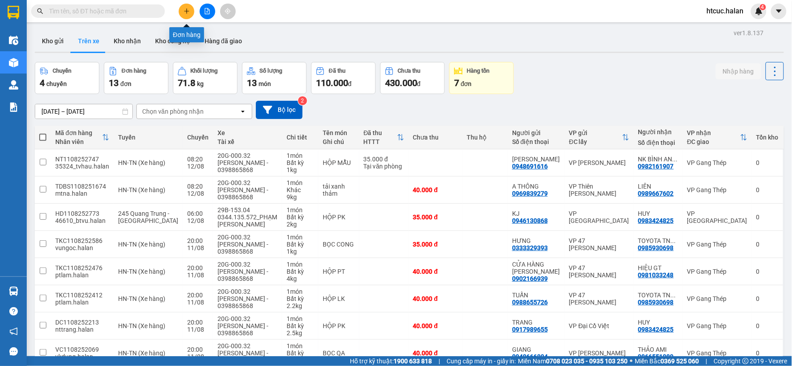
click at [184, 12] on icon "plus" at bounding box center [187, 11] width 6 height 6
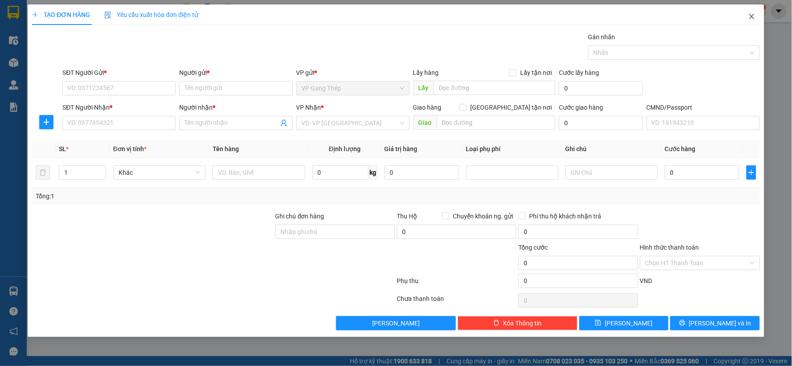
click at [752, 11] on span "Close" at bounding box center [752, 16] width 25 height 25
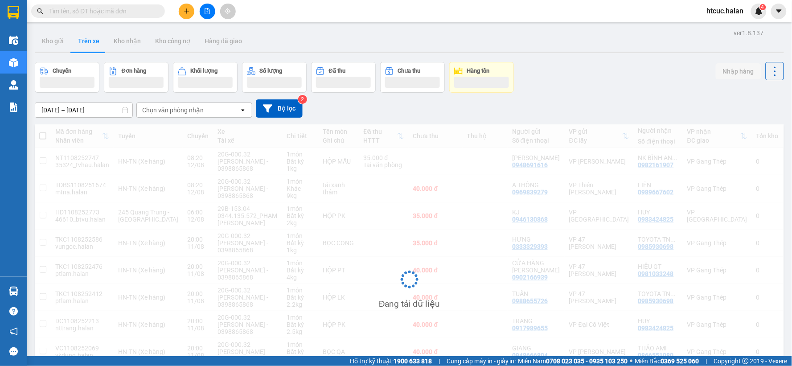
click at [99, 11] on input "text" at bounding box center [101, 11] width 105 height 10
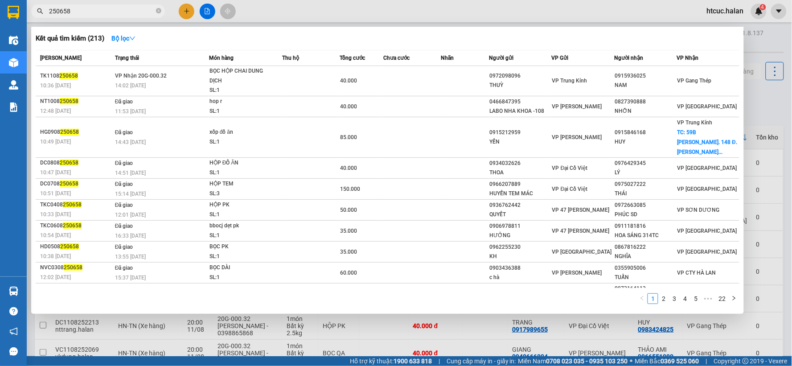
type input "250658"
click at [186, 11] on div at bounding box center [396, 183] width 792 height 366
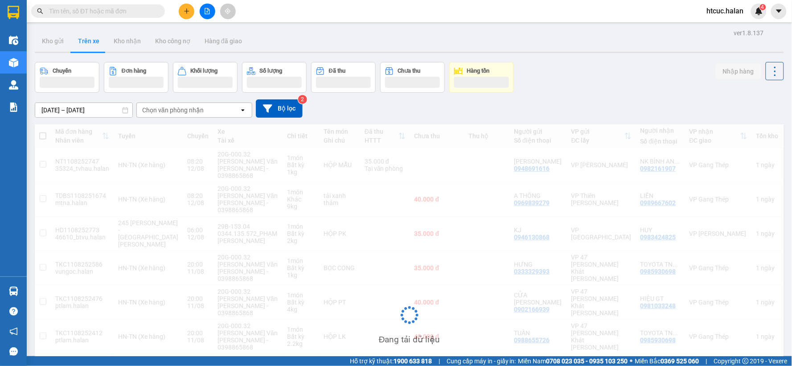
click at [189, 12] on icon "plus" at bounding box center [187, 11] width 6 height 6
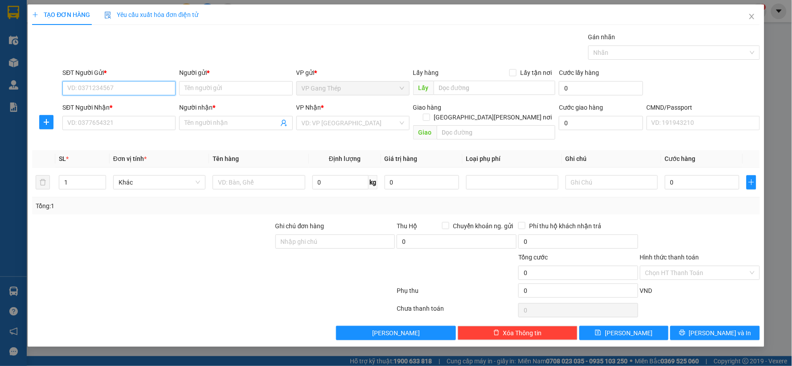
click at [118, 91] on input "SĐT Người Gửi *" at bounding box center [118, 88] width 113 height 14
type input "0979858214"
click at [114, 108] on div "0979858214 - CÔ VÂN" at bounding box center [119, 106] width 103 height 10
type input "CÔ VÂN"
type input "0979858214"
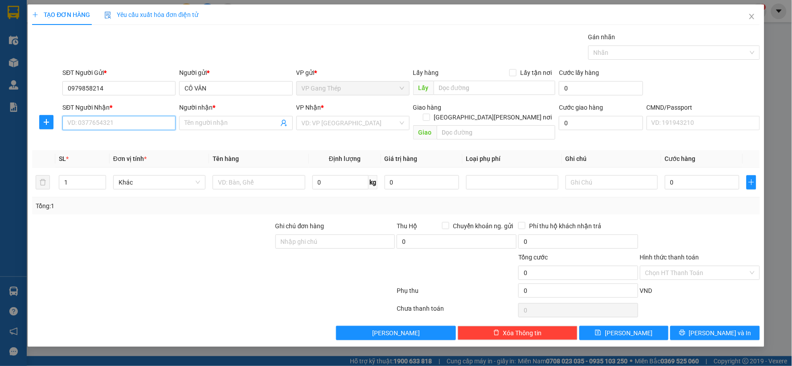
click at [117, 121] on input "SĐT Người Nhận *" at bounding box center [118, 123] width 113 height 14
click at [101, 154] on div "0966709981 - THUỶ" at bounding box center [119, 155] width 103 height 10
type input "0966709981"
type input "THUỶ"
click at [46, 119] on icon "plus" at bounding box center [46, 122] width 7 height 7
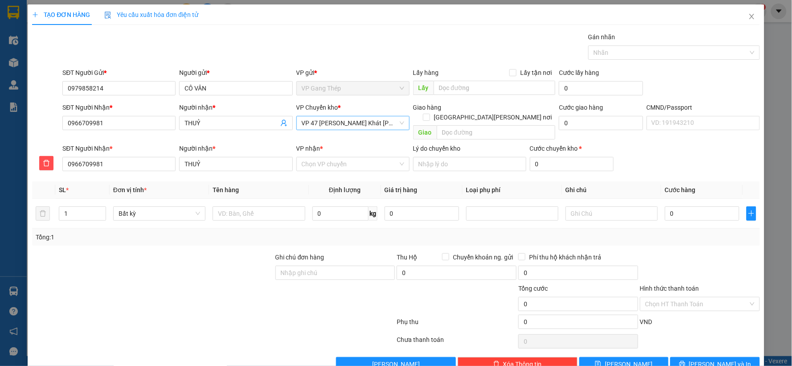
click at [363, 126] on span "VP 47 [PERSON_NAME] Khát [PERSON_NAME]" at bounding box center [353, 122] width 103 height 13
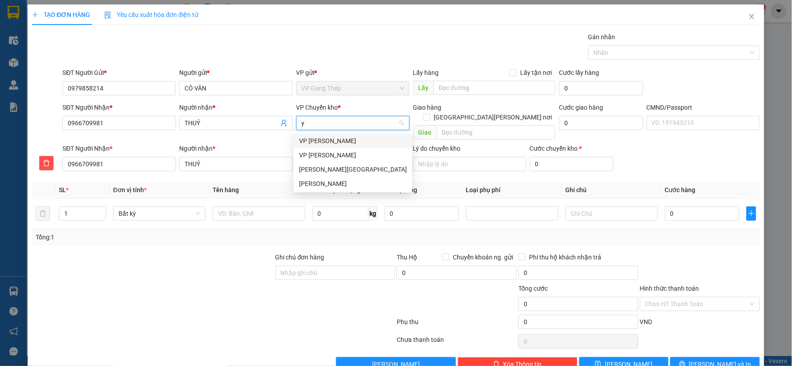
type input "yê"
click at [322, 140] on div "VP [PERSON_NAME]" at bounding box center [353, 141] width 108 height 10
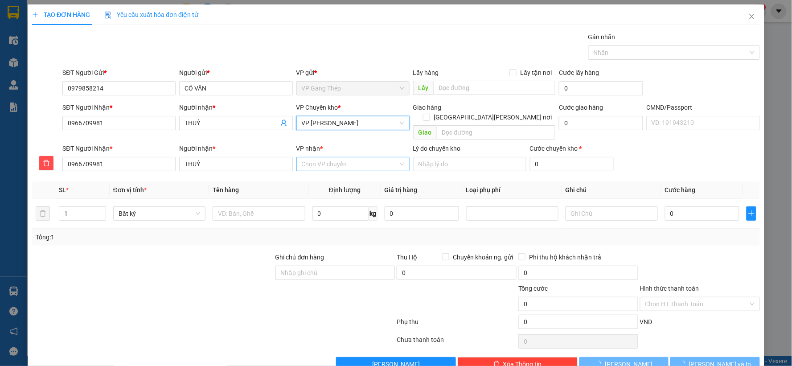
click at [330, 160] on input "VP nhận *" at bounding box center [350, 163] width 96 height 13
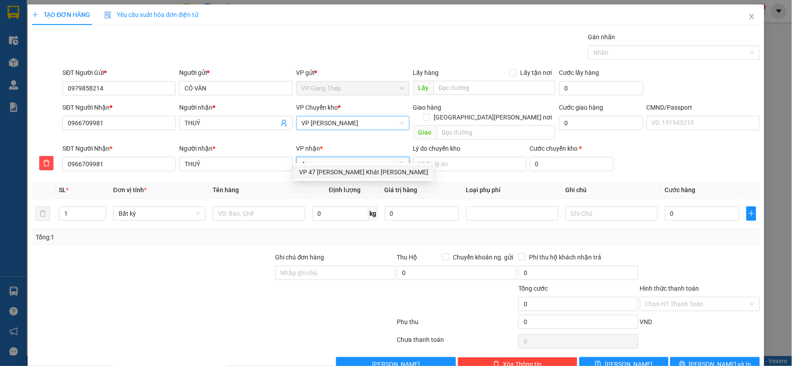
type input "47"
click at [333, 170] on div "VP 47 [PERSON_NAME] Khát [PERSON_NAME]" at bounding box center [363, 172] width 129 height 10
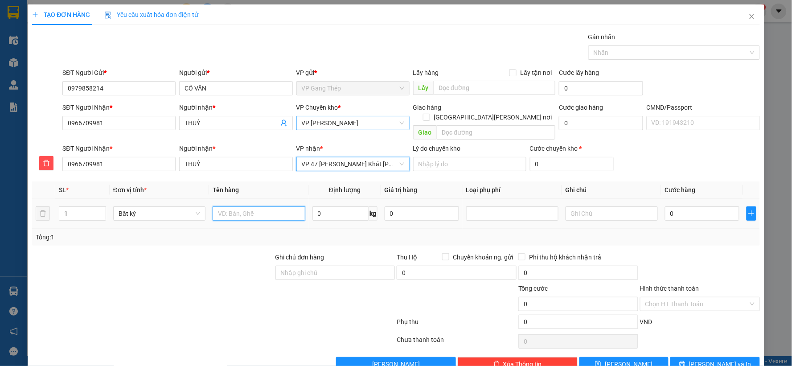
click at [256, 206] on input "text" at bounding box center [259, 213] width 92 height 14
type input "PB"
click at [348, 206] on input "0" at bounding box center [341, 213] width 56 height 14
type input "0.2"
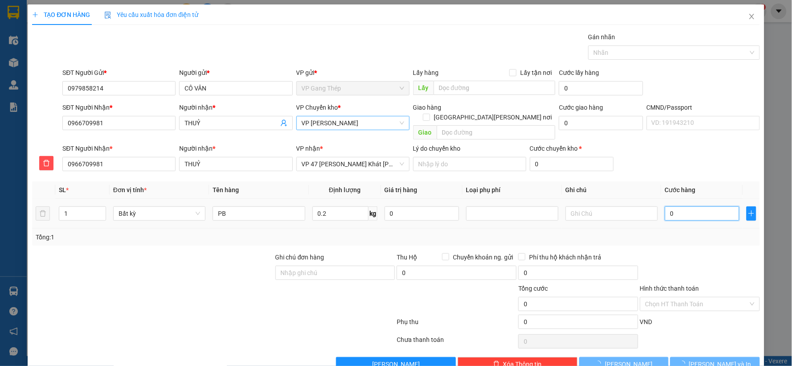
click at [710, 206] on input "0" at bounding box center [702, 213] width 74 height 14
type input "35.000"
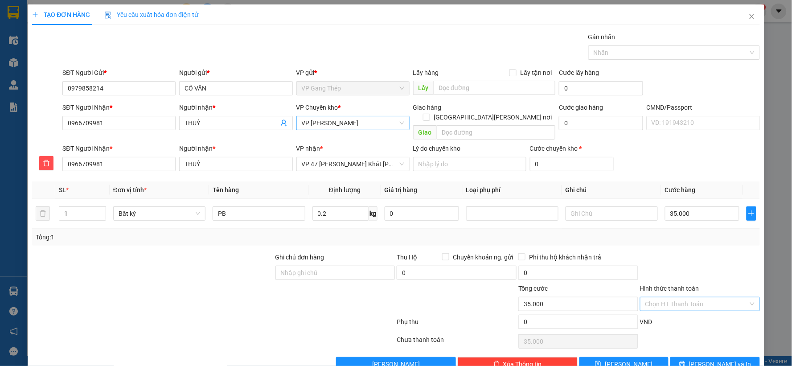
click at [700, 297] on input "Hình thức thanh toán" at bounding box center [697, 303] width 103 height 13
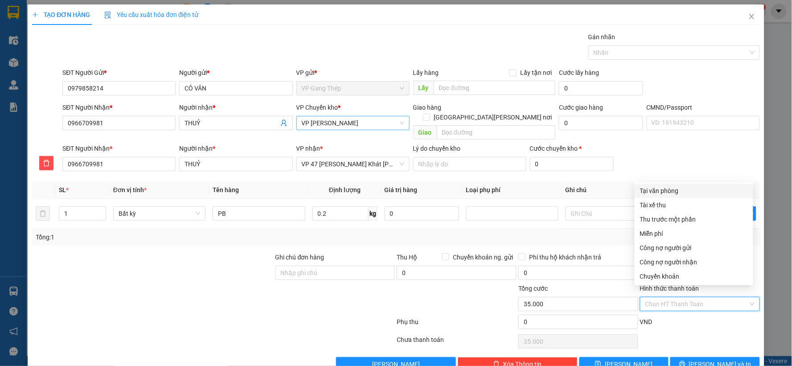
click at [672, 188] on div "Tại văn phòng" at bounding box center [694, 191] width 108 height 10
type input "0"
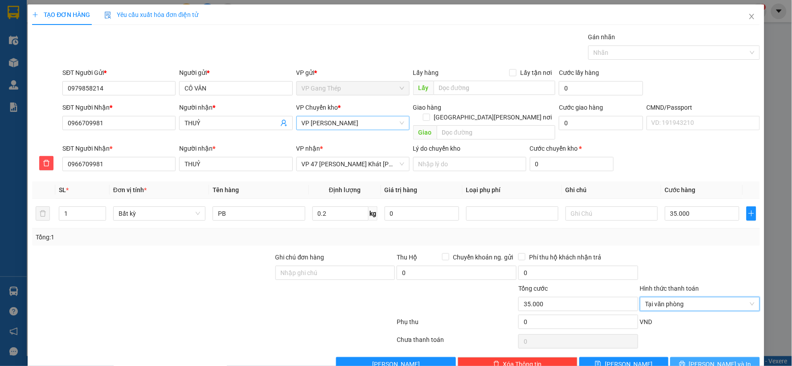
click at [713, 359] on span "[PERSON_NAME] và In" at bounding box center [720, 364] width 62 height 10
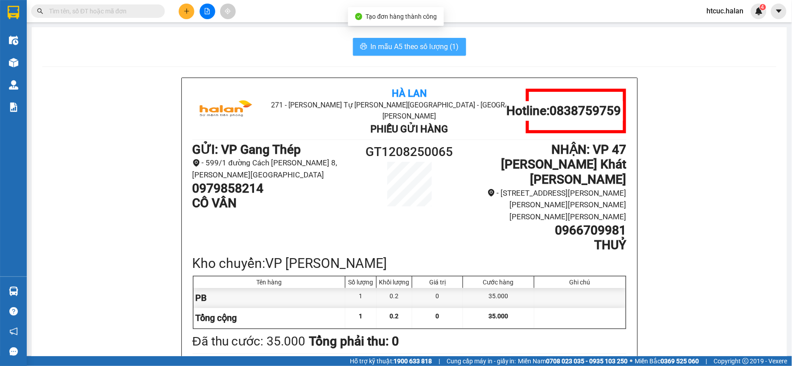
click at [376, 42] on span "In mẫu A5 theo số lượng (1)" at bounding box center [415, 46] width 88 height 11
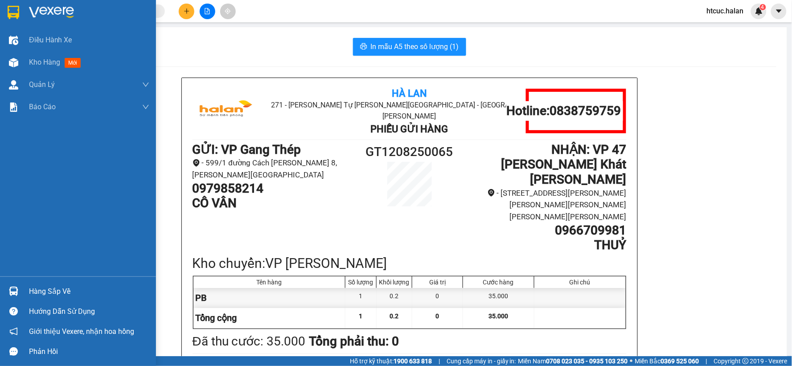
click at [19, 287] on div at bounding box center [14, 292] width 16 height 16
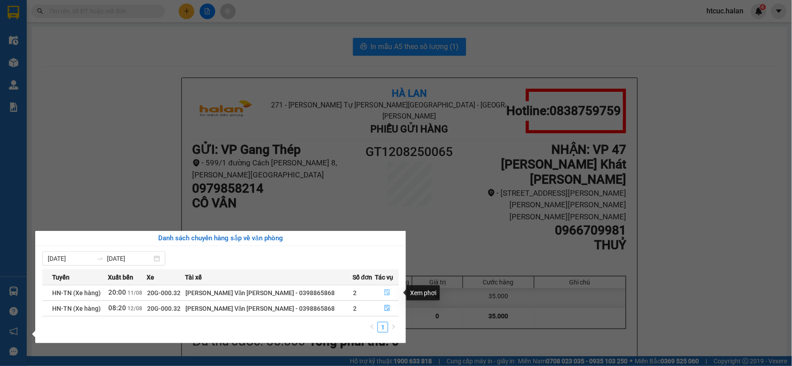
click at [384, 293] on icon "file-done" at bounding box center [387, 292] width 6 height 6
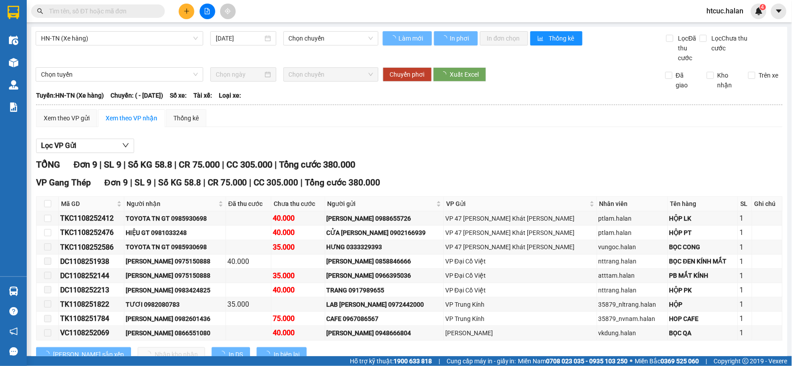
type input "11/08/2025"
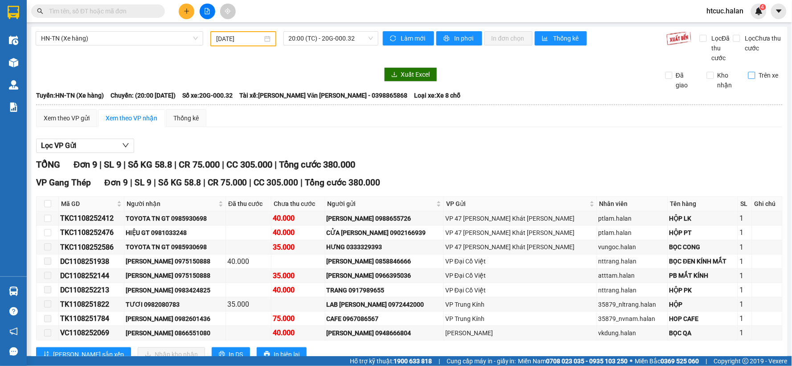
click at [749, 74] on input "Trên xe" at bounding box center [752, 75] width 7 height 7
checkbox input "true"
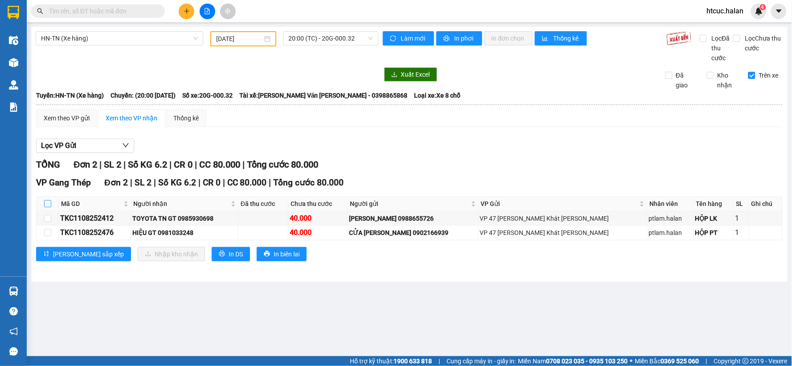
click at [46, 204] on input "checkbox" at bounding box center [47, 203] width 7 height 7
checkbox input "true"
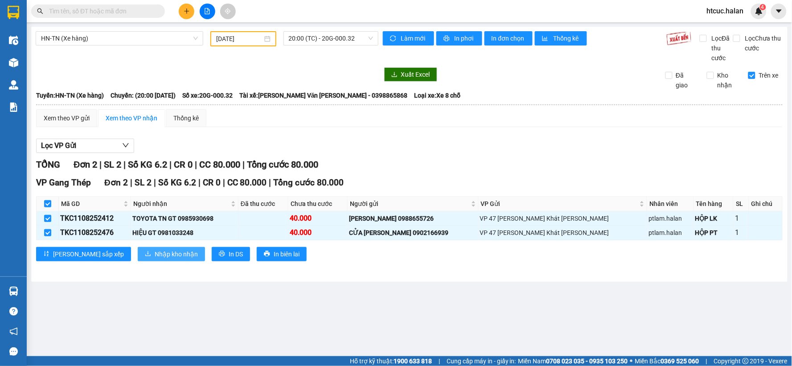
click at [155, 251] on span "Nhập kho nhận" at bounding box center [176, 254] width 43 height 10
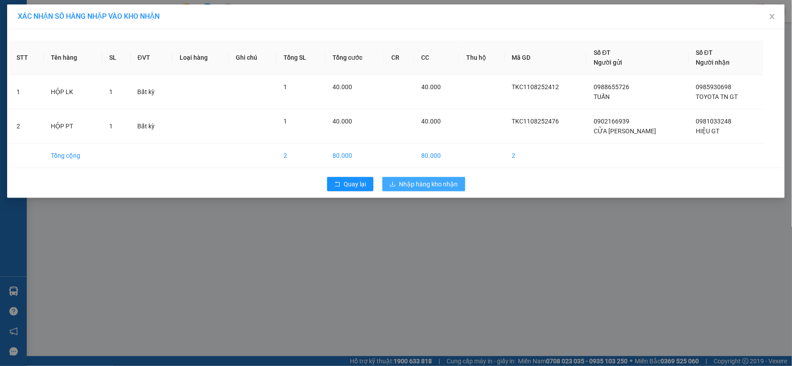
click at [425, 185] on span "Nhập hàng kho nhận" at bounding box center [429, 184] width 59 height 10
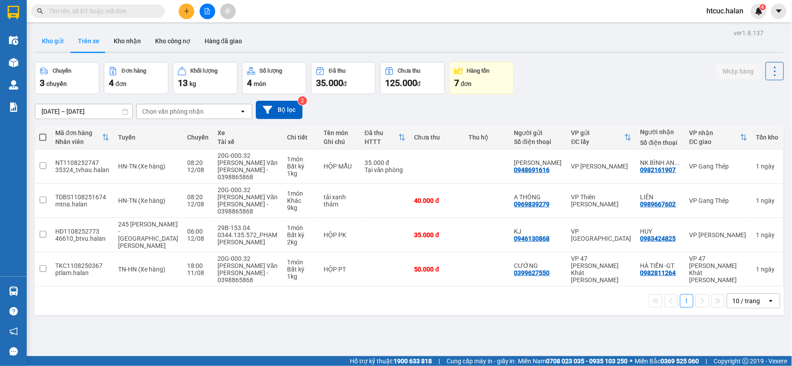
click at [51, 40] on button "Kho gửi" at bounding box center [53, 40] width 36 height 21
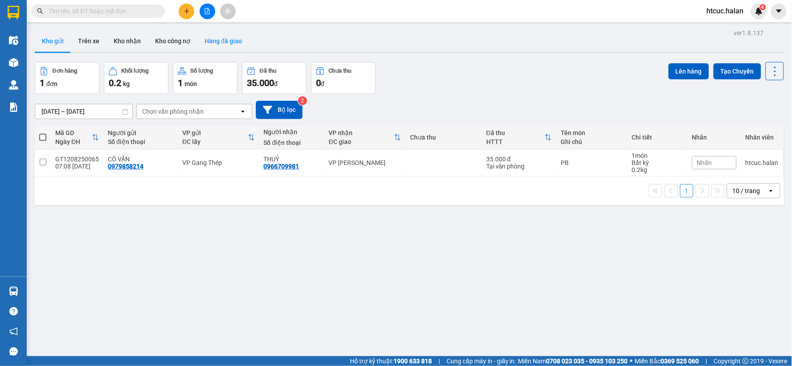
click at [215, 42] on button "Hàng đã giao" at bounding box center [224, 40] width 52 height 21
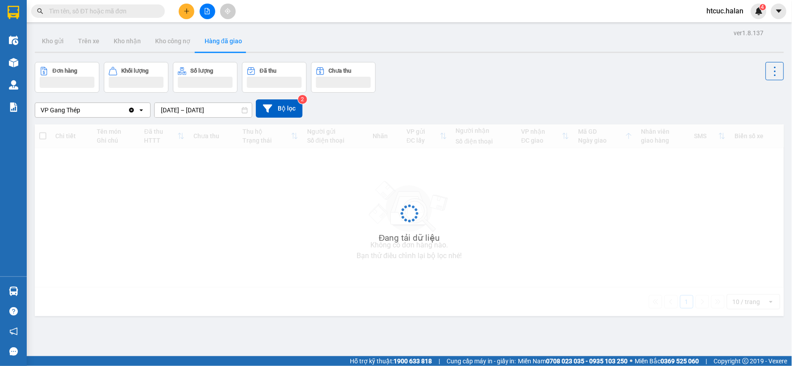
click at [164, 110] on input "10/08/2025 – 12/08/2025" at bounding box center [203, 110] width 97 height 14
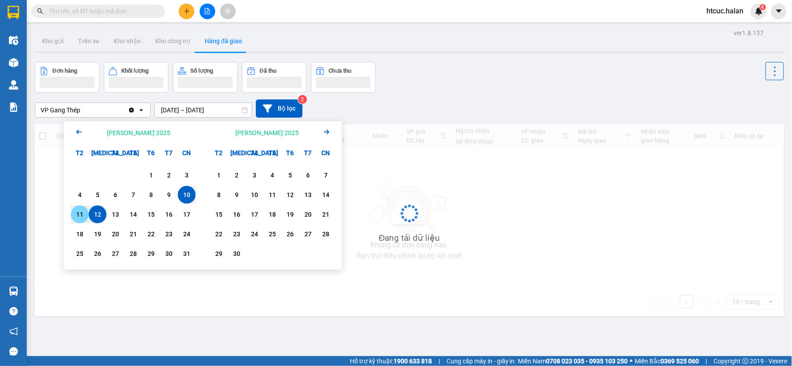
click at [81, 217] on div "11" at bounding box center [80, 214] width 12 height 11
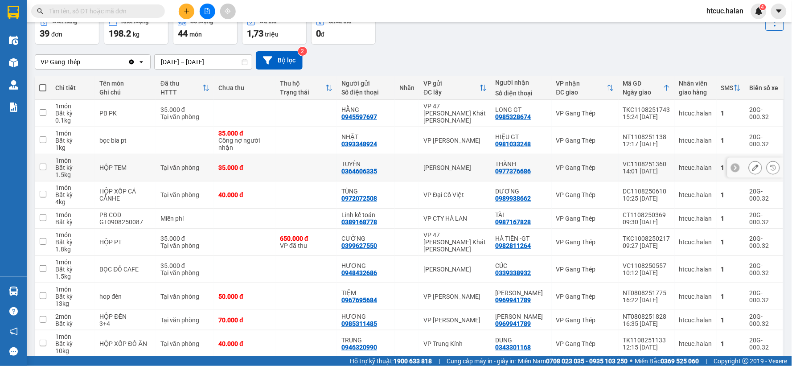
scroll to position [88, 0]
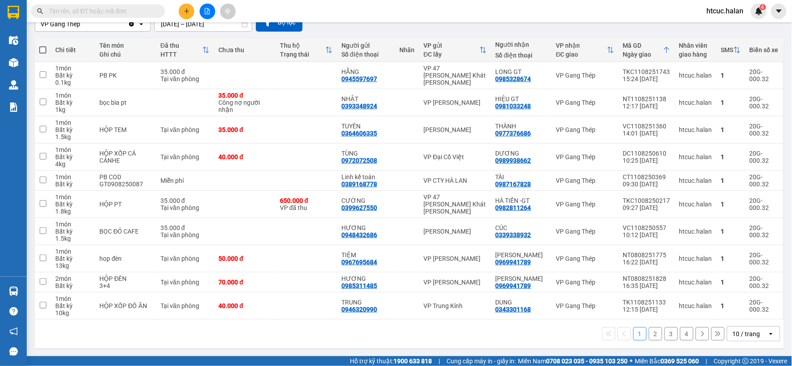
click at [651, 334] on button "2" at bounding box center [655, 333] width 13 height 13
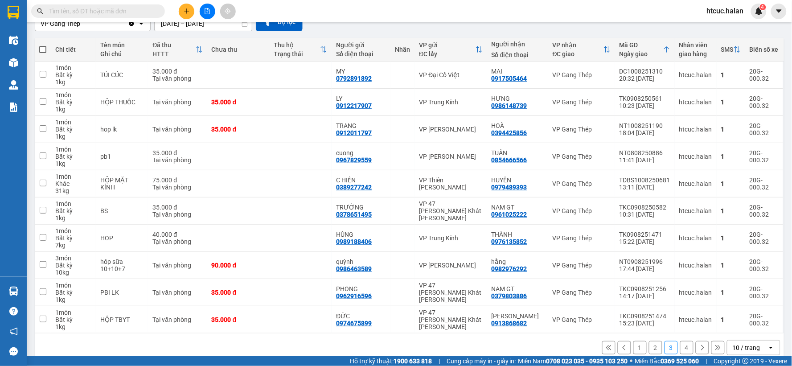
click at [681, 347] on button "4" at bounding box center [687, 347] width 13 height 13
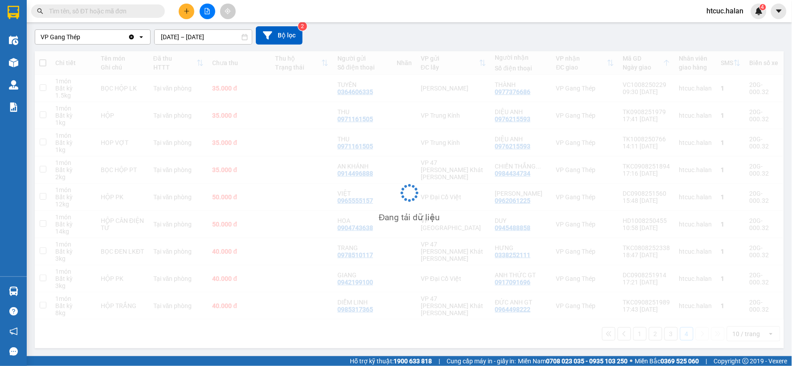
scroll to position [75, 0]
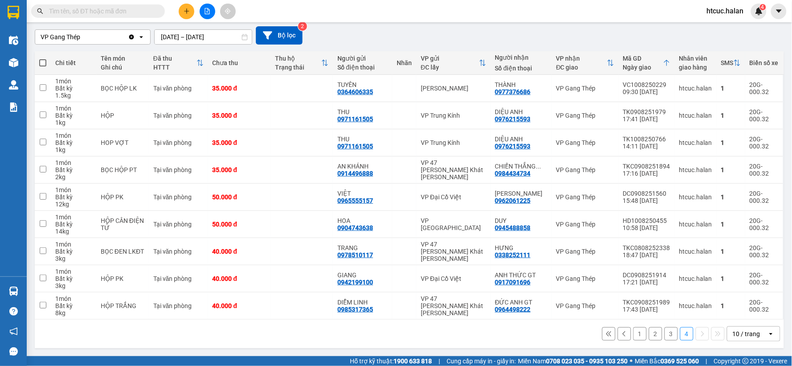
click at [164, 35] on input "11/08/2025 – 11/08/2025" at bounding box center [203, 37] width 97 height 14
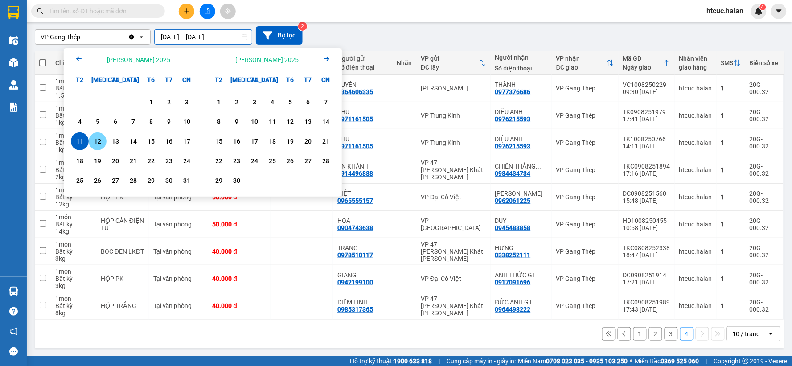
click at [97, 143] on div "12" at bounding box center [97, 141] width 12 height 11
type input "12/08/2025 – 12/08/2025"
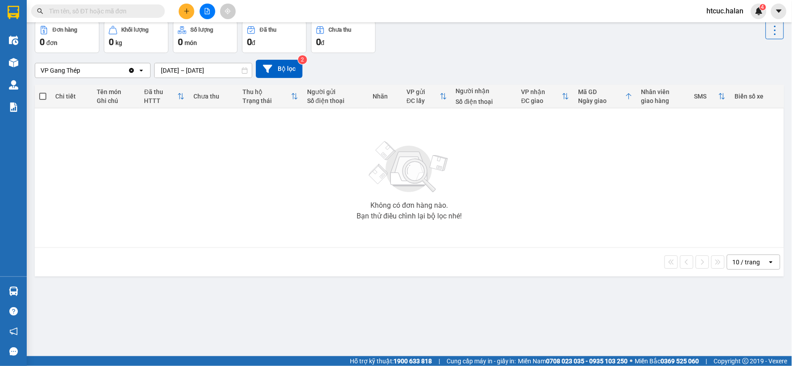
scroll to position [0, 0]
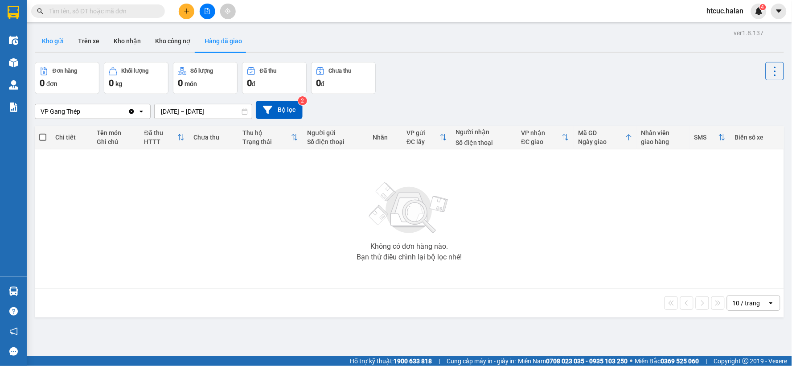
click at [54, 41] on button "Kho gửi" at bounding box center [53, 40] width 36 height 21
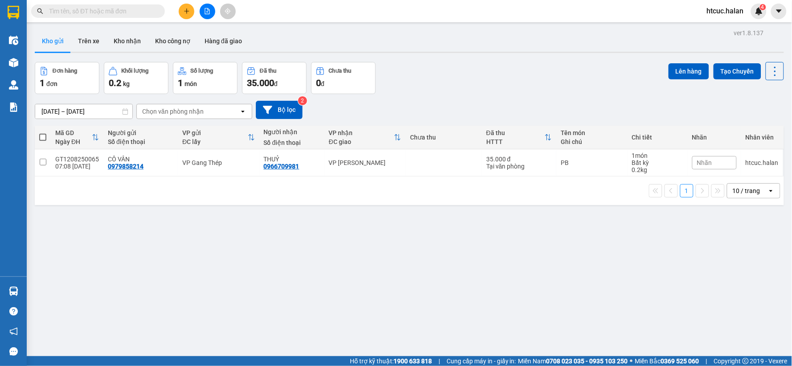
drag, startPoint x: 82, startPoint y: 11, endPoint x: 411, endPoint y: -50, distance: 334.7
click at [411, 0] on html "Kết quả tìm kiếm ( 0 ) Bộ lọc No Data htcuc.halan 4 Điều hành xe Kho hàng mới Q…" at bounding box center [396, 183] width 792 height 366
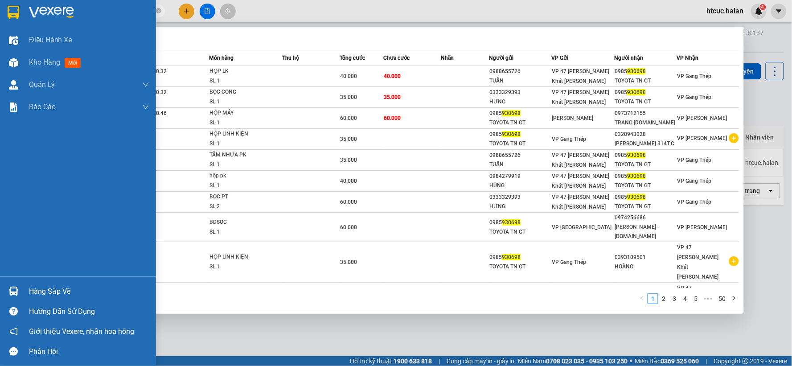
drag, startPoint x: 77, startPoint y: 12, endPoint x: 23, endPoint y: 27, distance: 55.9
click at [23, 27] on section "Kết quả tìm kiếm ( 494 ) Bộ lọc Mã ĐH Trạng thái Món hàng Thu hộ Tổng cước Chưa…" at bounding box center [396, 183] width 792 height 366
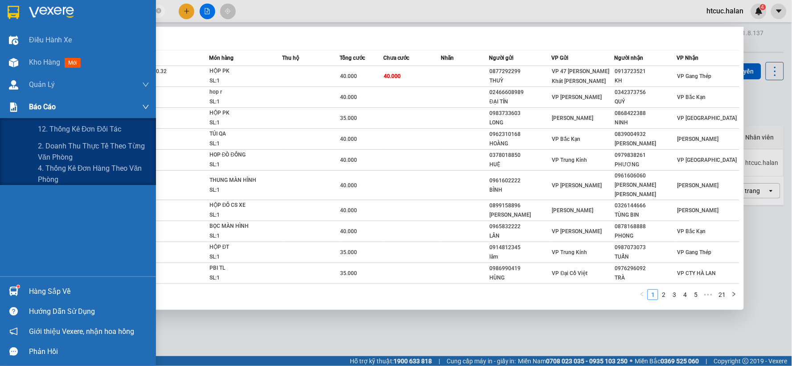
click at [18, 112] on div at bounding box center [14, 107] width 16 height 16
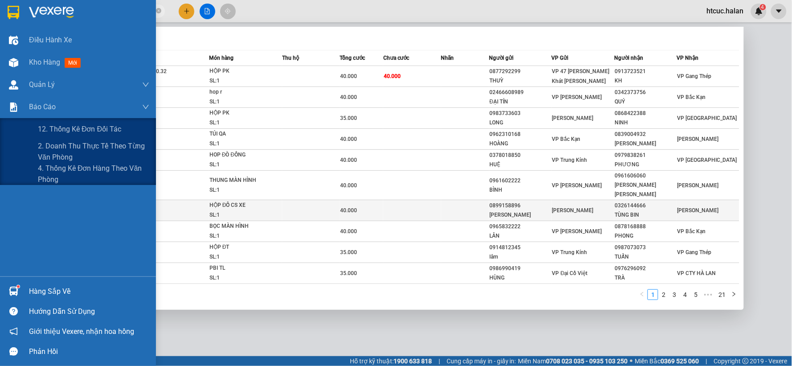
click at [46, 152] on span "2. Doanh thu thực tế theo từng văn phòng" at bounding box center [93, 151] width 111 height 22
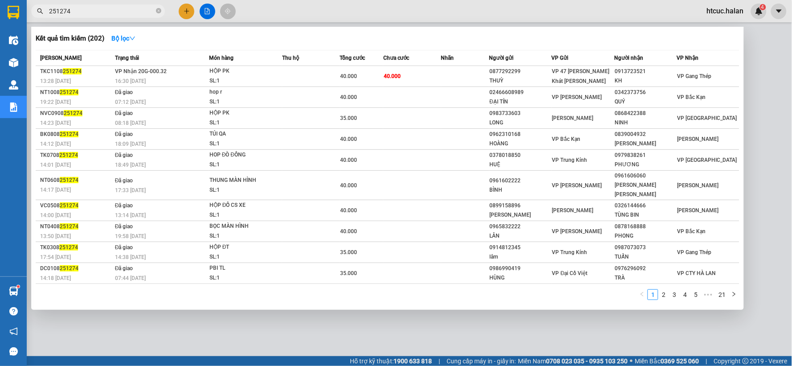
click at [381, 316] on div at bounding box center [396, 183] width 792 height 366
drag, startPoint x: 77, startPoint y: 12, endPoint x: 39, endPoint y: 18, distance: 38.0
click at [39, 18] on div "Kết quả tìm kiếm ( 202 ) Bộ lọc Mã ĐH Trạng thái Món hàng Thu hộ Tổng cước Chưa…" at bounding box center [87, 12] width 174 height 16
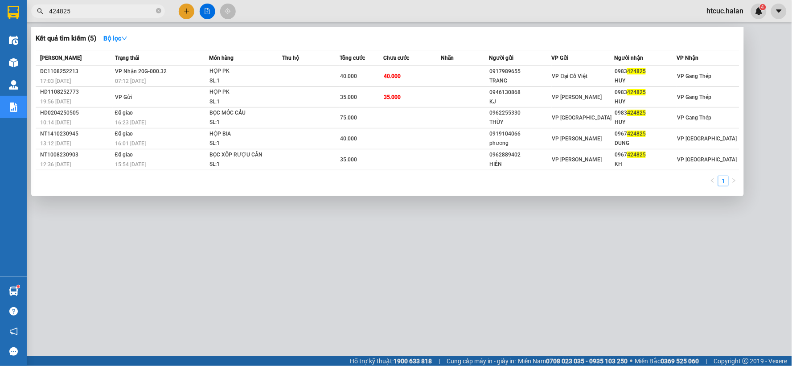
type input "424825"
click at [266, 284] on div at bounding box center [396, 183] width 792 height 366
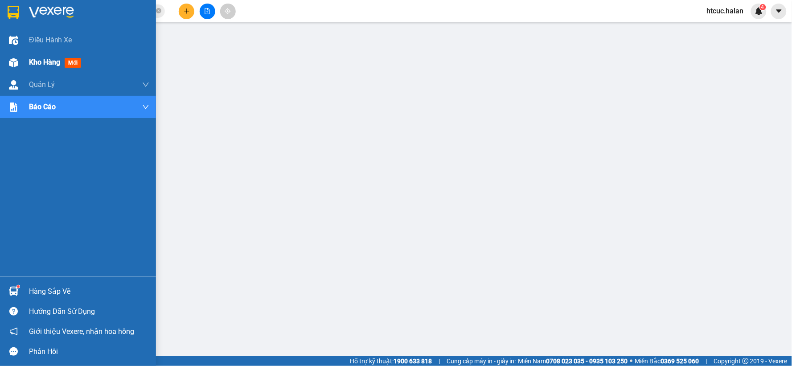
click at [11, 64] on img at bounding box center [13, 62] width 9 height 9
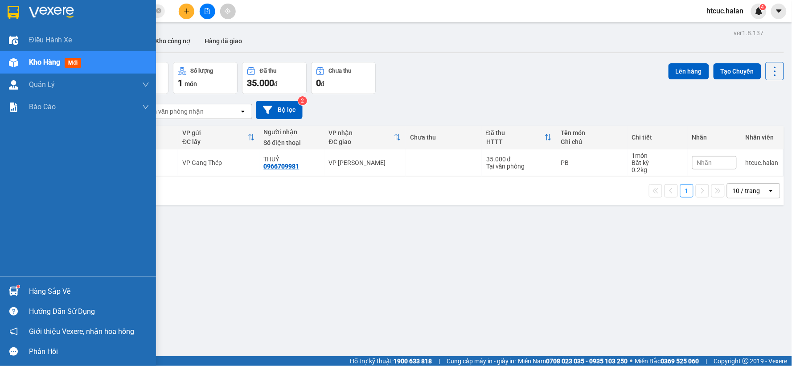
click at [42, 295] on div "Hàng sắp về" at bounding box center [89, 291] width 120 height 13
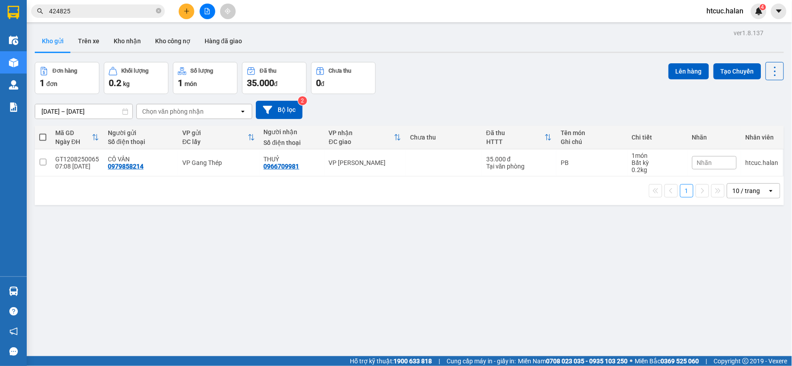
click at [138, 43] on section "Kết quả tìm kiếm ( 5 ) Bộ lọc Mã ĐH Trạng thái Món hàng Thu hộ Tổng cước Chưa c…" at bounding box center [396, 183] width 792 height 366
click at [125, 43] on button "Kho nhận" at bounding box center [127, 40] width 41 height 21
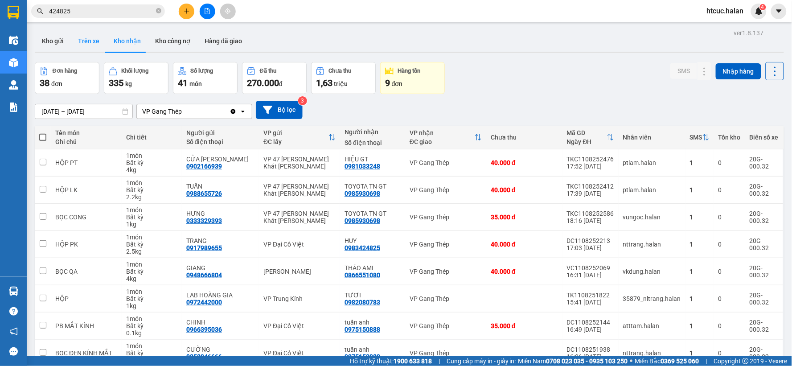
click at [87, 40] on button "Trên xe" at bounding box center [89, 40] width 36 height 21
type input "[DATE] – [DATE]"
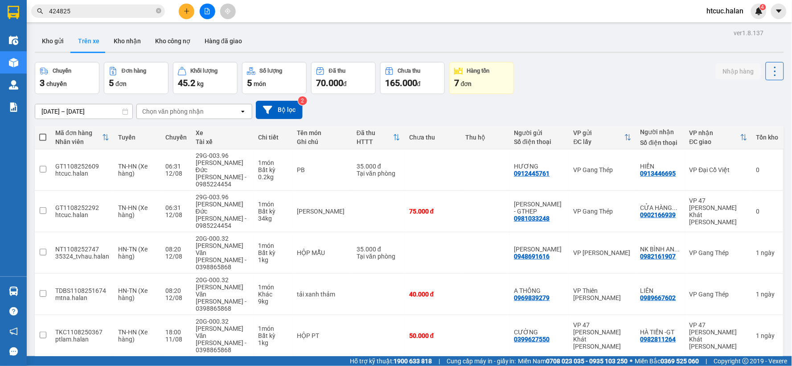
click at [79, 7] on input "424825" at bounding box center [101, 11] width 105 height 10
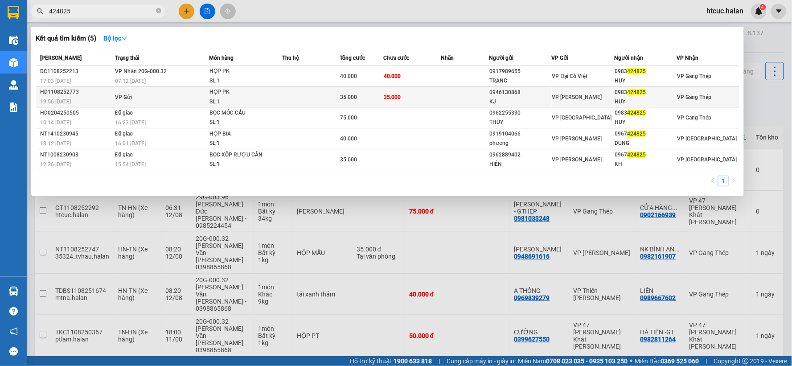
click at [311, 96] on td at bounding box center [311, 97] width 58 height 21
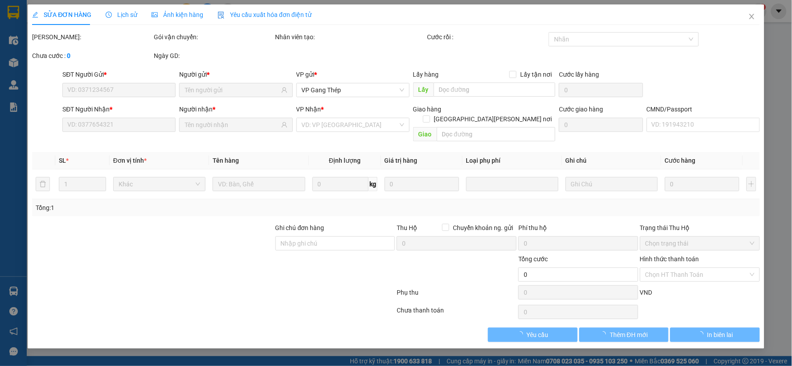
type input "0946130868"
type input "KJ"
type input "0983424825"
type input "HUY"
type input "35.000"
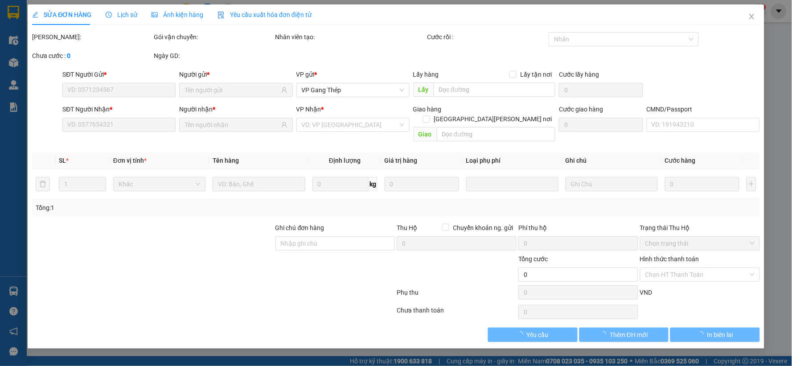
type input "35.000"
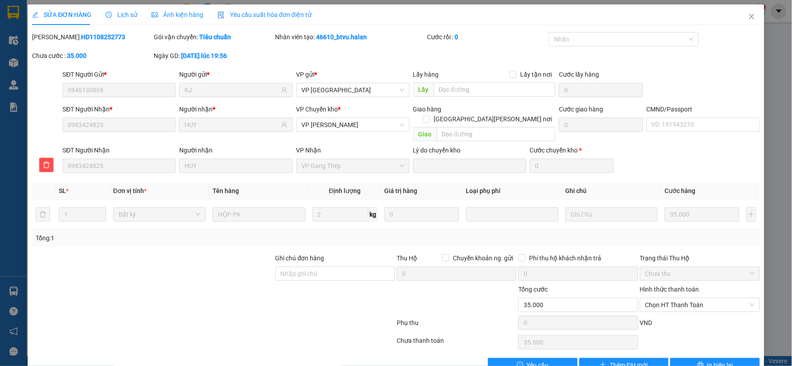
click at [116, 16] on span "Lịch sử" at bounding box center [122, 14] width 32 height 7
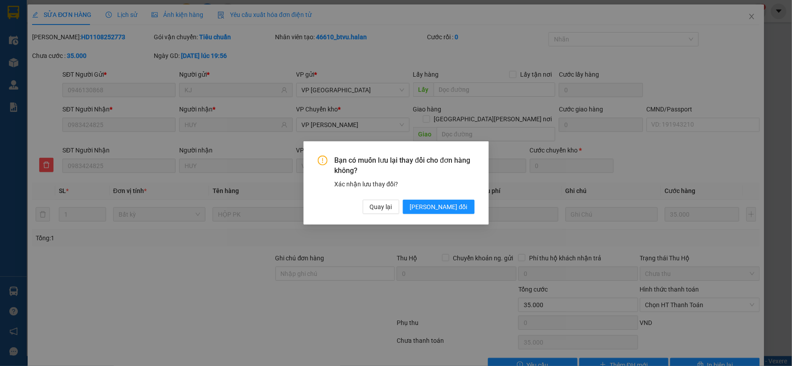
click at [722, 60] on div "Bạn có muốn lưu lại thay đổi cho đơn hàng không? Xác nhận lưu thay đổi? Quay lạ…" at bounding box center [396, 183] width 792 height 366
click at [392, 210] on span "Quay lại" at bounding box center [381, 207] width 22 height 10
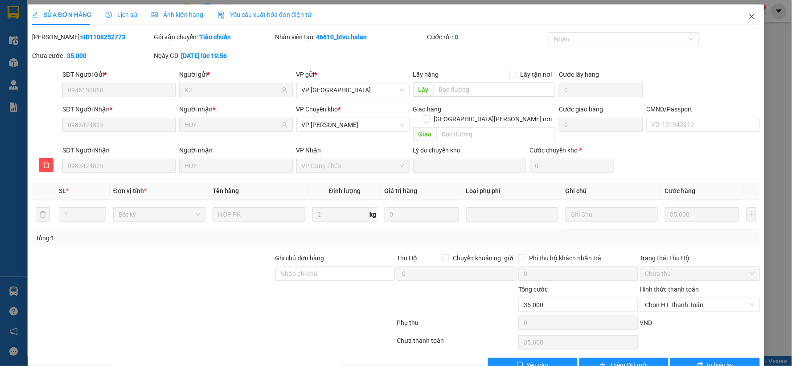
click at [749, 16] on icon "close" at bounding box center [752, 16] width 7 height 7
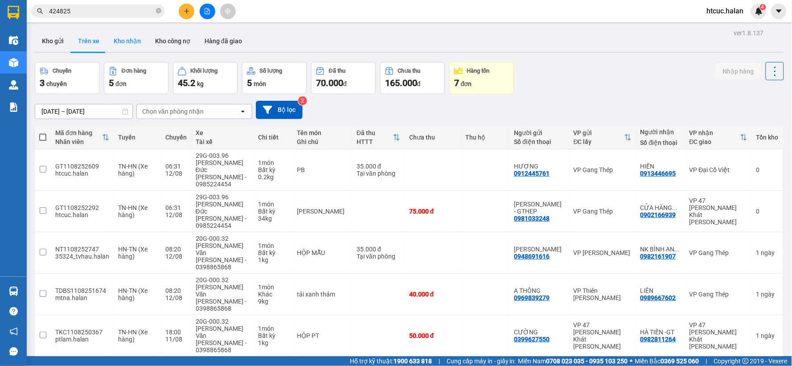
click at [121, 46] on button "Kho nhận" at bounding box center [127, 40] width 41 height 21
type input "14/06/2025 – 12/08/2025"
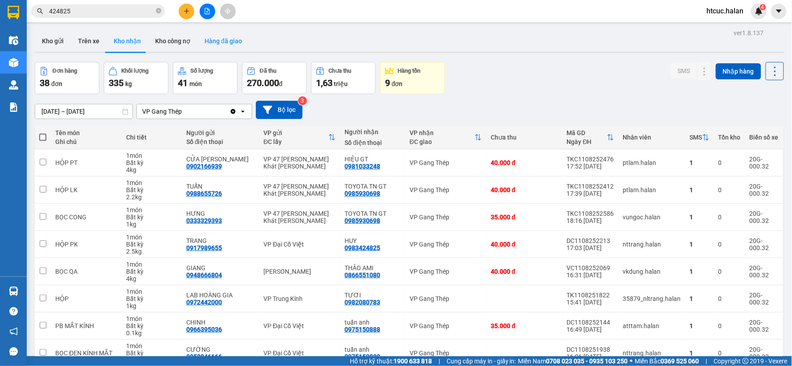
click at [222, 38] on button "Hàng đã giao" at bounding box center [224, 40] width 52 height 21
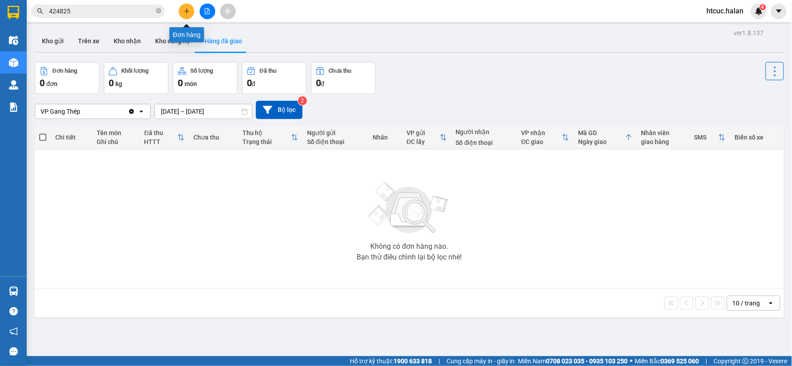
click at [186, 13] on icon "plus" at bounding box center [186, 10] width 0 height 5
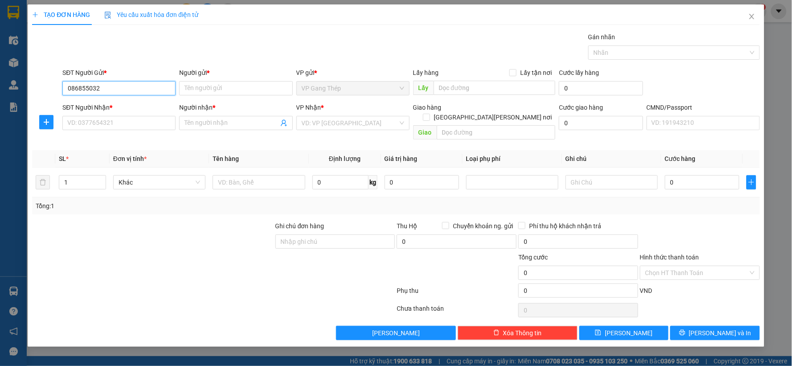
type input "0868550325"
click at [130, 106] on div "0868550325 - VP GANG THÉP" at bounding box center [119, 106] width 103 height 10
type input "VP GANG THÉP"
type input "0868550325"
click at [117, 122] on input "SĐT Người Nhận *" at bounding box center [118, 123] width 113 height 14
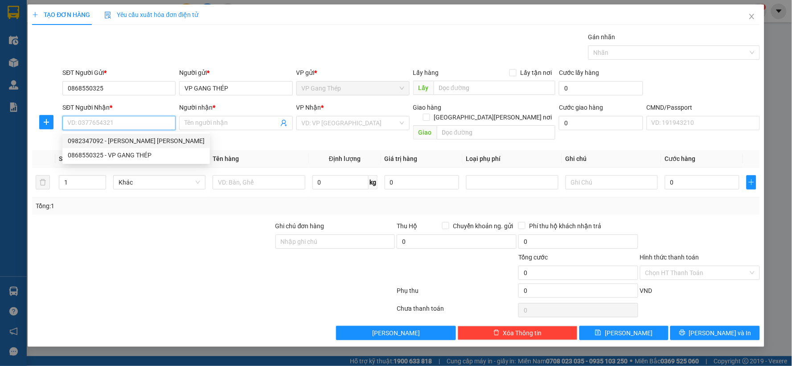
click at [115, 145] on div "0982347092 - THOA KẾ TOÁN" at bounding box center [136, 141] width 137 height 10
type input "0982347092"
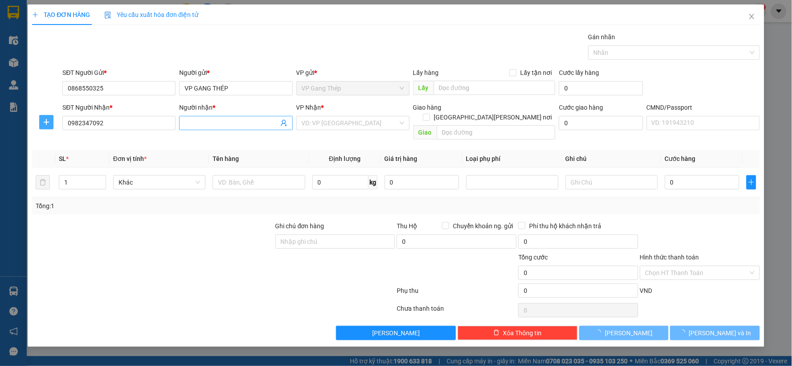
click at [48, 123] on icon "plus" at bounding box center [46, 122] width 7 height 7
type input "THOA KẾ TOÁN"
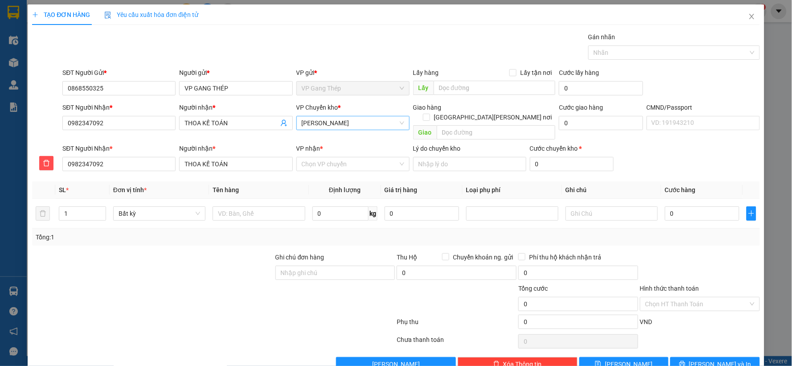
click at [355, 128] on span "VP [PERSON_NAME]" at bounding box center [353, 122] width 103 height 13
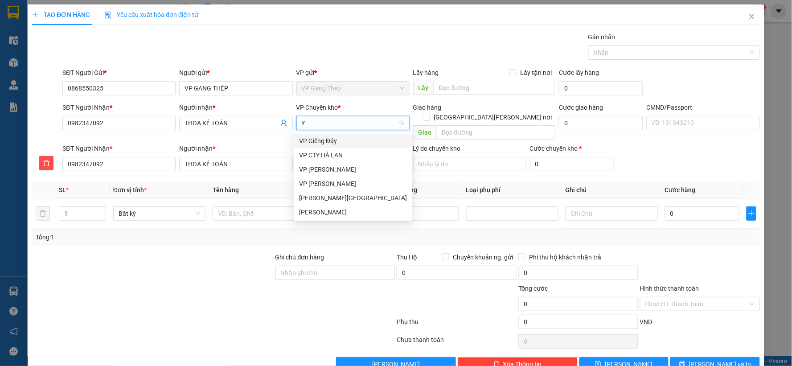
type input "YÊ"
click at [322, 142] on div "VP [GEOGRAPHIC_DATA]" at bounding box center [353, 141] width 108 height 10
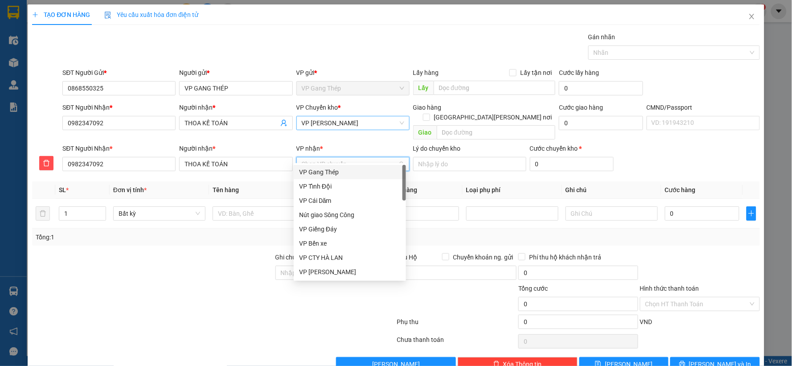
click at [343, 161] on input "VP nhận *" at bounding box center [350, 163] width 96 height 13
type input "HA"
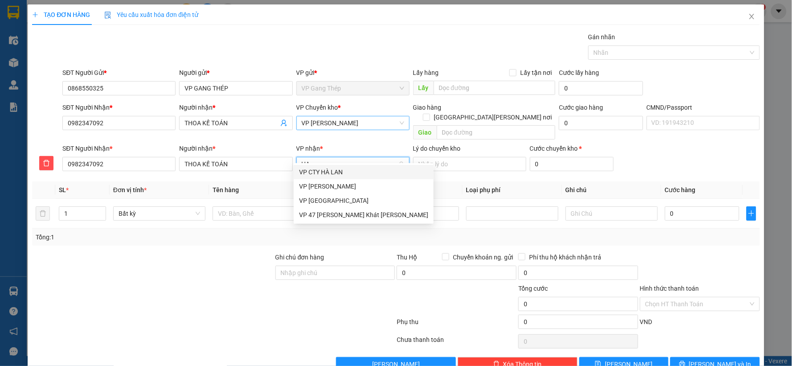
click at [325, 173] on div "VP CTY HÀ LAN" at bounding box center [363, 172] width 129 height 10
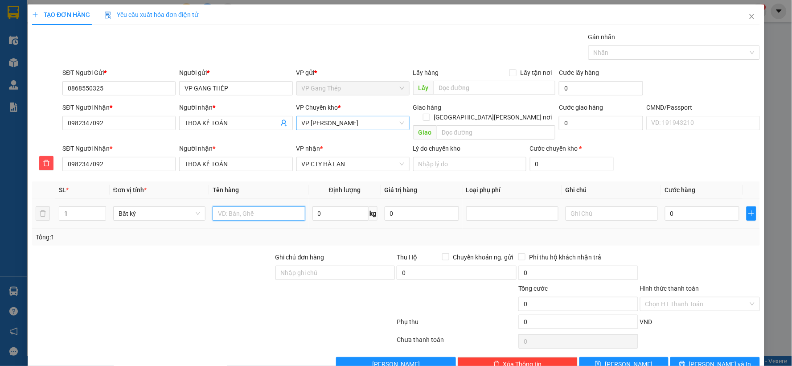
click at [256, 206] on input "text" at bounding box center [259, 213] width 92 height 14
type input "PB BÁO CÁO [DATE]"
click at [688, 297] on input "Hình thức thanh toán" at bounding box center [697, 303] width 103 height 13
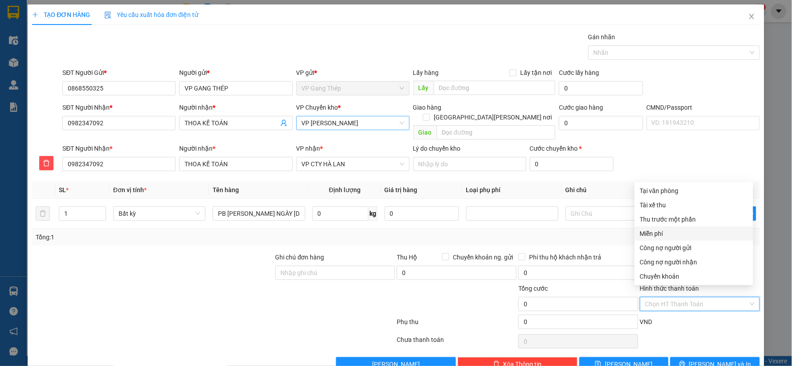
click at [657, 231] on div "Miễn phí" at bounding box center [694, 234] width 108 height 10
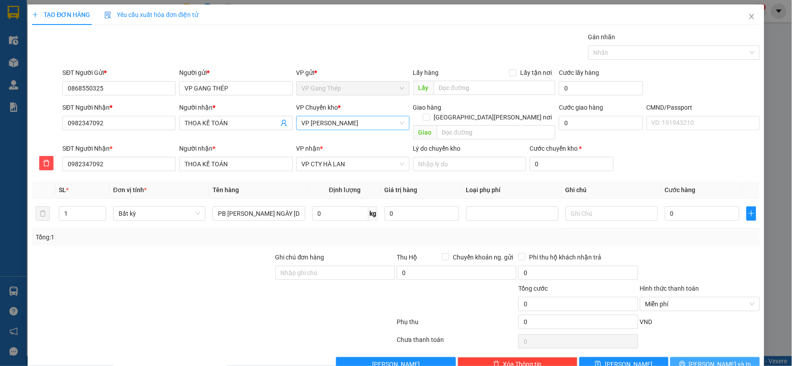
drag, startPoint x: 717, startPoint y: 351, endPoint x: 604, endPoint y: 277, distance: 134.8
click at [717, 359] on span "Lưu và In" at bounding box center [720, 364] width 62 height 10
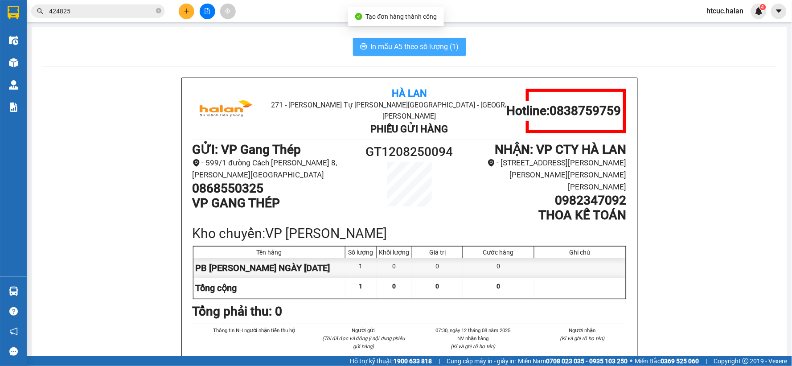
click at [401, 42] on span "In mẫu A5 theo số lượng (1)" at bounding box center [415, 46] width 88 height 11
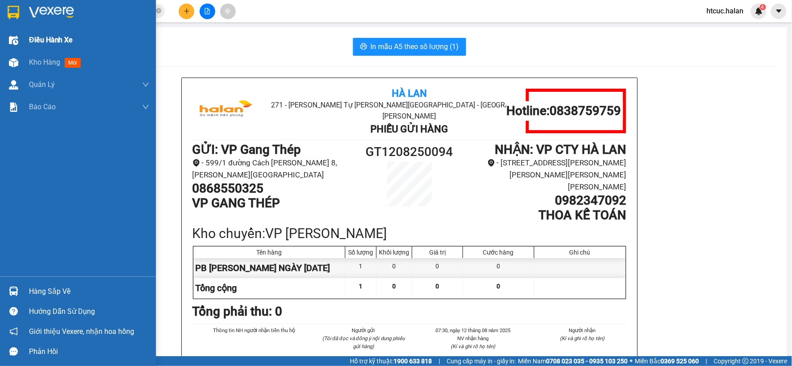
click at [12, 66] on img at bounding box center [13, 62] width 9 height 9
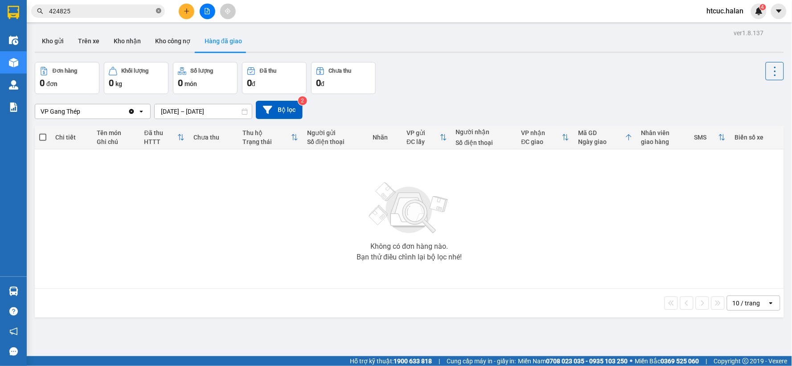
click at [161, 9] on icon "close-circle" at bounding box center [158, 10] width 5 height 5
click at [112, 15] on input "text" at bounding box center [101, 11] width 105 height 10
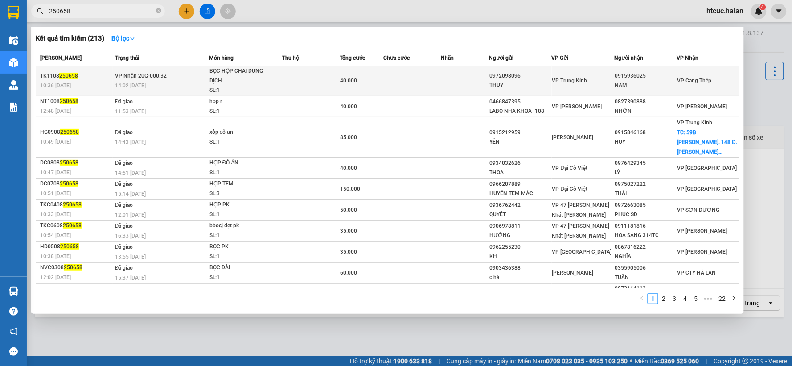
type input "250658"
click at [420, 78] on td at bounding box center [413, 81] width 58 height 30
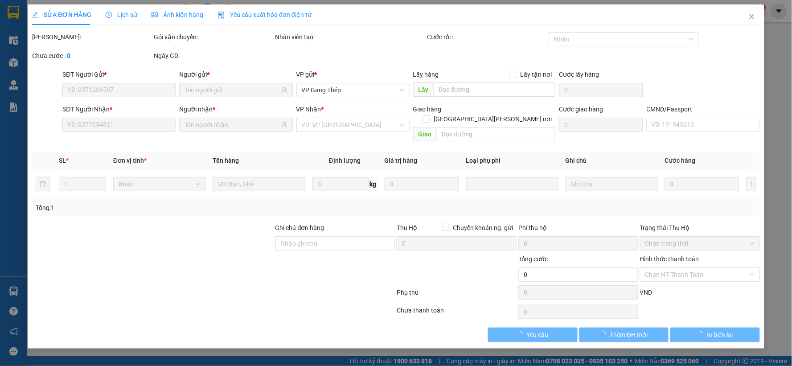
type input "0972098096"
type input "THUỲ"
type input "0915936025"
type input "NAM"
type input "40.000"
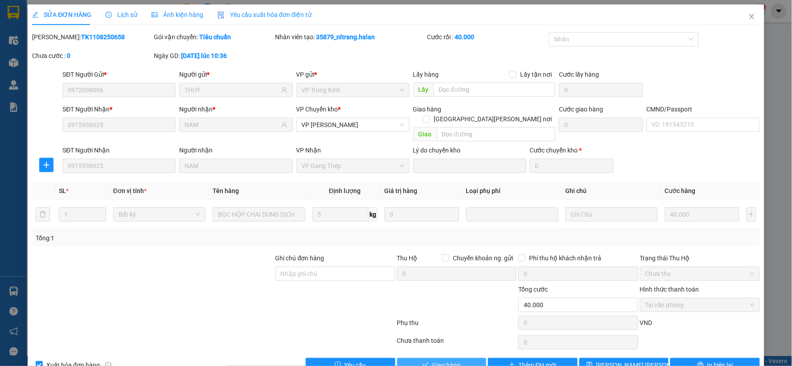
click at [447, 360] on span "Giao hàng" at bounding box center [447, 365] width 29 height 10
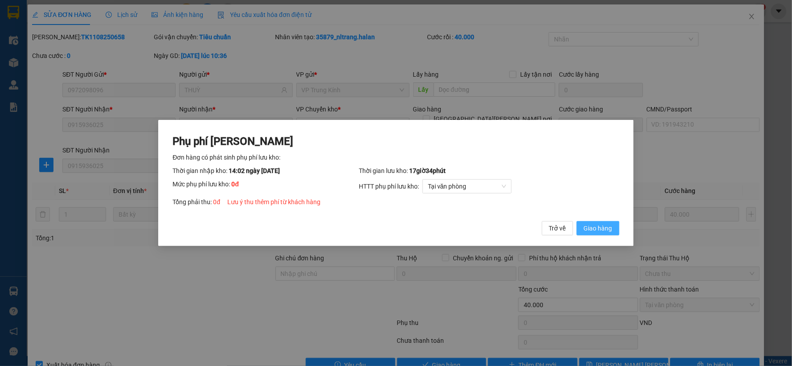
click at [606, 231] on span "Giao hàng" at bounding box center [598, 228] width 29 height 10
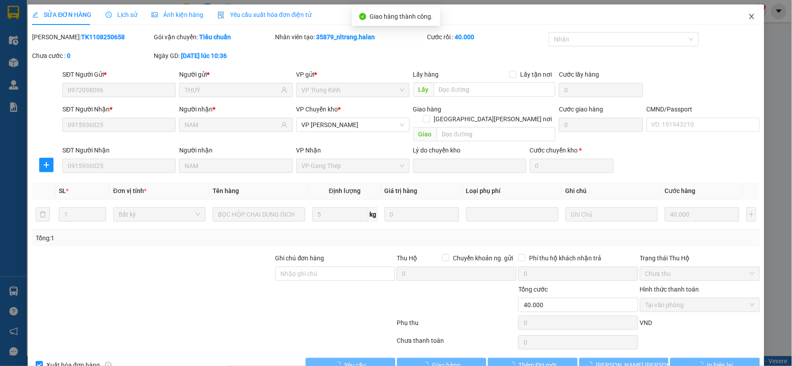
click at [746, 10] on span "Close" at bounding box center [752, 16] width 25 height 25
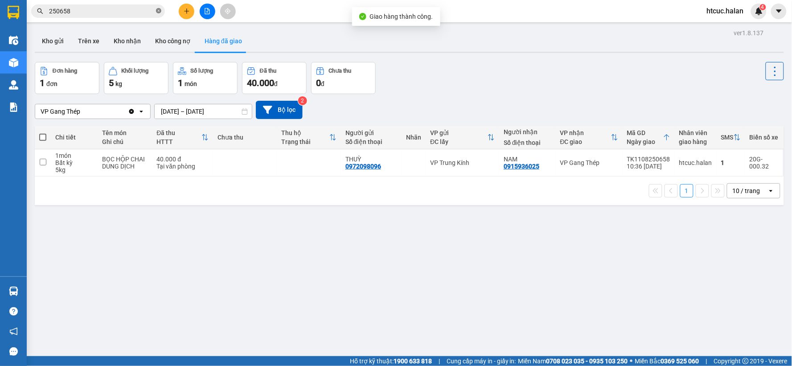
click at [158, 10] on icon "close-circle" at bounding box center [158, 10] width 5 height 5
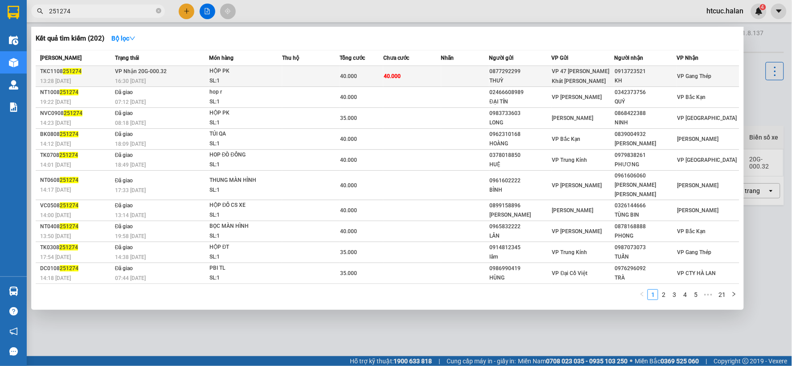
type input "251274"
click at [427, 71] on td "40.000" at bounding box center [413, 76] width 58 height 21
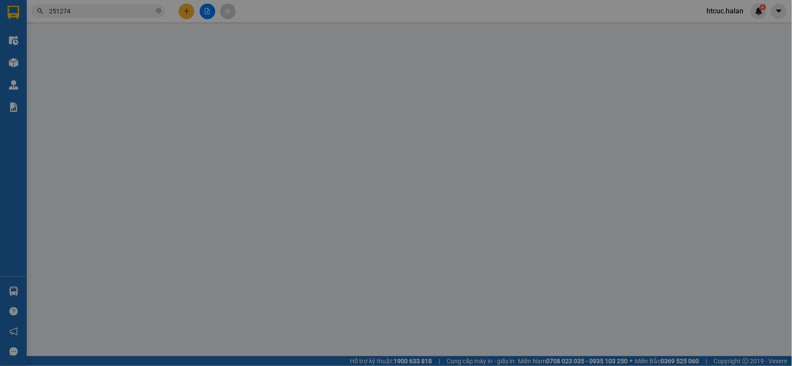
type input "0877292299"
type input "THUỲ"
type input "0913723521"
type input "KH"
type input "40.000"
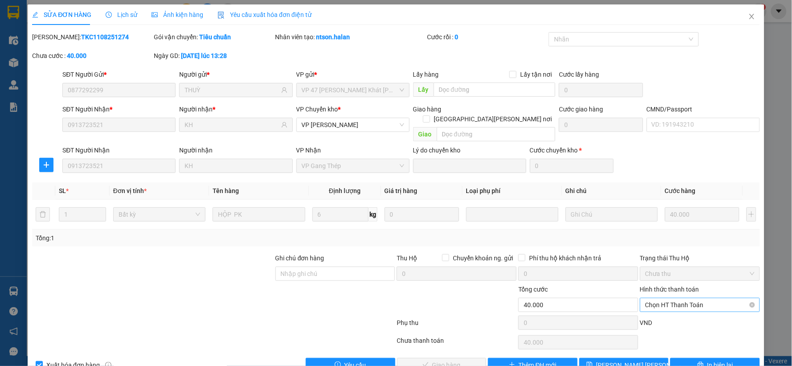
click at [685, 298] on span "Chọn HT Thanh Toán" at bounding box center [700, 304] width 109 height 13
click at [671, 218] on div "Tại văn phòng" at bounding box center [694, 220] width 108 height 10
type input "0"
click at [462, 358] on button "Giao hàng" at bounding box center [442, 365] width 90 height 14
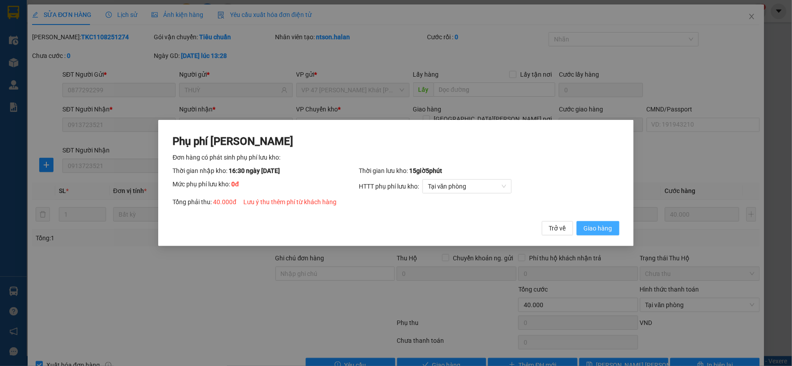
click at [604, 227] on span "Giao hàng" at bounding box center [598, 228] width 29 height 10
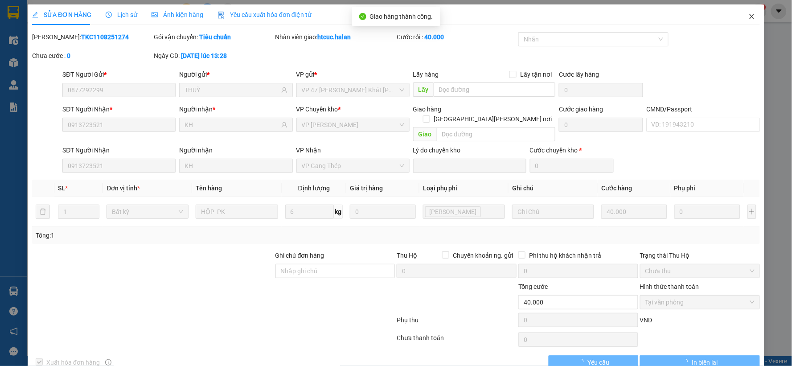
click at [749, 15] on icon "close" at bounding box center [752, 16] width 7 height 7
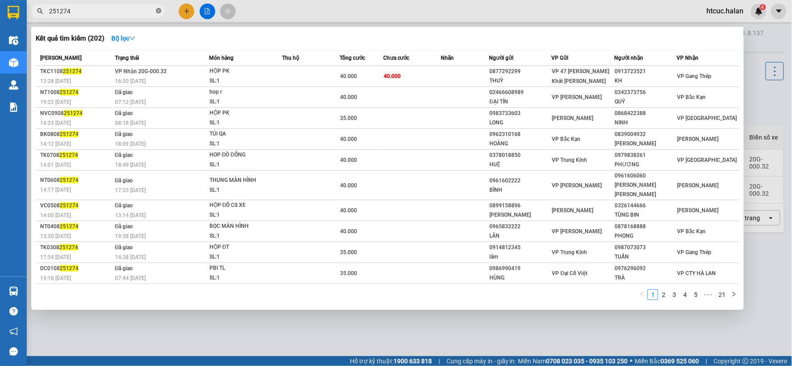
click at [159, 10] on icon "close-circle" at bounding box center [158, 10] width 5 height 5
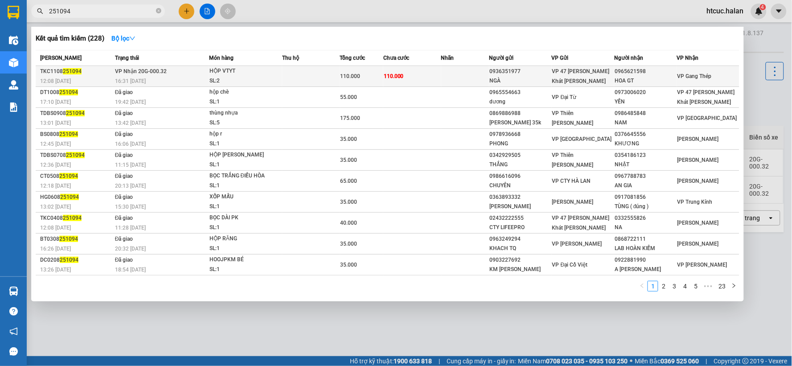
type input "251094"
click at [425, 74] on td "110.000" at bounding box center [413, 76] width 58 height 21
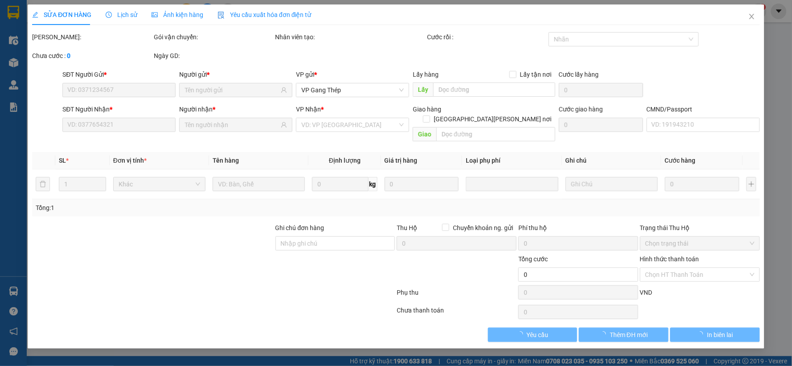
type input "0936351977"
type input "NGÀ"
type input "0965621598"
type input "HOA GT"
type input "110.000"
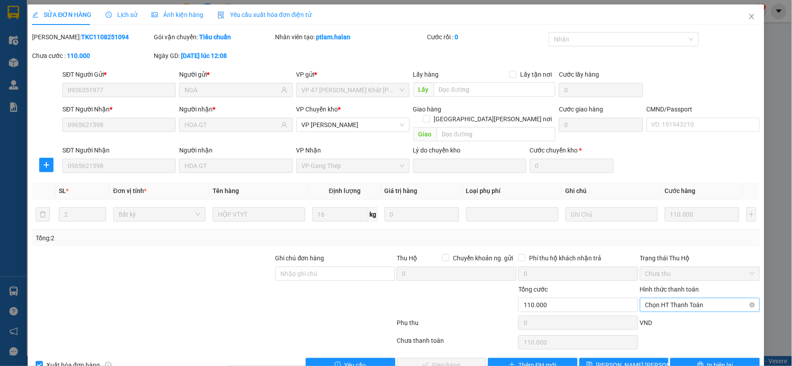
click at [671, 298] on span "Chọn HT Thanh Toán" at bounding box center [700, 304] width 109 height 13
click at [669, 220] on div "Tại văn phòng" at bounding box center [694, 220] width 108 height 10
type input "0"
click at [466, 358] on button "Giao hàng" at bounding box center [442, 365] width 90 height 14
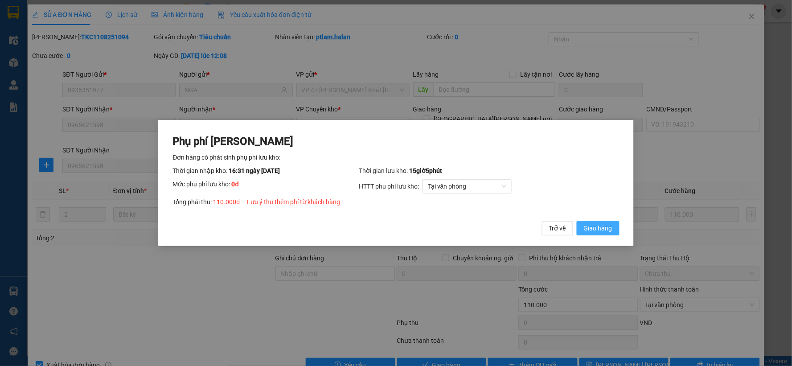
click at [611, 229] on span "Giao hàng" at bounding box center [598, 228] width 29 height 10
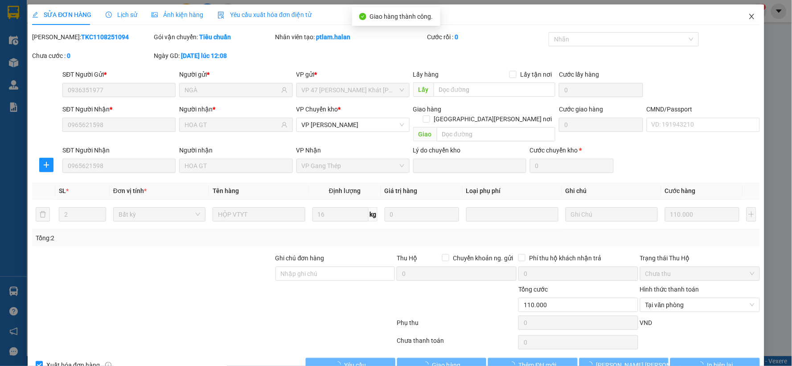
click at [749, 19] on icon "close" at bounding box center [752, 16] width 7 height 7
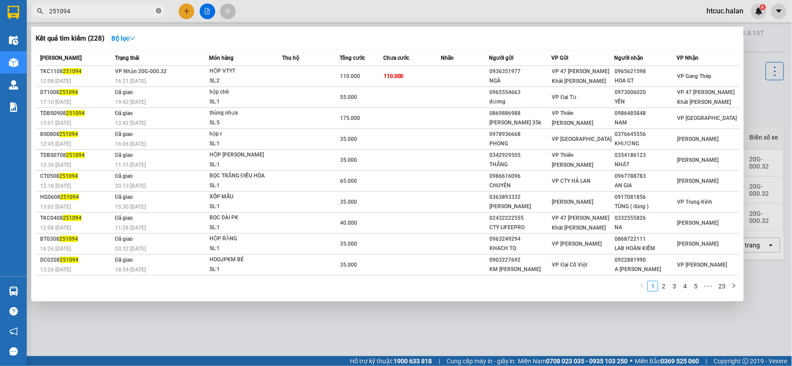
click at [159, 9] on icon "close-circle" at bounding box center [158, 10] width 5 height 5
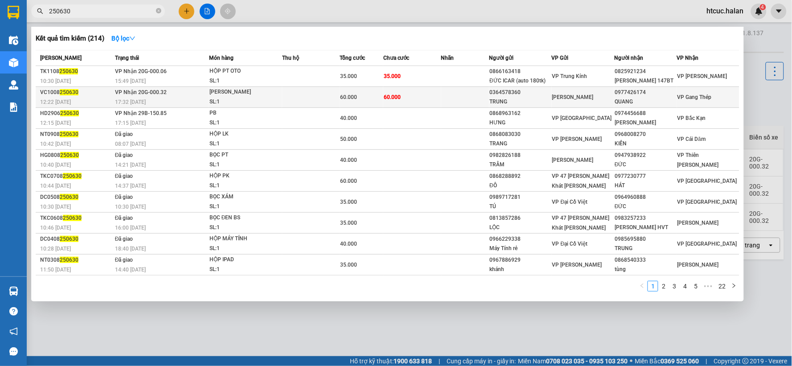
type input "250630"
click at [415, 99] on td "60.000" at bounding box center [413, 97] width 58 height 21
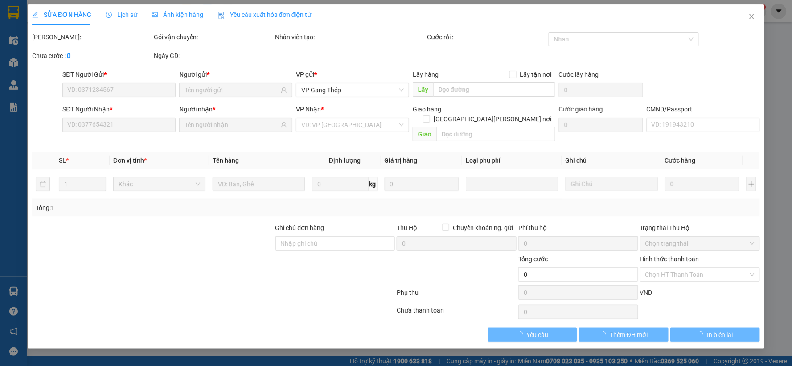
type input "0364578360"
type input "TRUNG"
type input "0977426174"
type input "QUANG"
type input "60.000"
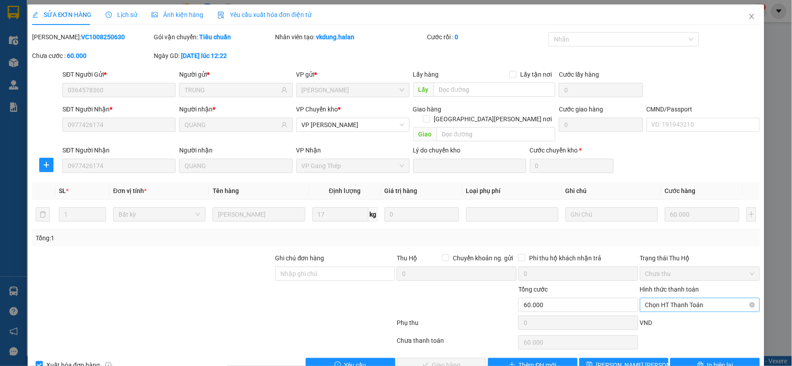
click at [681, 298] on span "Chọn HT Thanh Toán" at bounding box center [700, 304] width 109 height 13
click at [668, 219] on div "Tại văn phòng" at bounding box center [694, 220] width 108 height 10
type input "0"
click at [452, 360] on span "Giao hàng" at bounding box center [447, 365] width 29 height 10
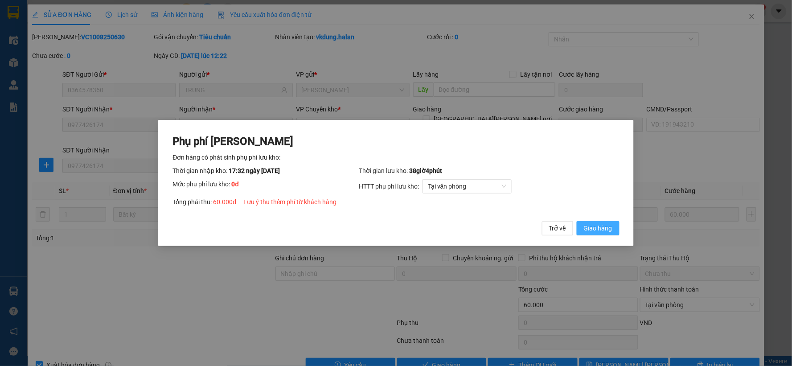
click at [604, 223] on span "Giao hàng" at bounding box center [598, 228] width 29 height 10
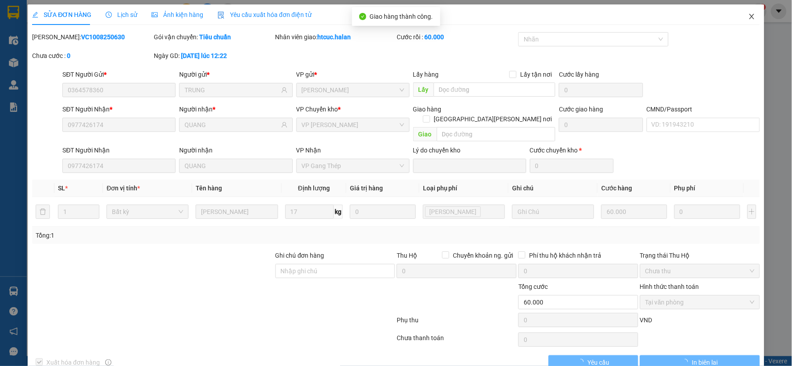
click at [749, 14] on icon "close" at bounding box center [752, 16] width 7 height 7
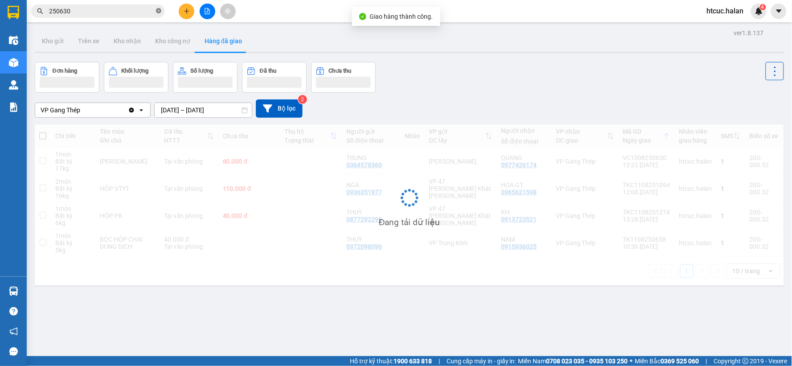
click at [158, 11] on icon "close-circle" at bounding box center [158, 10] width 5 height 5
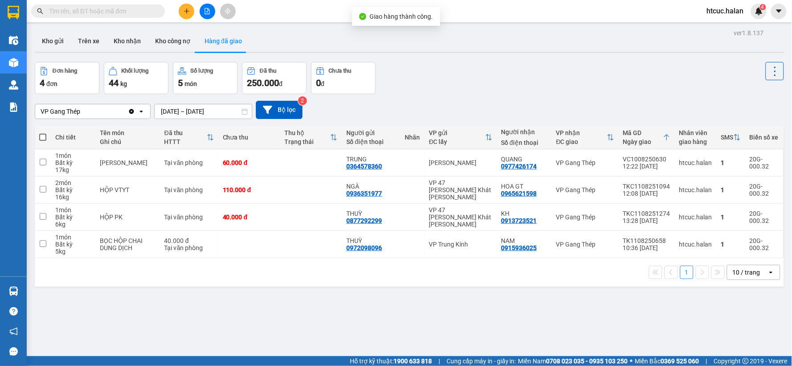
click at [108, 11] on input "text" at bounding box center [101, 11] width 105 height 10
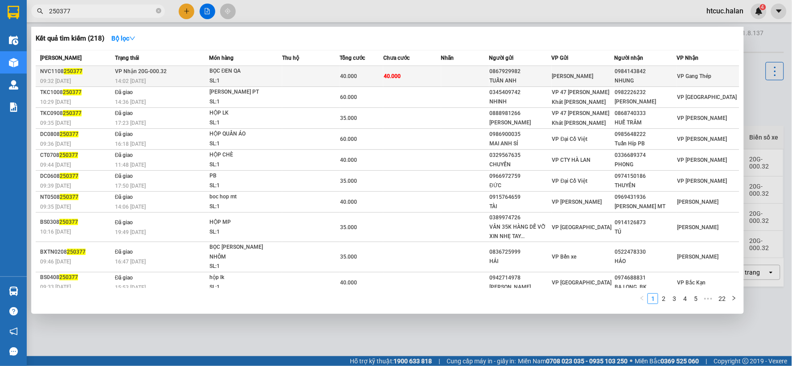
type input "250377"
click at [442, 75] on td at bounding box center [466, 76] width 48 height 21
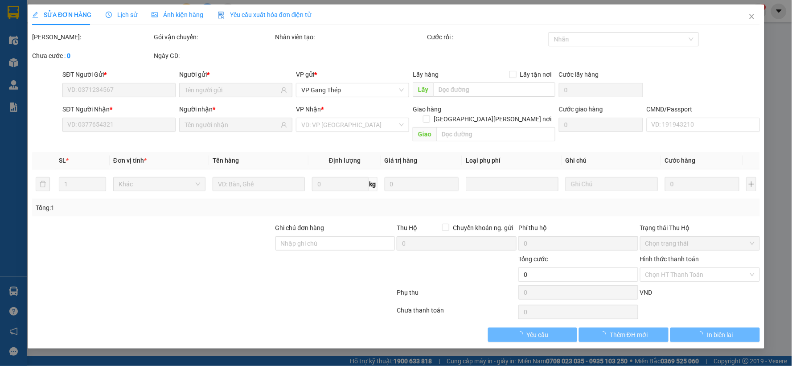
type input "0867929982"
type input "TUẤN ANH"
type input "0984143842"
type input "NHUNG"
type input "40.000"
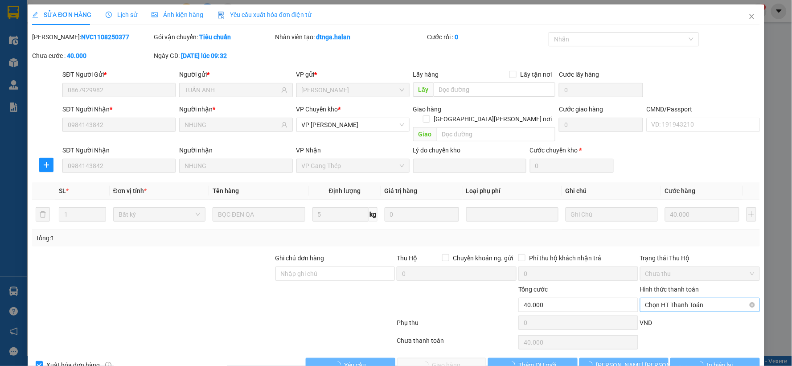
click at [677, 298] on span "Chọn HT Thanh Toán" at bounding box center [700, 304] width 109 height 13
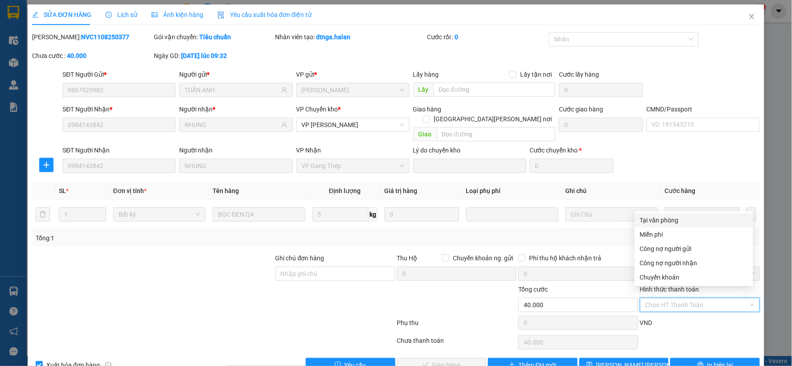
click at [661, 221] on div "Tại văn phòng" at bounding box center [694, 220] width 108 height 10
type input "0"
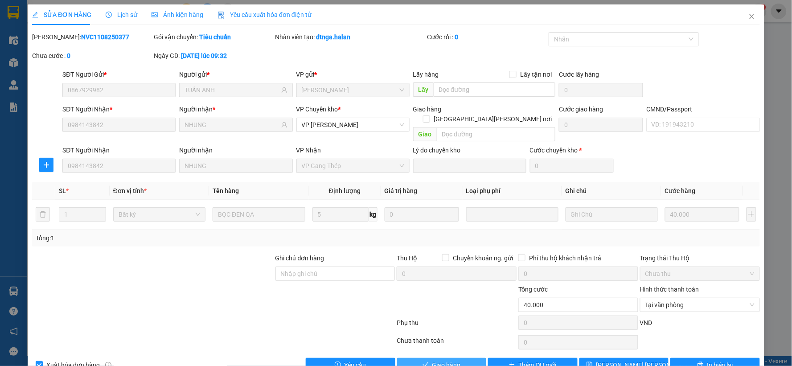
click at [453, 360] on span "Giao hàng" at bounding box center [447, 365] width 29 height 10
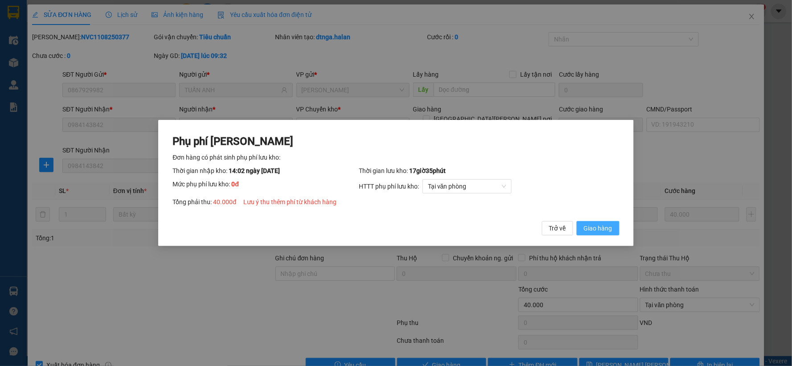
click at [589, 229] on span "Giao hàng" at bounding box center [598, 228] width 29 height 10
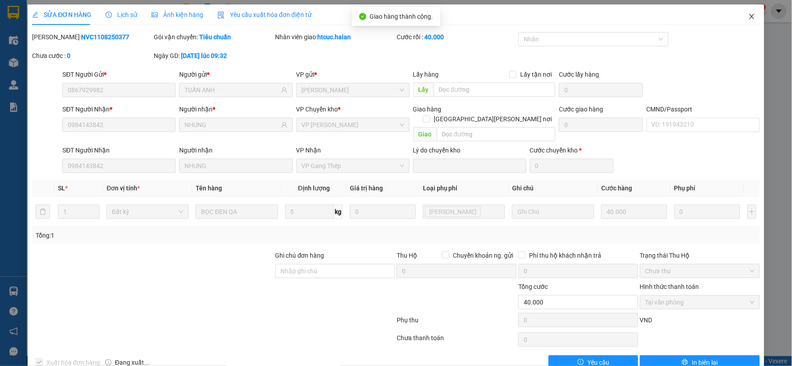
click at [749, 18] on icon "close" at bounding box center [752, 16] width 7 height 7
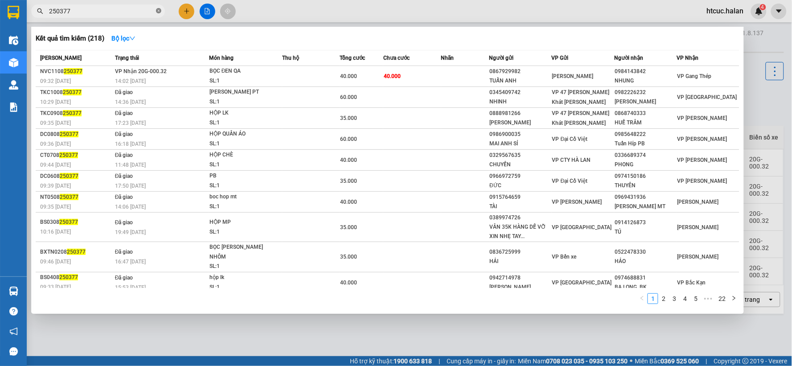
click at [158, 11] on icon "close-circle" at bounding box center [158, 10] width 5 height 5
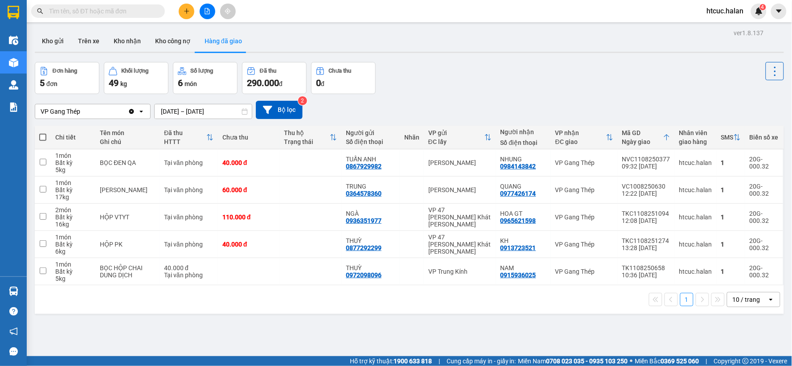
click at [105, 14] on input "text" at bounding box center [101, 11] width 105 height 10
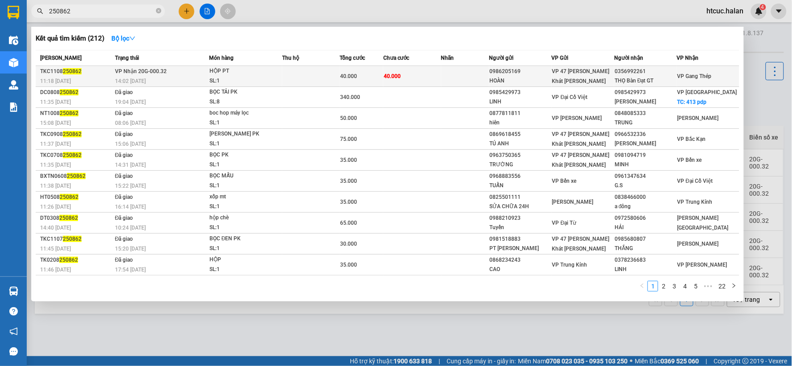
type input "250862"
click at [409, 76] on td "40.000" at bounding box center [413, 76] width 58 height 21
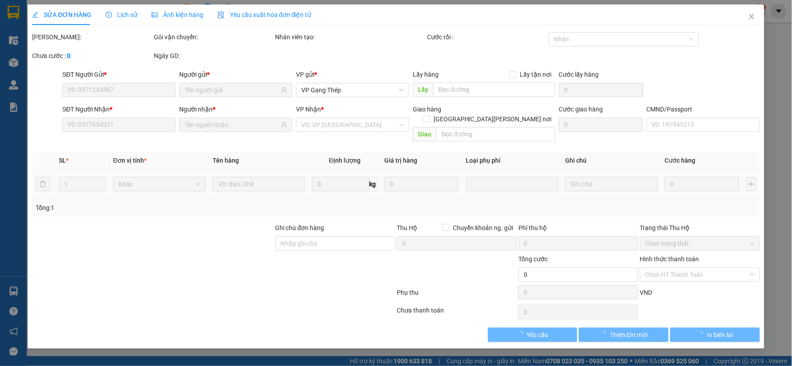
type input "0986205169"
type input "HOÀN"
type input "0356992261"
type input "THỌ Bàn Đạt GT"
type input "40.000"
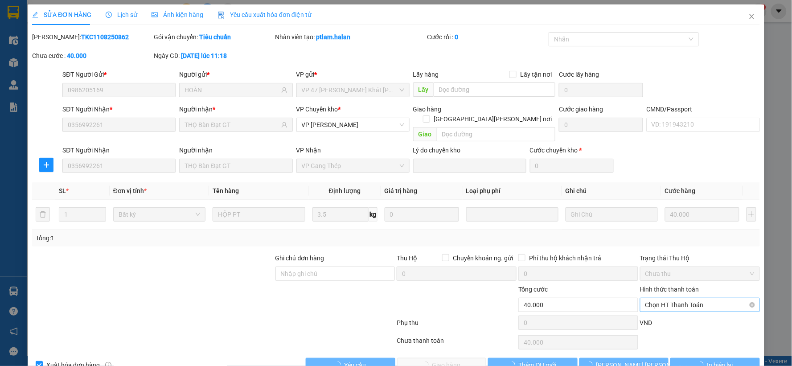
click at [674, 298] on span "Chọn HT Thanh Toán" at bounding box center [700, 304] width 109 height 13
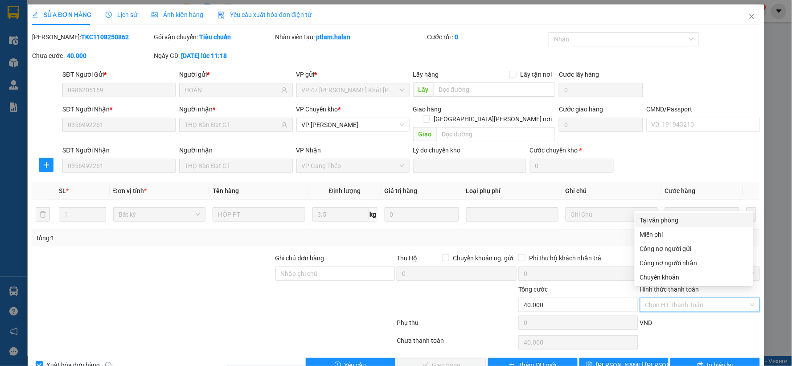
click at [671, 216] on div "Tại văn phòng" at bounding box center [694, 220] width 108 height 10
type input "0"
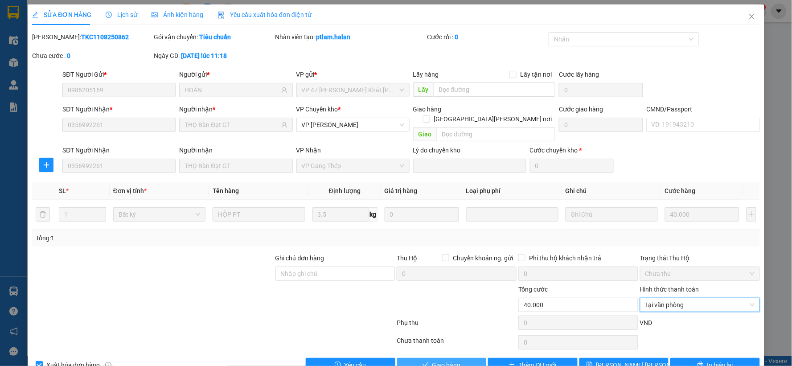
click at [443, 360] on button "Giao hàng" at bounding box center [442, 365] width 90 height 14
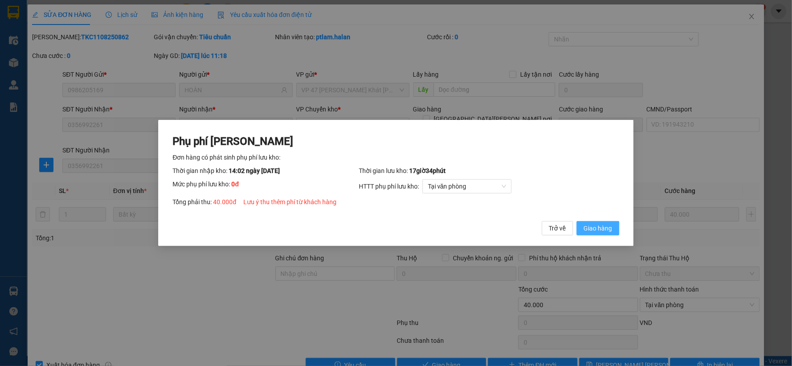
click at [598, 232] on span "Giao hàng" at bounding box center [598, 228] width 29 height 10
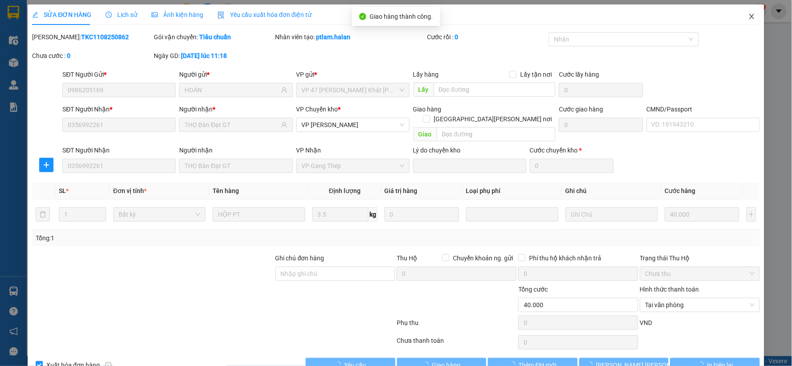
click at [749, 16] on icon "close" at bounding box center [752, 16] width 7 height 7
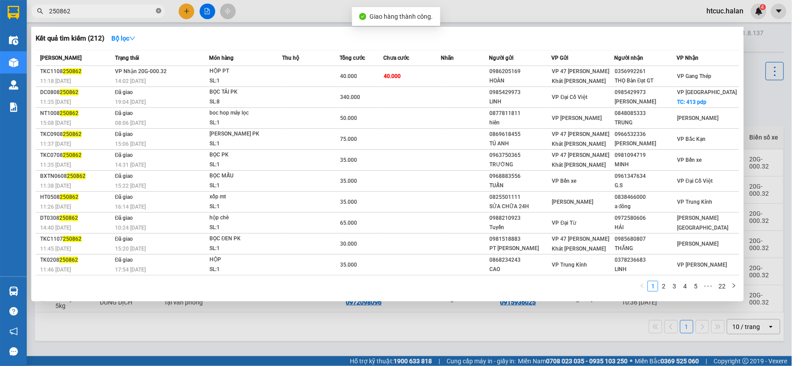
click at [158, 11] on icon "close-circle" at bounding box center [158, 10] width 5 height 5
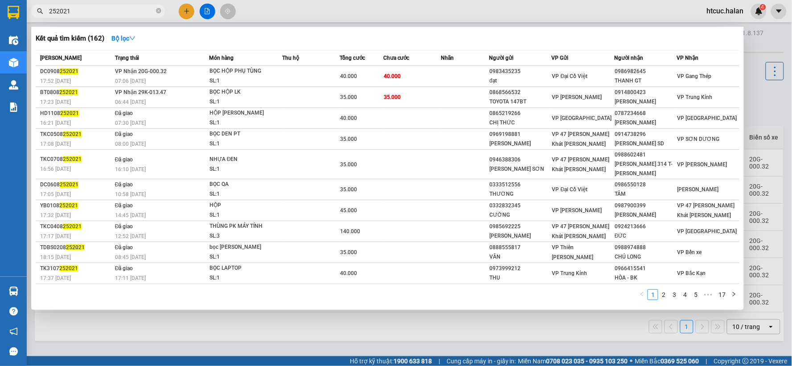
type input "252021"
click at [444, 79] on td at bounding box center [466, 76] width 48 height 21
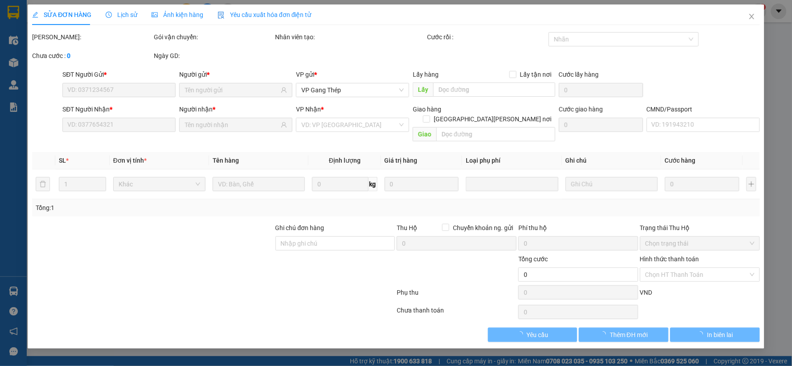
type input "0983435235"
type input "đạt"
type input "0986982645"
type input "THANH GT"
type input "40.000"
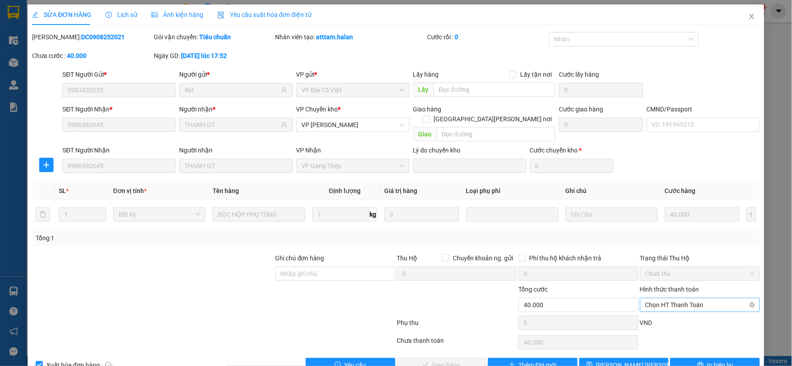
click at [660, 298] on span "Chọn HT Thanh Toán" at bounding box center [700, 304] width 109 height 13
click at [673, 217] on div "Tại văn phòng" at bounding box center [694, 220] width 108 height 10
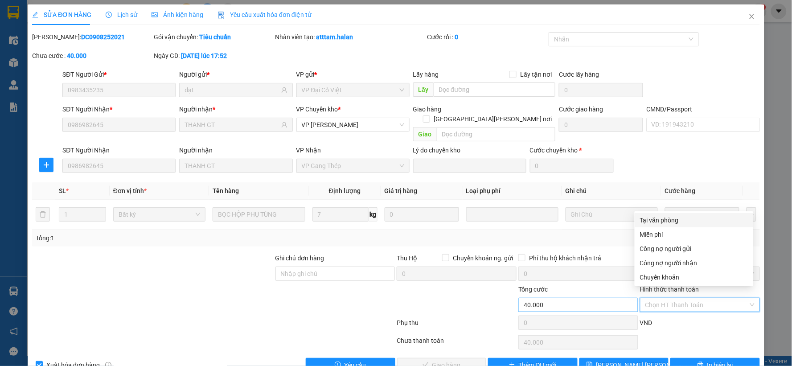
type input "0"
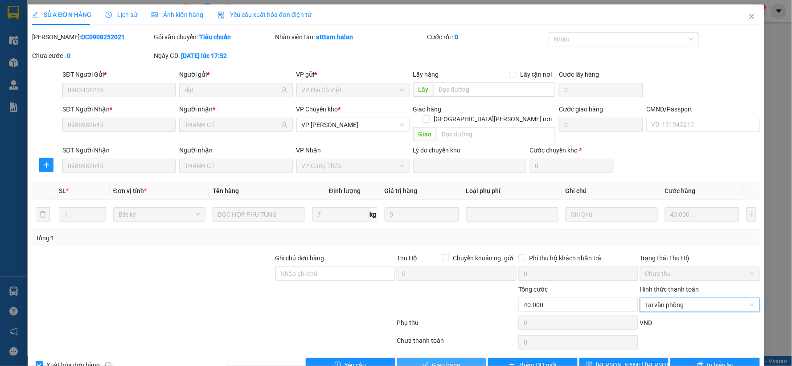
click at [448, 360] on span "Giao hàng" at bounding box center [447, 365] width 29 height 10
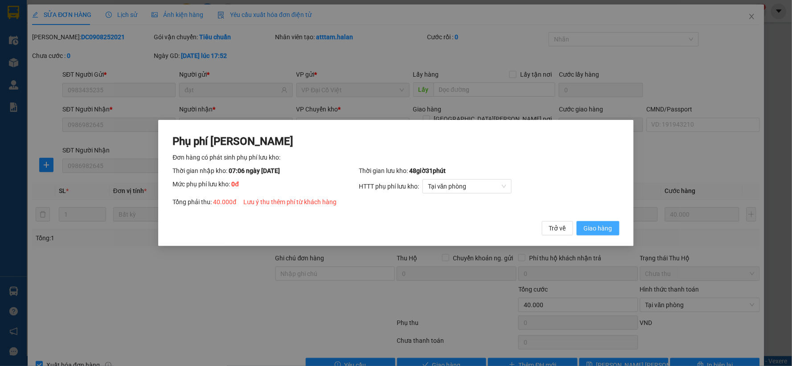
click at [609, 224] on span "Giao hàng" at bounding box center [598, 228] width 29 height 10
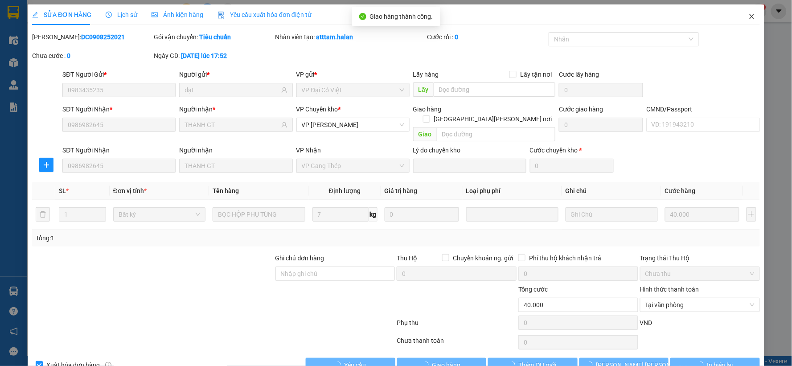
drag, startPoint x: 747, startPoint y: 13, endPoint x: 751, endPoint y: 16, distance: 4.6
click at [749, 13] on icon "close" at bounding box center [752, 16] width 7 height 7
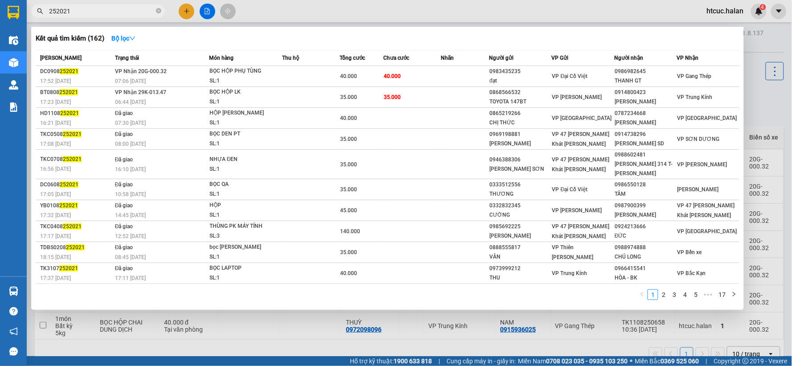
drag, startPoint x: 70, startPoint y: 10, endPoint x: 56, endPoint y: 11, distance: 14.7
click at [56, 11] on input "252021" at bounding box center [101, 11] width 105 height 10
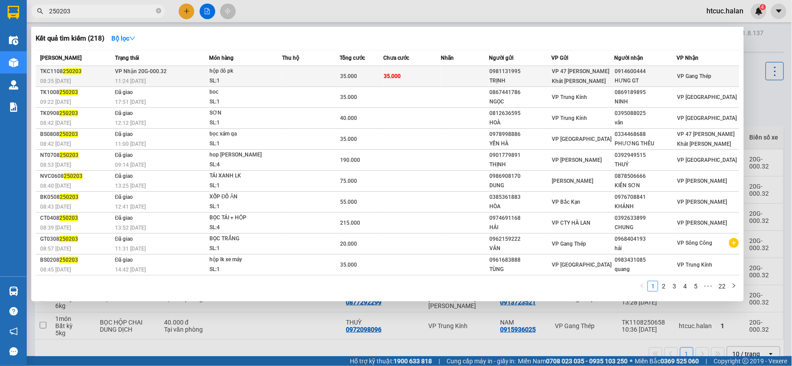
type input "250203"
click at [406, 72] on td "35.000" at bounding box center [413, 76] width 58 height 21
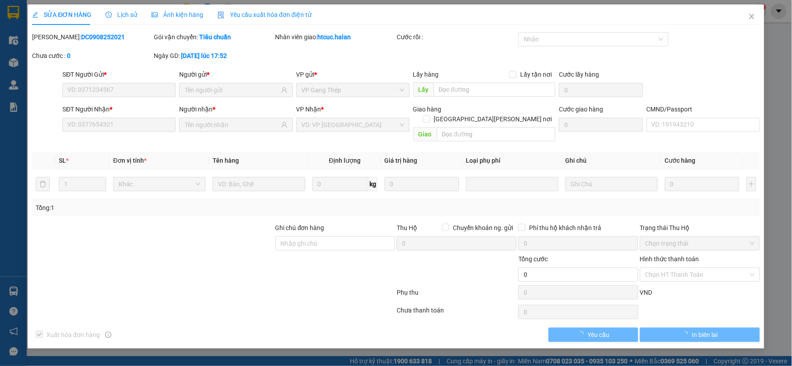
type input "0981131995"
type input "TRỊNH"
type input "0914600444"
type input "HƯNG GT"
type input "35.000"
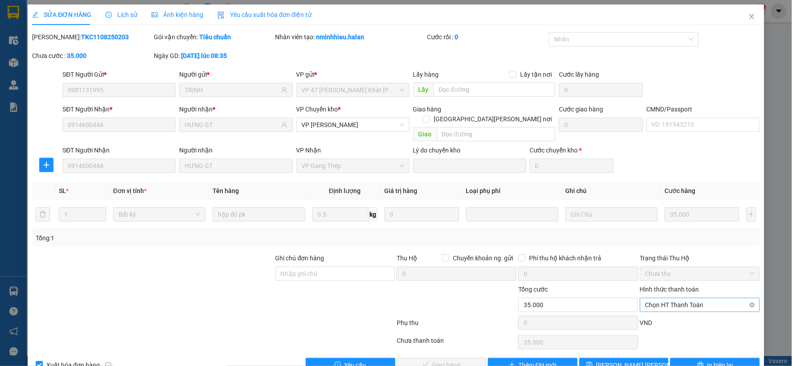
click at [685, 298] on span "Chọn HT Thanh Toán" at bounding box center [700, 304] width 109 height 13
click at [673, 216] on div "Tại văn phòng" at bounding box center [694, 220] width 108 height 10
type input "0"
click at [444, 360] on span "Giao hàng" at bounding box center [447, 365] width 29 height 10
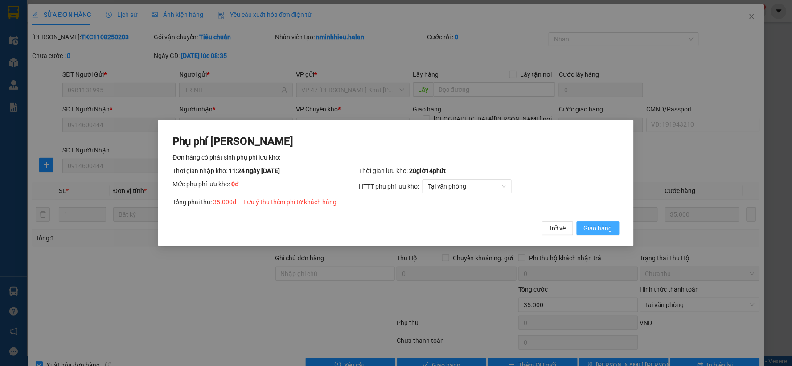
click at [609, 226] on span "Giao hàng" at bounding box center [598, 228] width 29 height 10
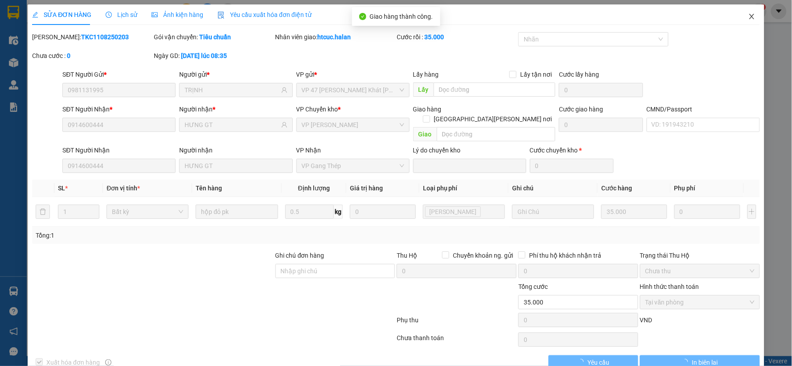
click at [749, 15] on icon "close" at bounding box center [752, 16] width 7 height 7
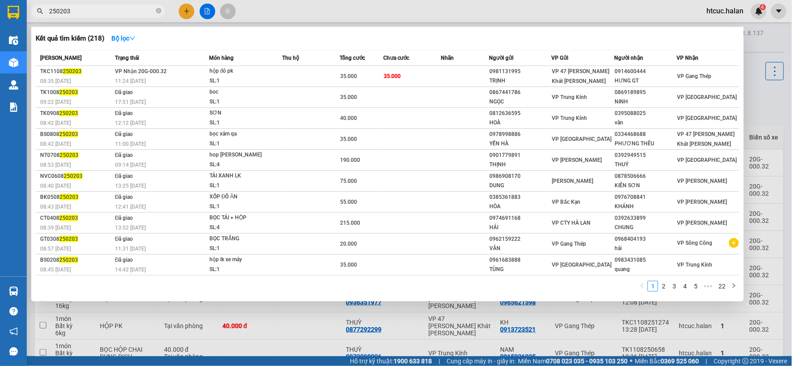
drag, startPoint x: 81, startPoint y: 12, endPoint x: 60, endPoint y: 13, distance: 21.4
click at [60, 13] on input "250203" at bounding box center [101, 11] width 105 height 10
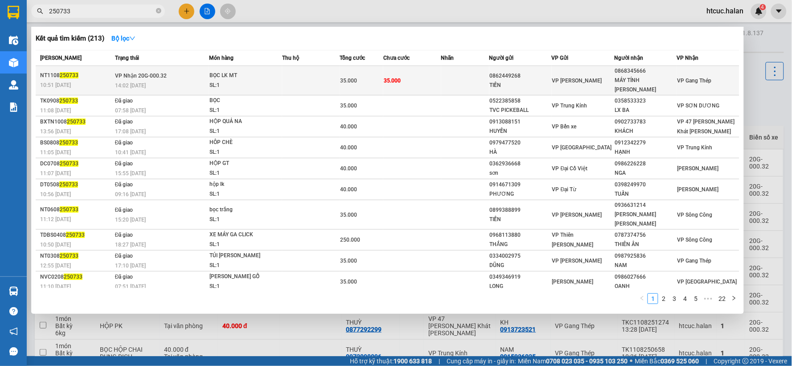
type input "250733"
click at [428, 73] on td "35.000" at bounding box center [413, 80] width 58 height 29
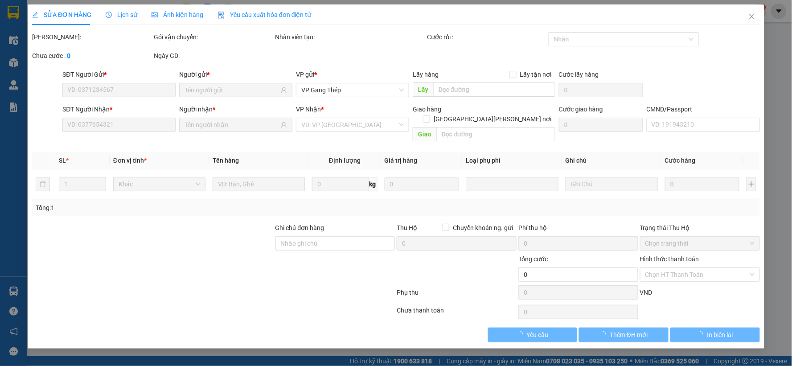
type input "0862449268"
type input "TIẾN"
type input "0868345666"
type input "MÁY TÍNH XUÂN TRỌNG"
type input "35.000"
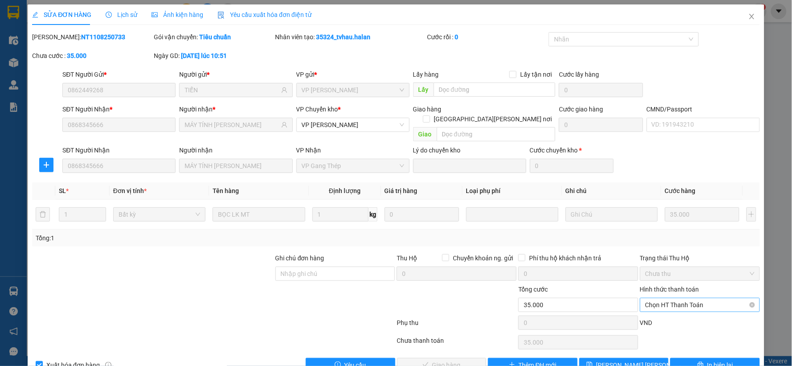
click at [659, 298] on span "Chọn HT Thanh Toán" at bounding box center [700, 304] width 109 height 13
click at [660, 219] on div "Tại văn phòng" at bounding box center [694, 220] width 108 height 10
type input "0"
click at [433, 360] on span "Giao hàng" at bounding box center [447, 365] width 29 height 10
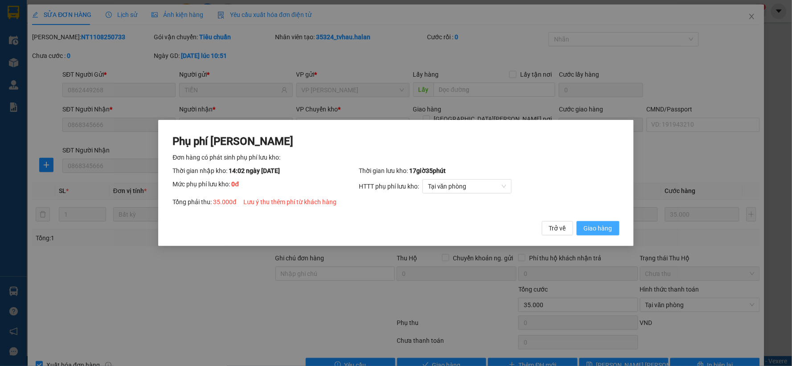
click at [604, 231] on span "Giao hàng" at bounding box center [598, 228] width 29 height 10
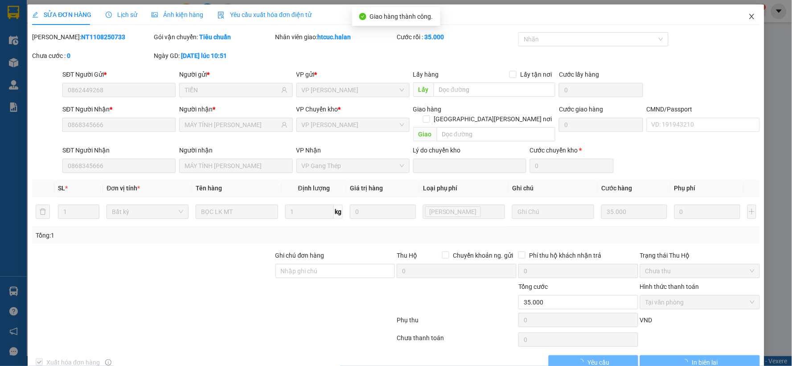
click at [749, 16] on icon "close" at bounding box center [752, 16] width 7 height 7
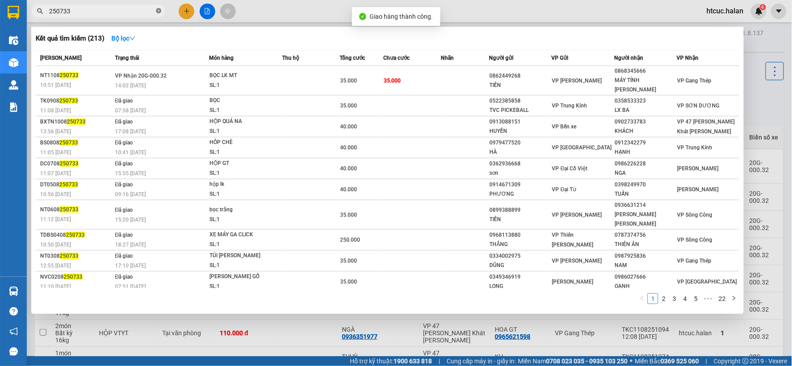
click at [159, 12] on icon "close-circle" at bounding box center [158, 10] width 5 height 5
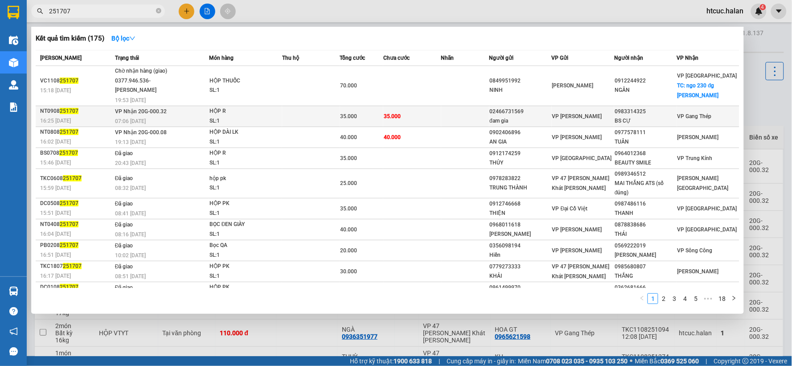
type input "251707"
click at [417, 114] on td "35.000" at bounding box center [413, 116] width 58 height 21
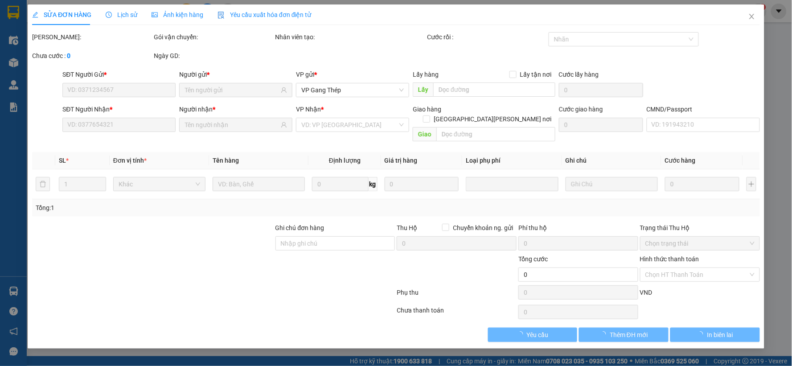
type input "02466731569"
type input "đam gia"
type input "0983314325"
type input "BS CỰ"
type input "35.000"
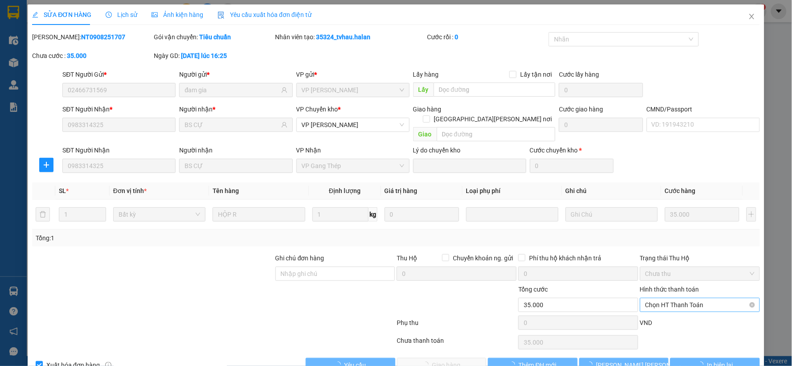
click at [679, 298] on span "Chọn HT Thanh Toán" at bounding box center [700, 304] width 109 height 13
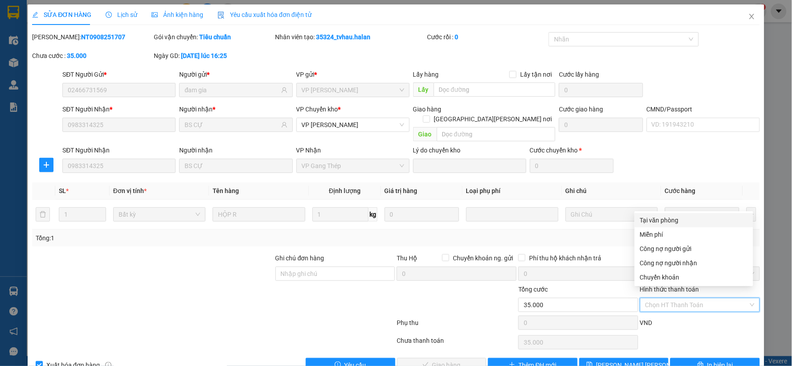
click at [665, 216] on div "Tại văn phòng" at bounding box center [694, 220] width 108 height 10
type input "0"
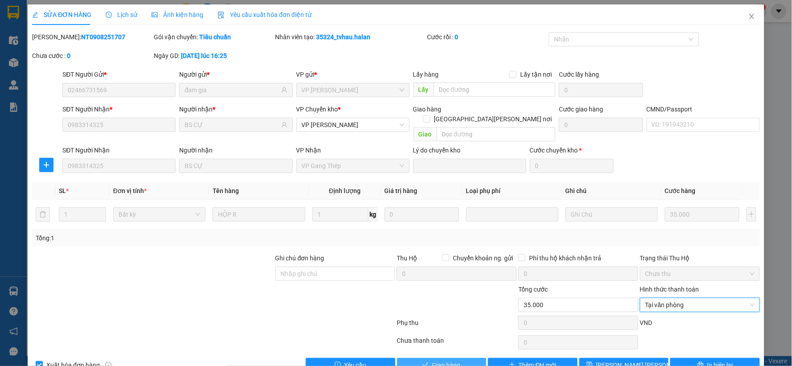
click at [461, 358] on button "Giao hàng" at bounding box center [442, 365] width 90 height 14
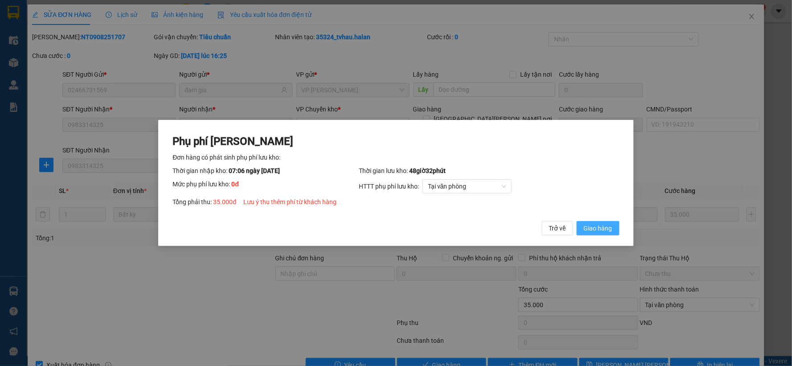
click at [604, 222] on button "Giao hàng" at bounding box center [598, 228] width 43 height 14
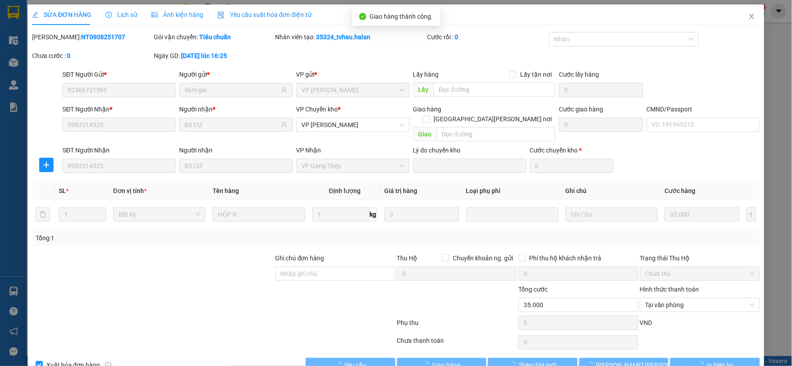
click at [750, 17] on span "Close" at bounding box center [752, 16] width 25 height 25
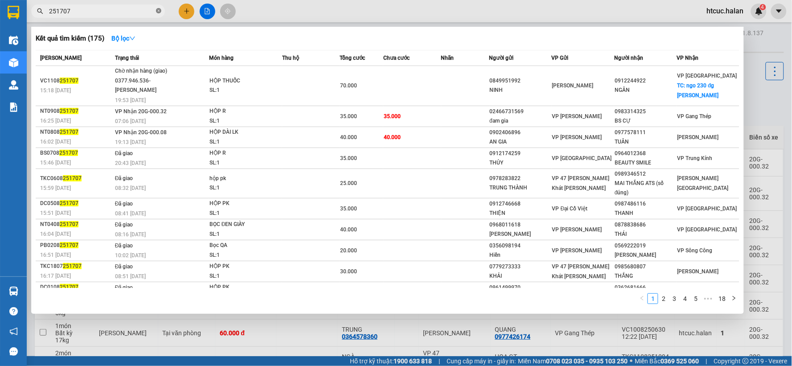
click at [158, 11] on icon "close-circle" at bounding box center [158, 10] width 5 height 5
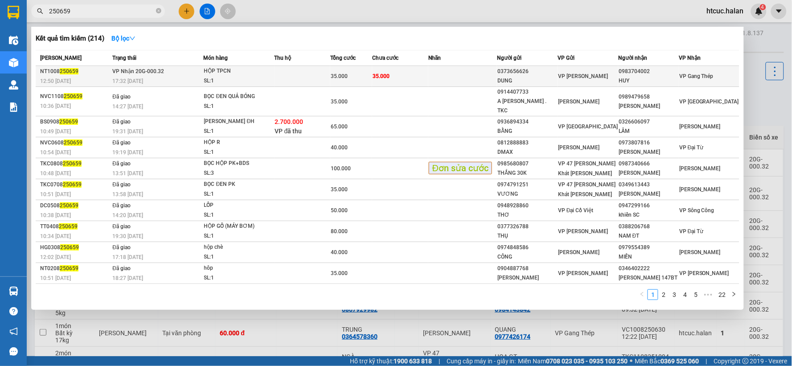
type input "250659"
click at [442, 76] on td at bounding box center [463, 76] width 69 height 21
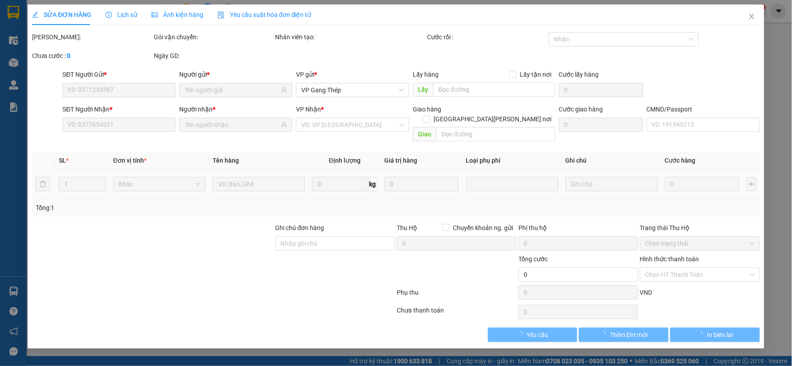
type input "0373656626"
type input "DUNG"
type input "0983704002"
type input "HUY"
type input "35.000"
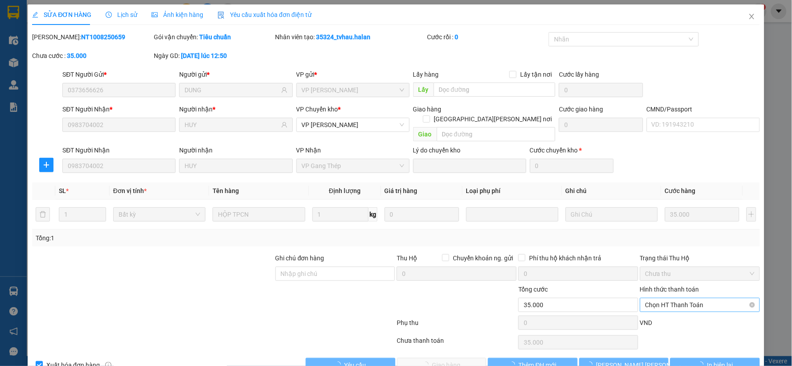
click at [693, 298] on span "Chọn HT Thanh Toán" at bounding box center [700, 304] width 109 height 13
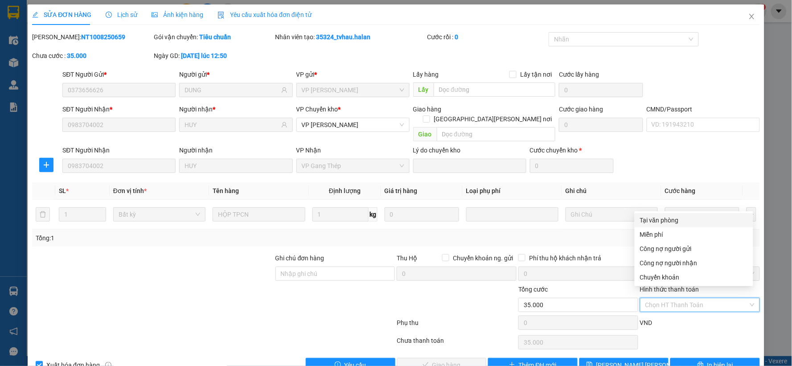
click at [664, 221] on div "Tại văn phòng" at bounding box center [694, 220] width 108 height 10
type input "0"
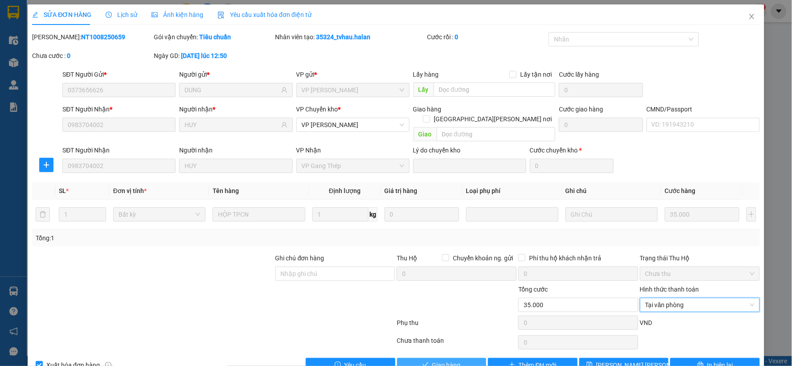
click at [469, 358] on button "Giao hàng" at bounding box center [442, 365] width 90 height 14
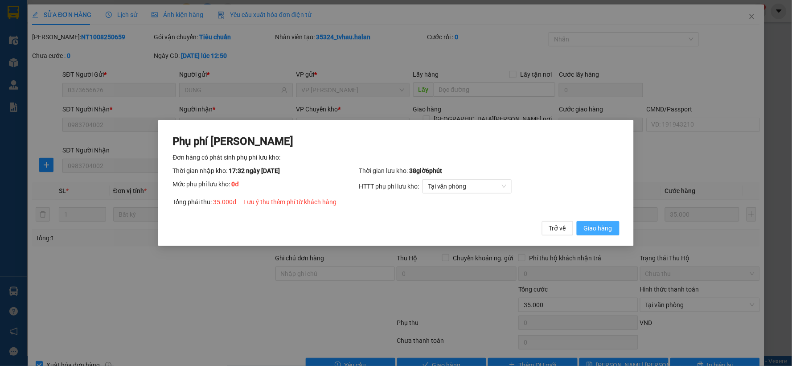
click at [599, 228] on span "Giao hàng" at bounding box center [598, 228] width 29 height 10
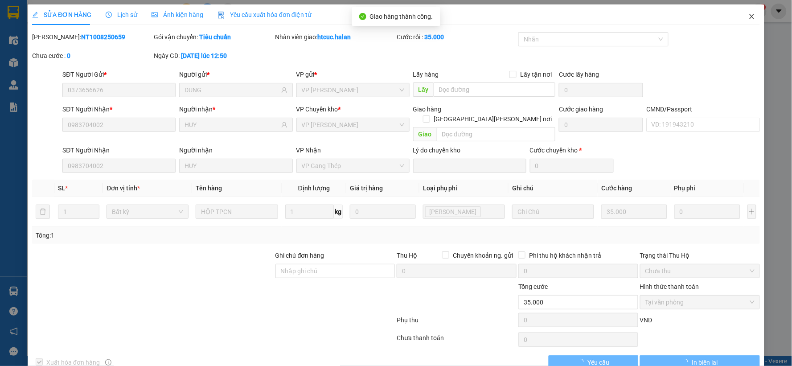
click at [749, 17] on icon "close" at bounding box center [752, 16] width 7 height 7
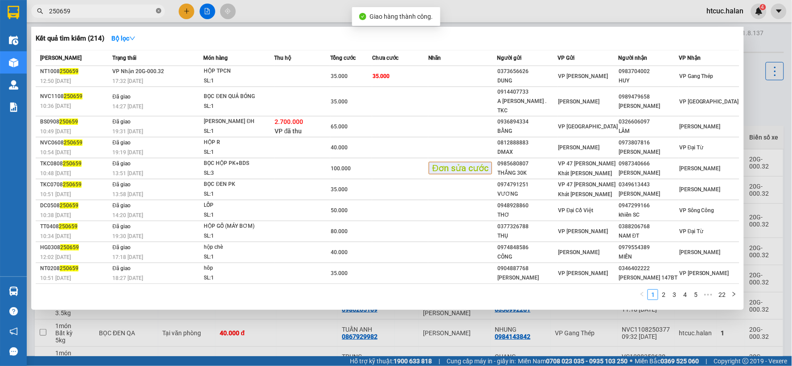
click at [159, 9] on icon "close-circle" at bounding box center [158, 10] width 5 height 5
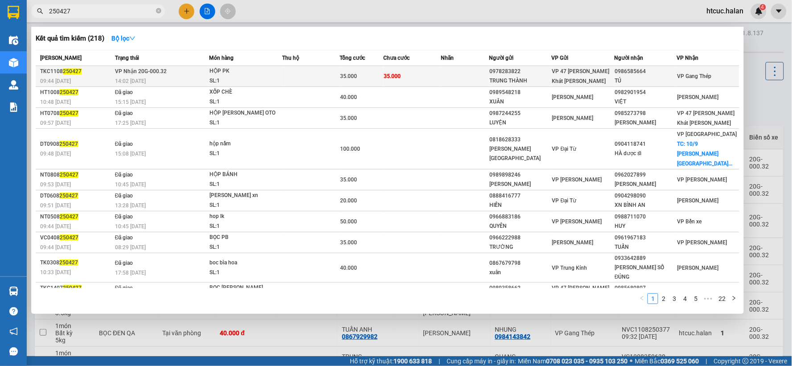
type input "250427"
click at [407, 77] on td "35.000" at bounding box center [413, 76] width 58 height 21
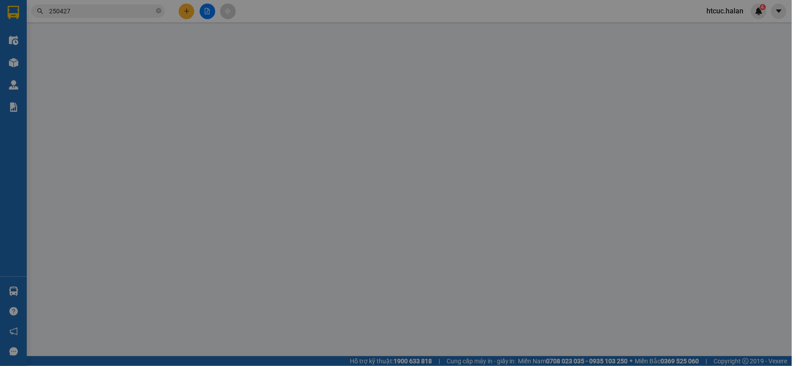
type input "0978283822"
type input "TRUNG THÀNH"
type input "0986585664"
type input "TÚ"
type input "35.000"
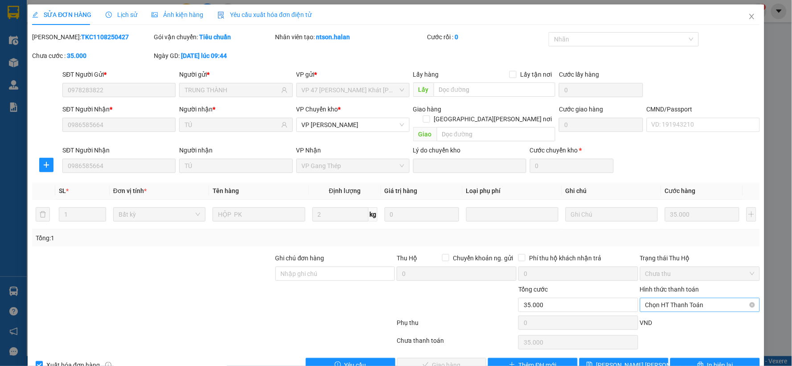
click at [668, 298] on span "Chọn HT Thanh Toán" at bounding box center [700, 304] width 109 height 13
click at [661, 220] on div "Tại văn phòng" at bounding box center [694, 220] width 108 height 10
type input "0"
click at [463, 358] on button "Giao hàng" at bounding box center [442, 365] width 90 height 14
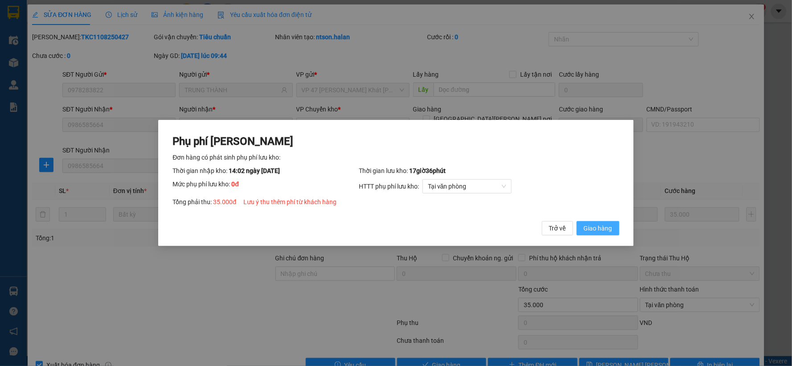
drag, startPoint x: 598, startPoint y: 229, endPoint x: 664, endPoint y: 183, distance: 79.4
click at [599, 229] on span "Giao hàng" at bounding box center [598, 228] width 29 height 10
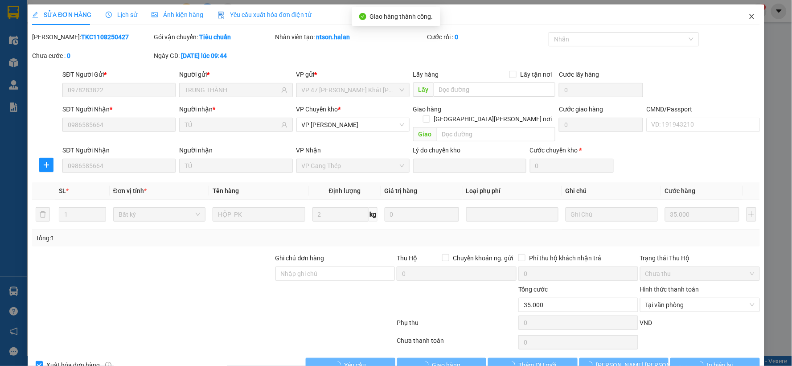
click at [749, 17] on icon "close" at bounding box center [752, 16] width 7 height 7
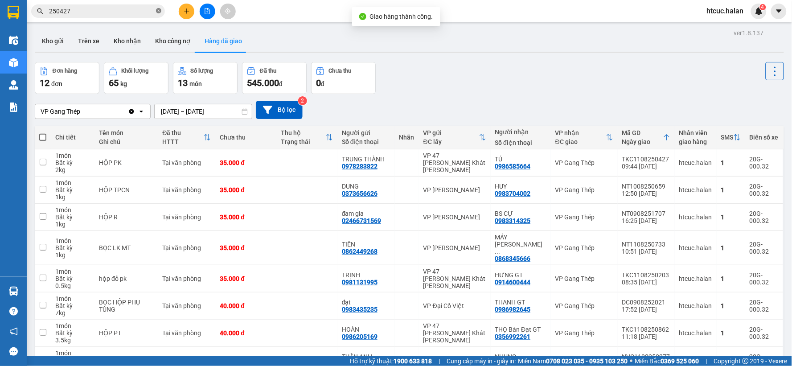
click at [157, 11] on icon "close-circle" at bounding box center [158, 10] width 5 height 5
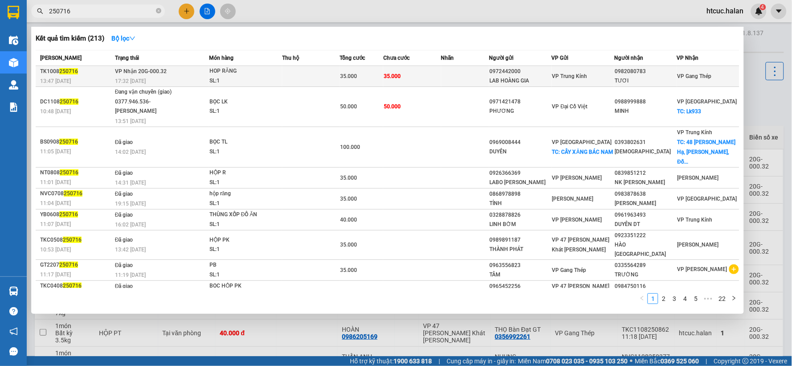
type input "250716"
click at [422, 72] on td "35.000" at bounding box center [413, 76] width 58 height 21
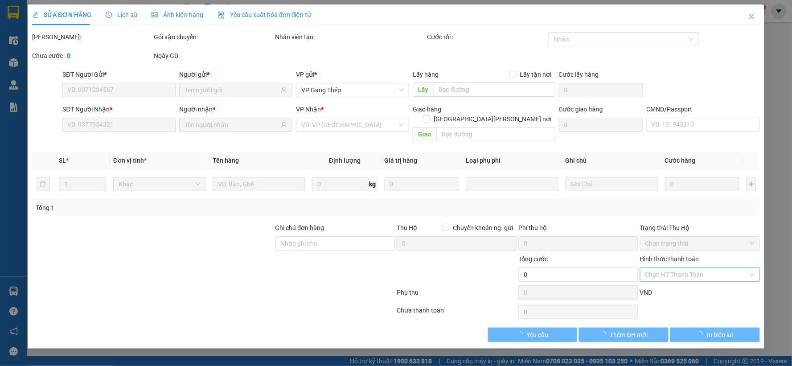
type input "0972442000"
type input "LAB HOÀNG GIA"
type input "0982080783"
type input "TƯƠI"
type input "35.000"
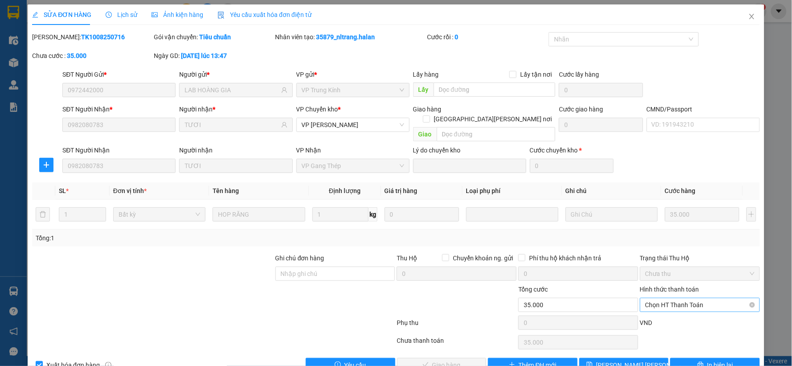
click at [672, 298] on span "Chọn HT Thanh Toán" at bounding box center [700, 304] width 109 height 13
click at [668, 221] on div "Tại văn phòng" at bounding box center [694, 220] width 108 height 10
type input "0"
click at [461, 358] on button "Giao hàng" at bounding box center [442, 365] width 90 height 14
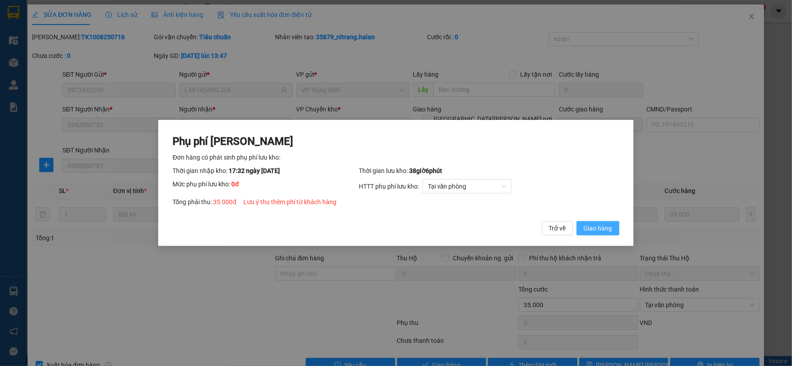
click at [610, 226] on span "Giao hàng" at bounding box center [598, 228] width 29 height 10
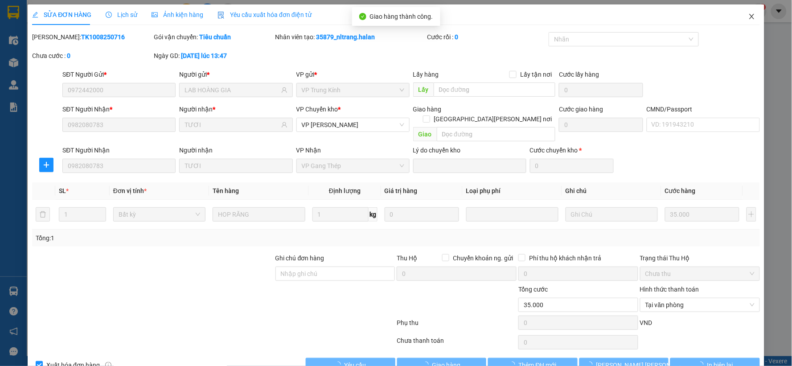
click at [750, 18] on icon "close" at bounding box center [752, 16] width 5 height 5
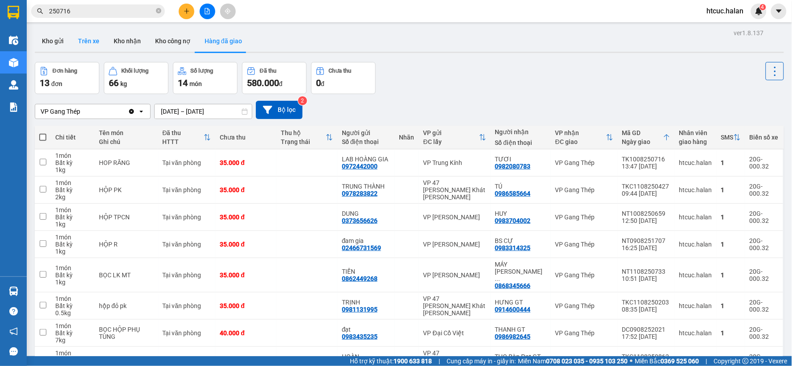
click at [91, 39] on button "Trên xe" at bounding box center [89, 40] width 36 height 21
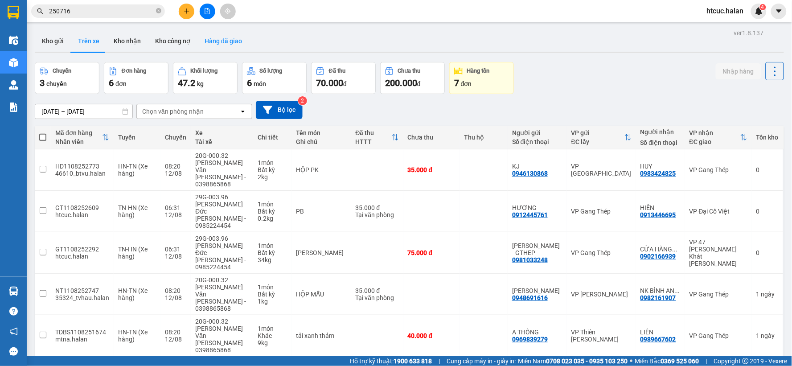
click at [228, 47] on button "Hàng đã giao" at bounding box center [224, 40] width 52 height 21
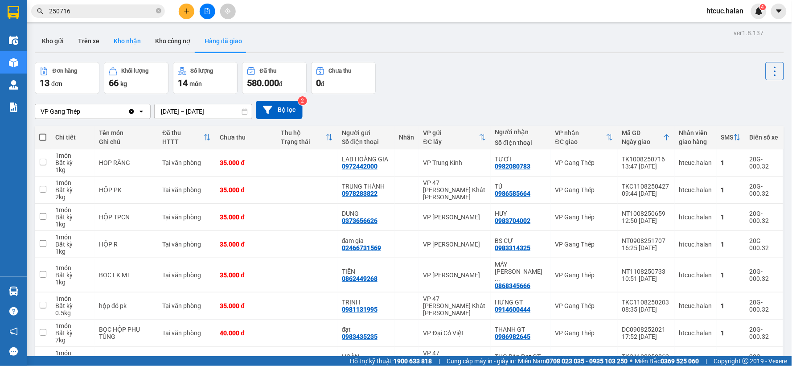
click at [128, 41] on button "Kho nhận" at bounding box center [127, 40] width 41 height 21
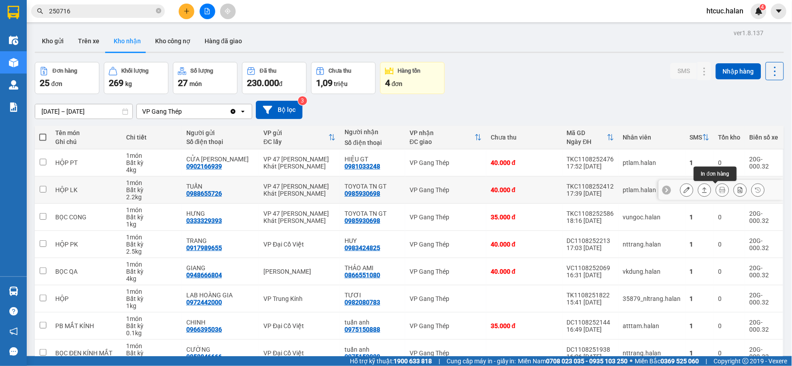
click at [720, 189] on icon at bounding box center [723, 190] width 6 height 6
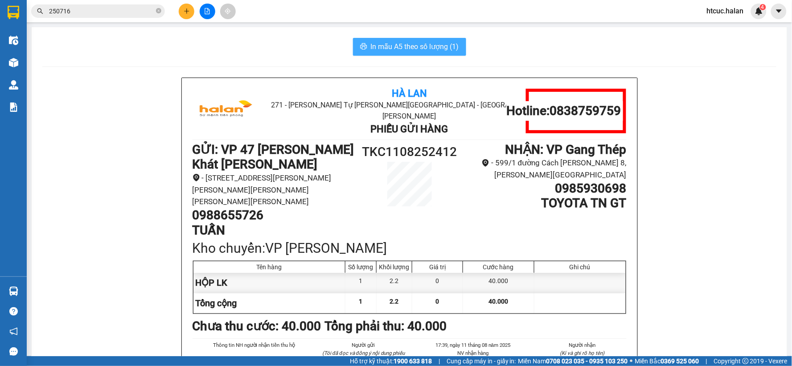
click at [415, 51] on span "In mẫu A5 theo số lượng (1)" at bounding box center [415, 46] width 88 height 11
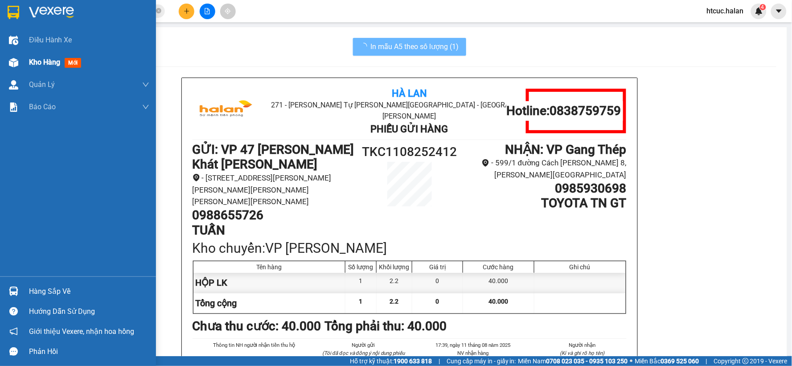
click at [18, 56] on div at bounding box center [14, 63] width 16 height 16
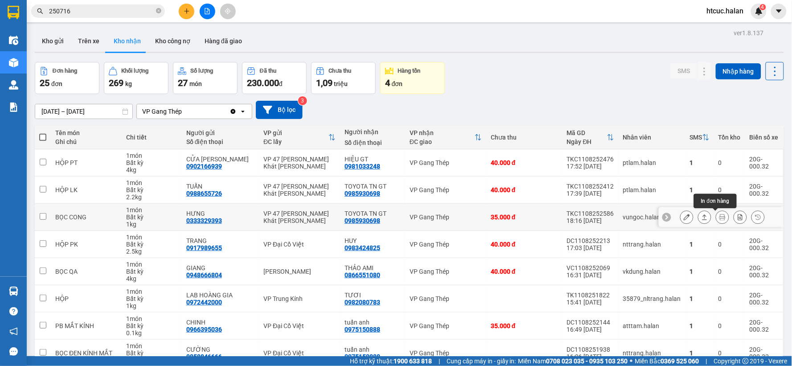
click at [720, 215] on icon at bounding box center [723, 217] width 6 height 6
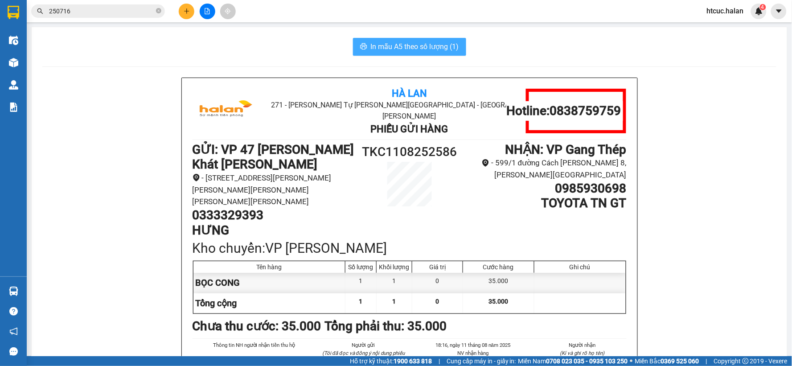
click at [436, 43] on span "In mẫu A5 theo số lượng (1)" at bounding box center [415, 46] width 88 height 11
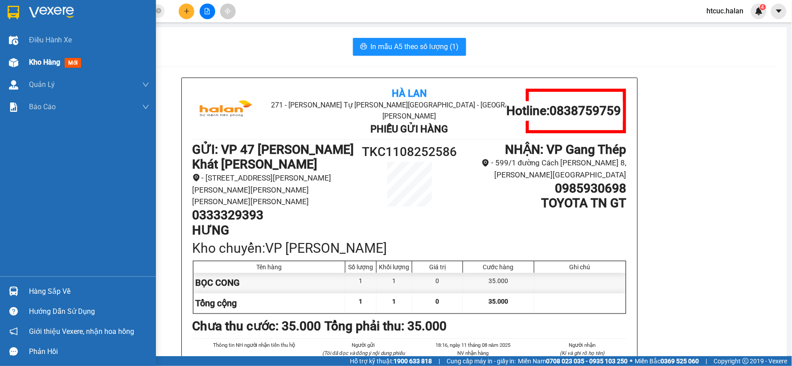
click at [11, 59] on img at bounding box center [13, 62] width 9 height 9
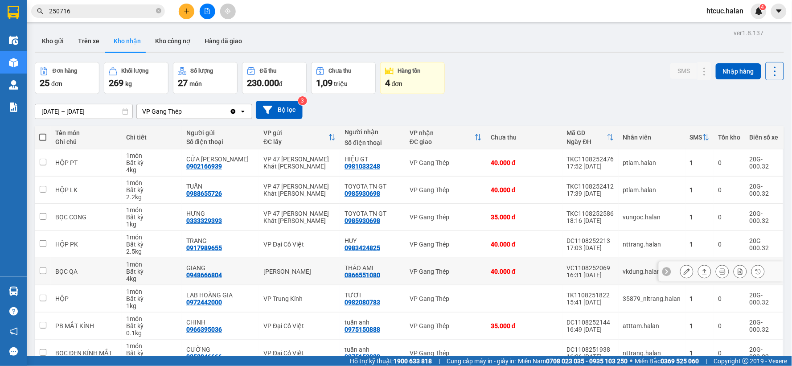
scroll to position [99, 0]
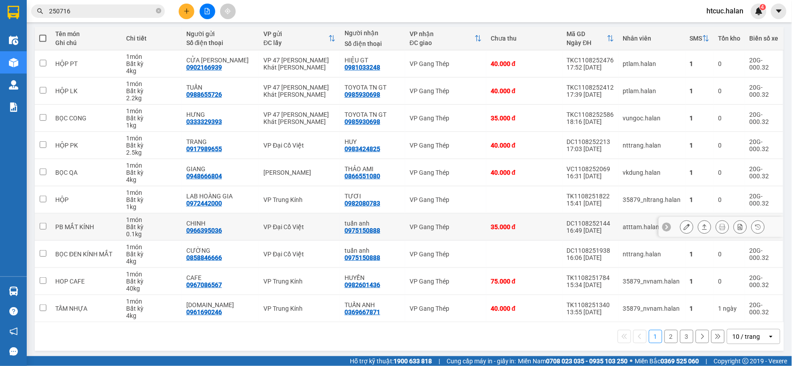
drag, startPoint x: 470, startPoint y: 280, endPoint x: 404, endPoint y: 228, distance: 83.6
drag, startPoint x: 408, startPoint y: 229, endPoint x: 664, endPoint y: 337, distance: 278.2
click at [665, 337] on button "2" at bounding box center [671, 336] width 13 height 13
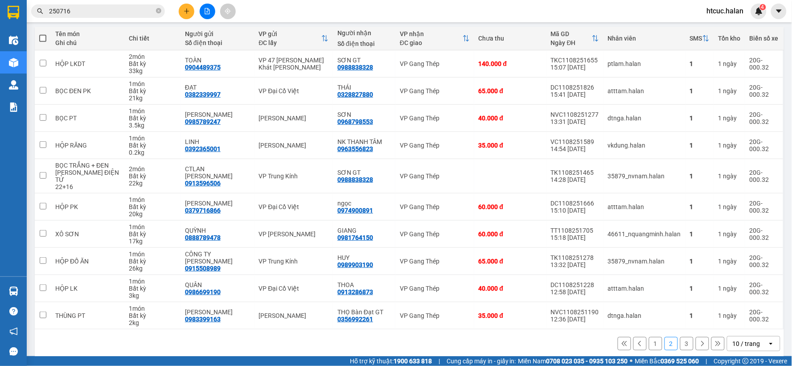
click at [681, 337] on button "3" at bounding box center [687, 343] width 13 height 13
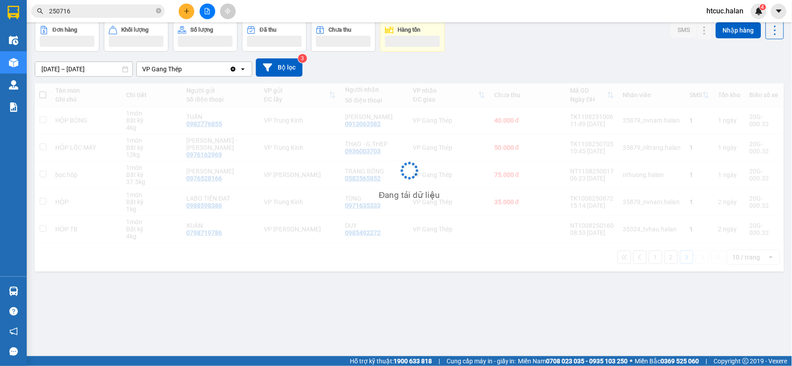
scroll to position [41, 0]
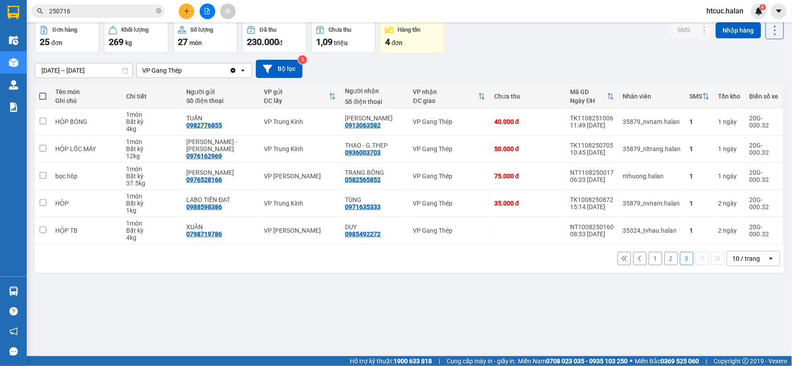
click at [299, 320] on div "ver 1.8.137 Kho gửi Trên xe Kho nhận Kho công nợ Hàng đã giao Đơn hàng 25 đơn K…" at bounding box center [409, 169] width 757 height 366
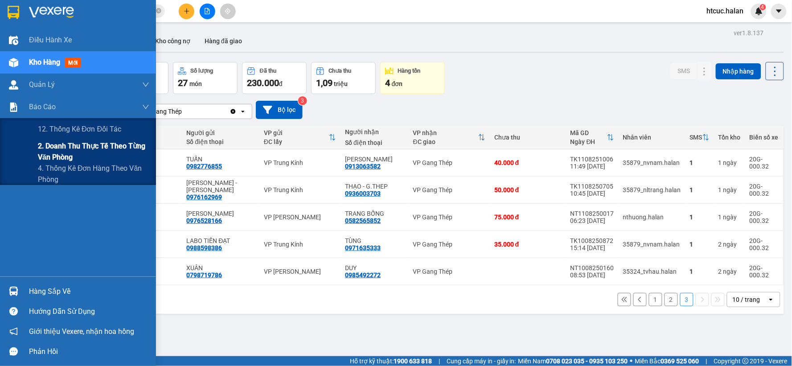
click at [45, 157] on span "2. Doanh thu thực tế theo từng văn phòng" at bounding box center [93, 151] width 111 height 22
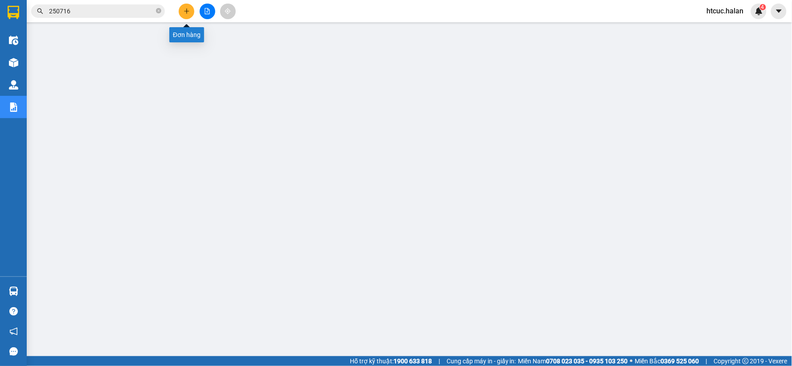
click at [188, 7] on button at bounding box center [187, 12] width 16 height 16
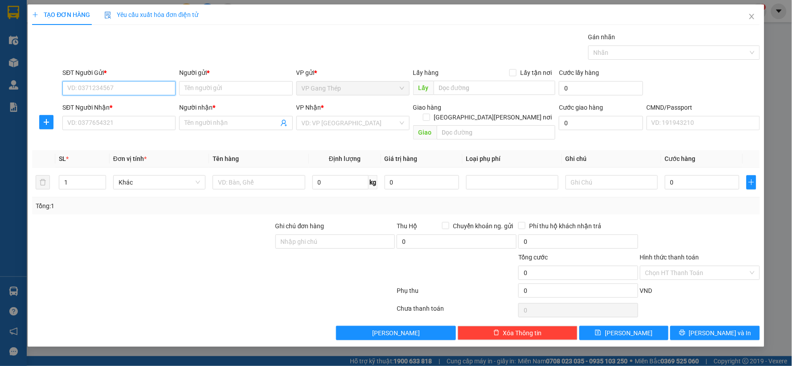
click at [144, 91] on input "SĐT Người Gửi *" at bounding box center [118, 88] width 113 height 14
type input "0989528487"
click at [119, 107] on div "0989528487 - THẢO" at bounding box center [119, 106] width 103 height 10
type input "THẢO"
type input "0989528487"
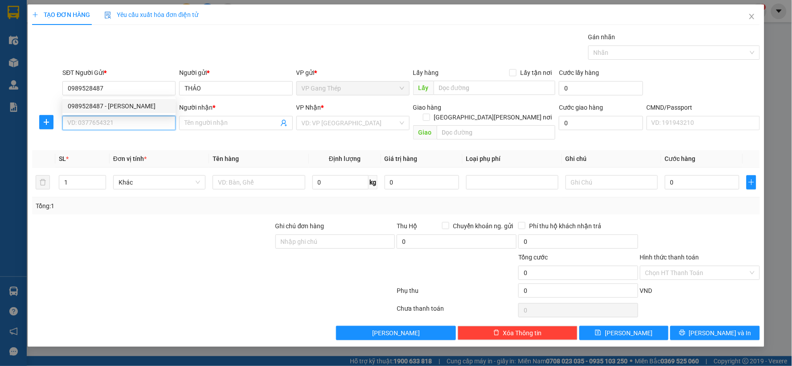
click at [126, 118] on input "SĐT Người Nhận *" at bounding box center [118, 123] width 113 height 14
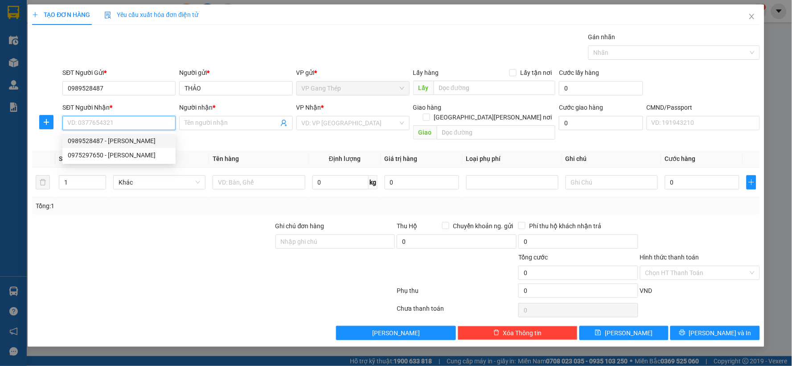
click at [165, 118] on input "SĐT Người Nhận *" at bounding box center [118, 123] width 113 height 14
type input "0982221295"
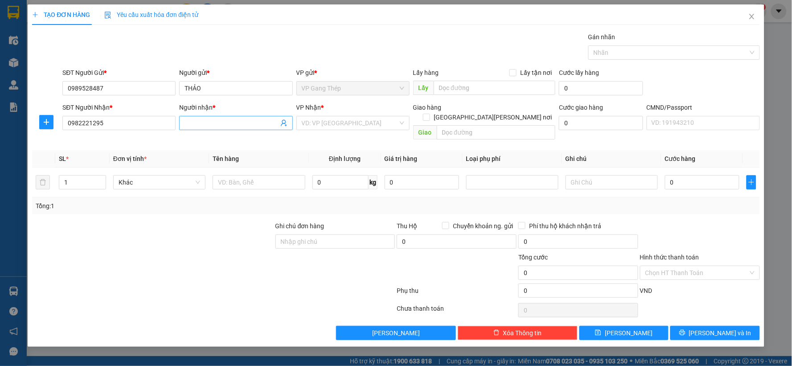
click at [233, 126] on input "Người nhận *" at bounding box center [232, 123] width 94 height 10
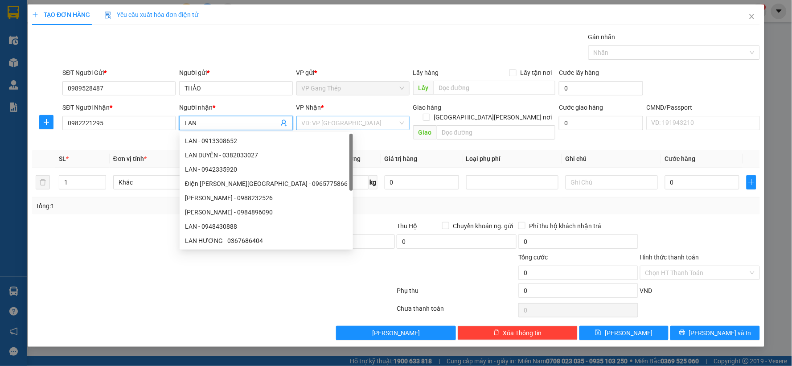
type input "LAN"
click at [369, 122] on input "search" at bounding box center [350, 122] width 96 height 13
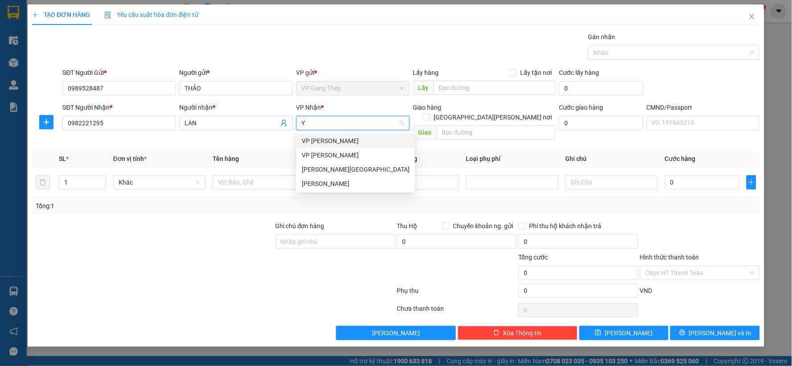
type input "YÊ"
click at [322, 137] on div "VP [GEOGRAPHIC_DATA]" at bounding box center [356, 141] width 108 height 10
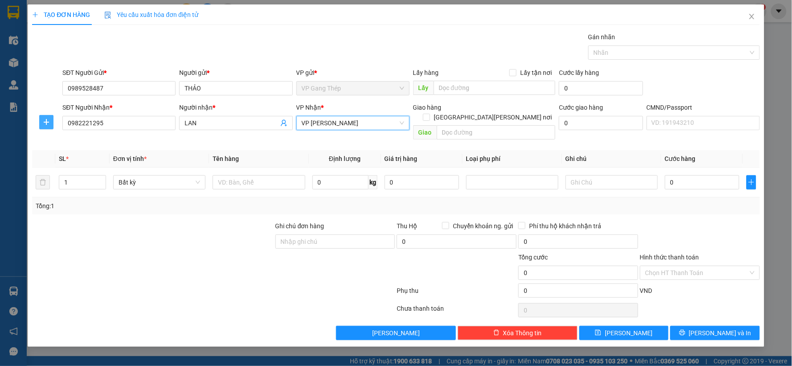
click at [50, 119] on span "plus" at bounding box center [46, 122] width 13 height 7
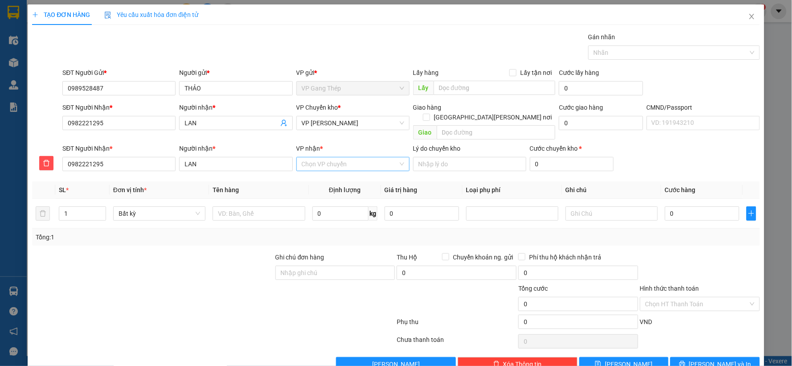
click at [335, 157] on input "VP nhận *" at bounding box center [350, 163] width 96 height 13
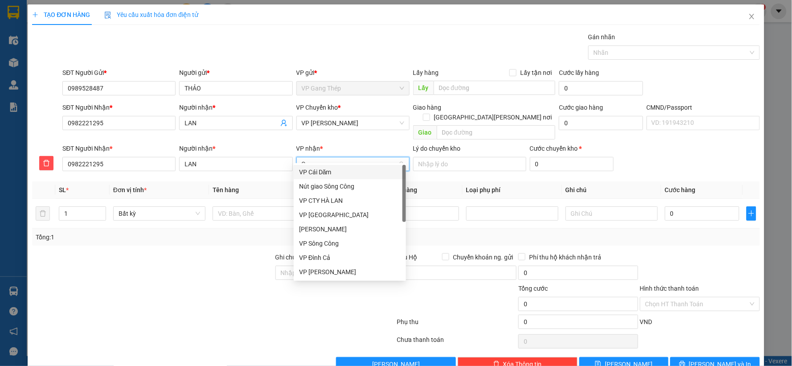
type input "CU"
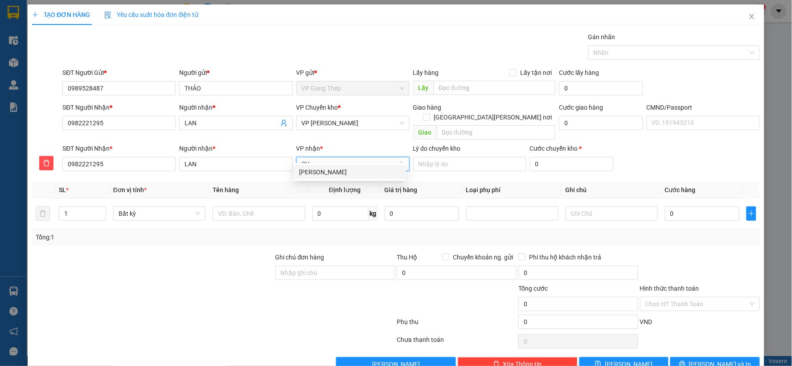
click at [339, 171] on div "VP [PERSON_NAME]" at bounding box center [350, 172] width 102 height 10
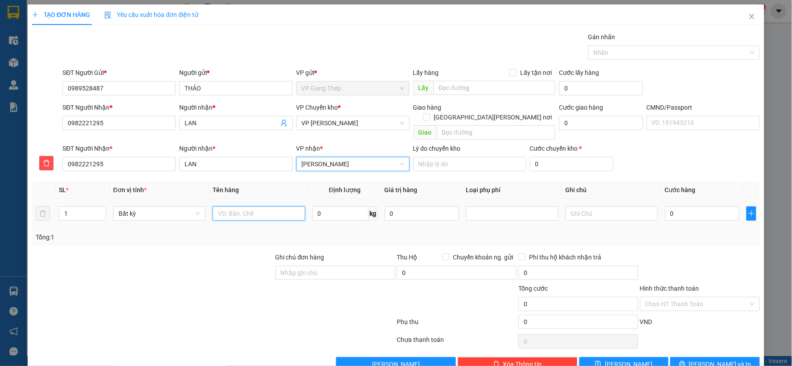
click at [260, 206] on input "text" at bounding box center [259, 213] width 92 height 14
type input "HỘP XỐP HOA QUẢ"
click at [342, 208] on input "0" at bounding box center [341, 213] width 56 height 14
type input "6"
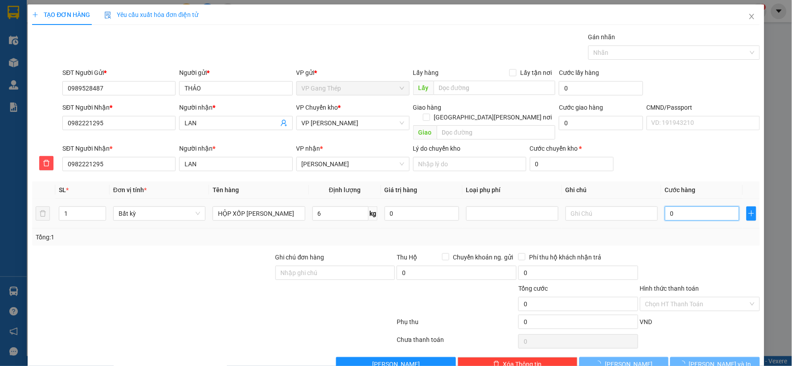
click at [698, 206] on input "0" at bounding box center [702, 213] width 74 height 14
type input "40.000"
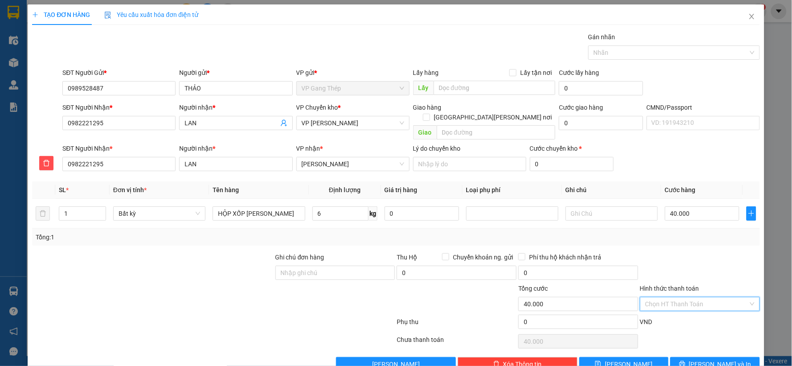
drag, startPoint x: 699, startPoint y: 295, endPoint x: 696, endPoint y: 234, distance: 61.2
click at [699, 297] on input "Hình thức thanh toán" at bounding box center [697, 303] width 103 height 13
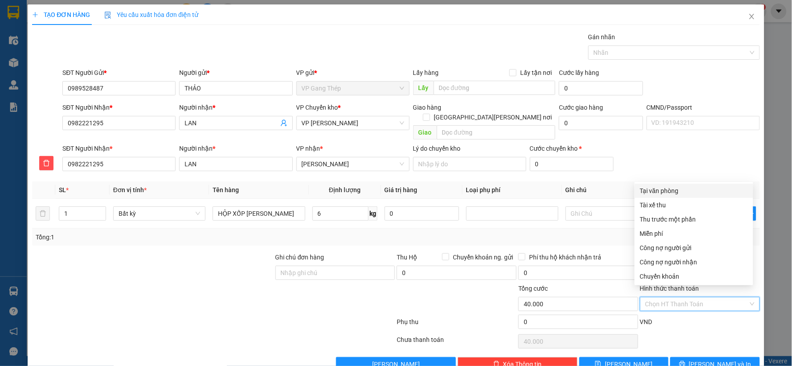
click at [672, 186] on div "Tại văn phòng" at bounding box center [694, 191] width 108 height 10
type input "0"
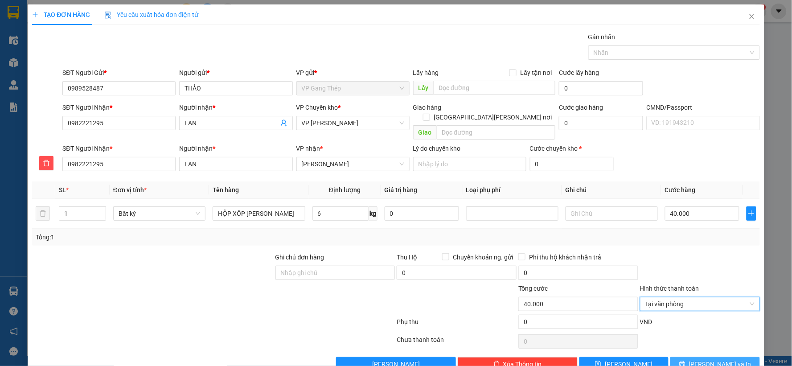
drag, startPoint x: 701, startPoint y: 356, endPoint x: 594, endPoint y: 238, distance: 158.8
click at [700, 357] on button "Lưu và In" at bounding box center [716, 364] width 90 height 14
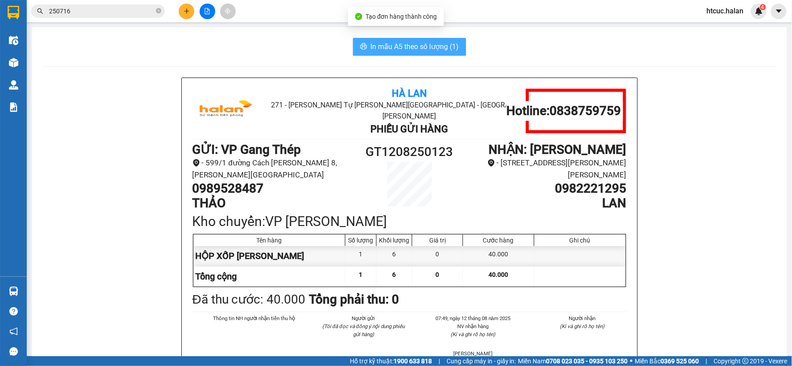
drag, startPoint x: 381, startPoint y: 43, endPoint x: 388, endPoint y: 41, distance: 7.8
click at [381, 43] on span "In mẫu A5 theo số lượng (1)" at bounding box center [415, 46] width 88 height 11
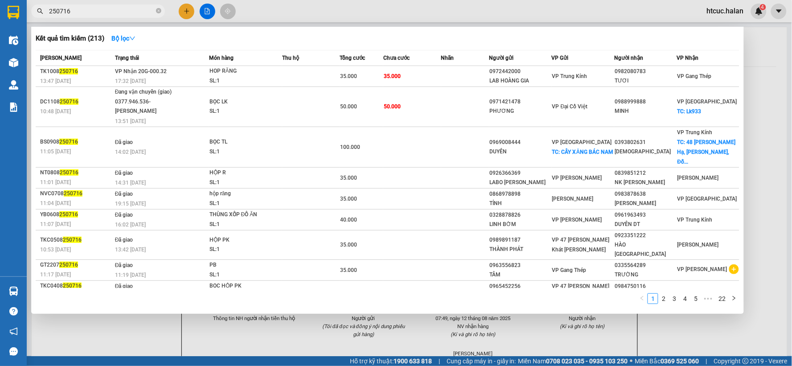
drag, startPoint x: 73, startPoint y: 9, endPoint x: 56, endPoint y: 15, distance: 17.9
click at [56, 15] on input "250716" at bounding box center [101, 11] width 105 height 10
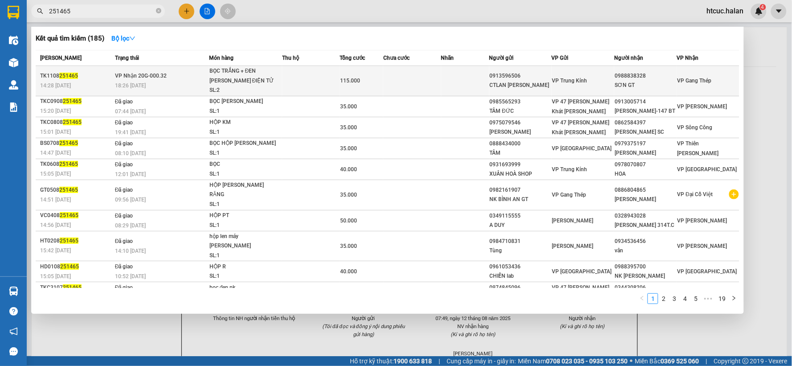
type input "251465"
click at [411, 84] on td at bounding box center [413, 81] width 58 height 30
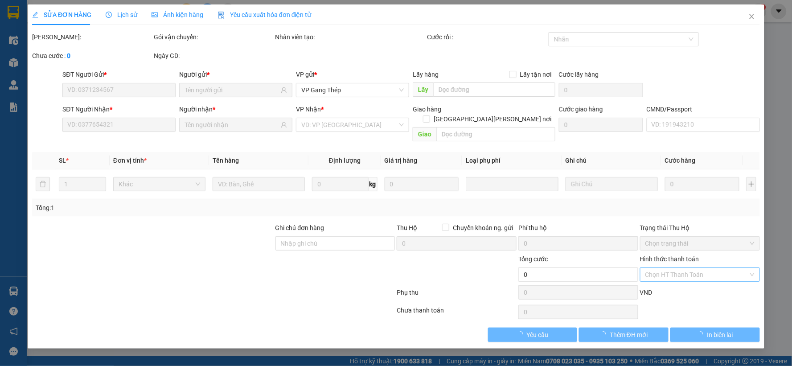
type input "0913596506"
type input "CTLAN ANH"
type input "0988838328"
type input "SƠN GT"
type input "115.000"
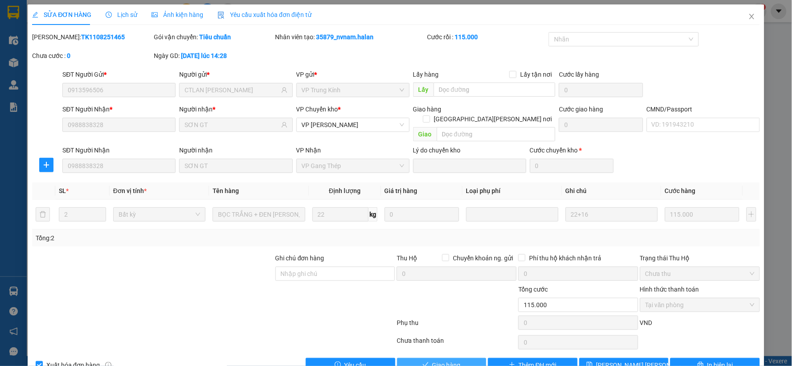
click at [445, 360] on span "Giao hàng" at bounding box center [447, 365] width 29 height 10
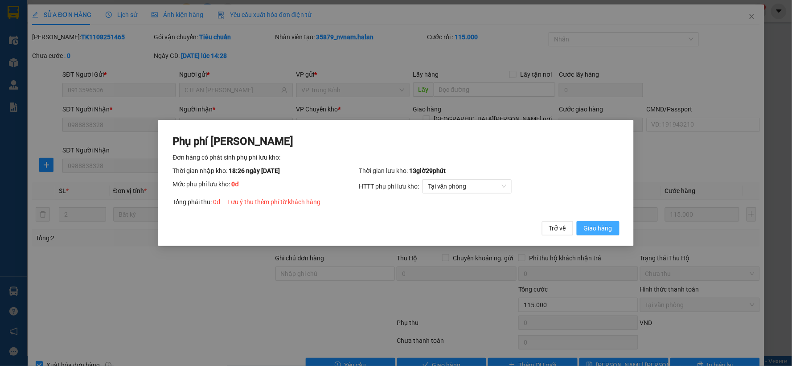
click at [614, 226] on button "Giao hàng" at bounding box center [598, 228] width 43 height 14
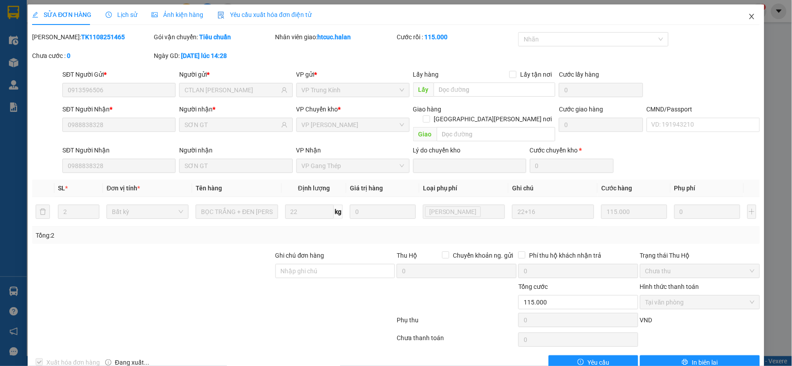
drag, startPoint x: 746, startPoint y: 17, endPoint x: 506, endPoint y: 18, distance: 240.4
click at [749, 18] on icon "close" at bounding box center [752, 16] width 7 height 7
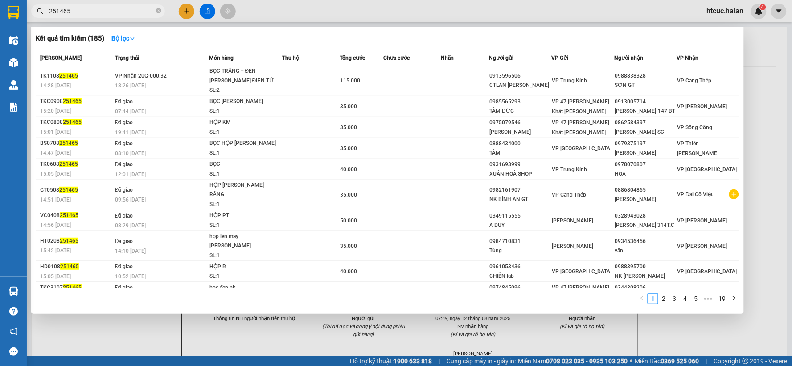
click at [155, 7] on span "251465" at bounding box center [98, 10] width 134 height 13
click at [157, 12] on icon "close-circle" at bounding box center [158, 10] width 5 height 5
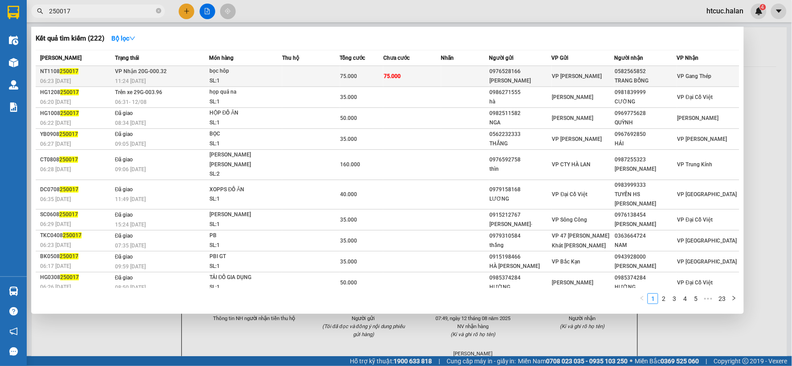
type input "250017"
click at [419, 70] on td "75.000" at bounding box center [413, 76] width 58 height 21
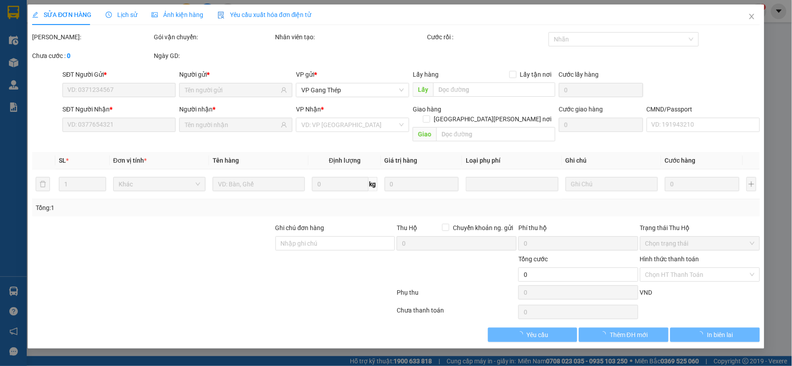
type input "0976528166"
type input "[PERSON_NAME]"
type input "0582565852"
type input "TRANG BỐNG"
type input "75.000"
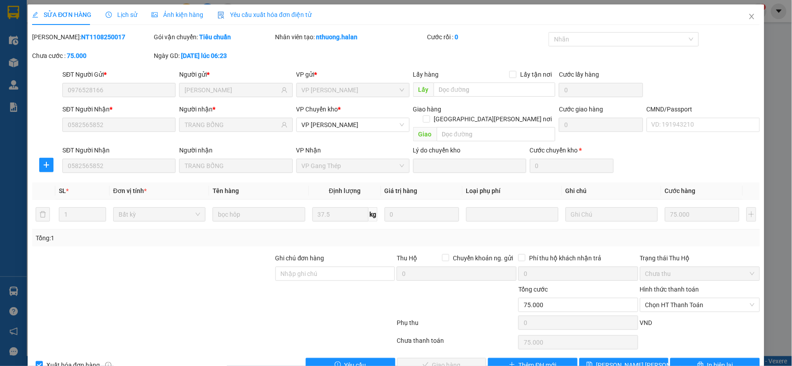
drag, startPoint x: 665, startPoint y: 294, endPoint x: 671, endPoint y: 287, distance: 9.3
click at [666, 298] on span "Chọn HT Thanh Toán" at bounding box center [700, 304] width 109 height 13
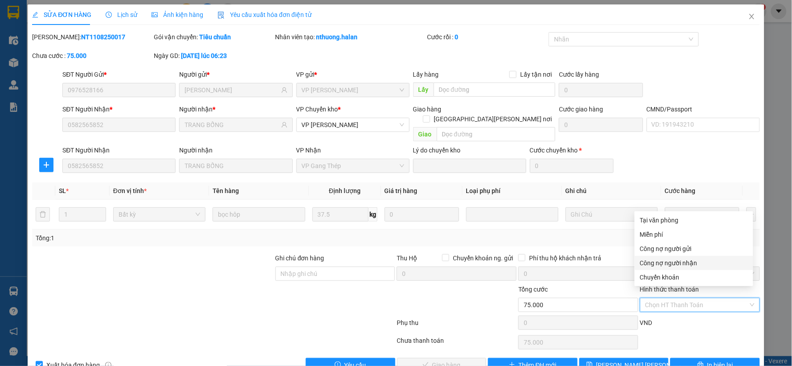
click at [689, 262] on div "Công nợ người nhận" at bounding box center [694, 263] width 108 height 10
type input "0"
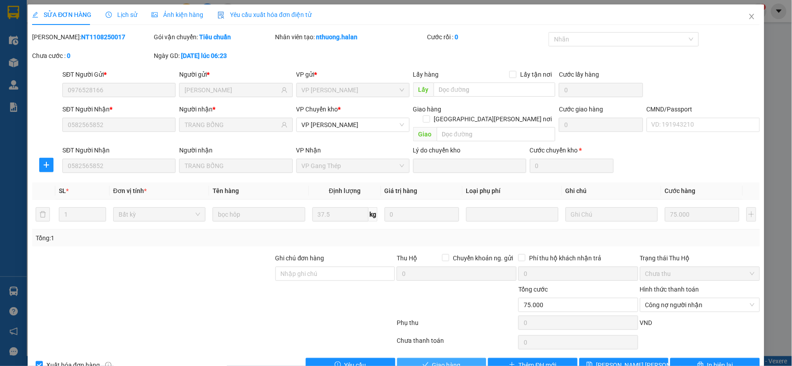
click at [434, 360] on span "Giao hàng" at bounding box center [447, 365] width 29 height 10
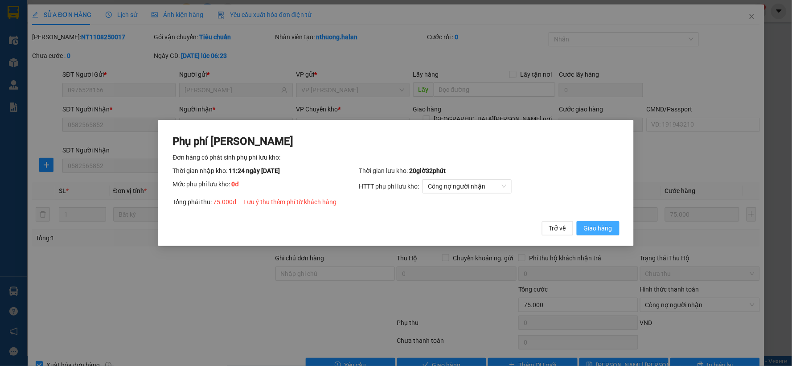
click at [598, 231] on span "Giao hàng" at bounding box center [598, 228] width 29 height 10
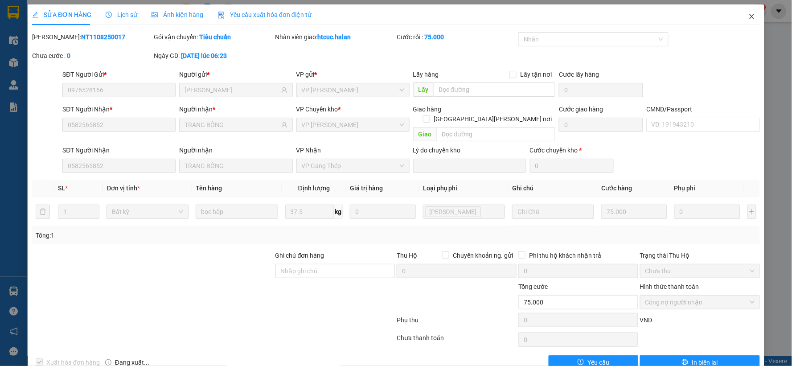
click at [743, 10] on span "Close" at bounding box center [752, 16] width 25 height 25
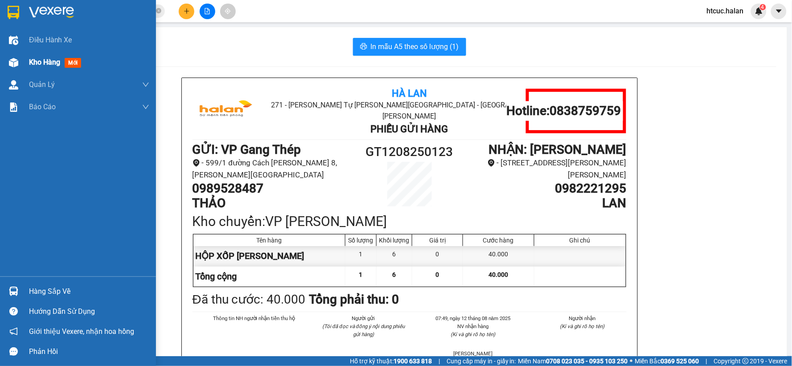
click at [23, 60] on div "Kho hàng mới" at bounding box center [78, 62] width 156 height 22
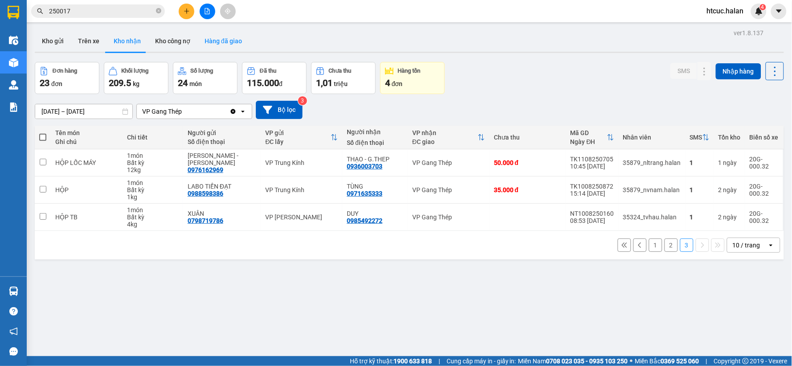
click at [228, 45] on button "Hàng đã giao" at bounding box center [224, 40] width 52 height 21
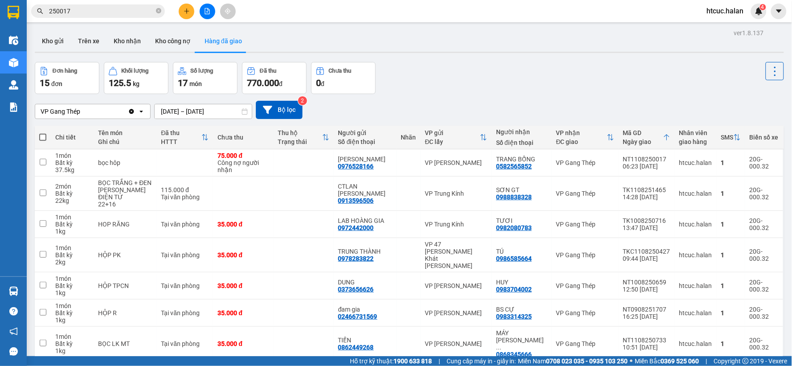
click at [510, 84] on div "Đơn hàng 15 đơn Khối lượng 125.5 kg Số lượng 17 món Đã thu 770.000 đ Chưa thu 0…" at bounding box center [410, 78] width 750 height 32
click at [43, 45] on button "Kho gửi" at bounding box center [53, 40] width 36 height 21
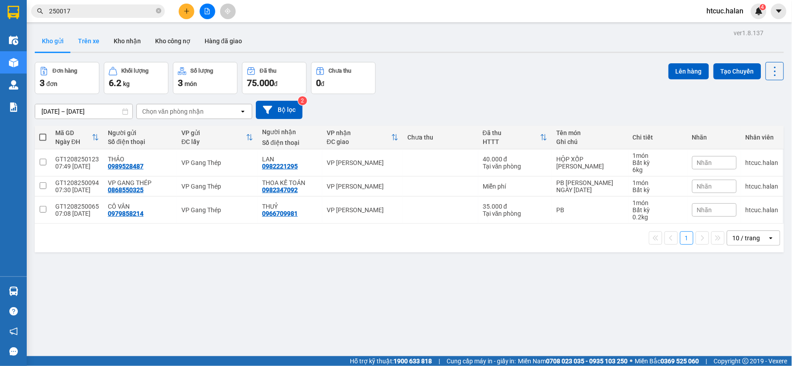
click at [88, 39] on button "Trên xe" at bounding box center [89, 40] width 36 height 21
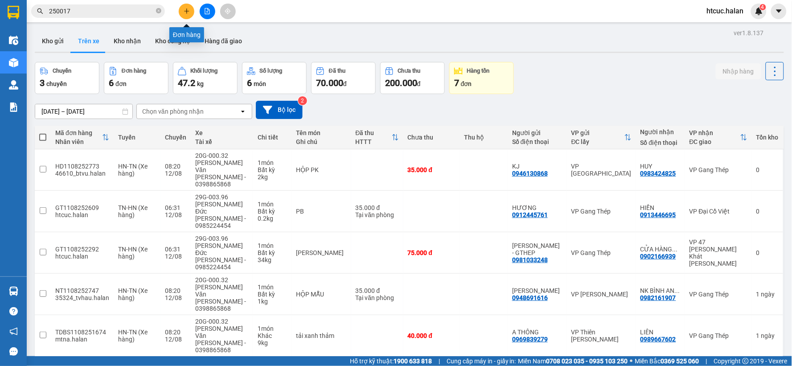
click at [184, 7] on button at bounding box center [187, 12] width 16 height 16
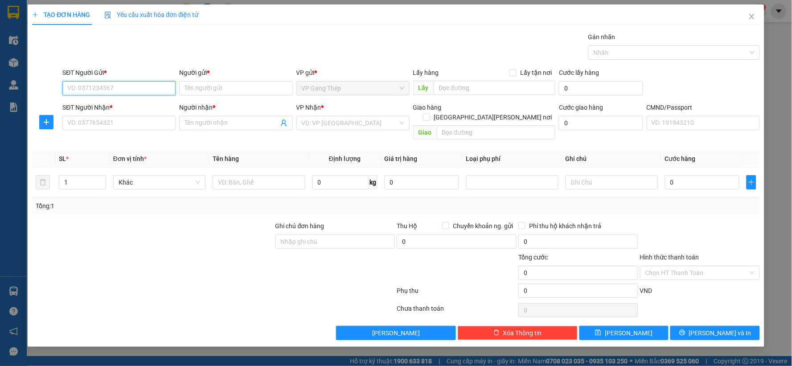
click at [109, 91] on input "SĐT Người Gửi *" at bounding box center [118, 88] width 113 height 14
type input "09833"
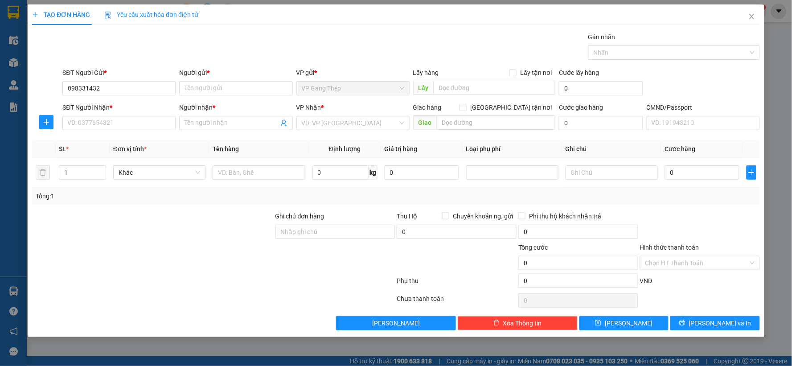
type input "0983314325"
click at [116, 105] on div "0983314325 - BS CỰ" at bounding box center [119, 106] width 103 height 10
type input "BS CỰ"
type input "0983314325"
click at [120, 124] on input "SĐT Người Nhận *" at bounding box center [118, 123] width 113 height 14
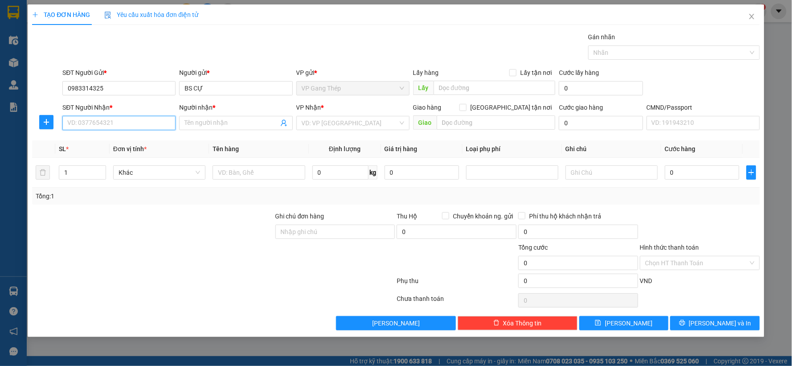
click at [105, 119] on input "SĐT Người Nhận *" at bounding box center [118, 123] width 113 height 14
click at [108, 144] on div "0902183683 - VIỆT VƯƠNG" at bounding box center [119, 141] width 103 height 10
type input "0902183683"
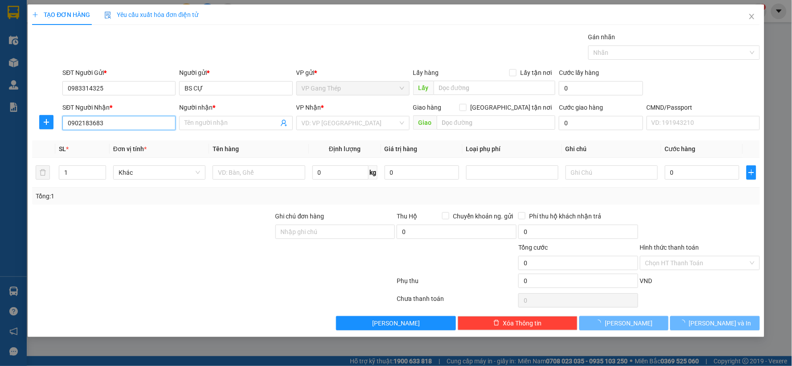
type input "VIỆT VƯƠNG"
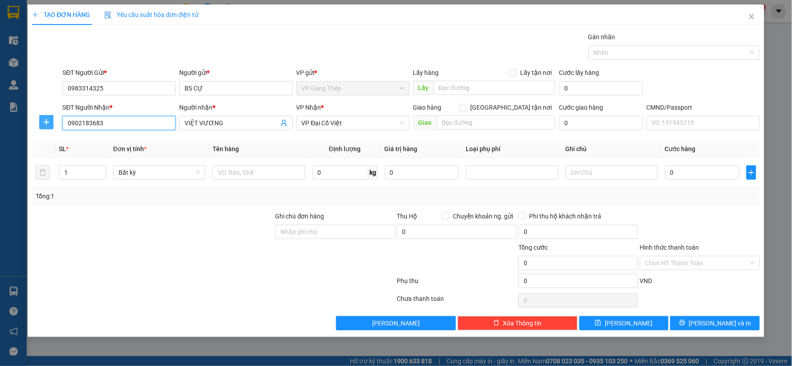
type input "0902183683"
click at [46, 123] on icon "plus" at bounding box center [46, 122] width 7 height 7
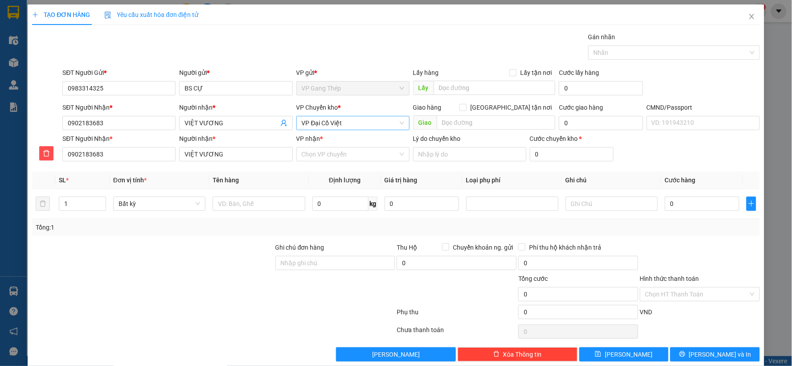
click at [354, 126] on span "VP Đại Cồ Việt" at bounding box center [353, 122] width 103 height 13
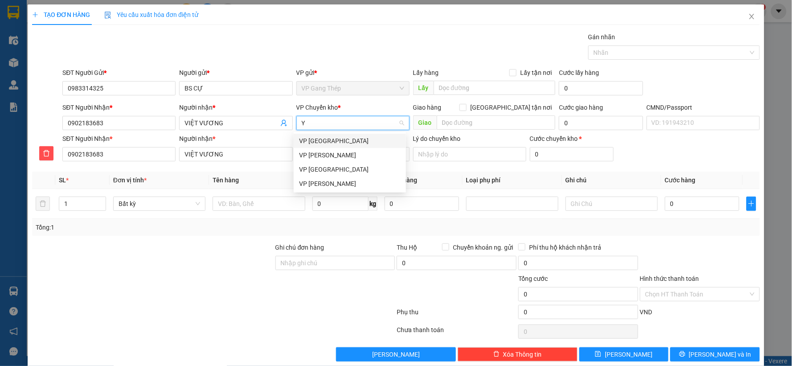
type input "YÊ"
click at [323, 142] on div "VP [PERSON_NAME]" at bounding box center [350, 141] width 102 height 10
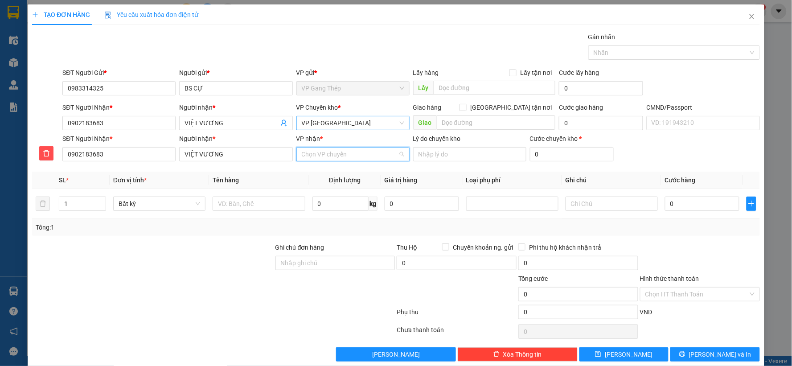
click at [329, 154] on input "VP nhận *" at bounding box center [350, 154] width 96 height 13
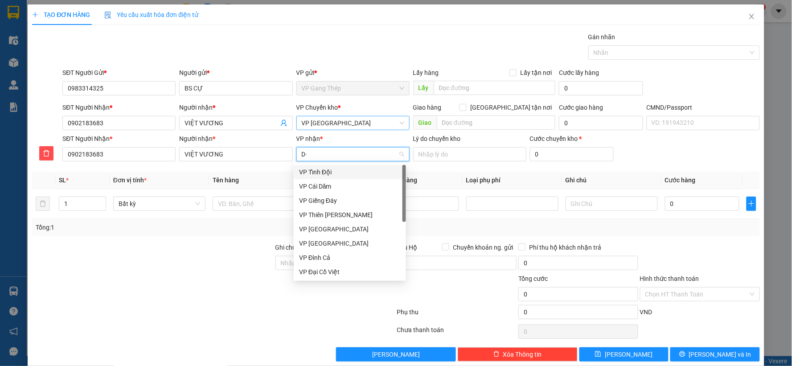
type input "D"
type input "ĐA"
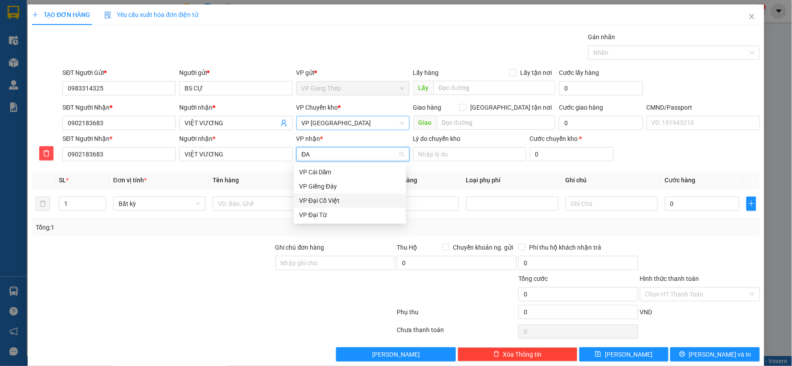
click at [327, 202] on div "VP Đại Cồ Việt" at bounding box center [350, 201] width 102 height 10
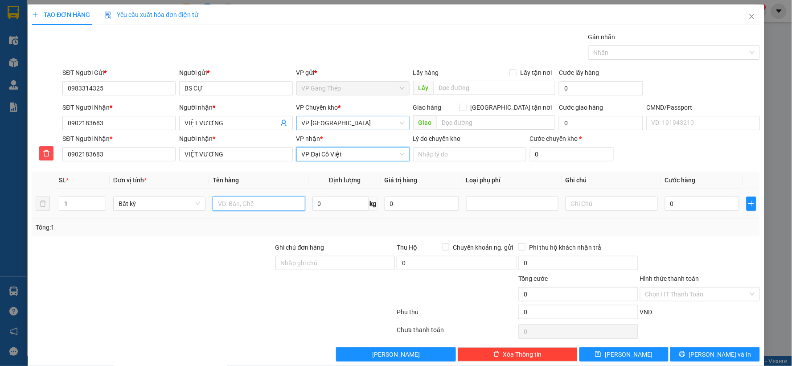
click at [282, 206] on input "text" at bounding box center [259, 204] width 92 height 14
type input "BỌC TRẮNG"
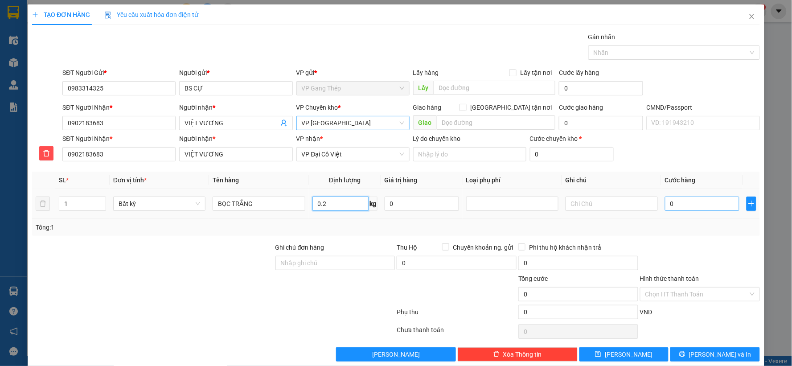
type input "0.2"
click at [696, 201] on input "0" at bounding box center [702, 204] width 74 height 14
type input "35.000"
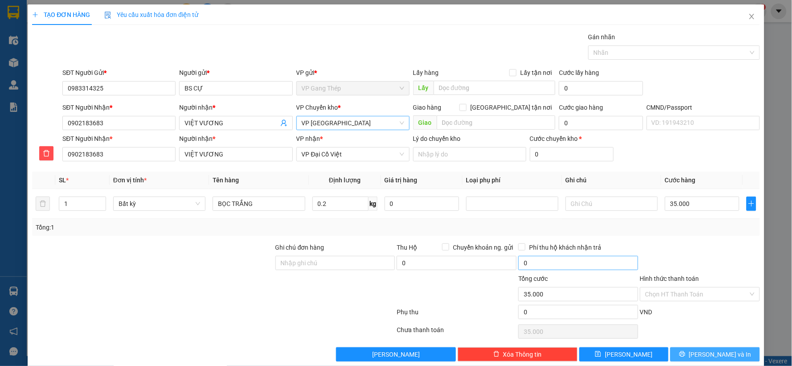
drag, startPoint x: 712, startPoint y: 353, endPoint x: 543, endPoint y: 259, distance: 193.5
click at [711, 353] on span "Lưu và In" at bounding box center [720, 355] width 62 height 10
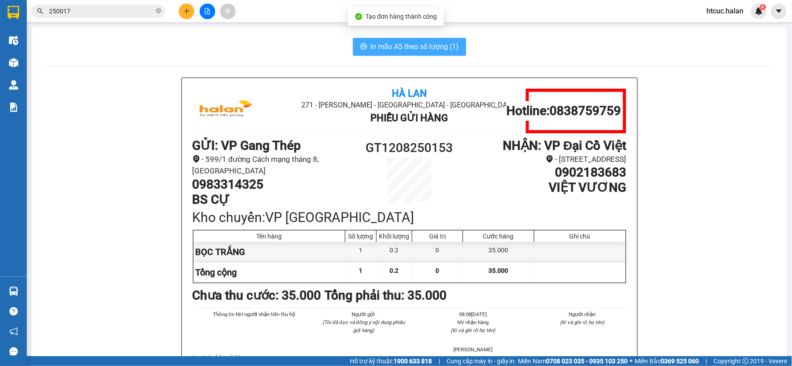
click at [413, 45] on span "In mẫu A5 theo số lượng (1)" at bounding box center [415, 46] width 88 height 11
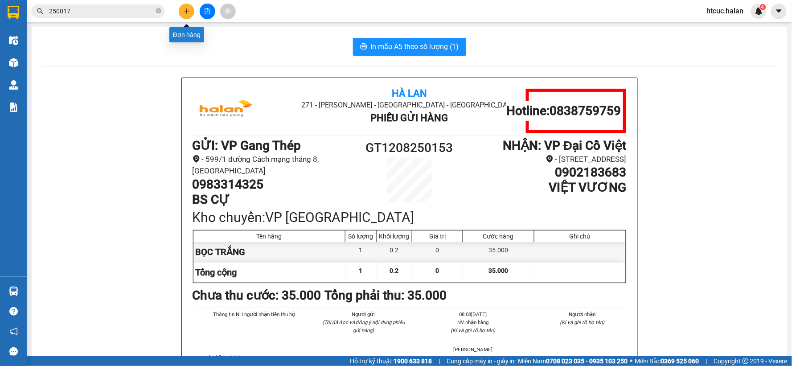
click at [187, 14] on icon "plus" at bounding box center [187, 11] width 6 height 6
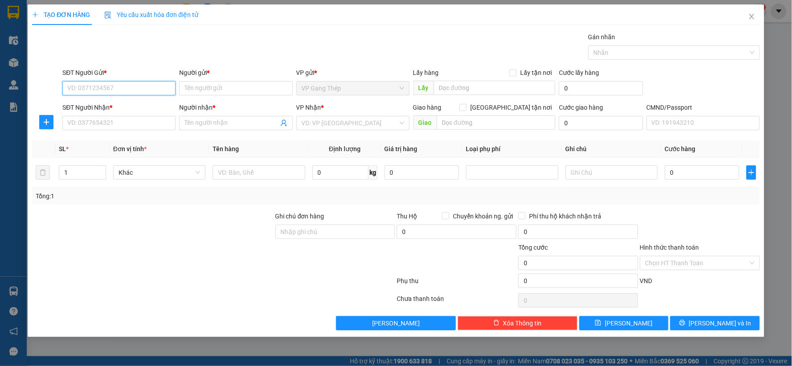
click at [146, 87] on input "SĐT Người Gửi *" at bounding box center [118, 88] width 113 height 14
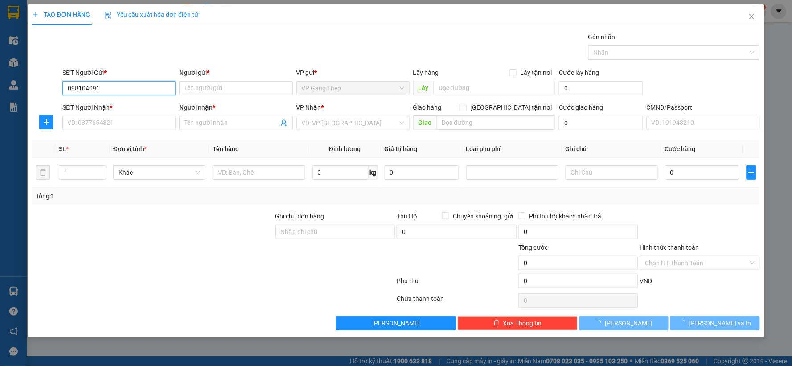
type input "0981040915"
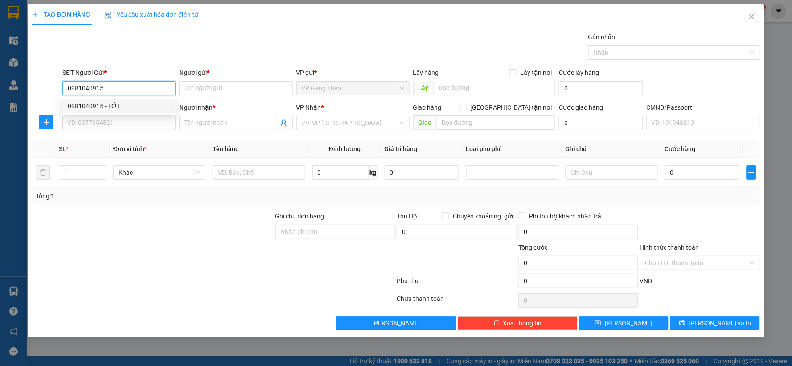
click at [106, 105] on div "0981040915 - TỚI" at bounding box center [119, 106] width 103 height 10
type input "TỚI"
type input "0981040915"
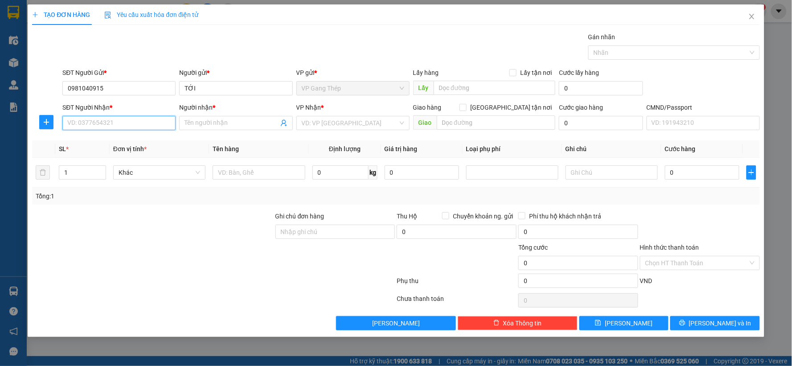
click at [113, 126] on input "SĐT Người Nhận *" at bounding box center [118, 123] width 113 height 14
drag, startPoint x: 111, startPoint y: 140, endPoint x: 50, endPoint y: 132, distance: 62.1
click at [111, 141] on div "0901170191 - QUYÊN" at bounding box center [119, 141] width 103 height 10
type input "0901170191"
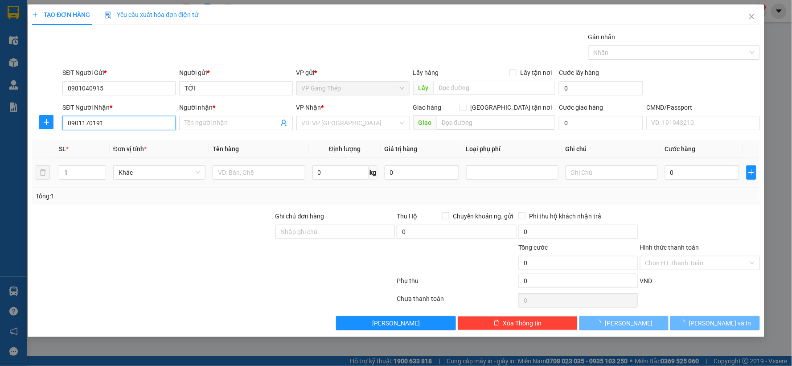
type input "QUYÊN"
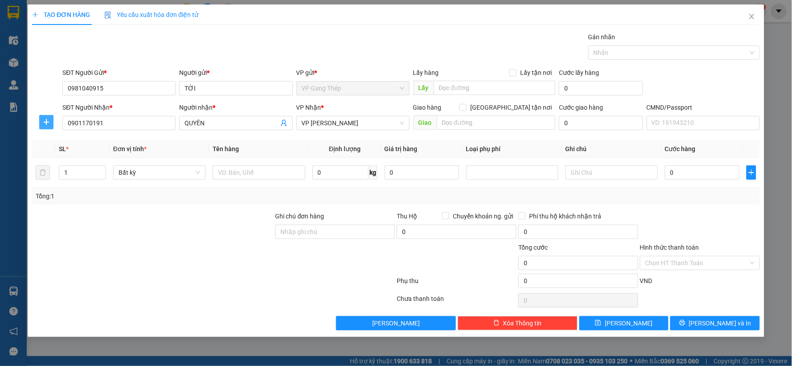
click at [45, 123] on icon "plus" at bounding box center [46, 122] width 7 height 7
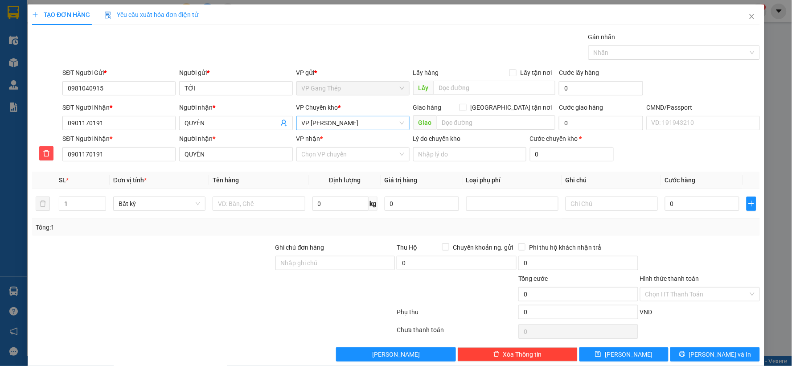
click at [345, 116] on span "VP Nguyễn Văn Cừ" at bounding box center [353, 122] width 103 height 13
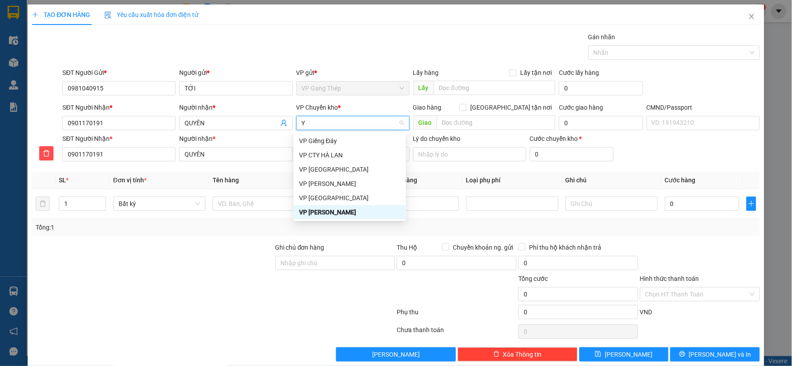
type input "YÊ"
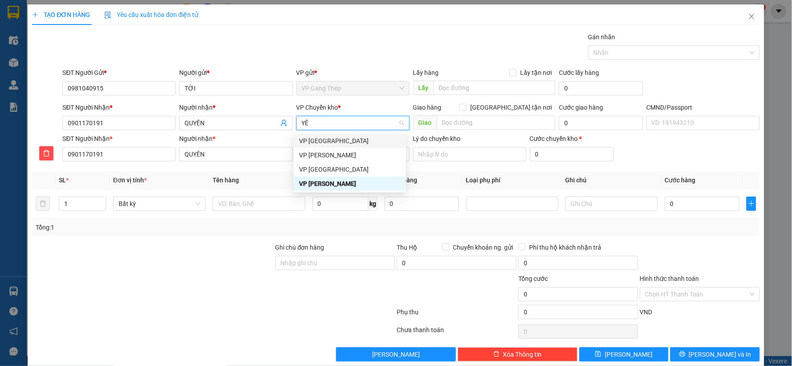
click at [323, 144] on div "VP [GEOGRAPHIC_DATA]" at bounding box center [350, 141] width 102 height 10
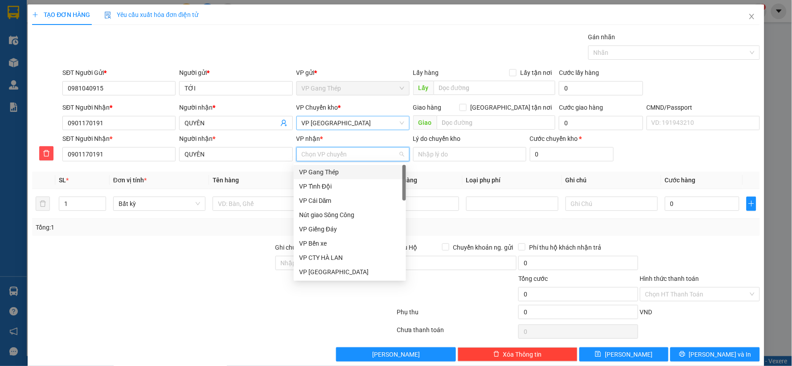
click at [343, 158] on input "VP nhận *" at bounding box center [350, 154] width 96 height 13
type input "CU"
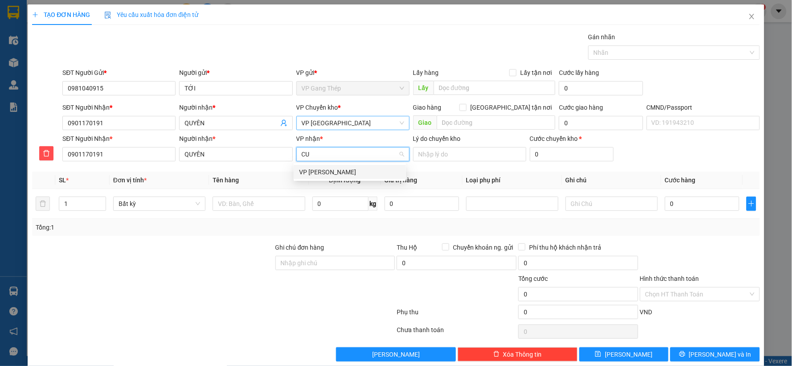
click at [330, 173] on div "VP Nguyễn Văn Cừ" at bounding box center [350, 172] width 102 height 10
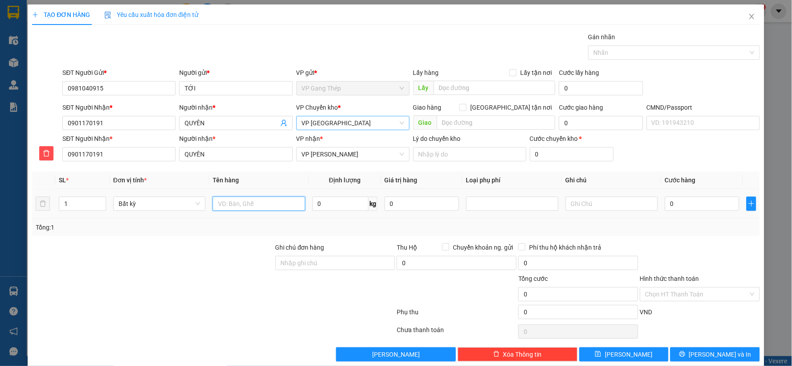
click at [271, 205] on input "text" at bounding box center [259, 204] width 92 height 14
type input "TÚI ĐỒ ĂN"
click at [322, 202] on input "0" at bounding box center [341, 204] width 56 height 14
type input "2.5"
click at [685, 207] on input "0" at bounding box center [702, 204] width 74 height 14
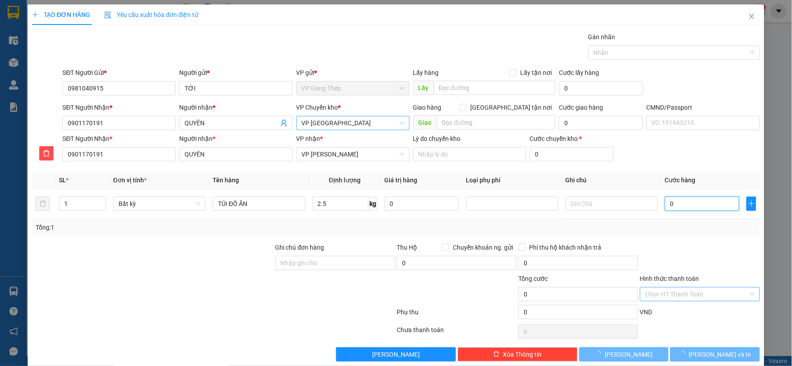
type input "40.000"
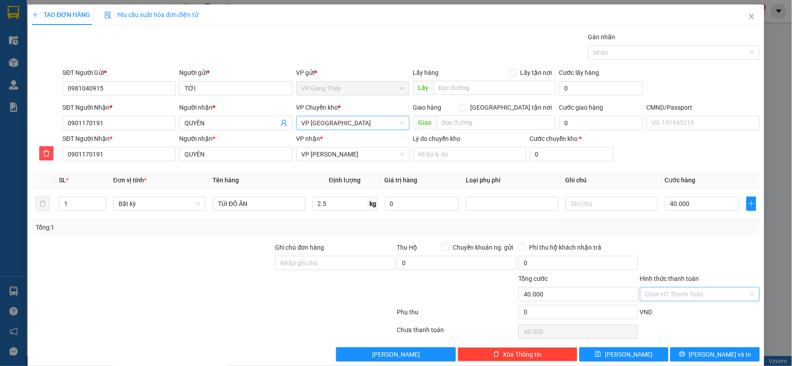
click at [693, 289] on input "Hình thức thanh toán" at bounding box center [697, 294] width 103 height 13
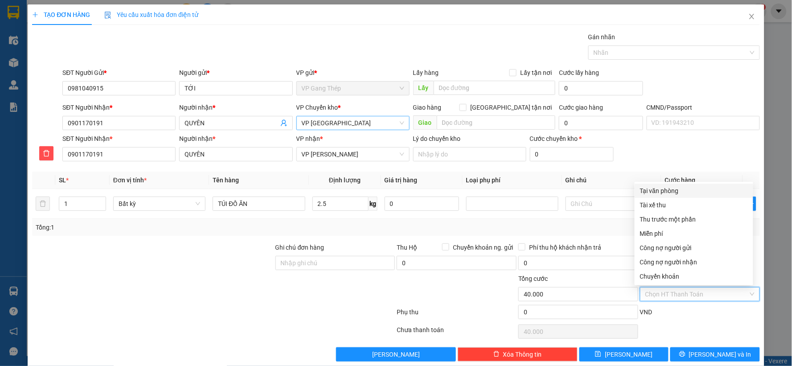
click at [667, 187] on div "Tại văn phòng" at bounding box center [694, 191] width 108 height 10
type input "0"
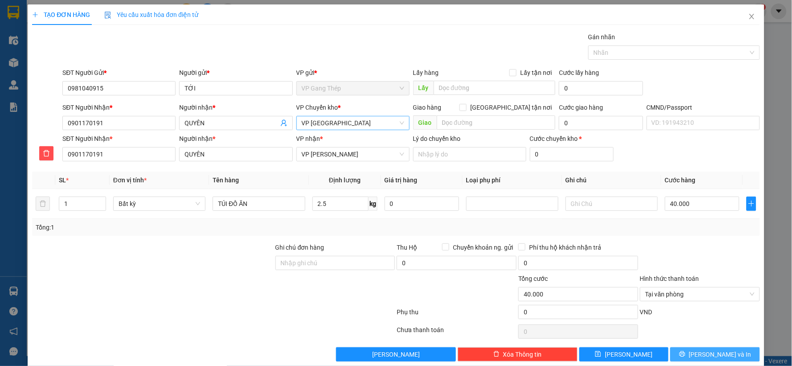
click at [704, 357] on span "[PERSON_NAME] và In" at bounding box center [720, 355] width 62 height 10
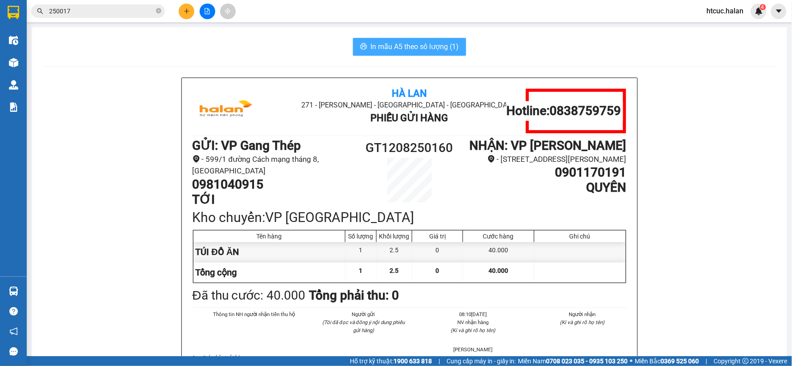
click at [404, 46] on span "In mẫu A5 theo số lượng (1)" at bounding box center [415, 46] width 88 height 11
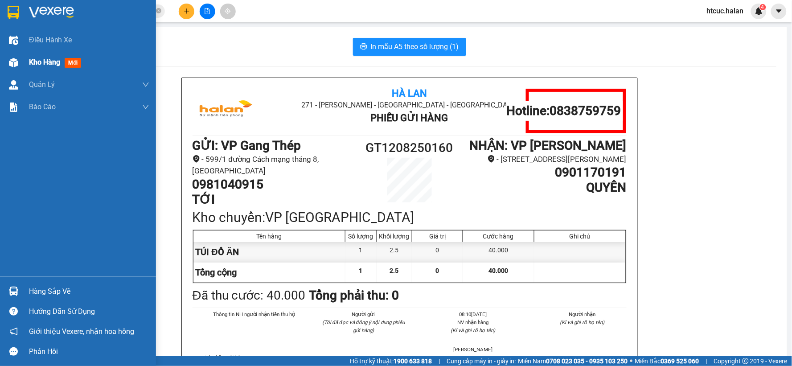
click at [18, 62] on div at bounding box center [14, 63] width 16 height 16
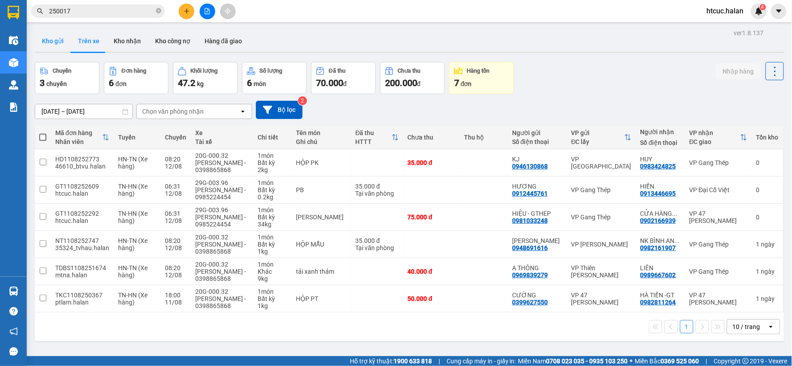
click at [39, 41] on button "Kho gửi" at bounding box center [53, 40] width 36 height 21
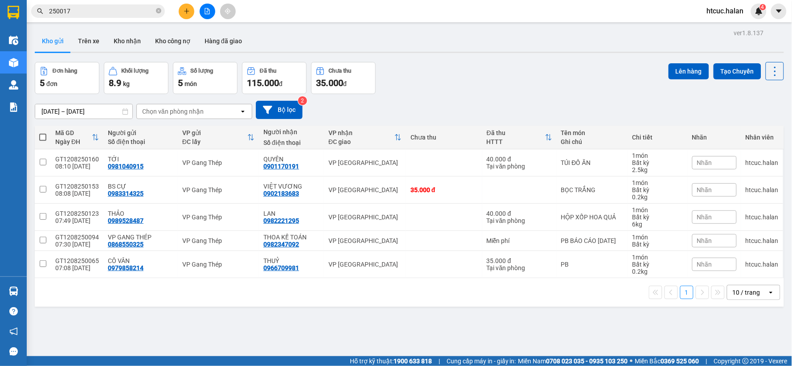
click at [278, 325] on div "ver 1.8.137 Kho gửi Trên xe Kho nhận Kho công nợ Hàng đã giao Đơn hàng 5 đơn Kh…" at bounding box center [409, 210] width 757 height 366
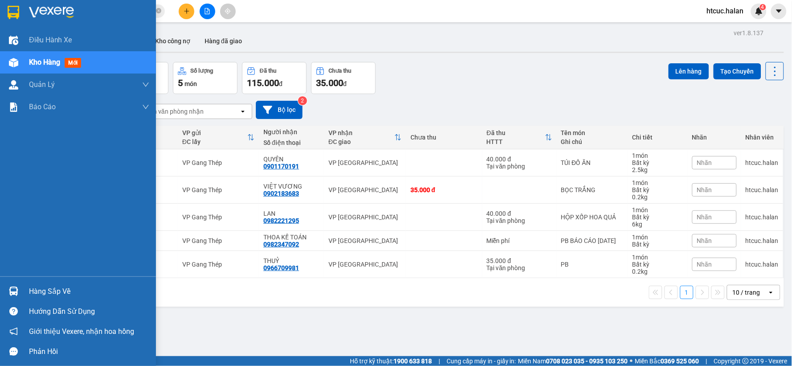
drag, startPoint x: 21, startPoint y: 290, endPoint x: 101, endPoint y: 290, distance: 80.3
click at [30, 290] on div "Hàng sắp về" at bounding box center [78, 291] width 156 height 20
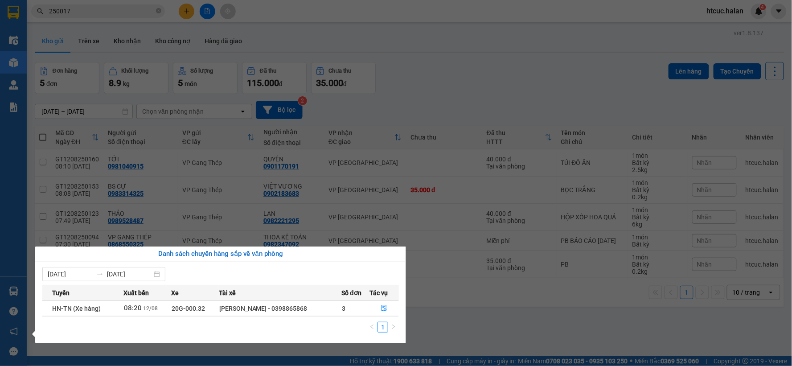
click at [435, 326] on section "Kết quả tìm kiếm ( 222 ) Bộ lọc Mã ĐH Trạng thái Món hàng Thu hộ Tổng cước Chưa…" at bounding box center [396, 183] width 792 height 366
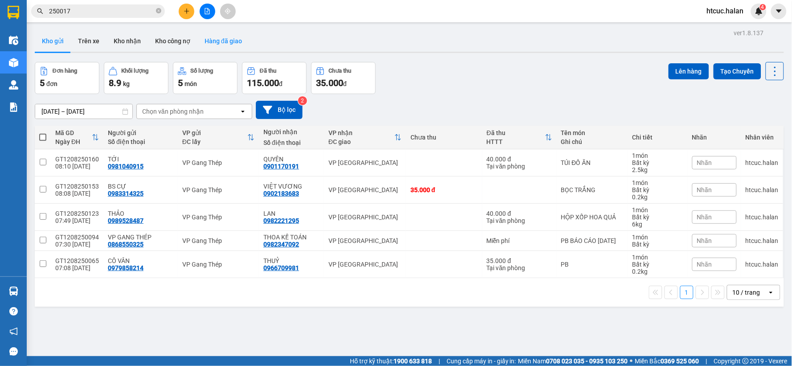
click at [216, 45] on button "Hàng đã giao" at bounding box center [224, 40] width 52 height 21
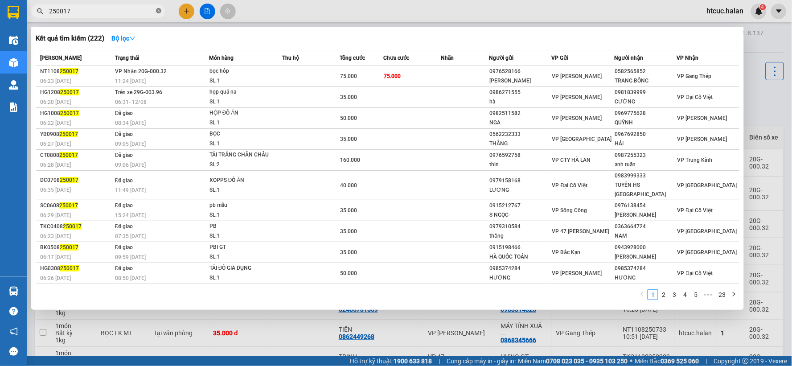
click at [158, 11] on icon "close-circle" at bounding box center [158, 10] width 5 height 5
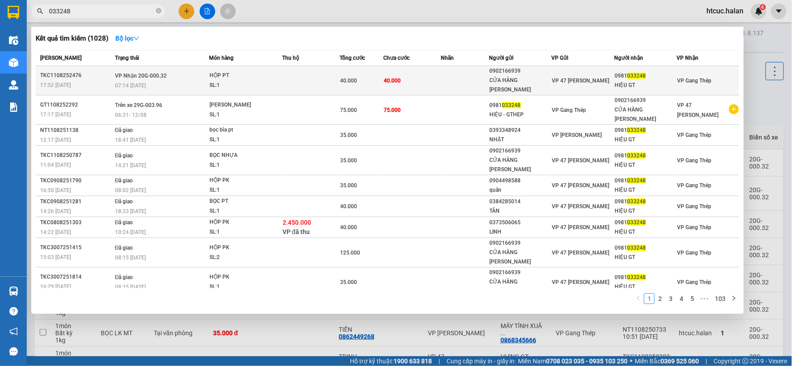
type input "033248"
click at [406, 70] on td "40.000" at bounding box center [413, 80] width 58 height 29
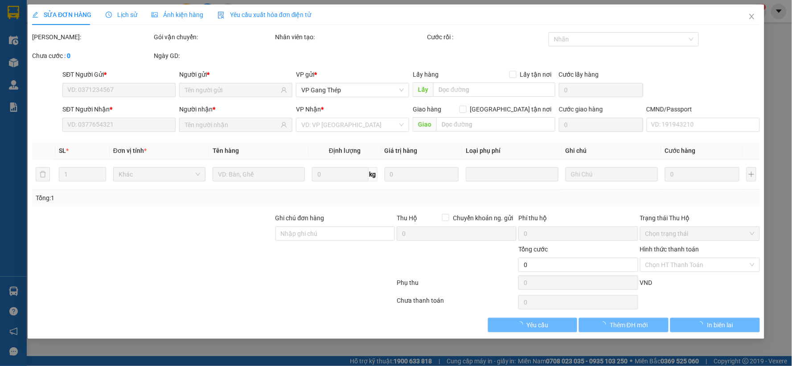
type input "0902166939"
type input "CỬA HÀNG [PERSON_NAME]"
type input "0981033248"
type input "HIỆU GT"
type input "40.000"
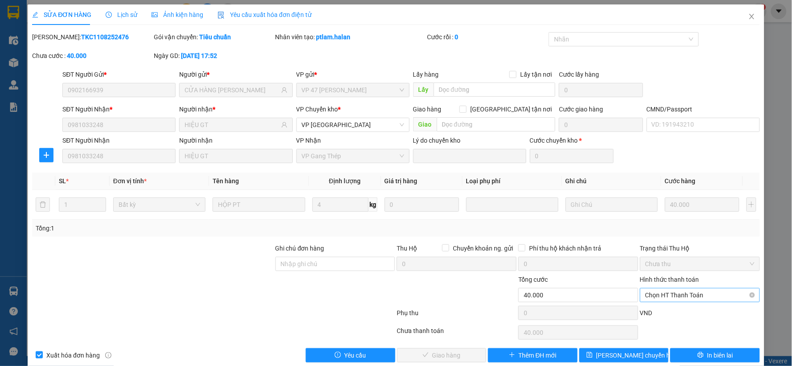
click at [688, 293] on span "Chọn HT Thanh Toán" at bounding box center [700, 295] width 109 height 13
click at [689, 260] on div "Công nợ người nhận" at bounding box center [694, 263] width 108 height 10
type input "0"
click at [449, 355] on span "Giao hàng" at bounding box center [447, 356] width 29 height 10
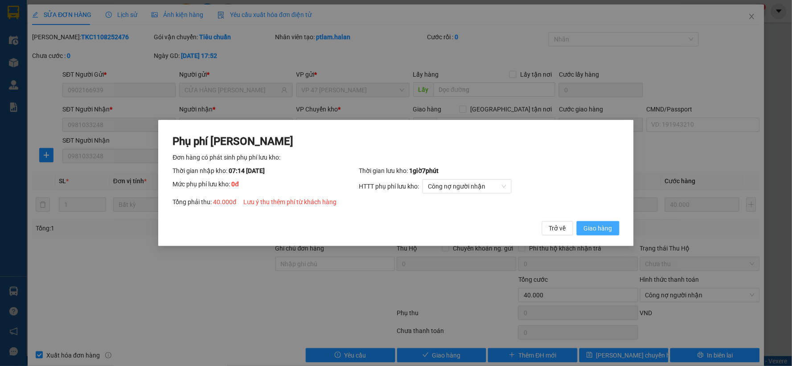
click at [588, 227] on span "Giao hàng" at bounding box center [598, 228] width 29 height 10
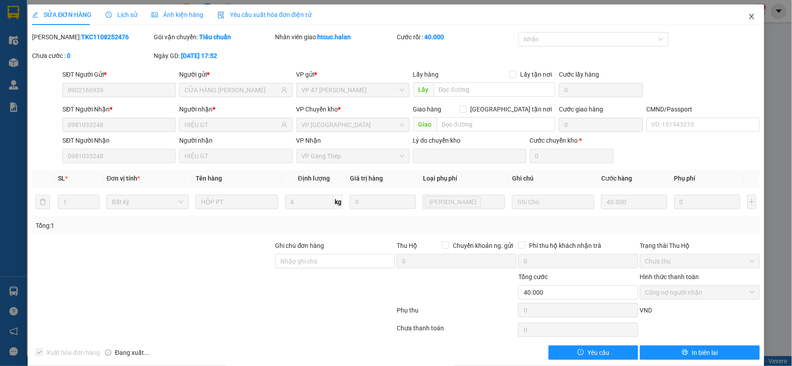
click at [750, 15] on icon "close" at bounding box center [752, 16] width 5 height 5
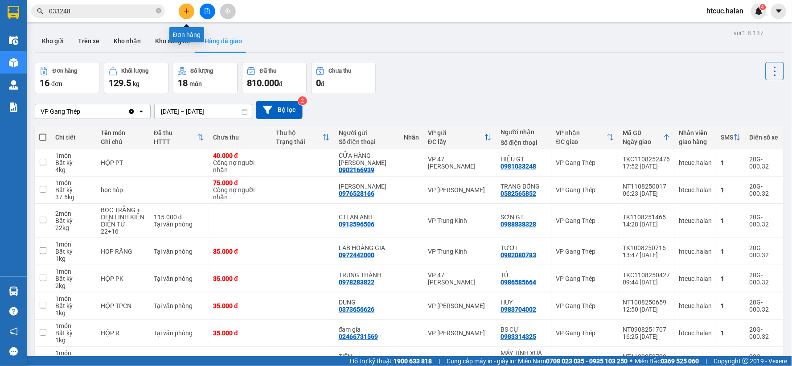
click at [186, 9] on icon "plus" at bounding box center [186, 10] width 0 height 5
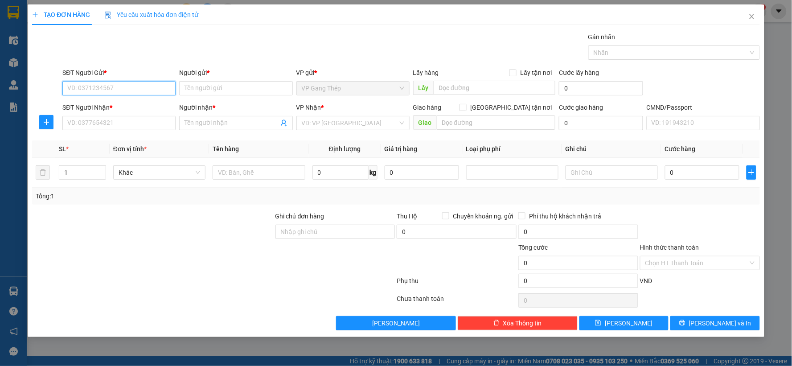
click at [133, 87] on input "SĐT Người Gửi *" at bounding box center [118, 88] width 113 height 14
click at [121, 88] on input "SĐT Người Gửi *" at bounding box center [118, 88] width 113 height 14
type input "0976746136"
click at [127, 104] on div "0976746136 - CHÚ NHÂN" at bounding box center [119, 106] width 103 height 10
type input "CHÚ NHÂN"
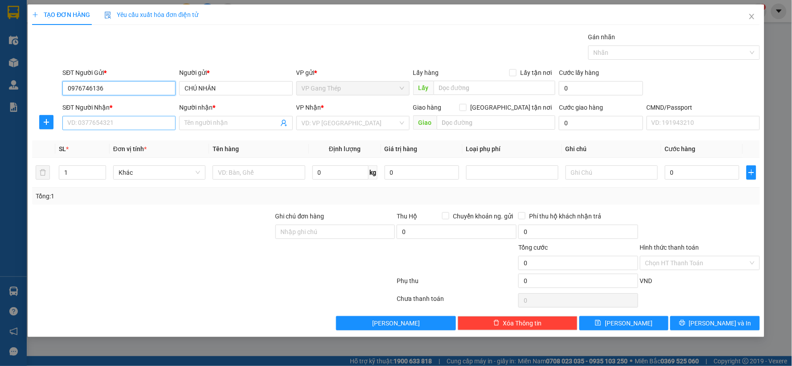
type input "0976746136"
click at [144, 125] on input "SĐT Người Nhận *" at bounding box center [118, 123] width 113 height 14
click at [128, 140] on div "0974808708 - ĐÀO ĐÌNH TÂM" at bounding box center [119, 141] width 103 height 10
type input "0974808708"
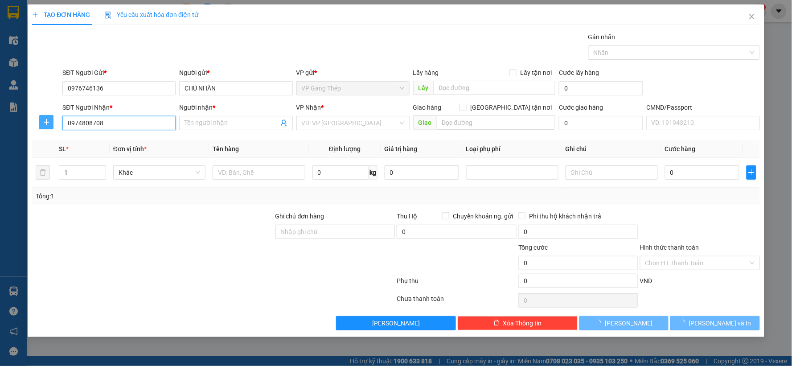
type input "ĐÀO ĐÌNH TÂM"
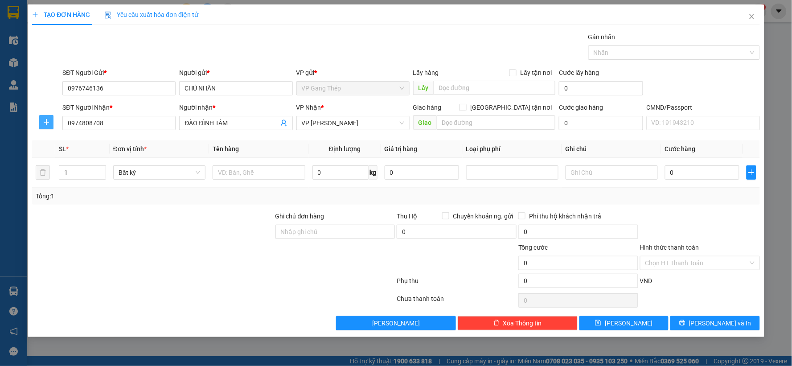
click at [46, 119] on icon "plus" at bounding box center [46, 122] width 7 height 7
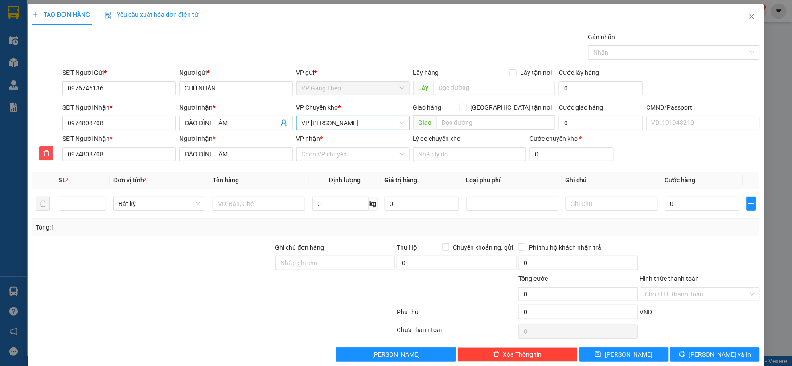
click at [351, 127] on span "VP [PERSON_NAME]" at bounding box center [353, 122] width 103 height 13
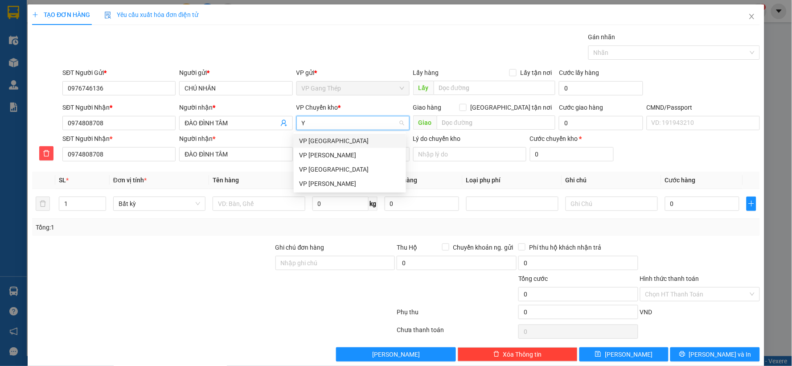
type input "YÊ"
click at [329, 141] on div "VP [GEOGRAPHIC_DATA]" at bounding box center [350, 141] width 102 height 10
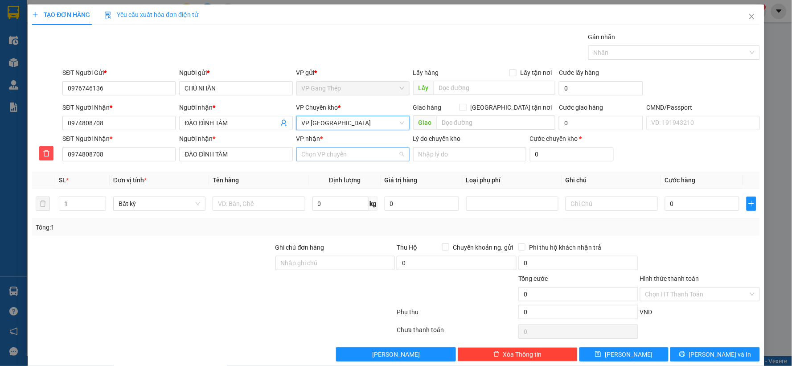
click at [322, 159] on input "VP nhận *" at bounding box center [350, 154] width 96 height 13
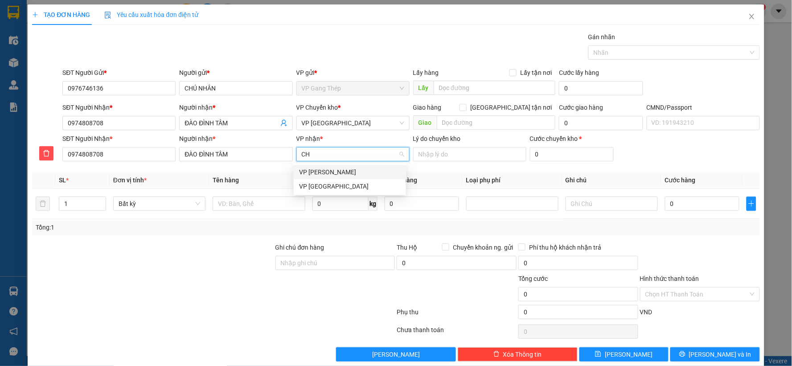
type input "CHI"
click at [322, 171] on div "VP [PERSON_NAME]" at bounding box center [350, 172] width 102 height 10
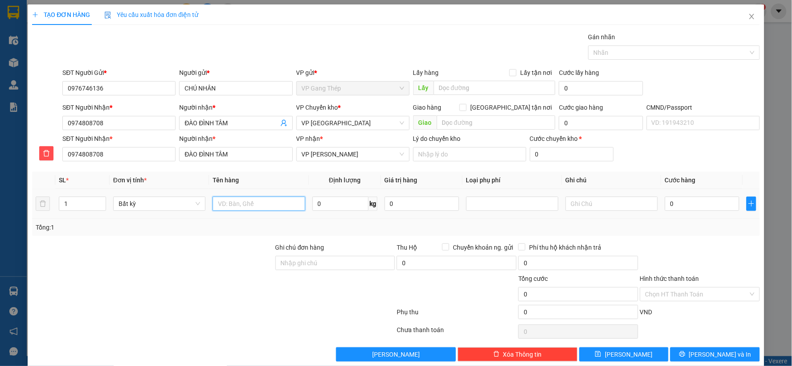
click at [247, 210] on input "text" at bounding box center [259, 204] width 92 height 14
type input "THÙNG HOA QUẢ"
click at [342, 204] on input "0" at bounding box center [341, 204] width 56 height 14
type input "14"
type input "50.000"
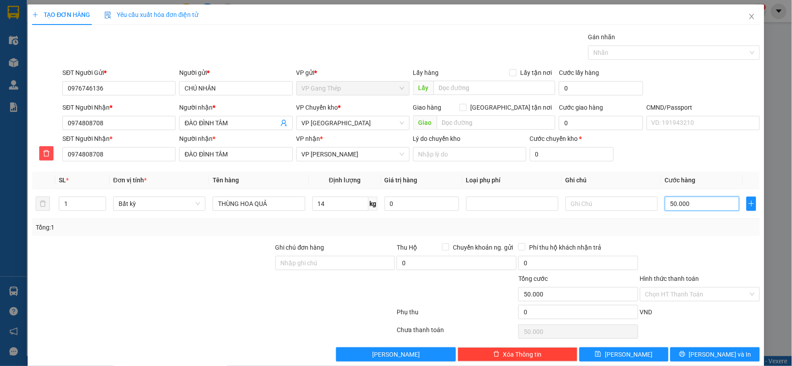
type input "50.000"
click at [727, 355] on button "Lưu và In" at bounding box center [716, 354] width 90 height 14
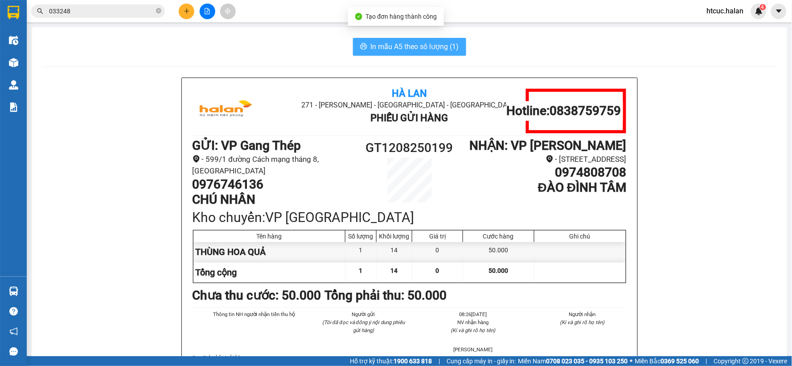
click at [400, 50] on span "In mẫu A5 theo số lượng (1)" at bounding box center [415, 46] width 88 height 11
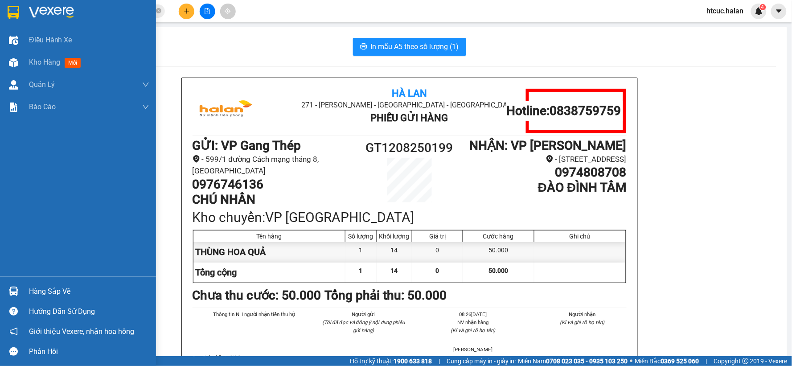
click at [22, 288] on div "Hàng sắp về" at bounding box center [78, 291] width 156 height 20
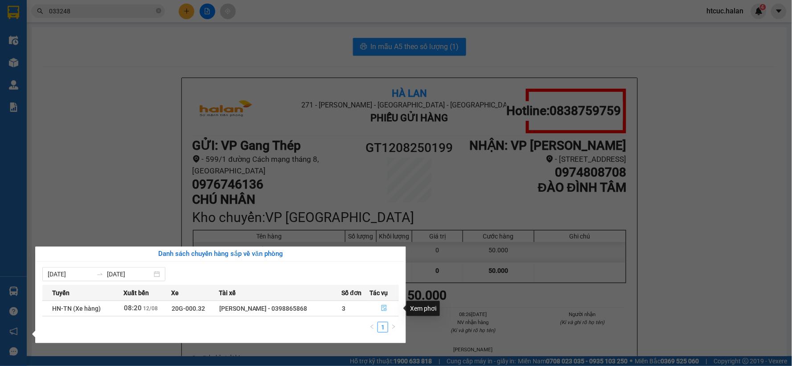
click at [384, 310] on icon "file-done" at bounding box center [384, 308] width 6 height 6
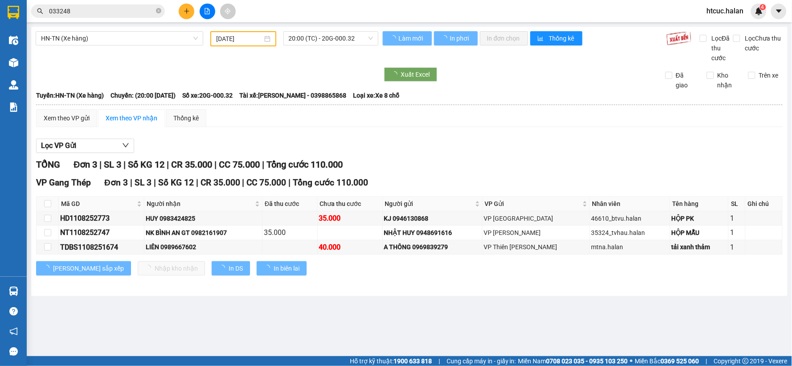
type input "[DATE]"
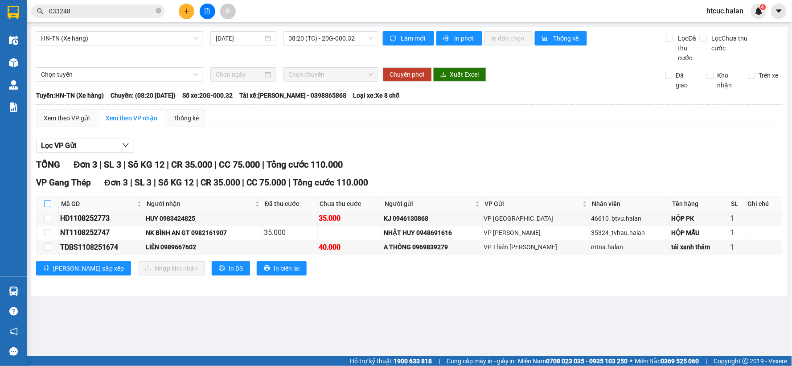
click at [47, 203] on input "checkbox" at bounding box center [47, 203] width 7 height 7
checkbox input "true"
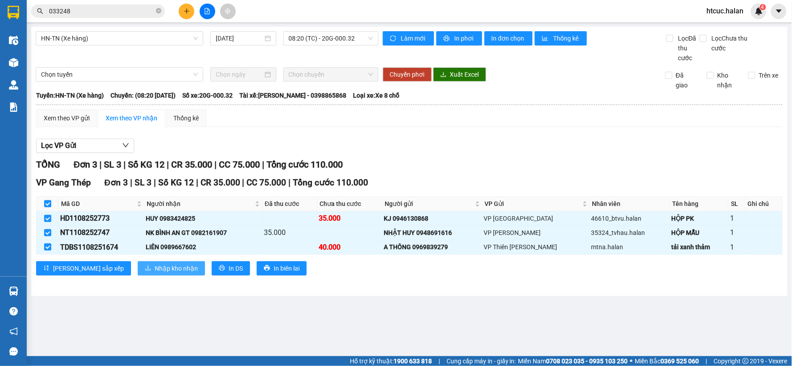
click at [155, 270] on span "Nhập kho nhận" at bounding box center [176, 269] width 43 height 10
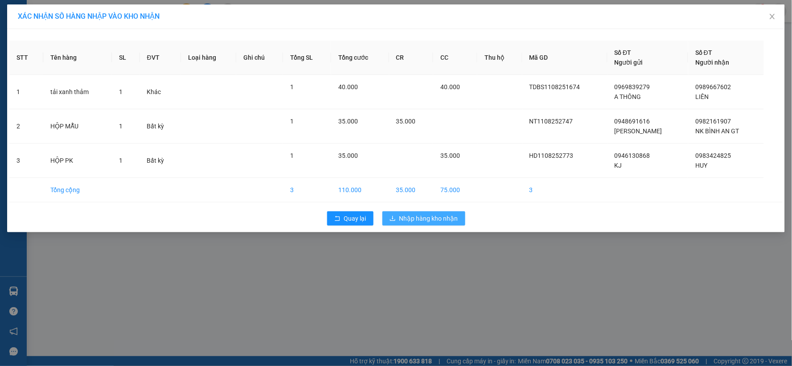
click at [425, 221] on span "Nhập hàng kho nhận" at bounding box center [429, 219] width 59 height 10
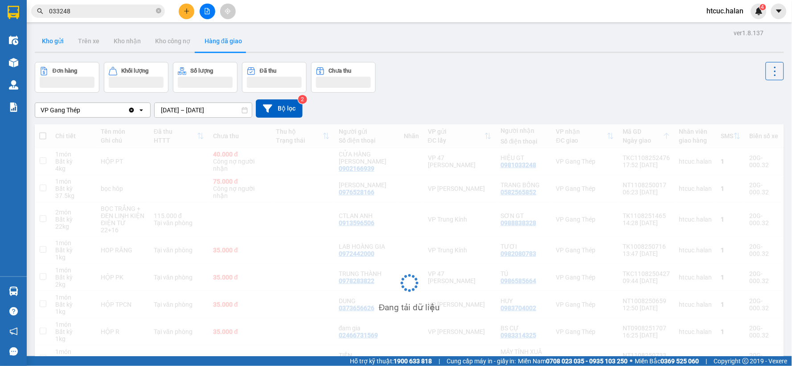
click at [49, 43] on button "Kho gửi" at bounding box center [53, 40] width 36 height 21
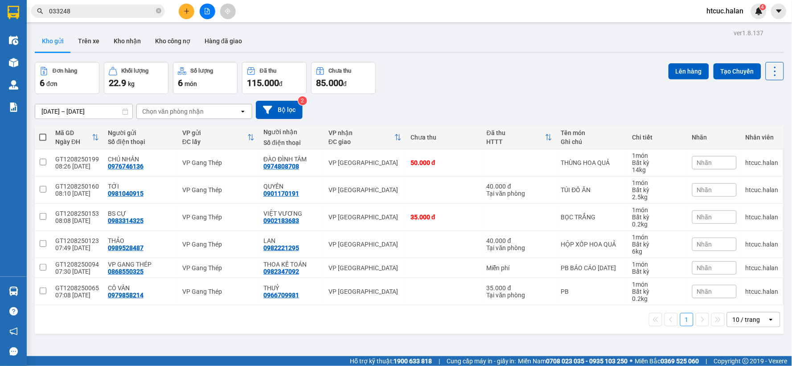
click at [39, 140] on span at bounding box center [42, 137] width 7 height 7
click at [43, 133] on input "checkbox" at bounding box center [43, 133] width 0 height 0
checkbox input "true"
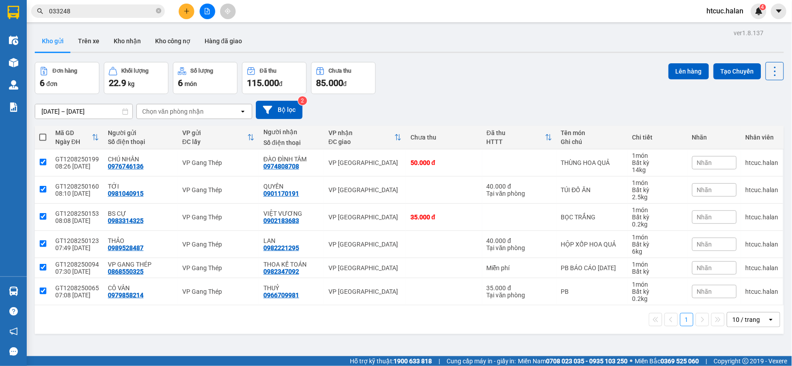
checkbox input "true"
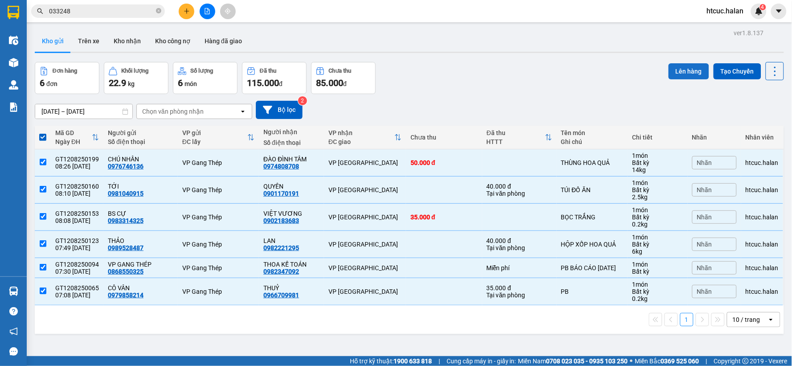
click at [676, 76] on button "Lên hàng" at bounding box center [689, 71] width 41 height 16
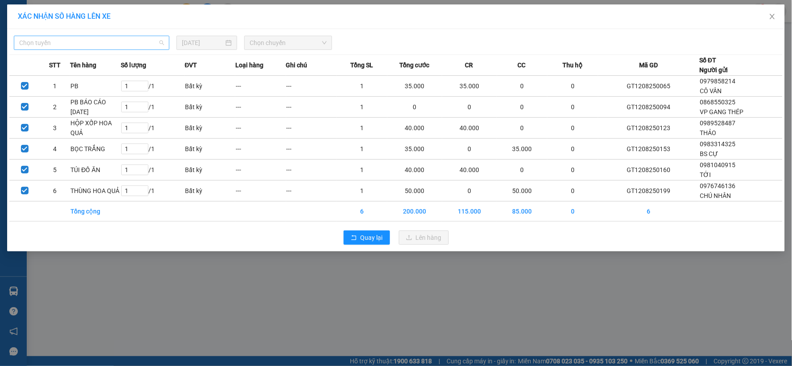
click at [91, 43] on span "Chọn tuyến" at bounding box center [91, 42] width 145 height 13
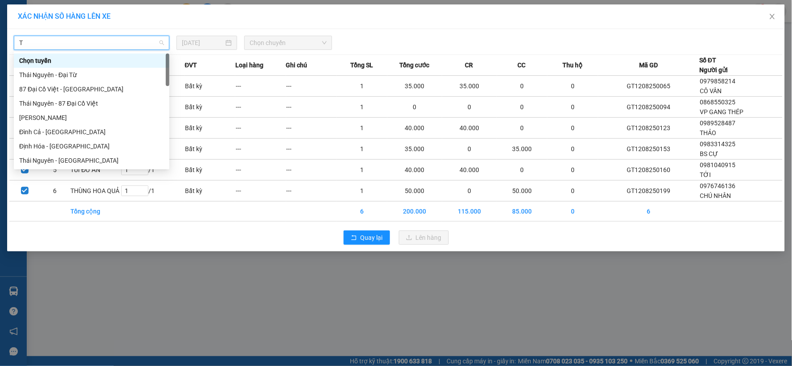
type input "TN"
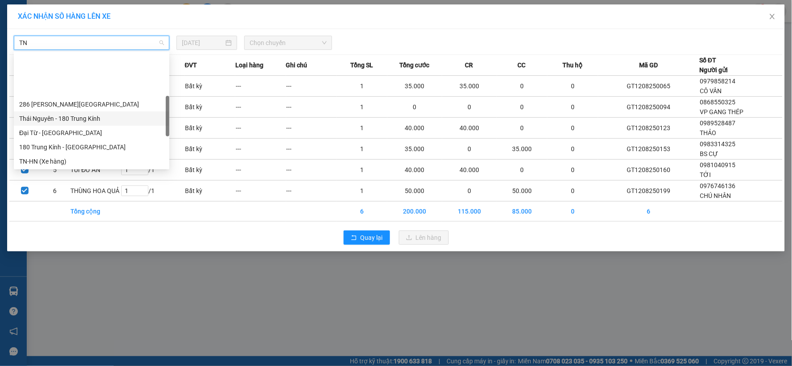
scroll to position [149, 0]
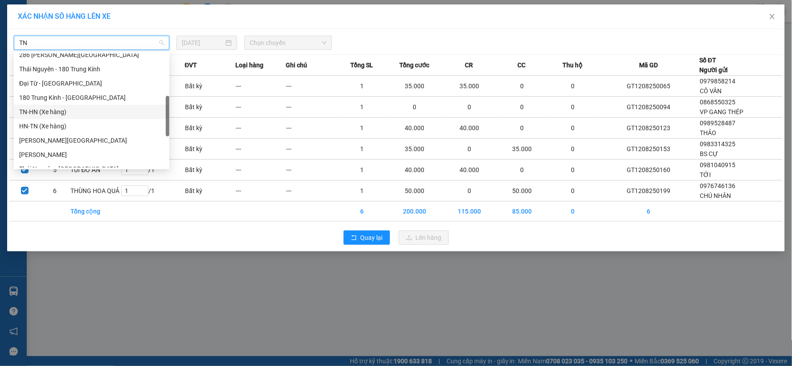
click at [50, 113] on div "TN-HN (Xe hàng)" at bounding box center [91, 112] width 145 height 10
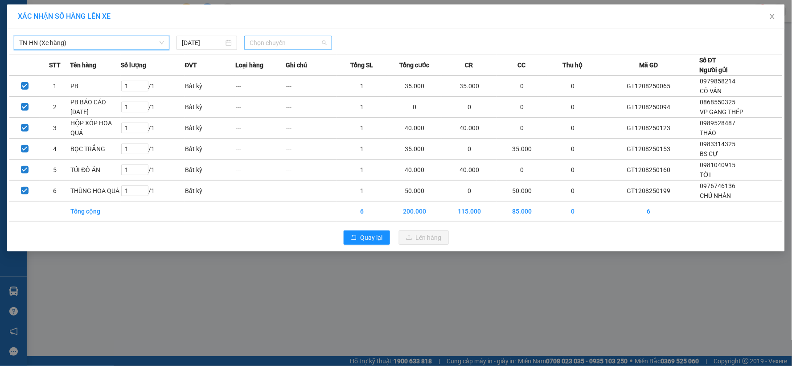
click at [322, 39] on span "Chọn chuyến" at bounding box center [288, 42] width 77 height 13
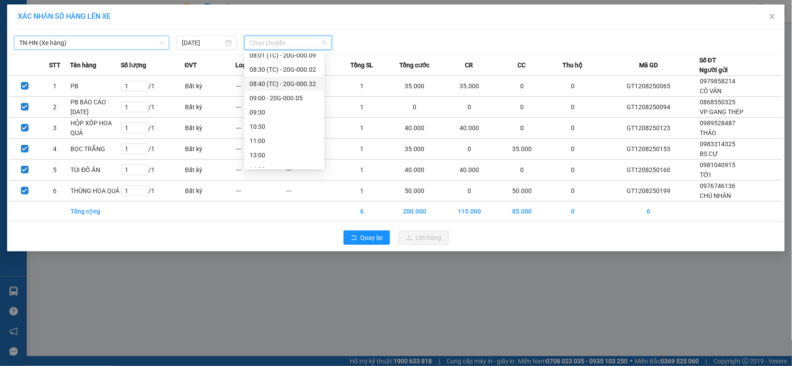
click at [300, 83] on div "08:40 (TC) - 20G-000.32" at bounding box center [285, 84] width 70 height 10
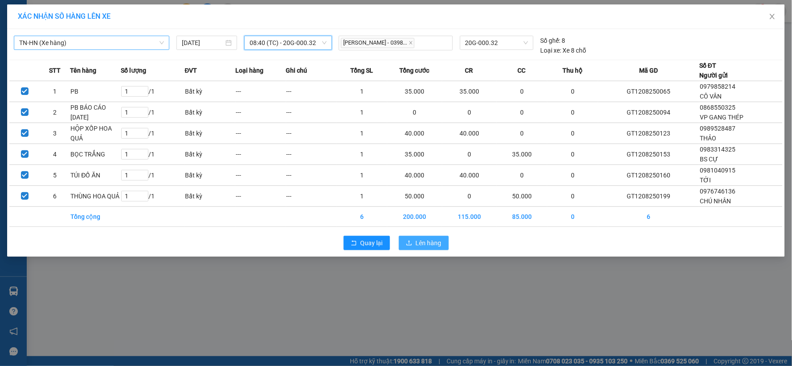
click at [424, 242] on span "Lên hàng" at bounding box center [429, 243] width 26 height 10
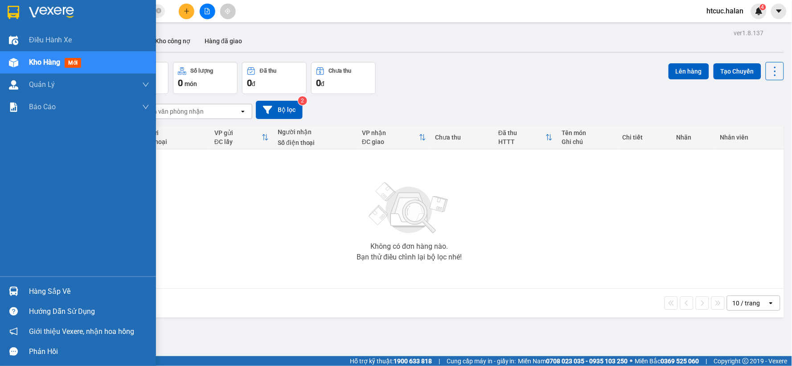
click at [16, 297] on div at bounding box center [14, 292] width 16 height 16
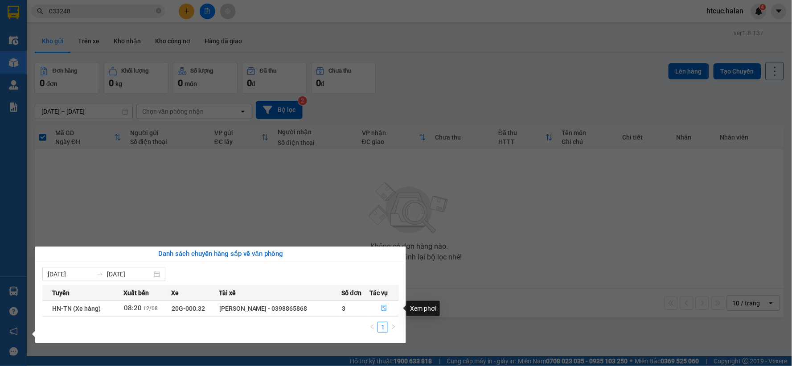
click at [381, 310] on icon "file-done" at bounding box center [384, 308] width 6 height 6
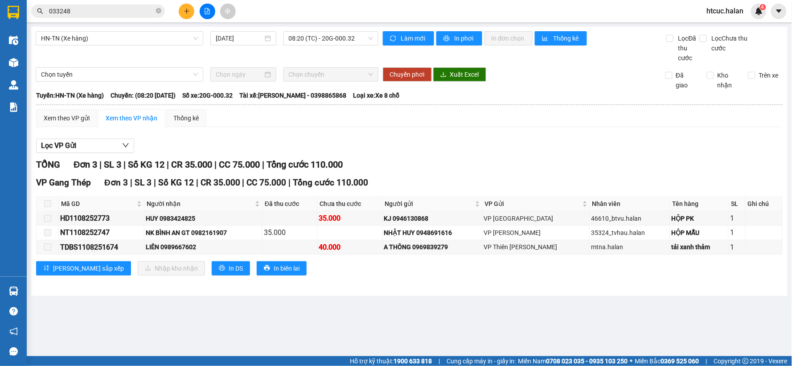
click at [48, 206] on span at bounding box center [47, 203] width 7 height 7
click at [47, 203] on span at bounding box center [47, 203] width 7 height 7
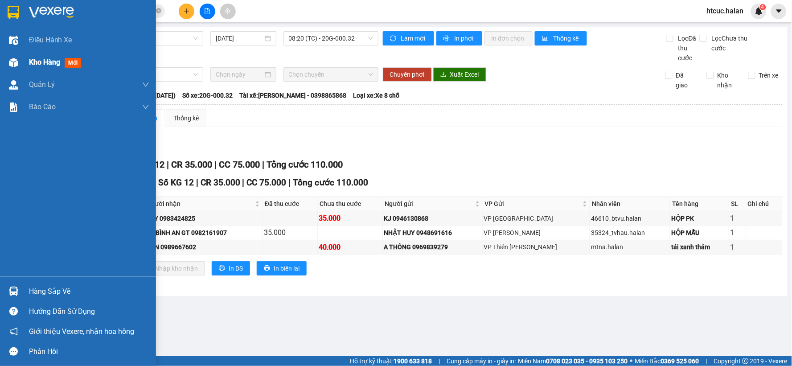
click at [25, 59] on div "Kho hàng mới" at bounding box center [78, 62] width 156 height 22
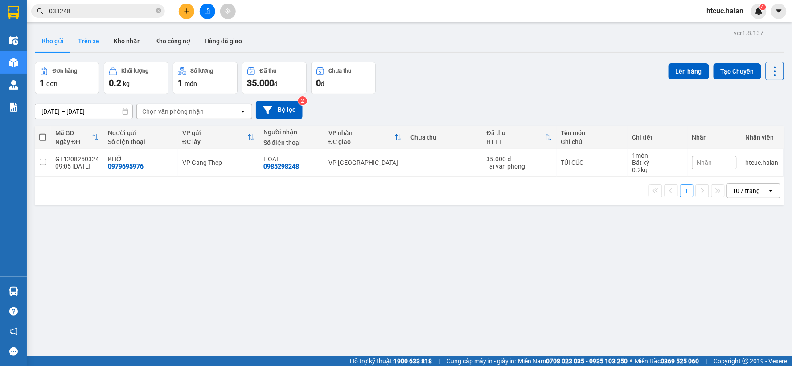
click at [93, 42] on button "Trên xe" at bounding box center [89, 40] width 36 height 21
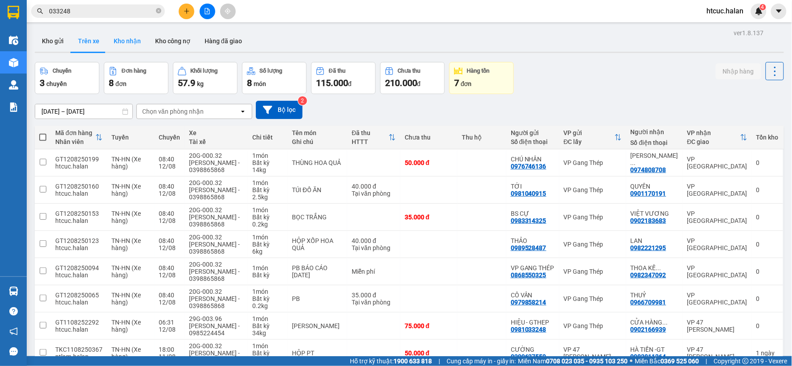
click at [128, 40] on button "Kho nhận" at bounding box center [127, 40] width 41 height 21
type input "14/06/2025 – 12/08/2025"
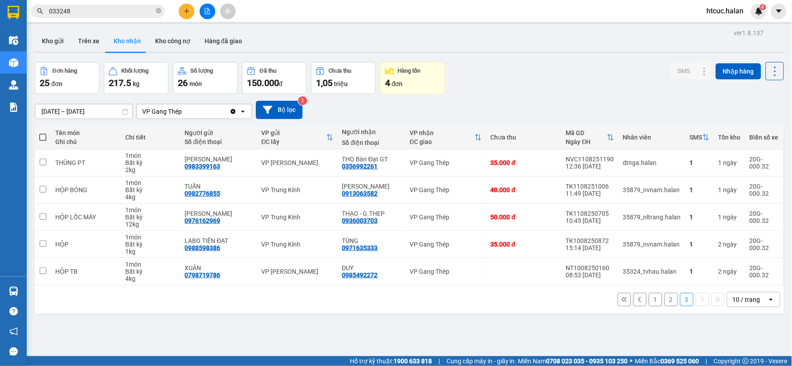
click at [666, 302] on button "2" at bounding box center [671, 299] width 13 height 13
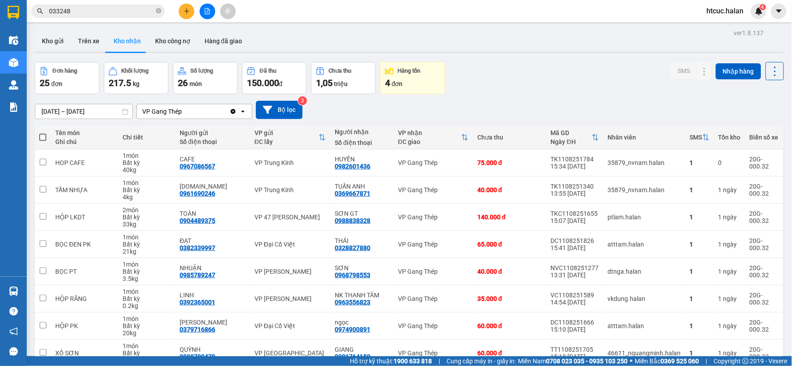
scroll to position [103, 0]
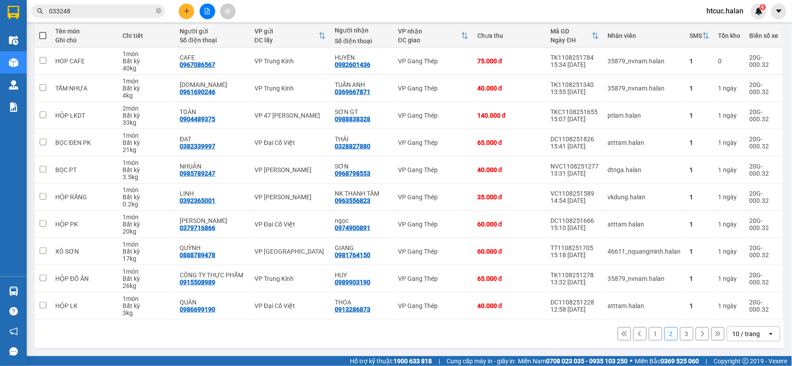
click at [652, 334] on button "1" at bounding box center [655, 333] width 13 height 13
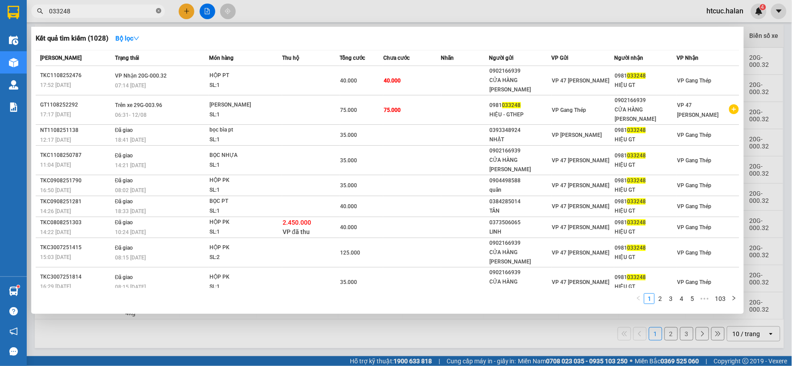
click at [158, 10] on icon "close-circle" at bounding box center [158, 10] width 5 height 5
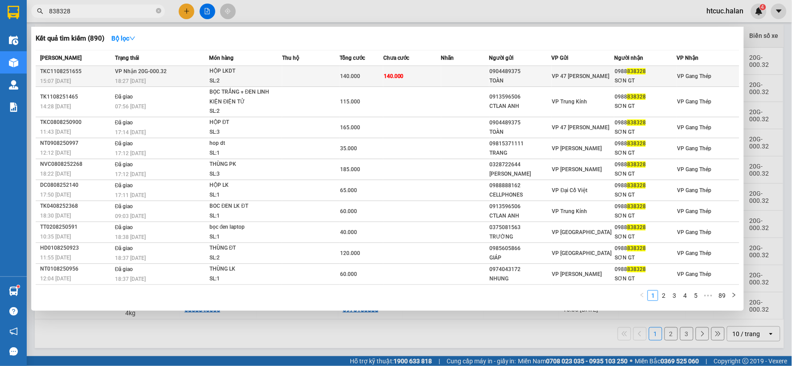
type input "838328"
click at [435, 74] on td "140.000" at bounding box center [413, 76] width 58 height 21
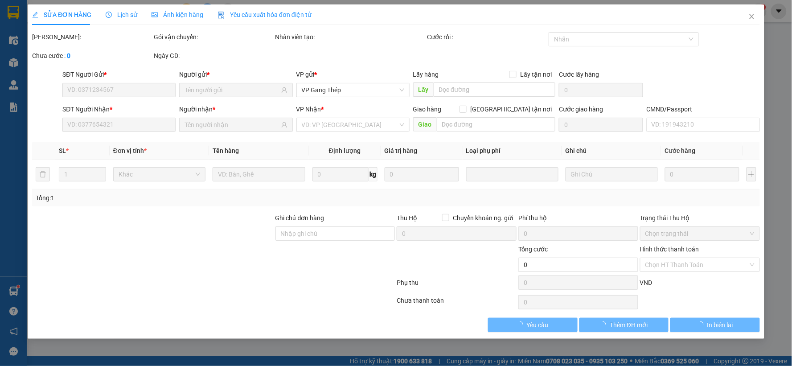
type input "0904489375"
type input "TOÀN"
type input "0988838328"
type input "SƠN GT"
type input "140.000"
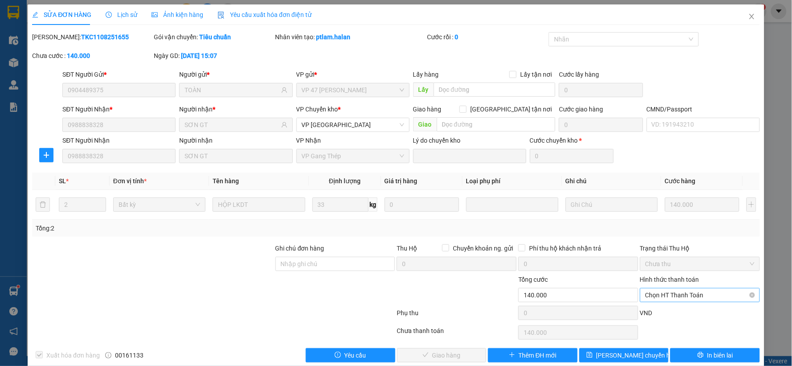
click at [682, 292] on span "Chọn HT Thanh Toán" at bounding box center [700, 295] width 109 height 13
click at [685, 262] on div "Công nợ người nhận" at bounding box center [694, 263] width 108 height 10
type input "0"
click at [462, 350] on button "Giao hàng" at bounding box center [442, 355] width 90 height 14
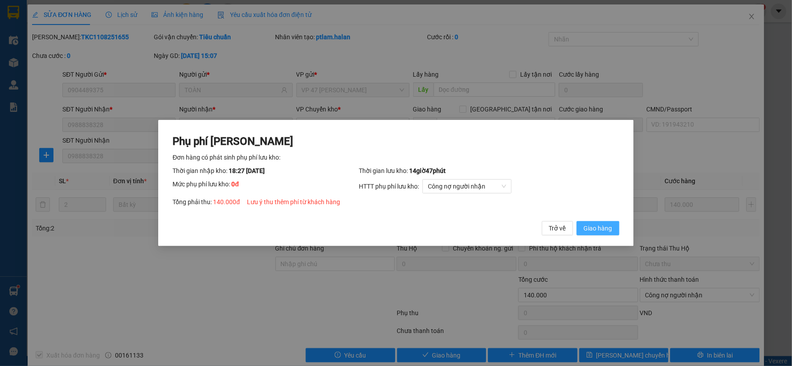
click at [610, 229] on span "Giao hàng" at bounding box center [598, 228] width 29 height 10
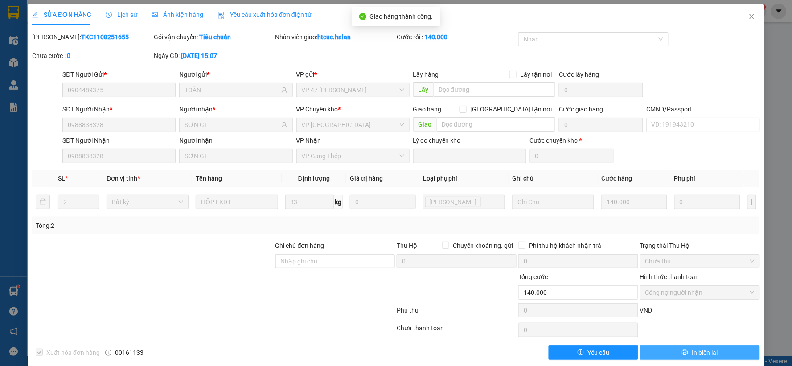
drag, startPoint x: 694, startPoint y: 335, endPoint x: 707, endPoint y: 355, distance: 24.1
click at [707, 355] on span "In biên lai" at bounding box center [705, 353] width 26 height 10
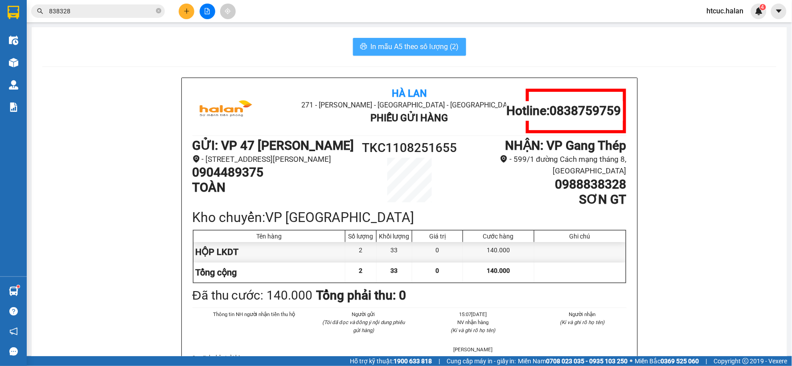
click at [403, 40] on button "In mẫu A5 theo số lượng (2)" at bounding box center [409, 47] width 113 height 18
drag, startPoint x: 118, startPoint y: 43, endPoint x: 116, endPoint y: 39, distance: 4.8
click at [117, 43] on div "In mẫu A5 theo số lượng (2)" at bounding box center [409, 47] width 735 height 18
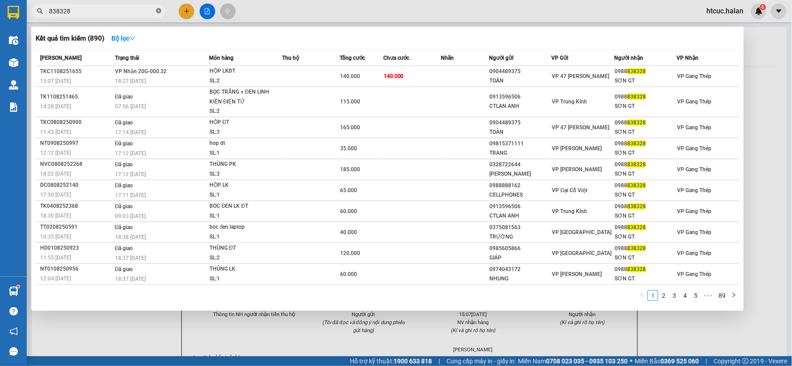
click at [157, 7] on span at bounding box center [158, 11] width 5 height 8
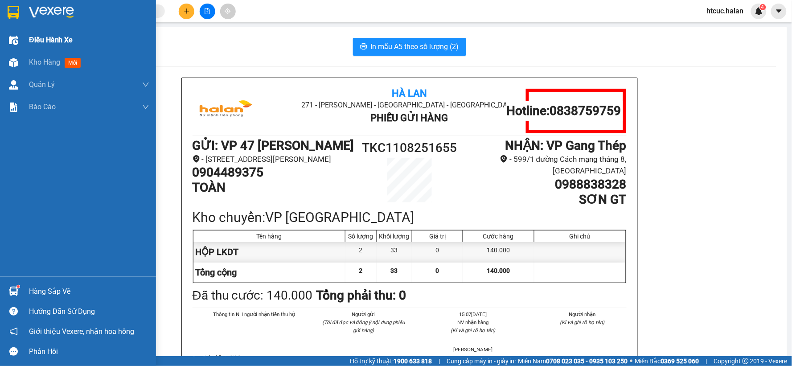
drag, startPoint x: 9, startPoint y: 59, endPoint x: 123, endPoint y: 41, distance: 114.7
click at [9, 59] on img at bounding box center [13, 62] width 9 height 9
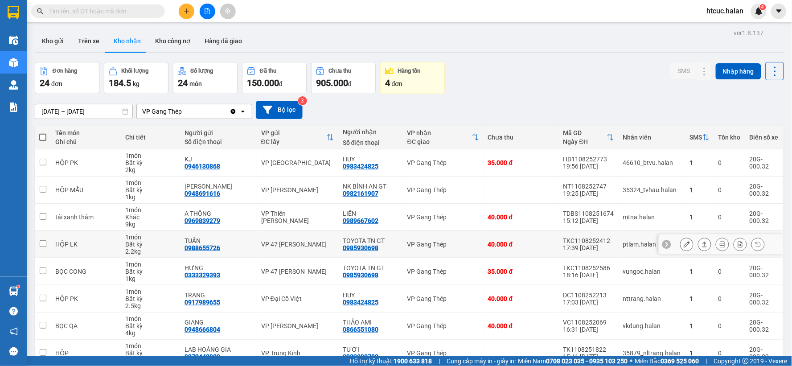
scroll to position [103, 0]
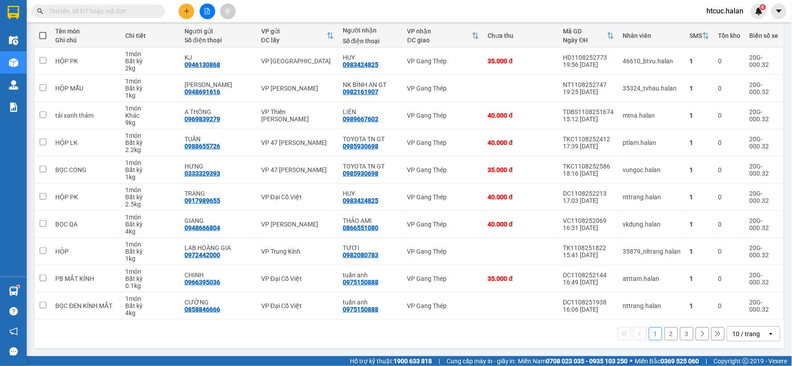
click at [665, 333] on button "2" at bounding box center [671, 333] width 13 height 13
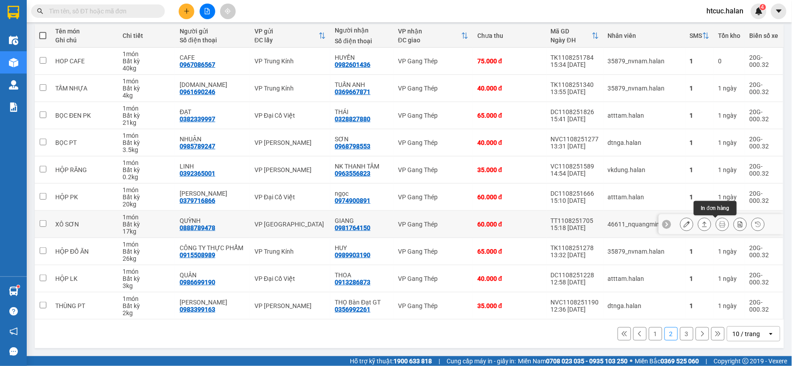
click at [719, 224] on button at bounding box center [723, 225] width 12 height 16
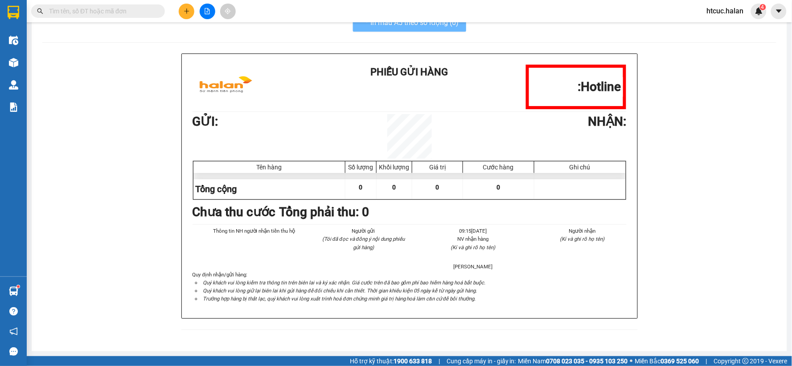
scroll to position [26, 0]
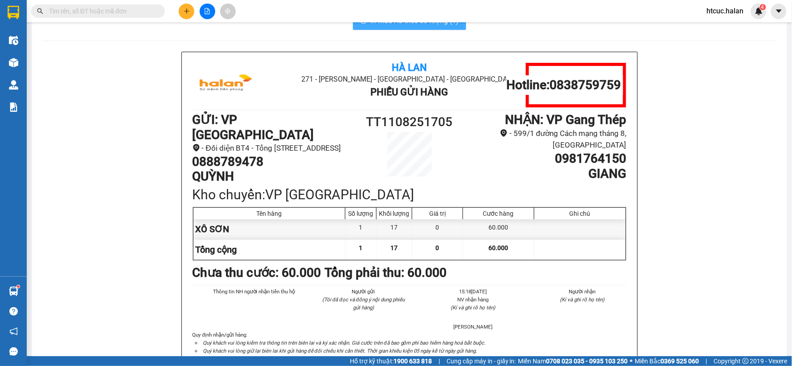
click at [444, 27] on button "In mẫu A5 theo số lượng (1)" at bounding box center [409, 21] width 113 height 18
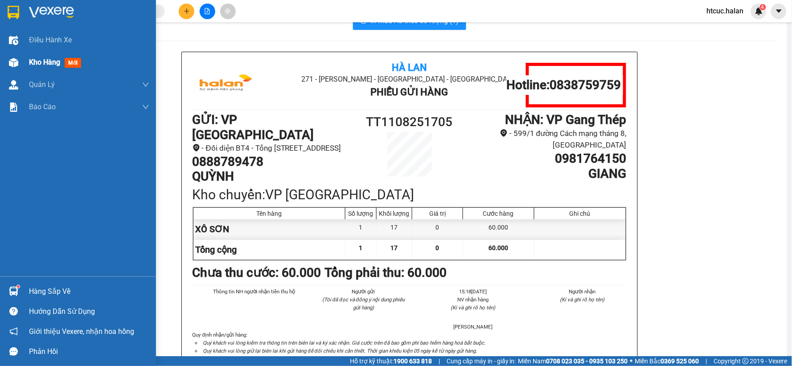
click at [6, 62] on div at bounding box center [14, 63] width 16 height 16
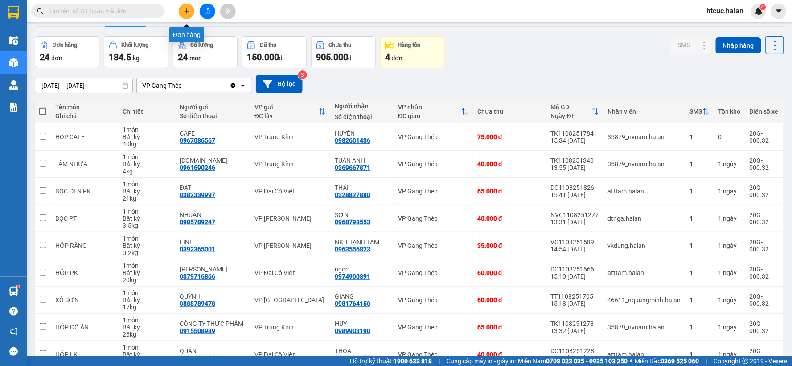
click at [186, 10] on icon "plus" at bounding box center [187, 11] width 6 height 6
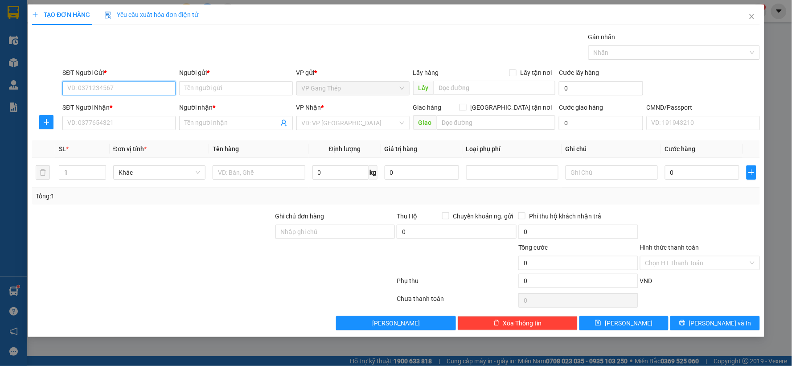
click at [161, 91] on input "SĐT Người Gửi *" at bounding box center [118, 88] width 113 height 14
click at [125, 88] on input "SĐT Người Gửi *" at bounding box center [118, 88] width 113 height 14
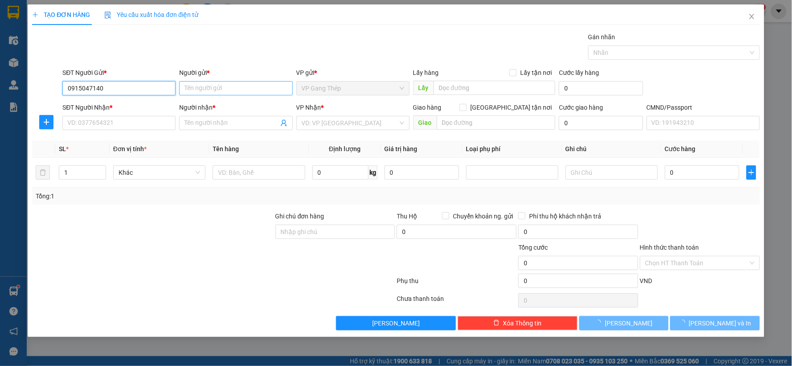
type input "0915047140"
click at [201, 91] on input "Người gửi *" at bounding box center [235, 88] width 113 height 14
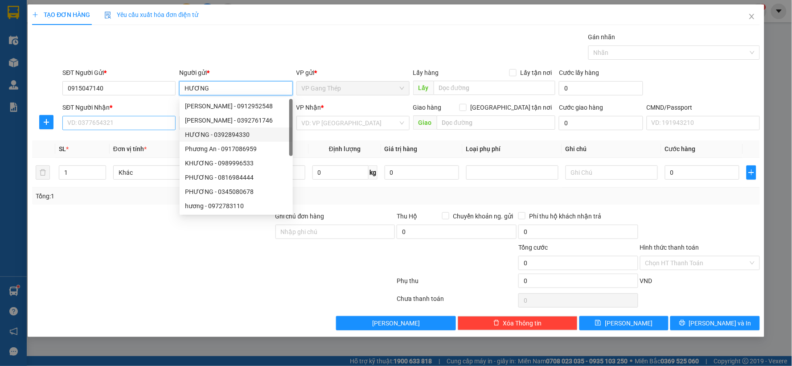
type input "HƯƠNG"
click at [114, 123] on input "SĐT Người Nhận *" at bounding box center [118, 123] width 113 height 14
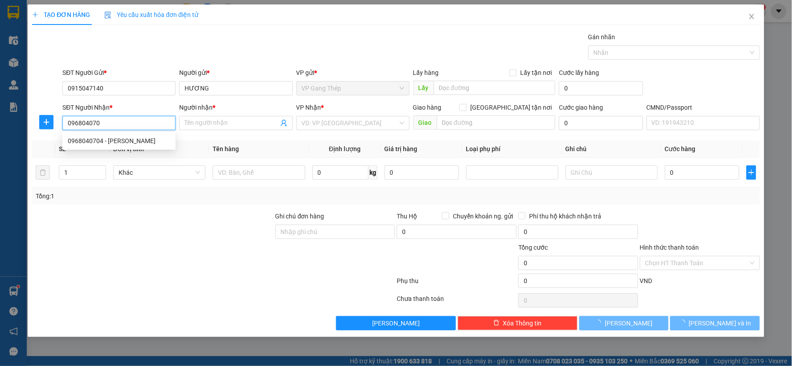
type input "0968040704"
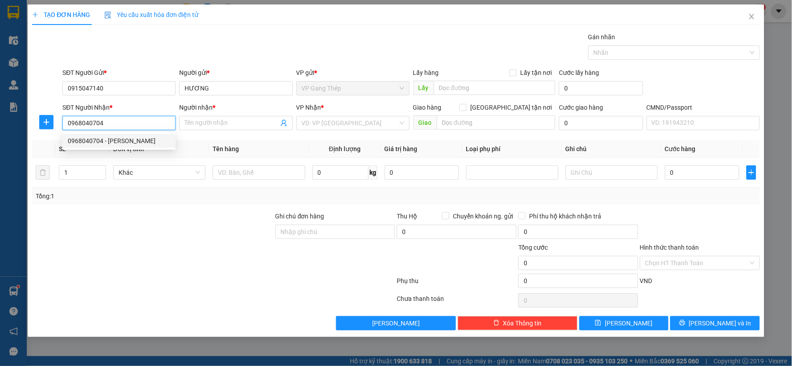
click at [104, 141] on div "0968040704 - QUANG" at bounding box center [119, 141] width 103 height 10
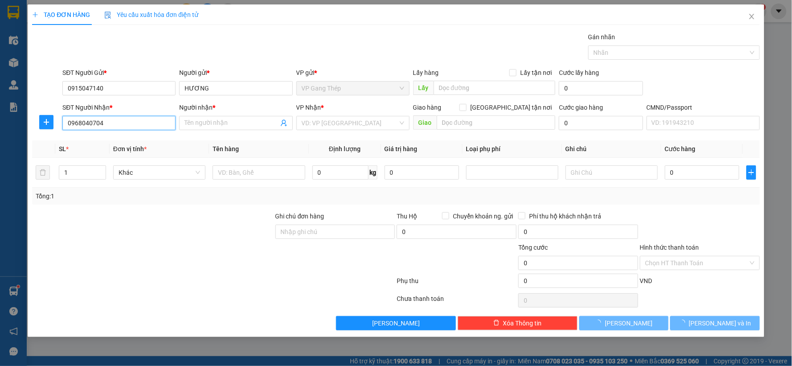
type input "QUANG"
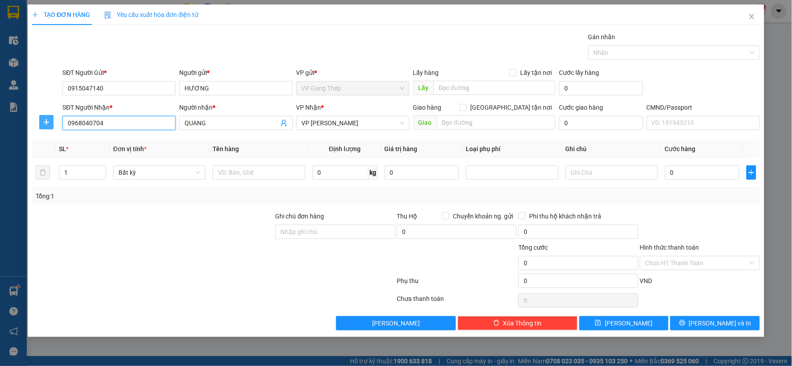
type input "0968040704"
click at [43, 116] on button "button" at bounding box center [46, 122] width 14 height 14
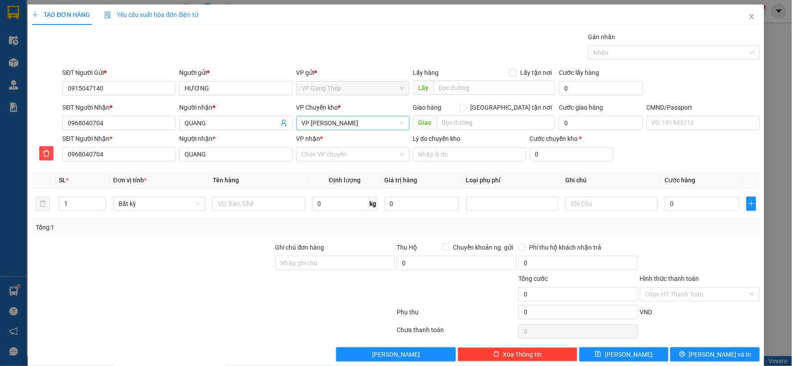
click at [338, 124] on span "VP [PERSON_NAME]" at bounding box center [353, 122] width 103 height 13
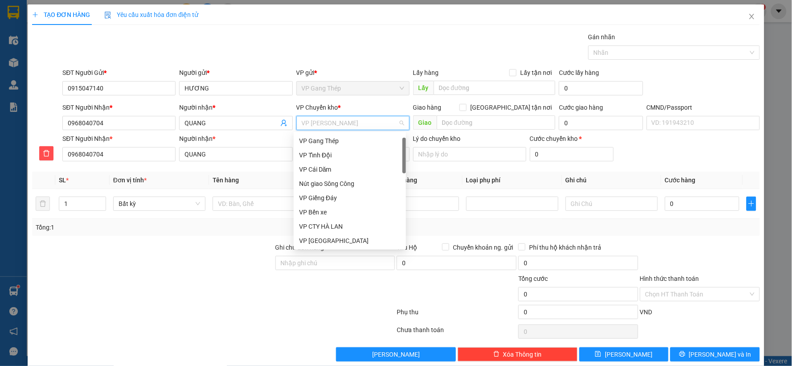
type input "T"
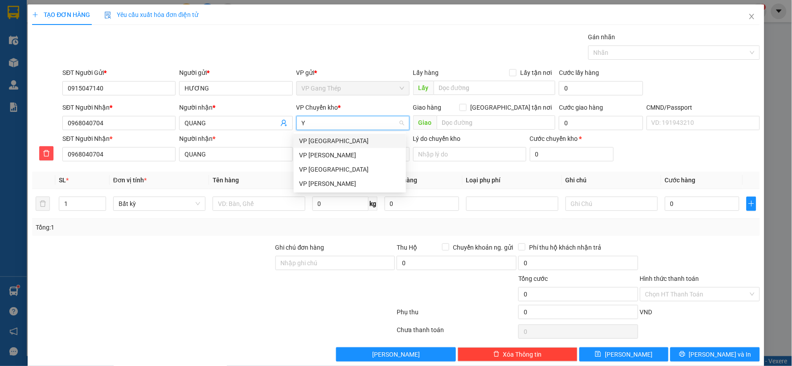
type input "YÊ"
click at [310, 136] on div "VP [GEOGRAPHIC_DATA]" at bounding box center [350, 141] width 102 height 10
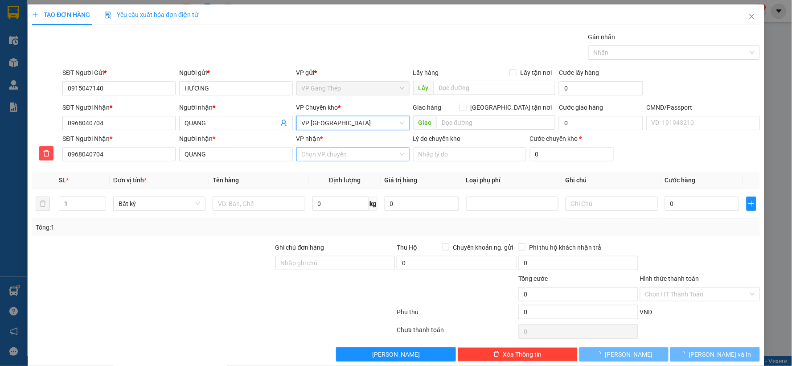
click at [318, 157] on input "VP nhận *" at bounding box center [350, 154] width 96 height 13
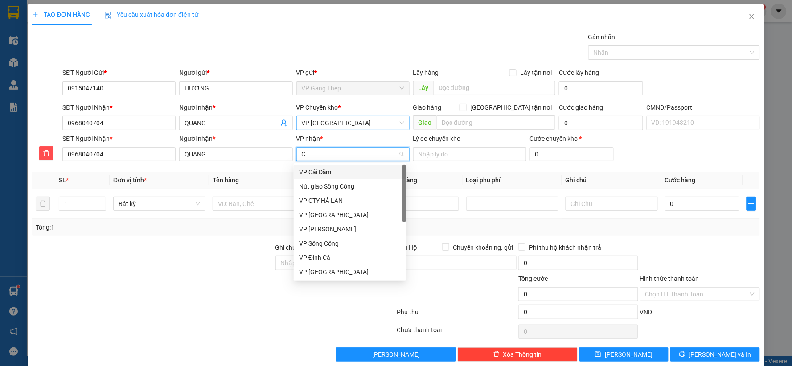
type input "CU"
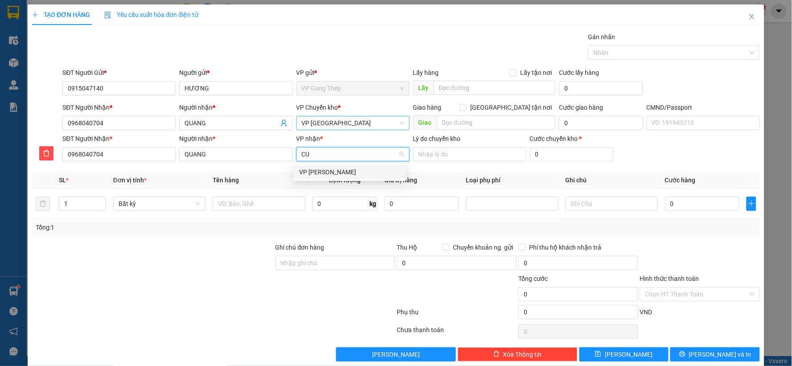
click at [310, 170] on div "VP [PERSON_NAME]" at bounding box center [350, 172] width 102 height 10
click at [247, 206] on input "text" at bounding box center [259, 204] width 92 height 14
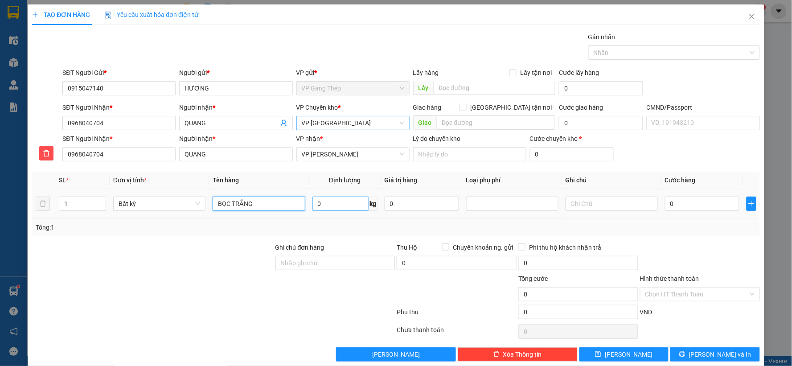
type input "BỌC TRẮNG"
click at [355, 198] on input "0" at bounding box center [341, 204] width 56 height 14
type input "0.2"
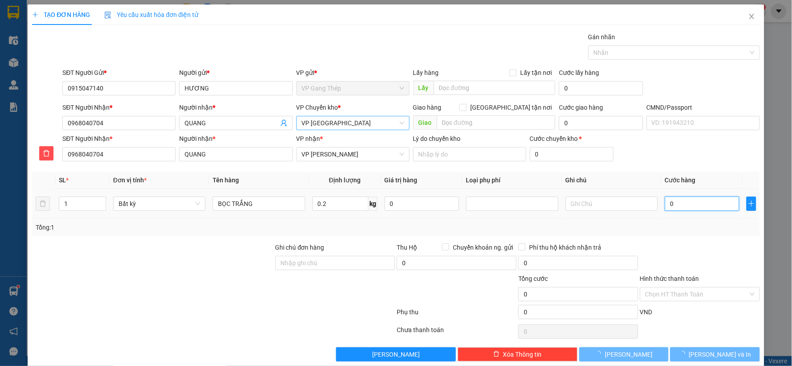
click at [685, 204] on input "0" at bounding box center [702, 204] width 74 height 14
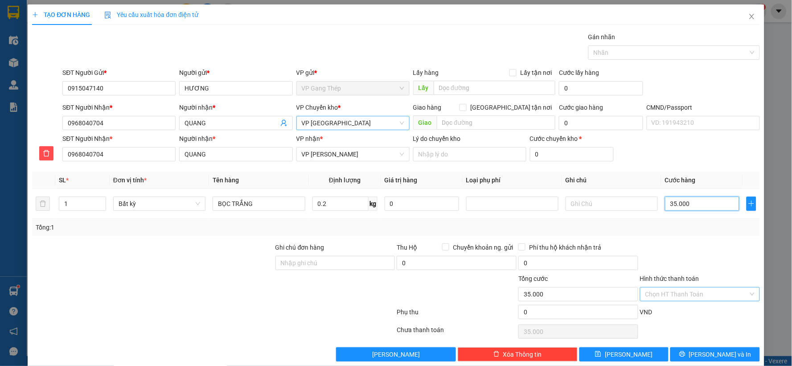
type input "35.000"
click at [713, 354] on span "Lưu và In" at bounding box center [720, 355] width 62 height 10
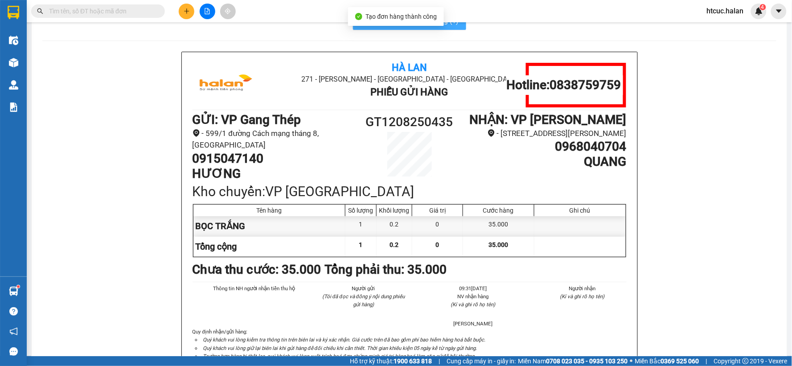
click at [409, 26] on span "In mẫu A5 theo số lượng (1)" at bounding box center [415, 20] width 88 height 11
click at [92, 7] on input "text" at bounding box center [101, 11] width 105 height 10
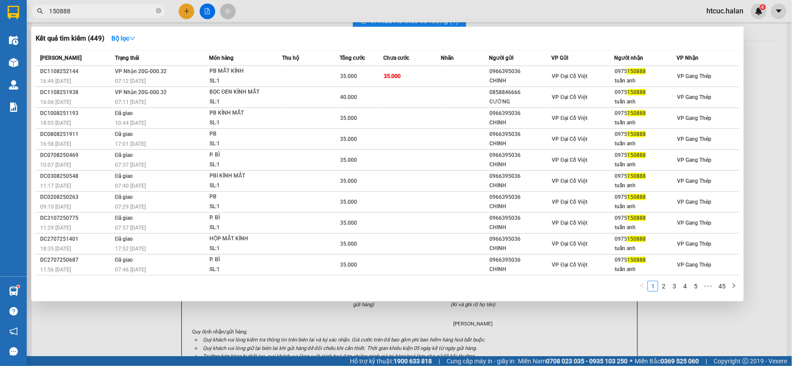
type input "150888"
click at [185, 8] on div at bounding box center [396, 183] width 792 height 366
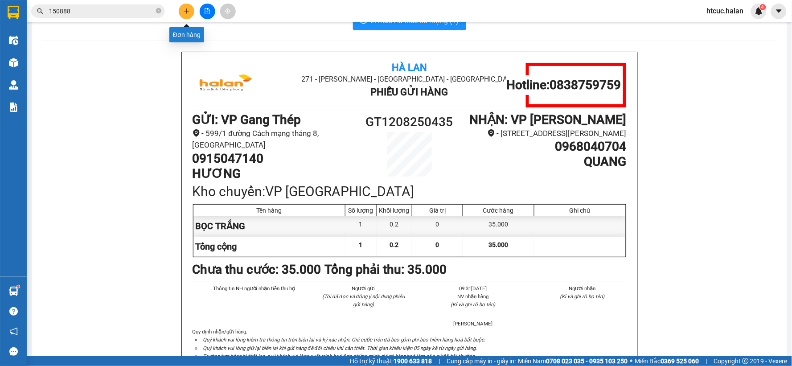
click at [185, 8] on icon "plus" at bounding box center [187, 11] width 6 height 6
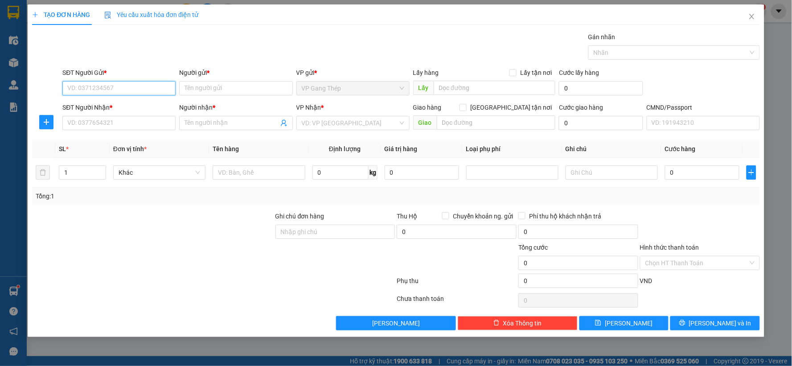
drag, startPoint x: 136, startPoint y: 87, endPoint x: 292, endPoint y: 39, distance: 162.9
click at [150, 84] on input "SĐT Người Gửi *" at bounding box center [118, 88] width 113 height 14
type input "0829886181"
click at [107, 107] on div "0829886181 - LƯƠNG" at bounding box center [119, 106] width 103 height 10
type input "LƯƠNG"
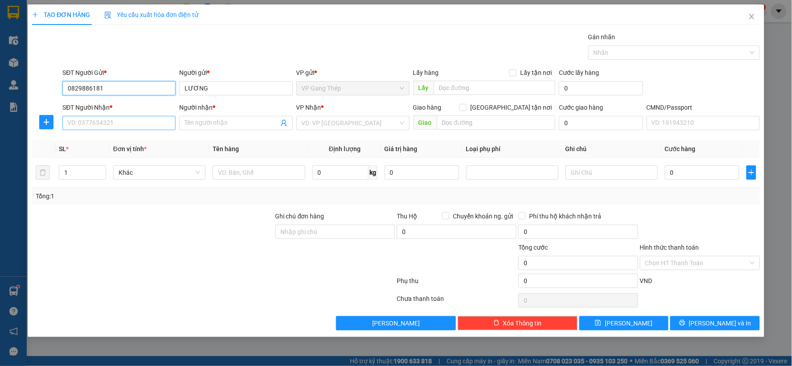
type input "0829886181"
click at [126, 124] on input "SĐT Người Nhận *" at bounding box center [118, 123] width 113 height 14
click at [124, 141] on div "0916302135 - ms hương" at bounding box center [119, 141] width 103 height 10
type input "0916302135"
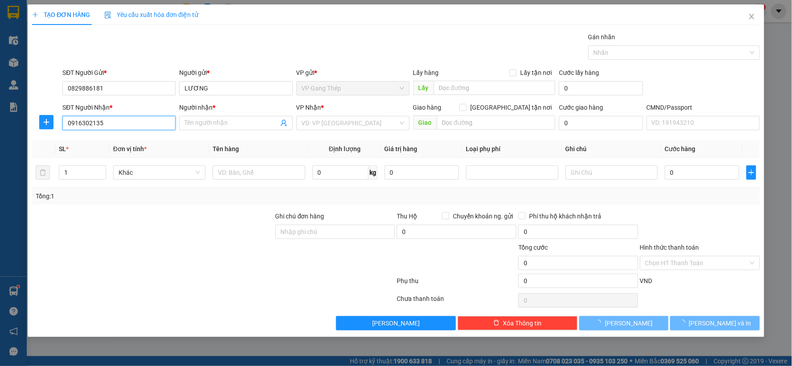
type input "ms hương"
checkbox input "true"
type input "TẦNG 9 TÒA NHÀ VP 24T1, SỐ 1 NGUYỄN HUY TƯỞNG, THANH XUÂN, HÀ NỘI"
type input "30.000"
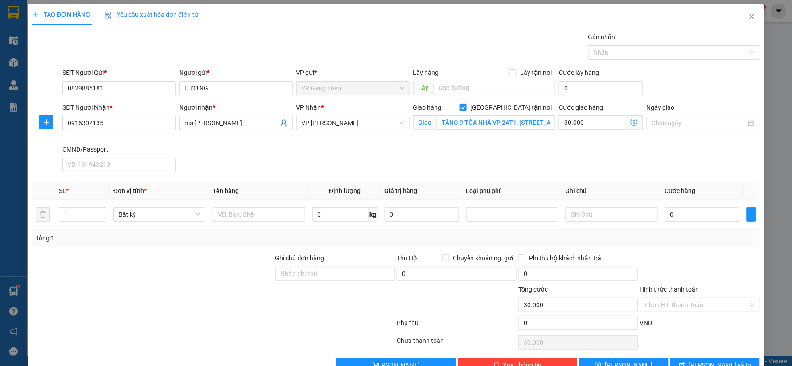
click at [626, 118] on span at bounding box center [634, 123] width 17 height 14
click at [631, 123] on icon "dollar-circle" at bounding box center [634, 122] width 7 height 7
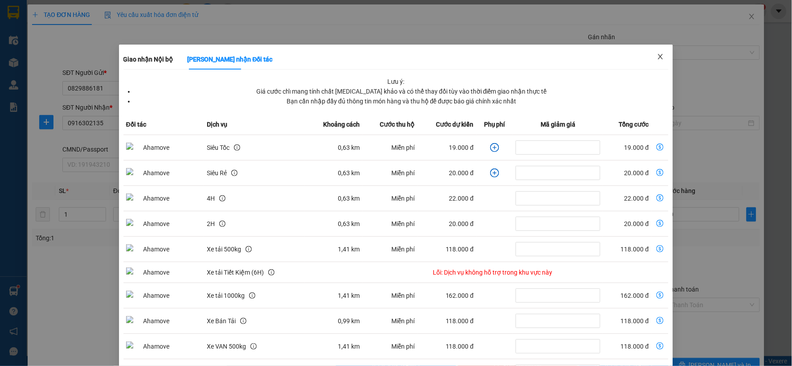
drag, startPoint x: 656, startPoint y: 56, endPoint x: 429, endPoint y: 99, distance: 232.0
click at [657, 56] on icon "close" at bounding box center [660, 56] width 7 height 7
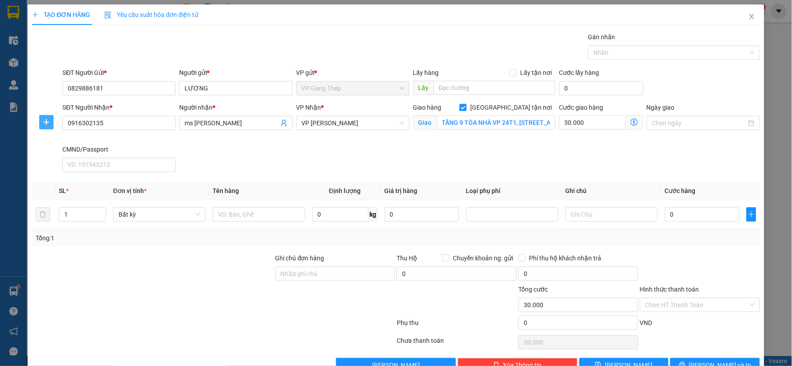
click at [41, 118] on button "button" at bounding box center [46, 122] width 14 height 14
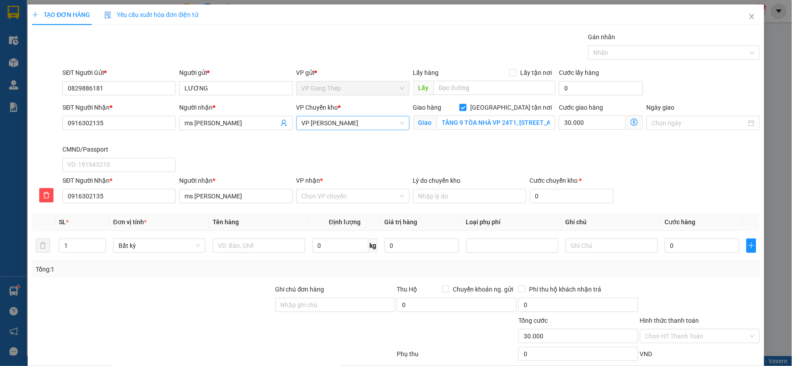
click at [342, 127] on span "VP [PERSON_NAME]" at bounding box center [353, 122] width 103 height 13
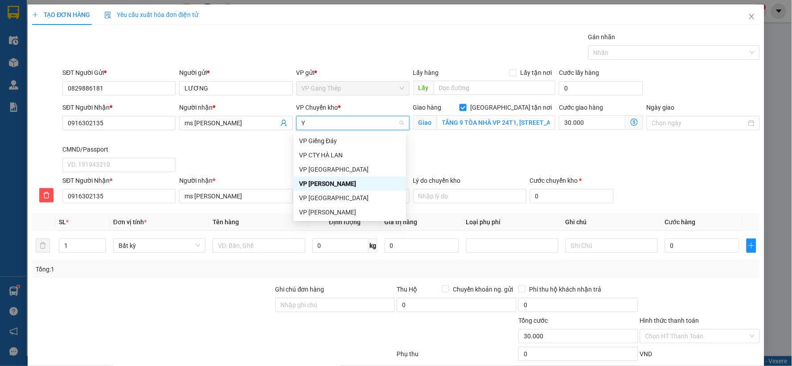
type input "YÊ"
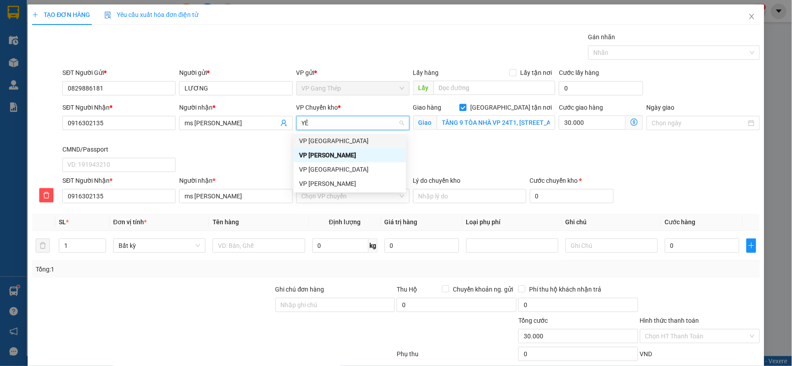
click at [318, 141] on div "VP [GEOGRAPHIC_DATA]" at bounding box center [350, 141] width 102 height 10
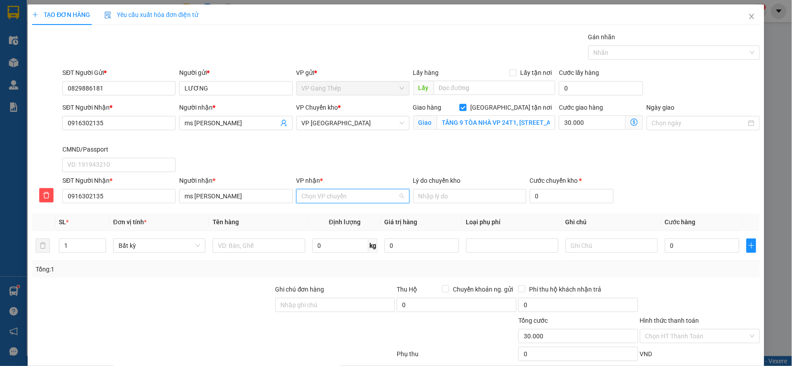
click at [322, 189] on div "VP nhận * Chọn VP chuyển" at bounding box center [353, 191] width 113 height 31
type input "TRA"
drag, startPoint x: 328, startPoint y: 213, endPoint x: 267, endPoint y: 234, distance: 65.0
click at [328, 214] on div "VP [PERSON_NAME]" at bounding box center [350, 214] width 102 height 10
click at [259, 244] on input "text" at bounding box center [259, 246] width 92 height 14
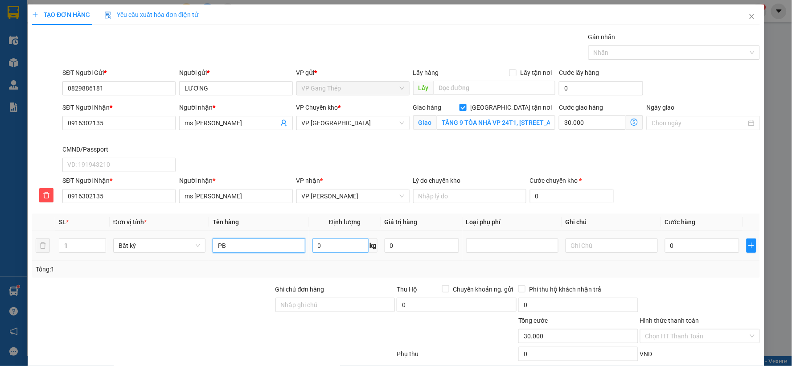
type input "PB"
click at [352, 246] on input "0" at bounding box center [341, 246] width 56 height 14
type input "0.2"
click at [698, 243] on input "0" at bounding box center [702, 246] width 74 height 14
type input "35.000"
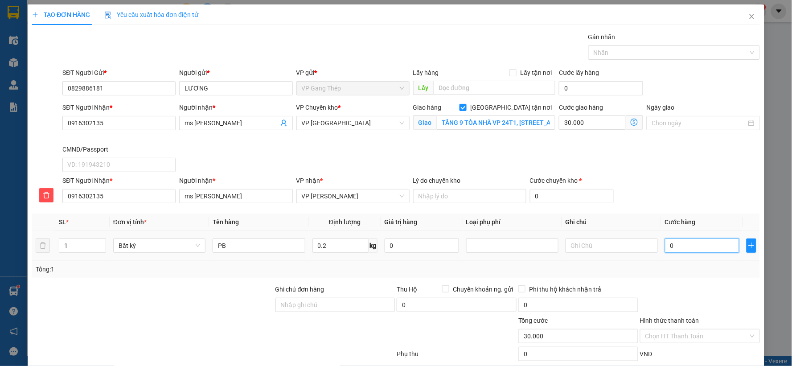
type input "65.000"
drag, startPoint x: 670, startPoint y: 256, endPoint x: 702, endPoint y: 280, distance: 40.4
drag, startPoint x: 702, startPoint y: 280, endPoint x: 702, endPoint y: 275, distance: 5.4
click at [702, 330] on input "Hình thức thanh toán" at bounding box center [697, 336] width 103 height 13
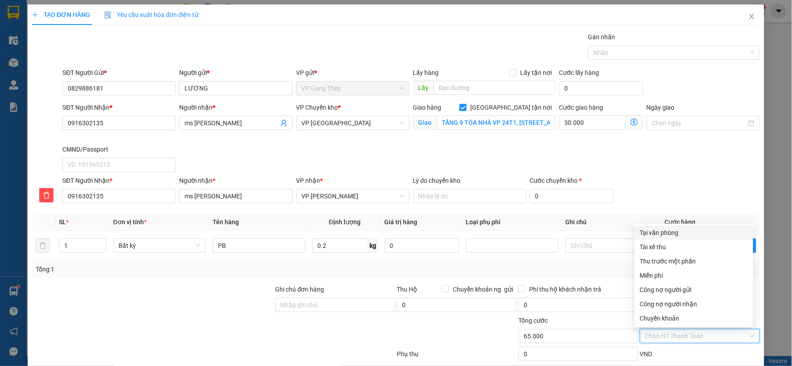
click at [663, 228] on div "Tại văn phòng" at bounding box center [694, 233] width 108 height 10
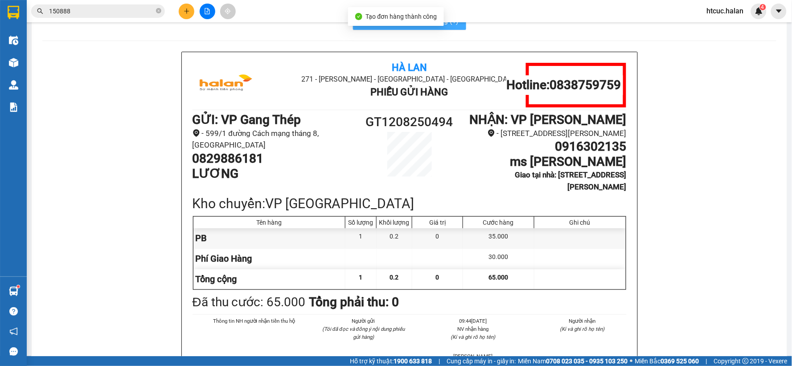
click at [392, 26] on span "In mẫu A5 theo số lượng (1)" at bounding box center [415, 20] width 88 height 11
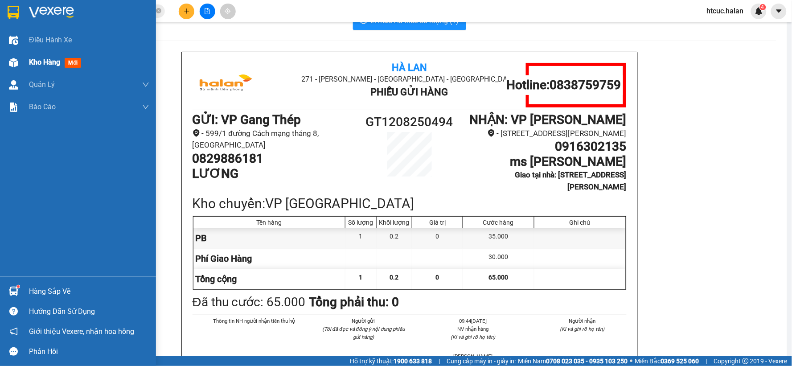
click at [11, 62] on img at bounding box center [13, 62] width 9 height 9
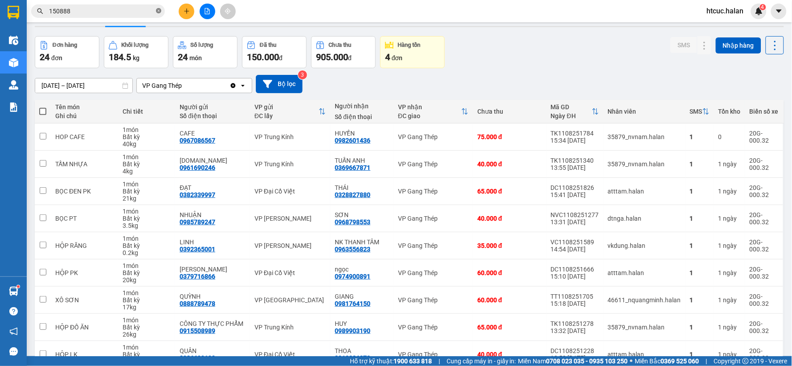
click at [156, 10] on icon "close-circle" at bounding box center [158, 10] width 5 height 5
click at [188, 17] on button at bounding box center [187, 12] width 16 height 16
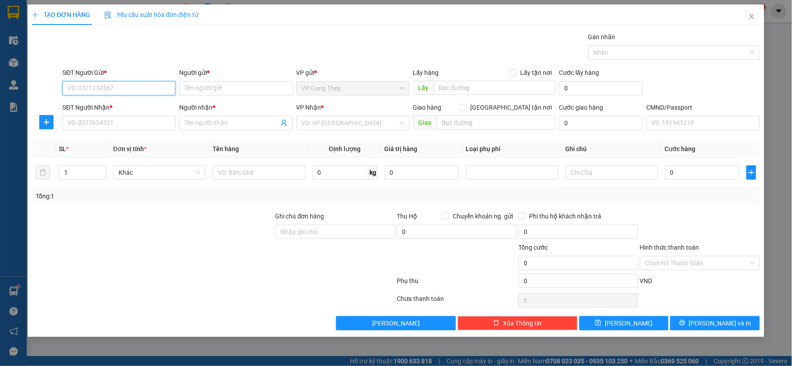
click at [135, 89] on input "SĐT Người Gửi *" at bounding box center [118, 88] width 113 height 14
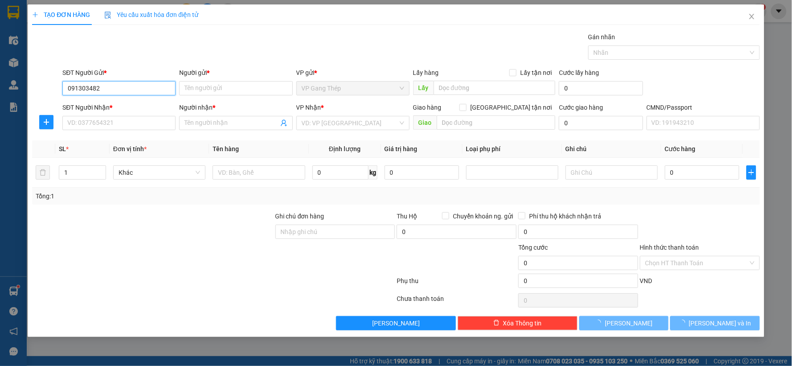
type input "0913034823"
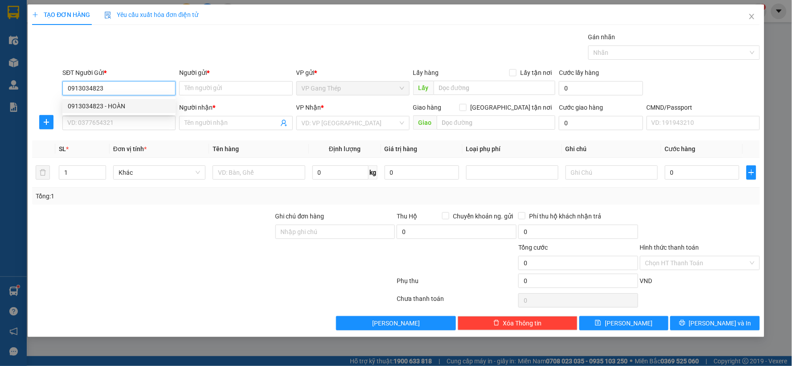
drag, startPoint x: 116, startPoint y: 107, endPoint x: 114, endPoint y: 113, distance: 5.6
click at [115, 108] on div "0913034823 - HOÀN" at bounding box center [119, 106] width 103 height 10
type input "HOÀN"
type input "0913034823"
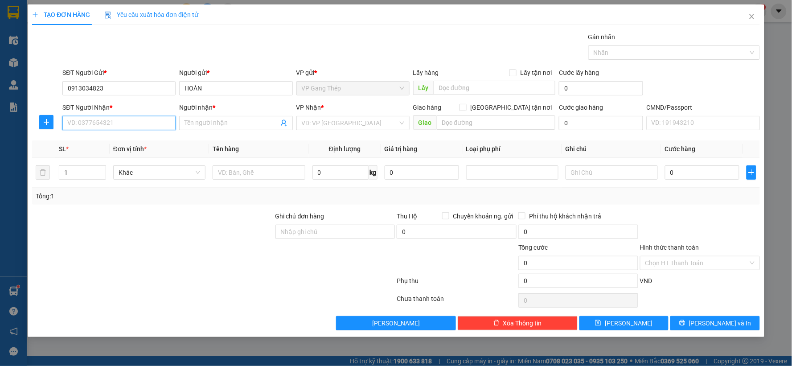
click at [122, 123] on input "SĐT Người Nhận *" at bounding box center [118, 123] width 113 height 14
type input "0856285334"
click at [133, 139] on div "0856285334 - BÁ HOÀNG" at bounding box center [119, 141] width 103 height 10
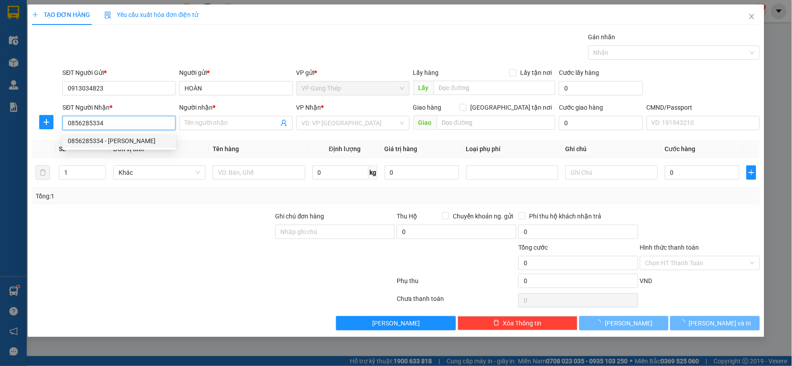
type input "[PERSON_NAME]"
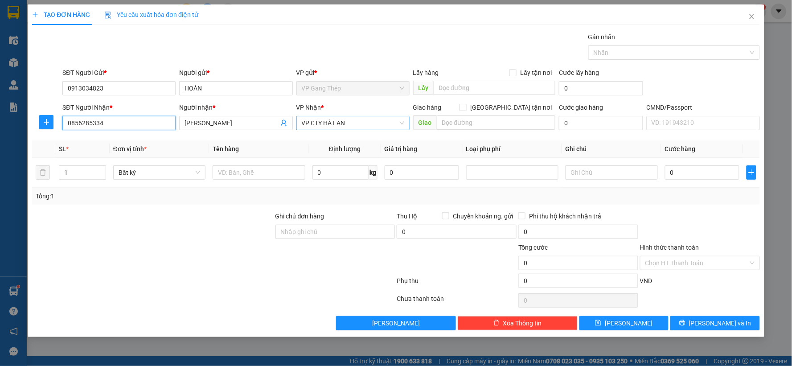
click at [342, 127] on span "VP CTY HÀ LAN" at bounding box center [353, 122] width 103 height 13
type input "0856285334"
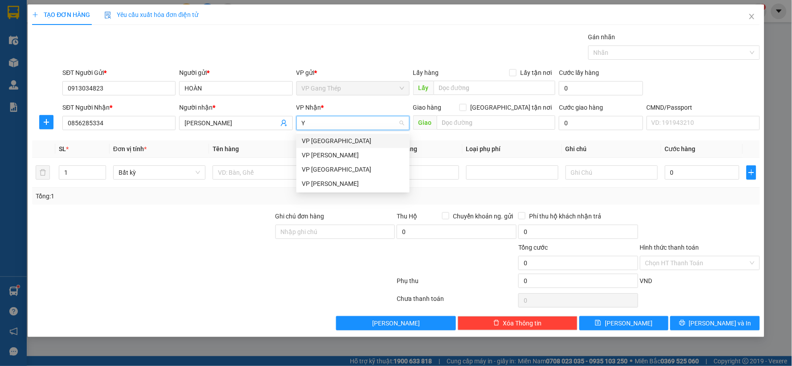
type input "YÊ"
click at [332, 139] on div "VP [GEOGRAPHIC_DATA]" at bounding box center [353, 141] width 103 height 10
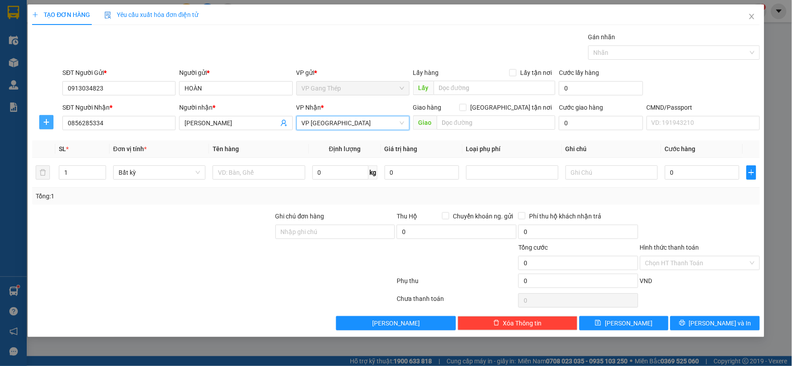
click at [45, 120] on icon "plus" at bounding box center [46, 122] width 7 height 7
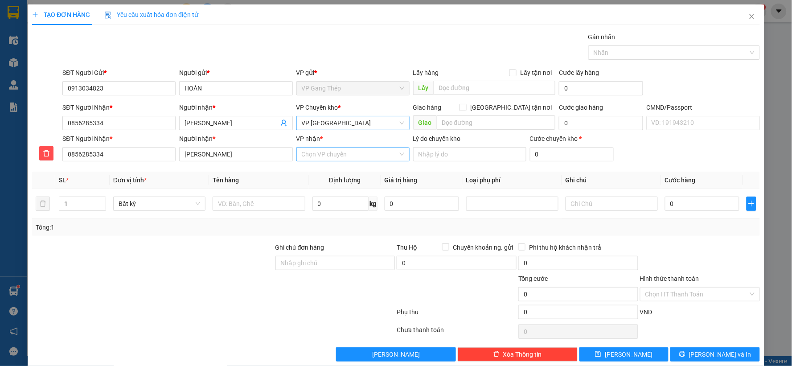
click at [326, 152] on input "VP nhận *" at bounding box center [350, 154] width 96 height 13
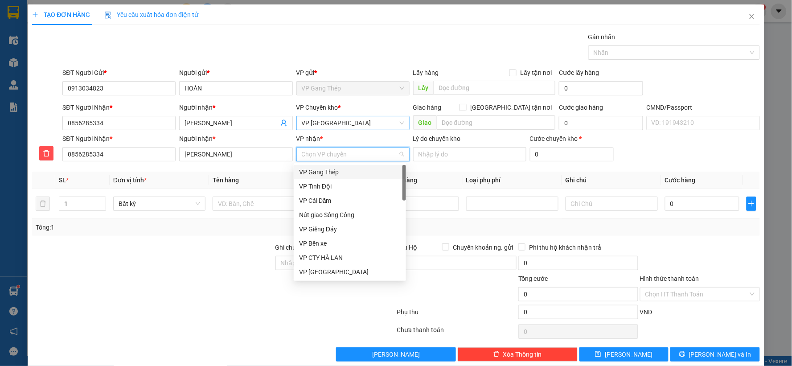
type input "V"
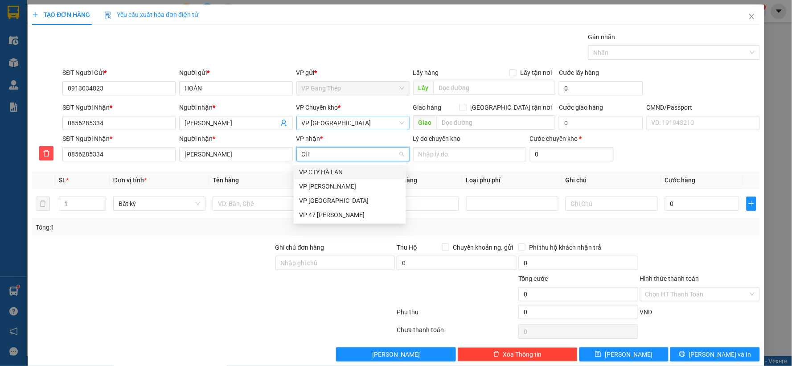
type input "CHI"
click at [329, 175] on div "VP [PERSON_NAME]" at bounding box center [350, 172] width 102 height 10
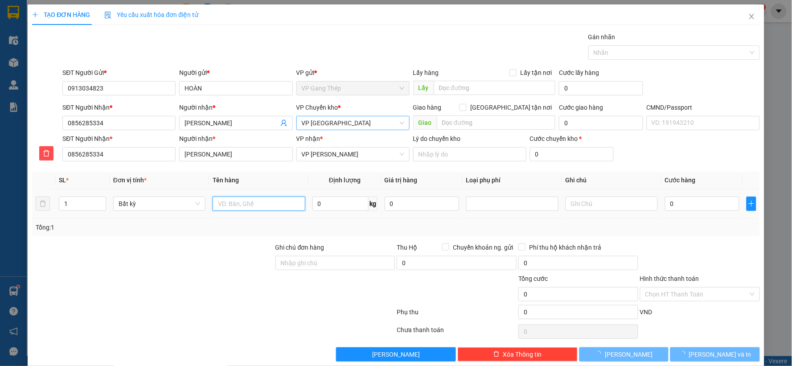
click at [262, 204] on input "text" at bounding box center [259, 204] width 92 height 14
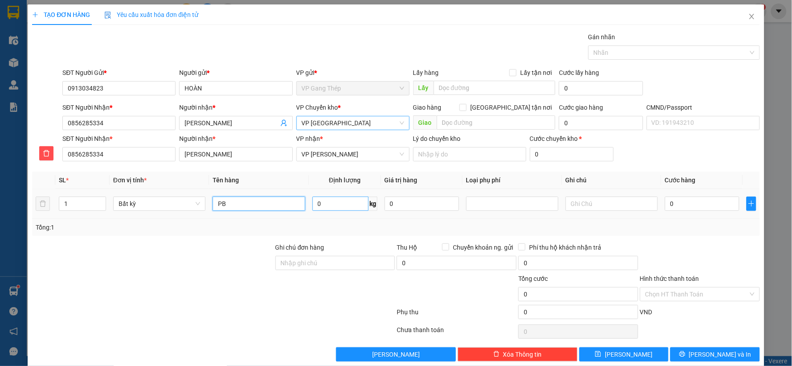
type input "PB"
click at [323, 202] on input "0" at bounding box center [341, 204] width 56 height 14
type input "0.2"
click at [683, 198] on input "0" at bounding box center [702, 204] width 74 height 14
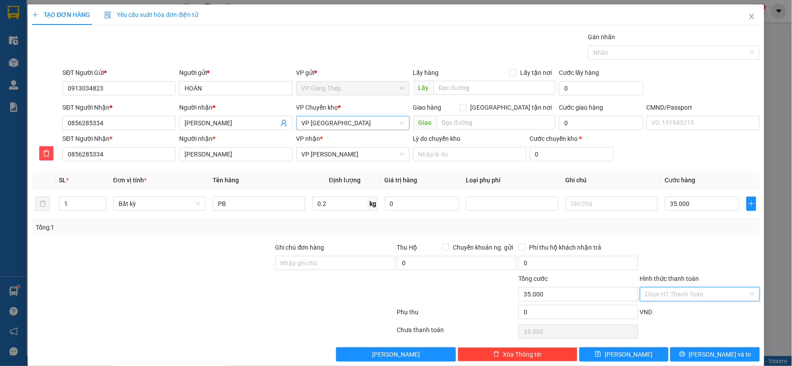
click at [698, 292] on input "Hình thức thanh toán" at bounding box center [697, 294] width 103 height 13
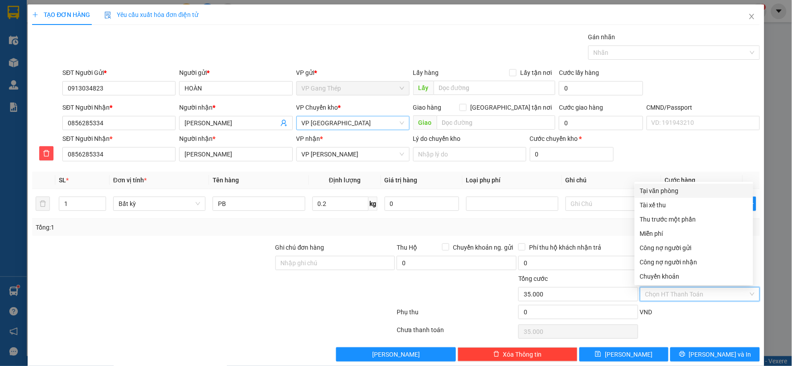
click at [666, 190] on div "Tại văn phòng" at bounding box center [694, 191] width 108 height 10
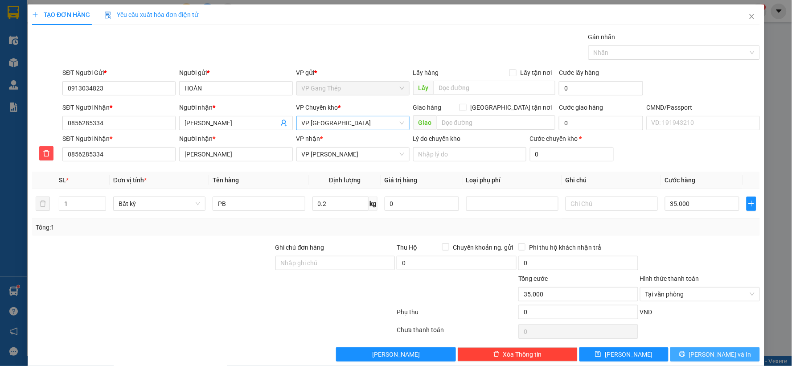
click at [698, 352] on button "Lưu và In" at bounding box center [716, 354] width 90 height 14
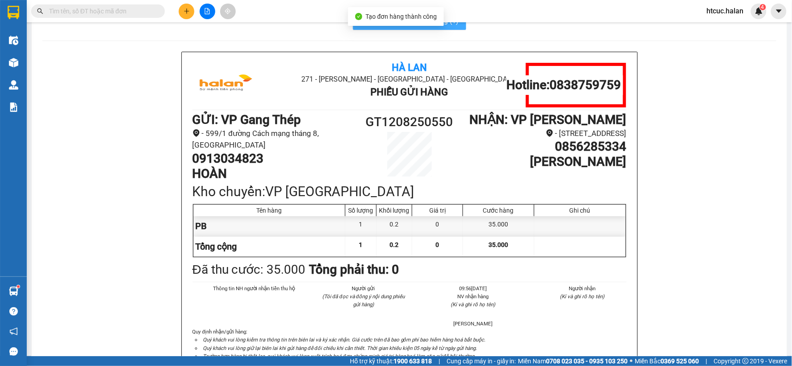
click at [420, 26] on span "In mẫu A5 theo số lượng (1)" at bounding box center [415, 20] width 88 height 11
click at [193, 9] on button at bounding box center [187, 12] width 16 height 16
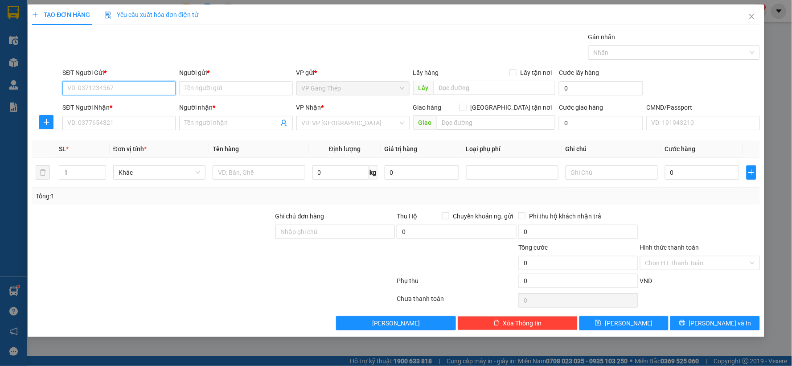
click at [150, 83] on input "SĐT Người Gửi *" at bounding box center [118, 88] width 113 height 14
type input "0981033248"
click at [122, 109] on div "0981033248 - HIỆU GT" at bounding box center [119, 106] width 103 height 10
type input "HIỆU GT"
type input "0981033248"
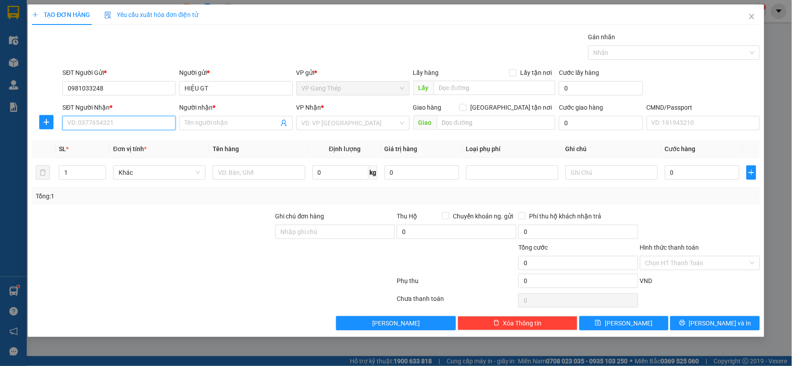
click at [128, 121] on input "SĐT Người Nhận *" at bounding box center [118, 123] width 113 height 14
click at [140, 141] on div "0902166939 - CỬA HÀNG LÊ LỘC" at bounding box center [128, 141] width 121 height 10
type input "0902166939"
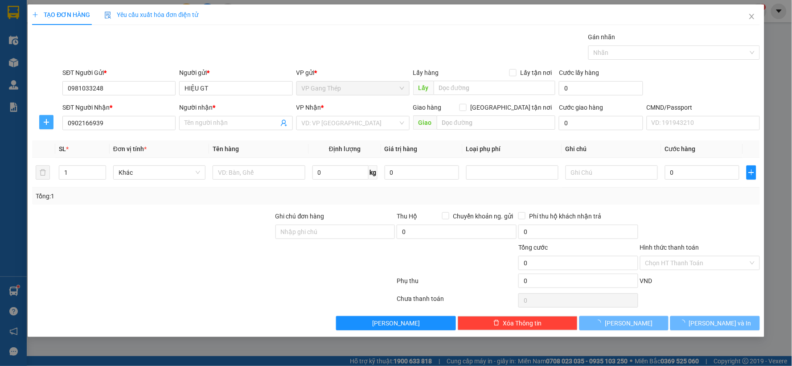
click at [43, 120] on icon "plus" at bounding box center [46, 122] width 7 height 7
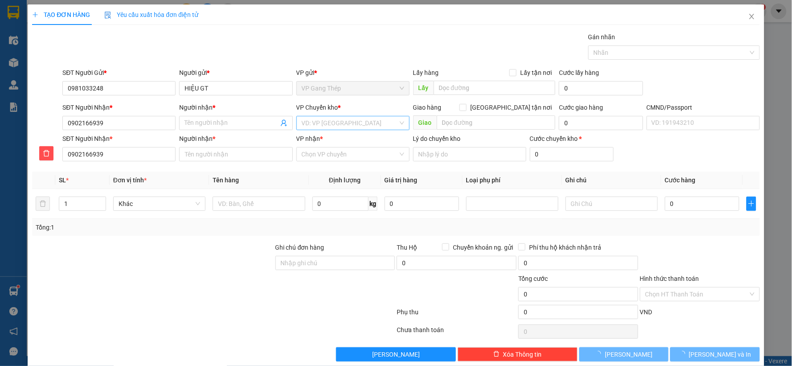
type input "CỬA HÀNG [PERSON_NAME]"
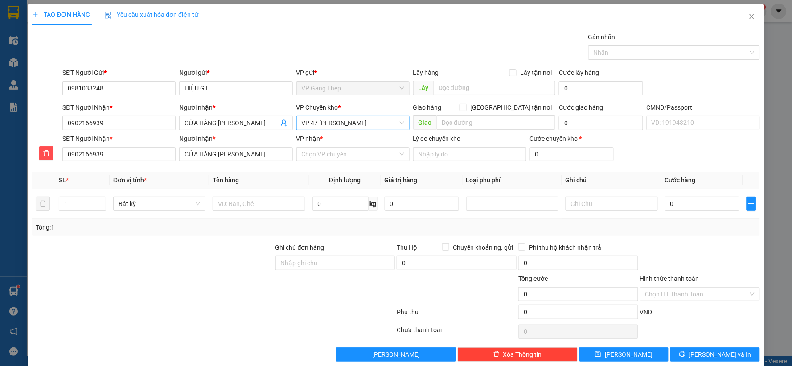
click at [341, 121] on span "VP 47 [PERSON_NAME]" at bounding box center [353, 122] width 103 height 13
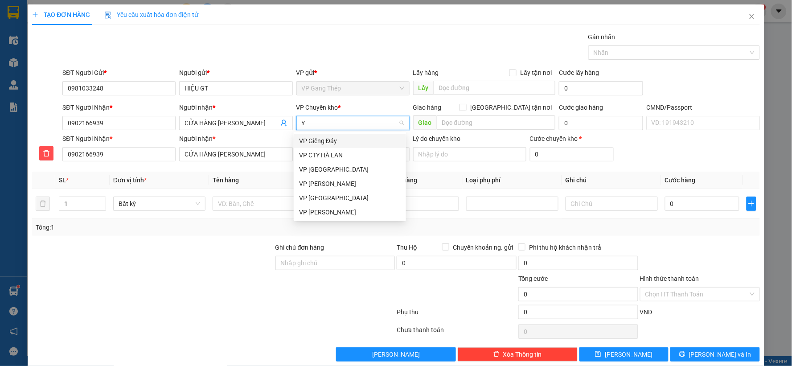
type input "YÊ"
drag, startPoint x: 318, startPoint y: 140, endPoint x: 318, endPoint y: 148, distance: 7.1
click at [317, 140] on div "VP [GEOGRAPHIC_DATA]" at bounding box center [350, 141] width 102 height 10
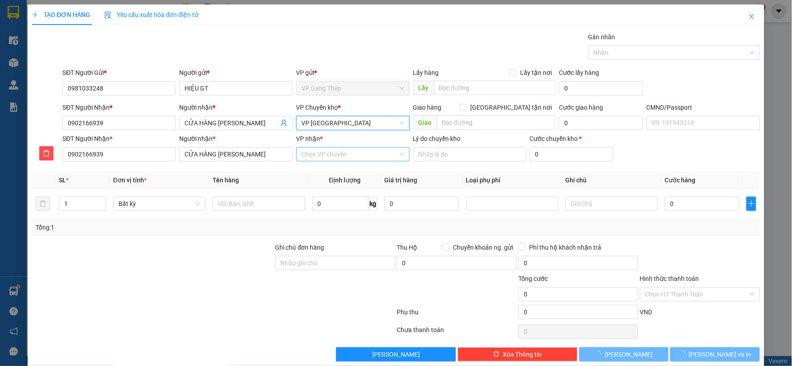
click at [328, 158] on input "VP nhận *" at bounding box center [350, 154] width 96 height 13
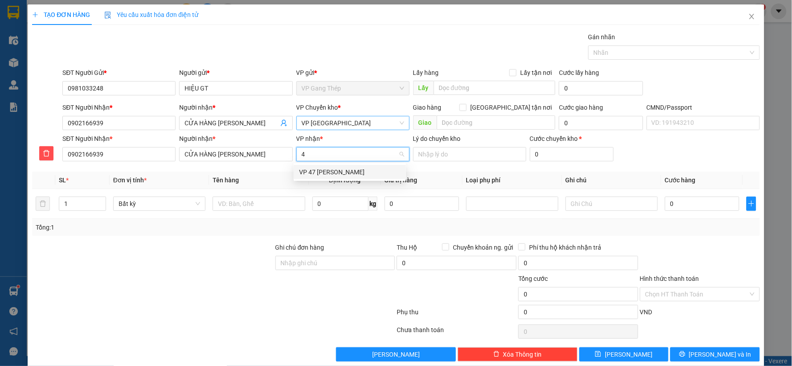
type input "47"
click at [339, 170] on div "VP 47 [PERSON_NAME]" at bounding box center [350, 172] width 102 height 10
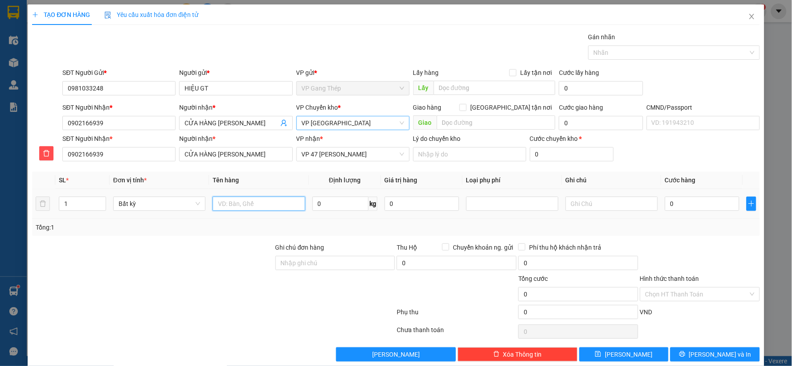
click at [264, 206] on input "text" at bounding box center [259, 204] width 92 height 14
type input "BỌC [PERSON_NAME]"
click at [322, 207] on input "0" at bounding box center [341, 204] width 56 height 14
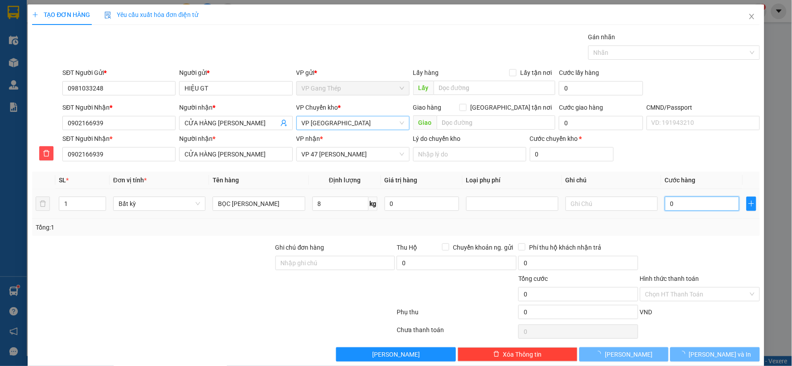
click at [703, 202] on input "0" at bounding box center [702, 204] width 74 height 14
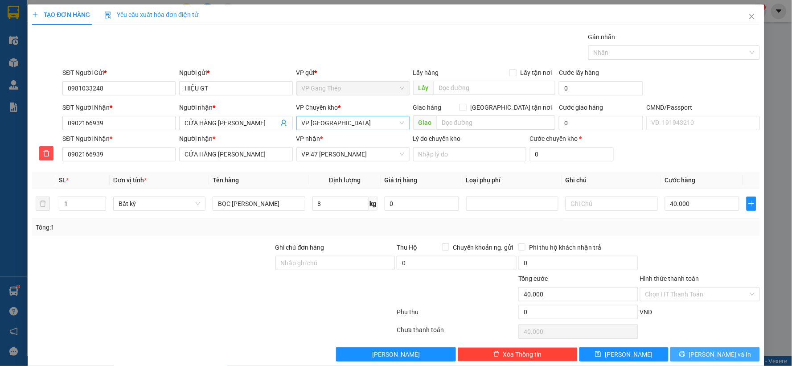
click at [701, 358] on button "Lưu và In" at bounding box center [716, 354] width 90 height 14
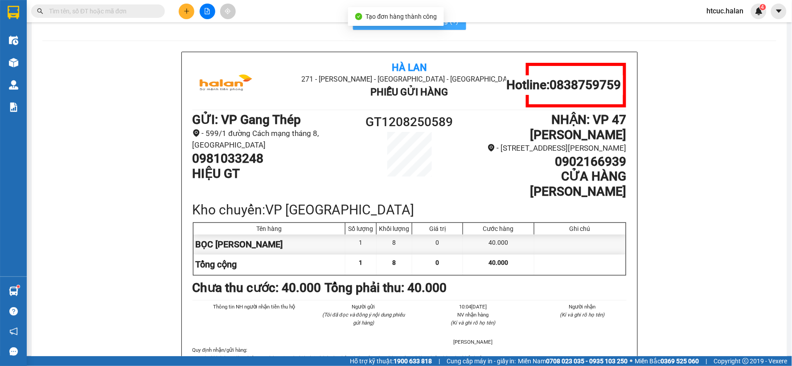
click at [371, 26] on span "In mẫu A5 theo số lượng (1)" at bounding box center [415, 20] width 88 height 11
click at [111, 7] on input "text" at bounding box center [101, 11] width 105 height 10
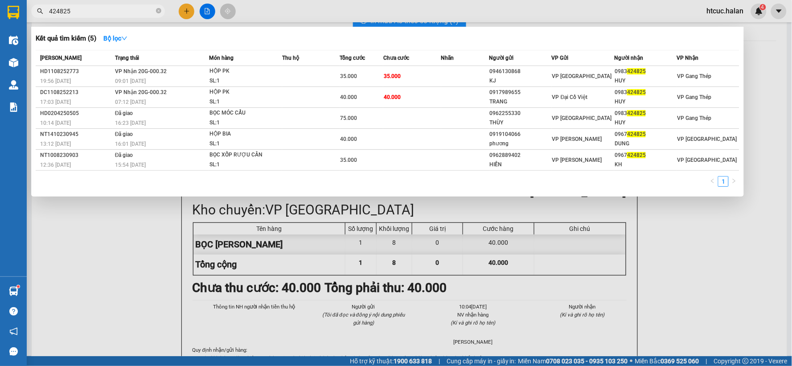
type input "424825"
click at [185, 12] on div at bounding box center [396, 183] width 792 height 366
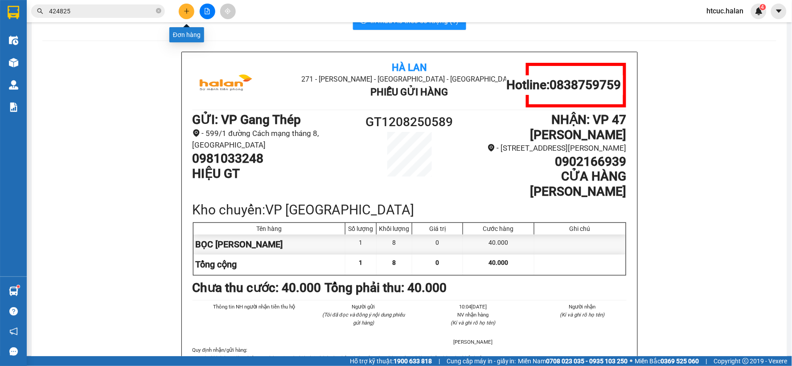
click at [185, 12] on icon "plus" at bounding box center [187, 11] width 6 height 6
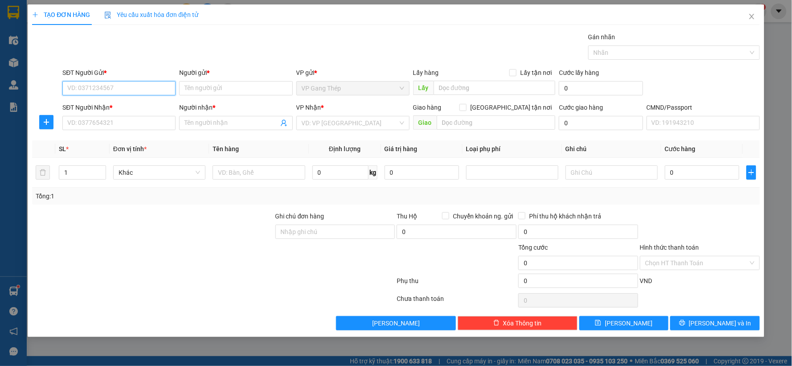
click at [163, 90] on input "SĐT Người Gửi *" at bounding box center [118, 88] width 113 height 14
drag, startPoint x: 113, startPoint y: 88, endPoint x: 59, endPoint y: 95, distance: 54.8
click at [59, 95] on div "SĐT Người Gửi * 0983314325 Người gửi * Tên người gửi VP gửi * VP Gang Thép Lấy …" at bounding box center [396, 83] width 730 height 31
type input "0981033248"
click at [115, 108] on div "0981033248 - HIỆU GT" at bounding box center [119, 106] width 103 height 10
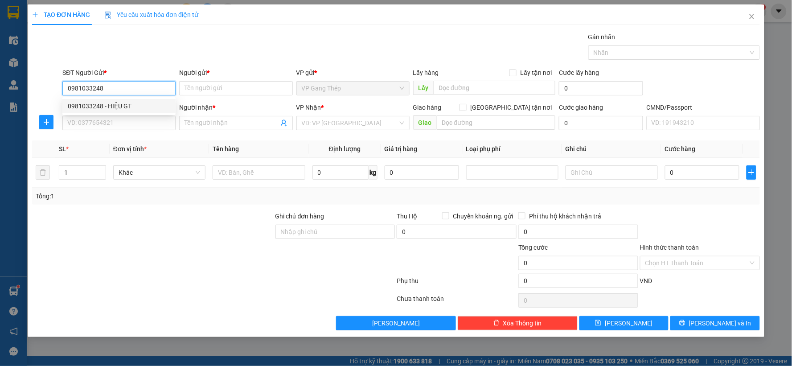
type input "HIỆU GT"
type input "0981033248"
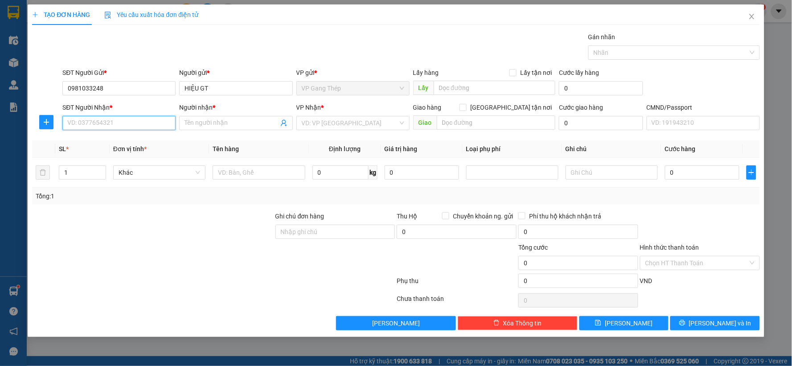
click at [99, 125] on input "SĐT Người Nhận *" at bounding box center [118, 123] width 113 height 14
click at [110, 146] on div "0963315333 - ĐỊNH" at bounding box center [118, 141] width 113 height 14
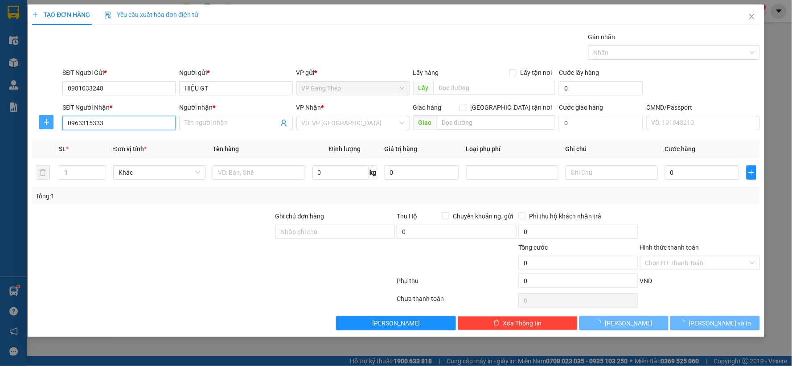
type input "0963315333"
type input "ĐỊNH"
click at [47, 120] on icon "plus" at bounding box center [46, 122] width 7 height 7
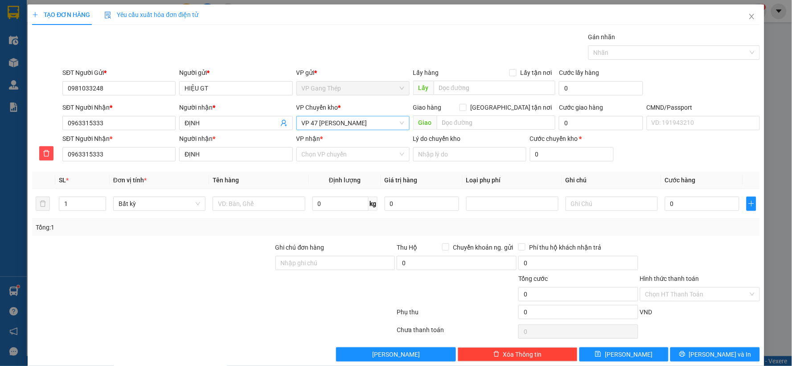
click at [363, 122] on span "VP 47 [PERSON_NAME]" at bounding box center [353, 122] width 103 height 13
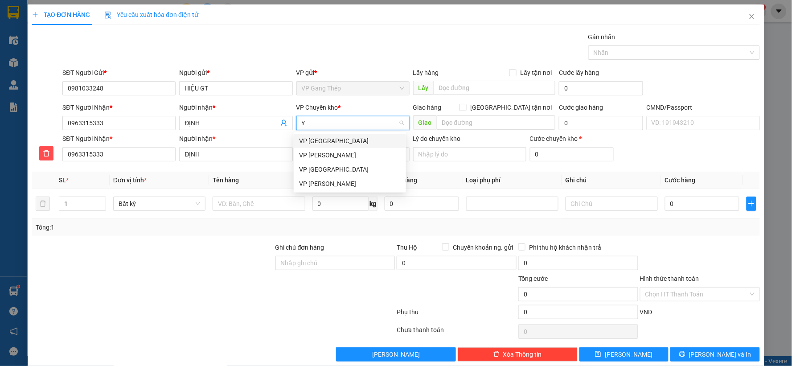
type input "YÊ"
click at [308, 140] on div "VP [GEOGRAPHIC_DATA]" at bounding box center [350, 141] width 102 height 10
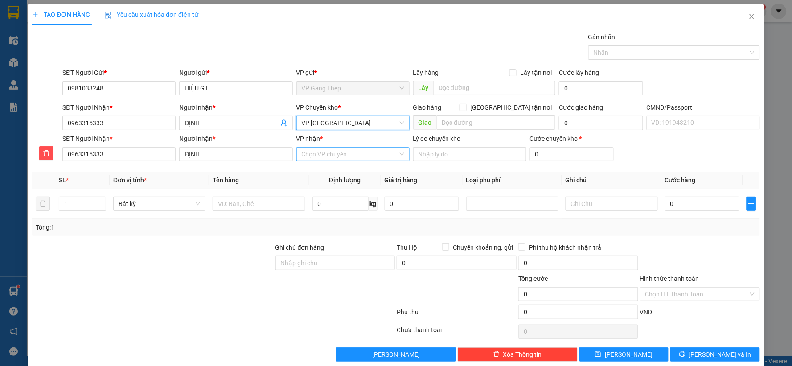
click at [317, 158] on input "VP nhận *" at bounding box center [350, 154] width 96 height 13
type input "47"
click at [322, 174] on div "VP 47 [PERSON_NAME]" at bounding box center [350, 172] width 102 height 10
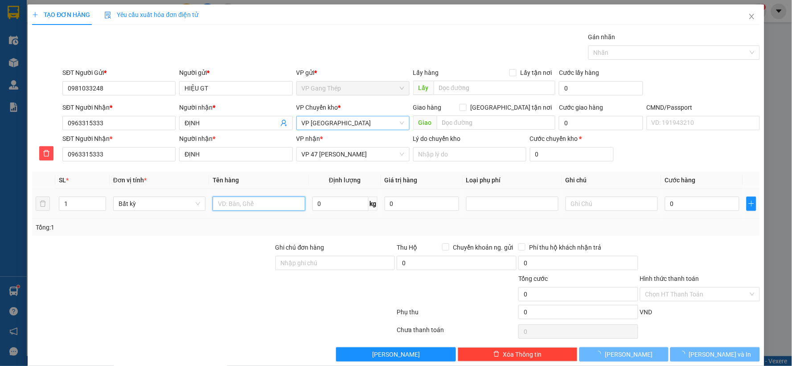
click at [264, 205] on input "text" at bounding box center [259, 204] width 92 height 14
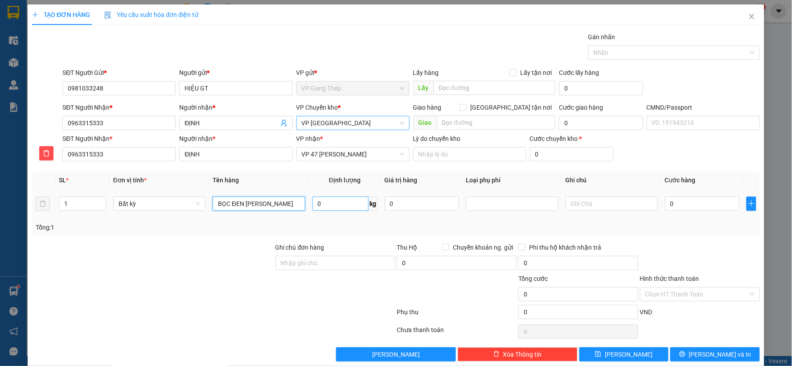
type input "BỌC ĐEN [PERSON_NAME]"
click at [322, 204] on input "0" at bounding box center [341, 204] width 56 height 14
type input "2.5"
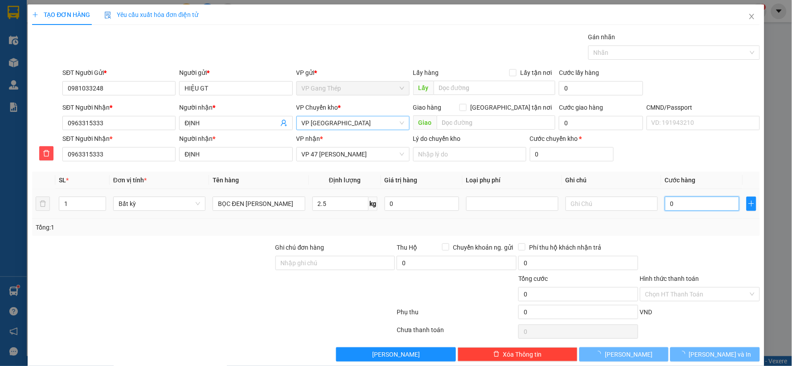
click at [695, 206] on input "0" at bounding box center [702, 204] width 74 height 14
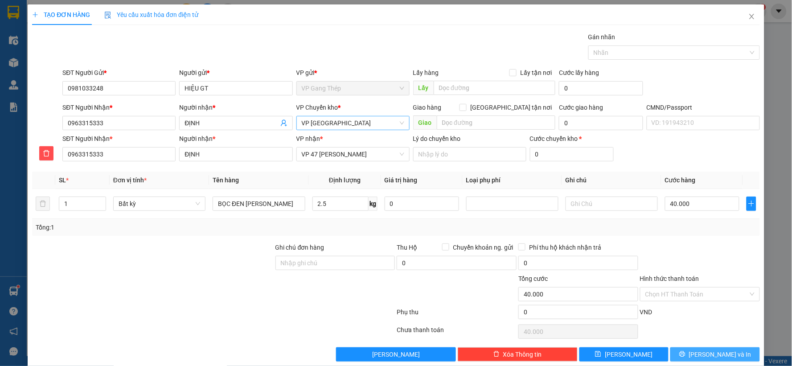
click at [709, 351] on span "Lưu và In" at bounding box center [720, 355] width 62 height 10
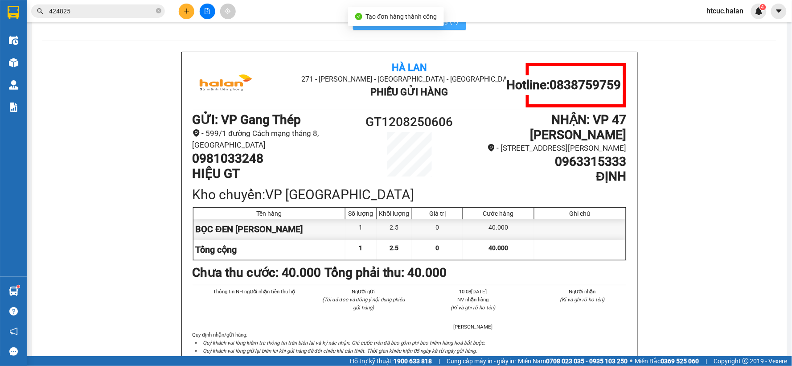
click at [429, 26] on span "In mẫu A5 theo số lượng (1)" at bounding box center [415, 20] width 88 height 11
click at [188, 12] on icon "plus" at bounding box center [187, 11] width 6 height 6
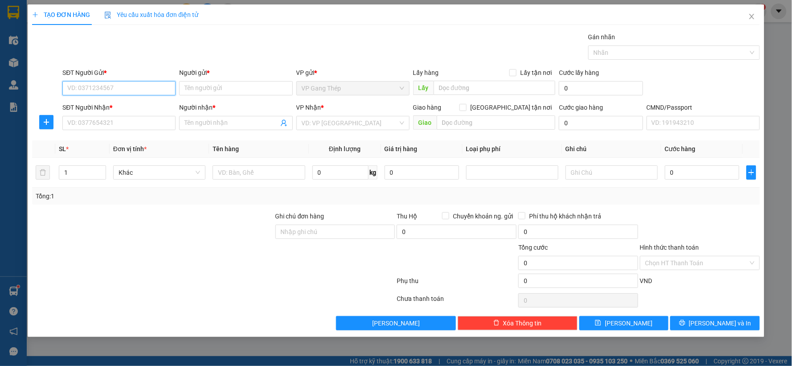
click at [136, 87] on input "SĐT Người Gửi *" at bounding box center [118, 88] width 113 height 14
type input "0357569687"
click at [111, 108] on div "0357569687 - ĐẠI" at bounding box center [119, 106] width 103 height 10
type input "ĐẠI"
type input "0357569687"
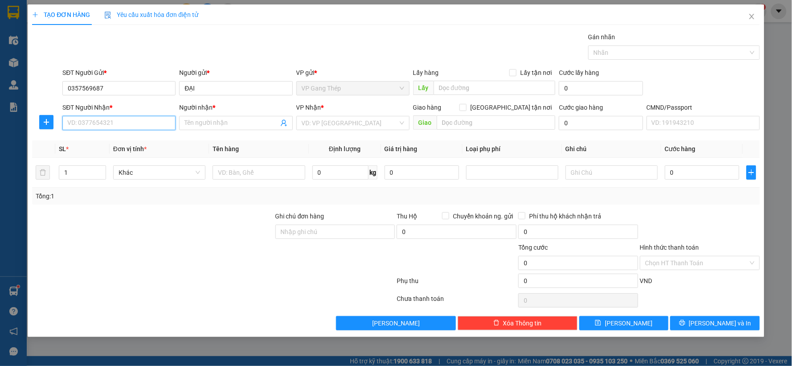
click at [126, 122] on input "SĐT Người Nhận *" at bounding box center [118, 123] width 113 height 14
click at [154, 126] on input "SĐT Người Nhận *" at bounding box center [118, 123] width 113 height 14
type input "0985410540"
click at [213, 123] on input "Người nhận *" at bounding box center [232, 123] width 94 height 10
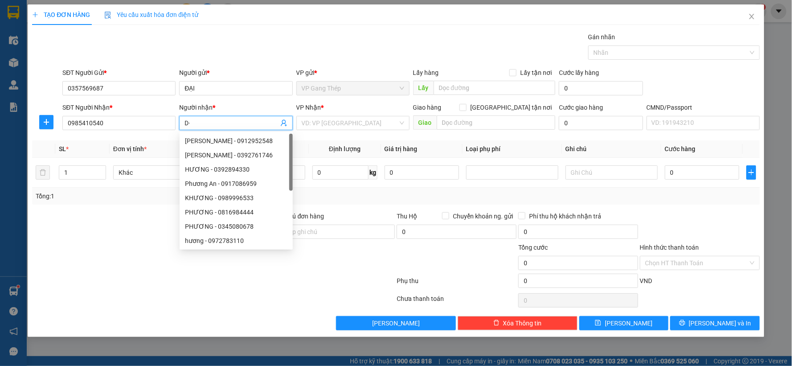
type input "D"
type input "ĐẠT"
click at [351, 128] on input "search" at bounding box center [350, 122] width 96 height 13
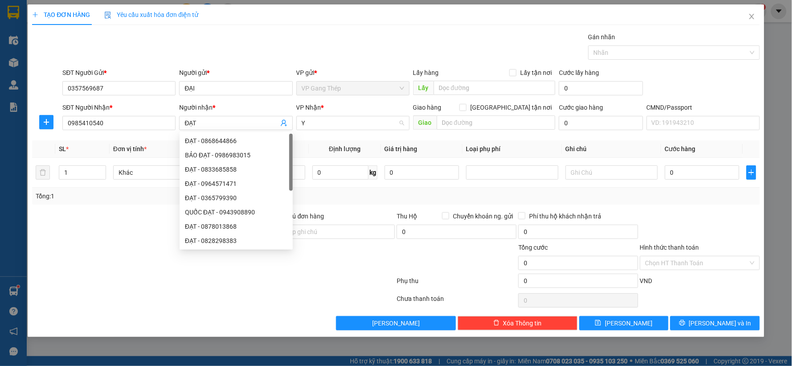
type input "YÊ"
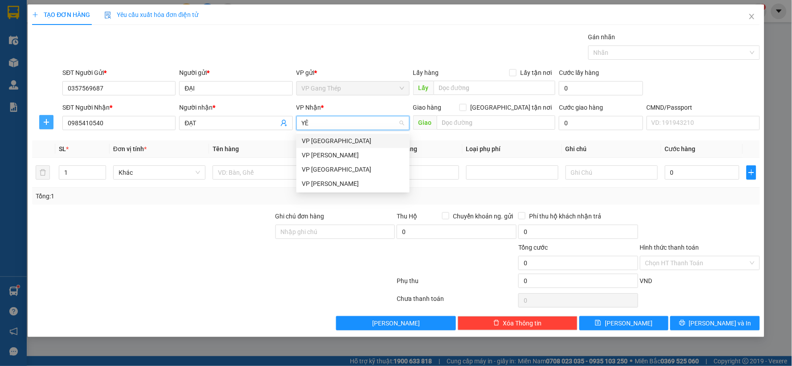
click at [329, 146] on div "VP [GEOGRAPHIC_DATA]" at bounding box center [353, 141] width 113 height 14
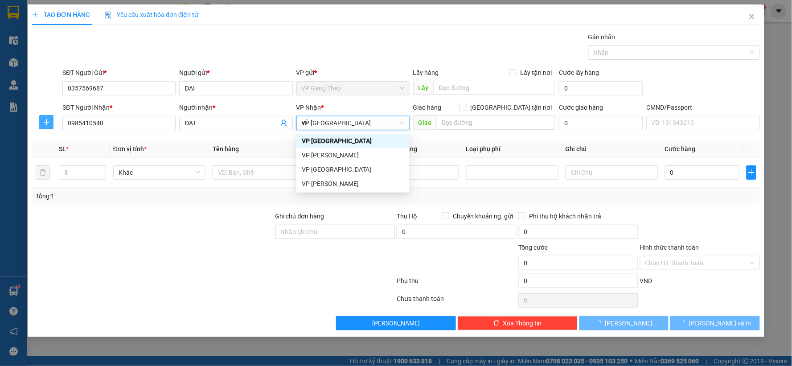
click at [50, 121] on span "plus" at bounding box center [46, 122] width 13 height 7
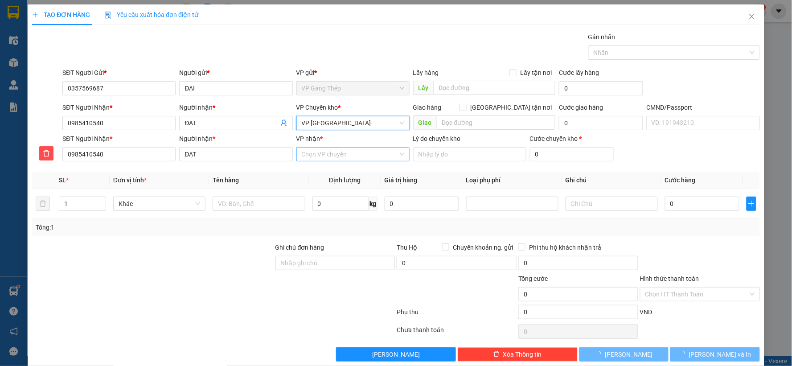
click at [321, 155] on input "VP nhận *" at bounding box center [350, 154] width 96 height 13
type input "47"
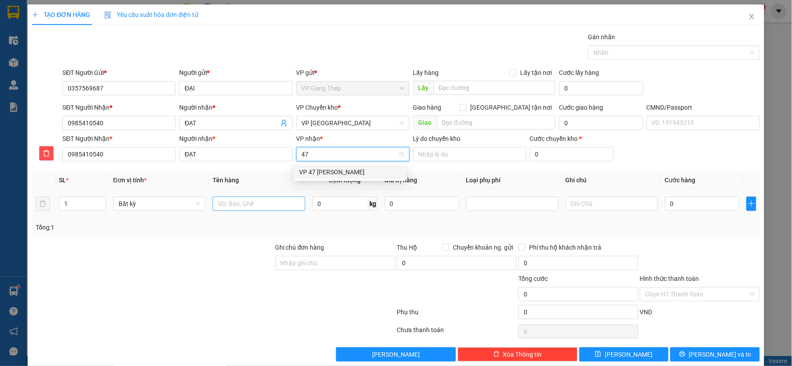
click at [313, 169] on div "VP 47 [PERSON_NAME]" at bounding box center [350, 172] width 102 height 10
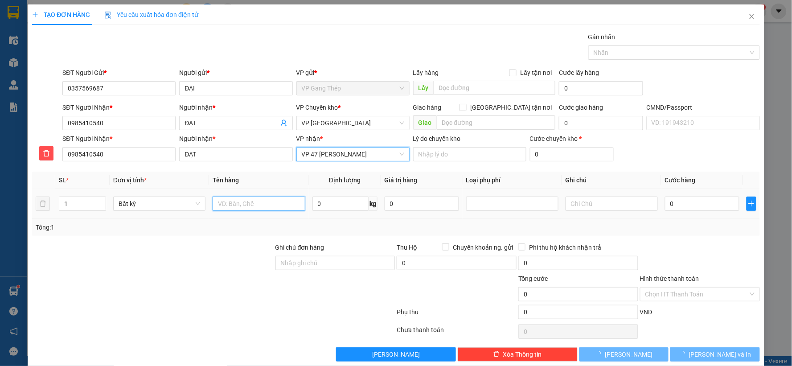
click at [242, 202] on input "text" at bounding box center [259, 204] width 92 height 14
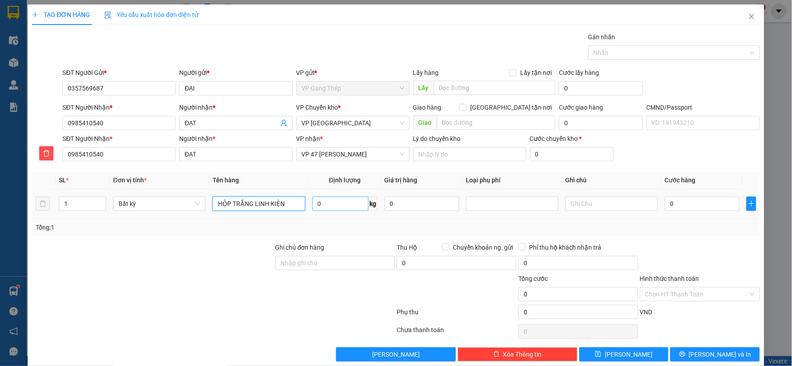
type input "HỘP TRẮNG LINH KIỆN"
click at [336, 208] on input "0" at bounding box center [341, 204] width 56 height 14
type input "2.5"
click at [681, 212] on div "0" at bounding box center [702, 204] width 74 height 18
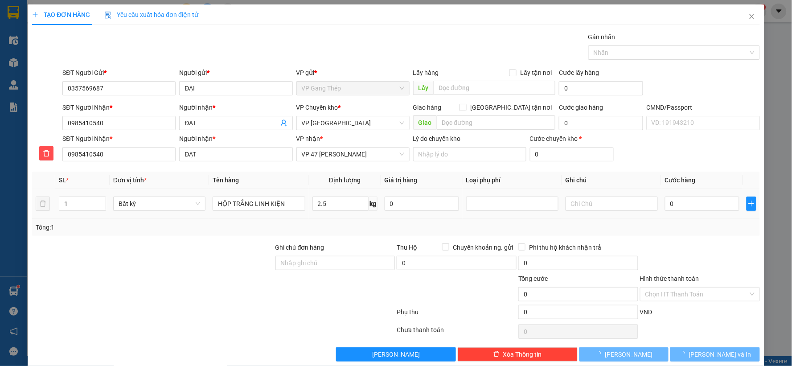
type input "40.000"
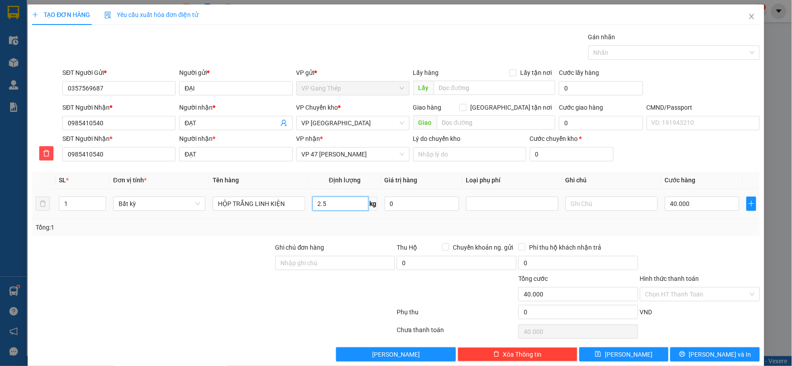
click at [343, 197] on input "2.5" at bounding box center [341, 204] width 56 height 14
type input "2"
click at [720, 207] on input "40.000" at bounding box center [702, 204] width 74 height 14
type input "35.000"
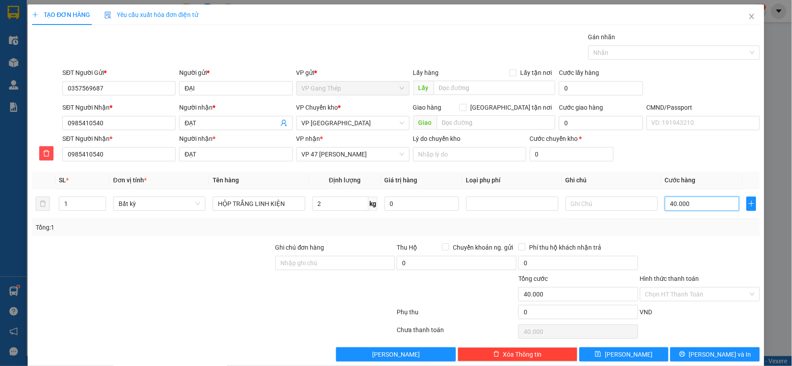
type input "35.000"
click at [710, 351] on span "Lưu và In" at bounding box center [720, 355] width 62 height 10
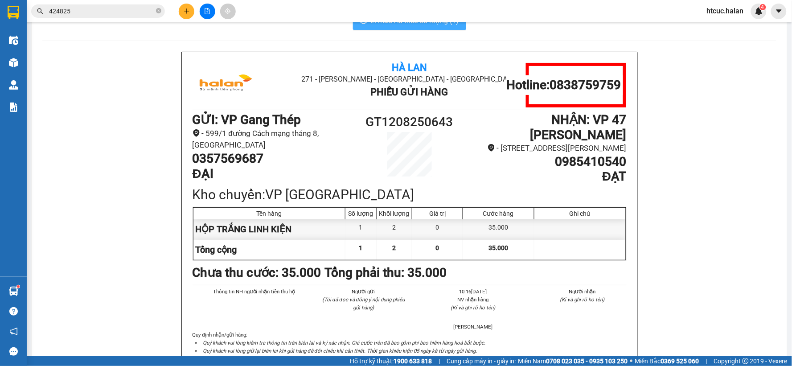
click at [420, 26] on span "In mẫu A5 theo số lượng (1)" at bounding box center [415, 20] width 88 height 11
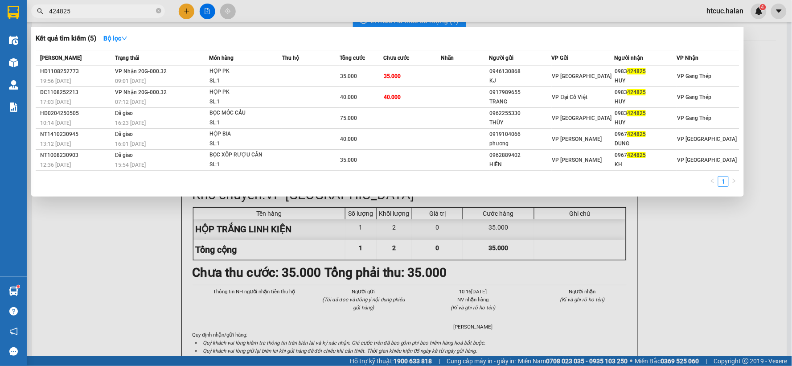
drag, startPoint x: 75, startPoint y: 15, endPoint x: 49, endPoint y: 21, distance: 26.5
click at [49, 19] on div "Kết quả tìm kiếm ( 5 ) Bộ lọc Mã ĐH Trạng thái Món hàng Thu hộ Tổng cước Chưa c…" at bounding box center [87, 12] width 174 height 16
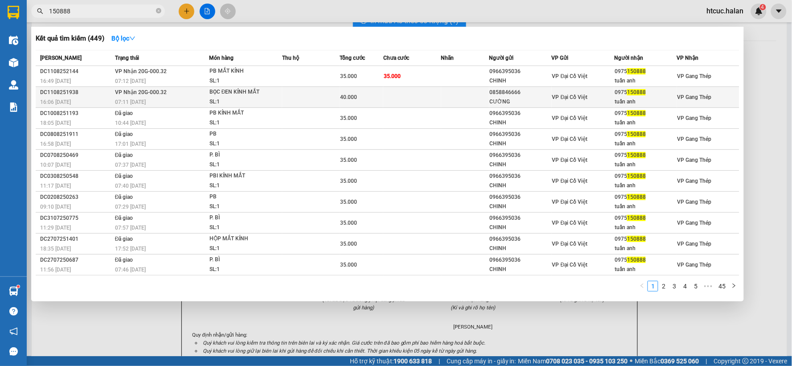
type input "150888"
click at [415, 98] on td at bounding box center [413, 97] width 58 height 21
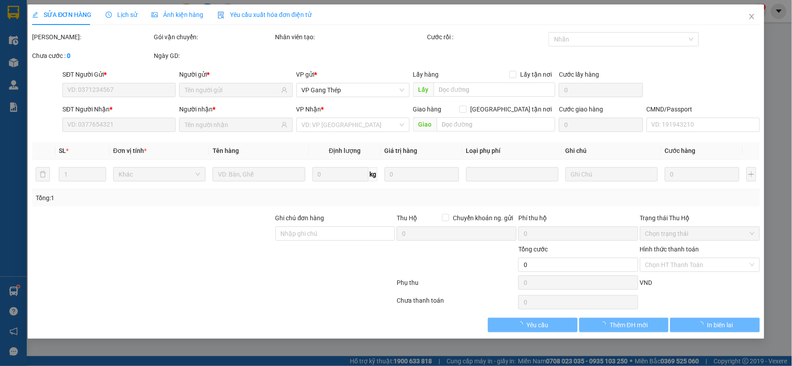
type input "0858846666"
type input "CƯỜNG"
type input "0975150888"
type input "tuấn anh"
type input "40.000"
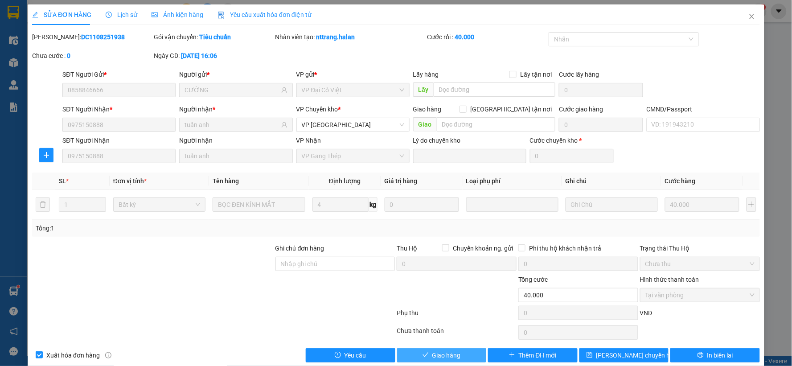
click at [440, 355] on span "Giao hàng" at bounding box center [447, 356] width 29 height 10
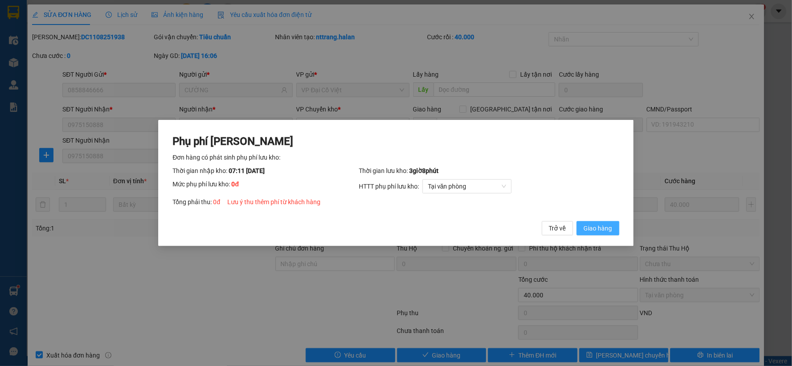
click at [603, 224] on span "Giao hàng" at bounding box center [598, 228] width 29 height 10
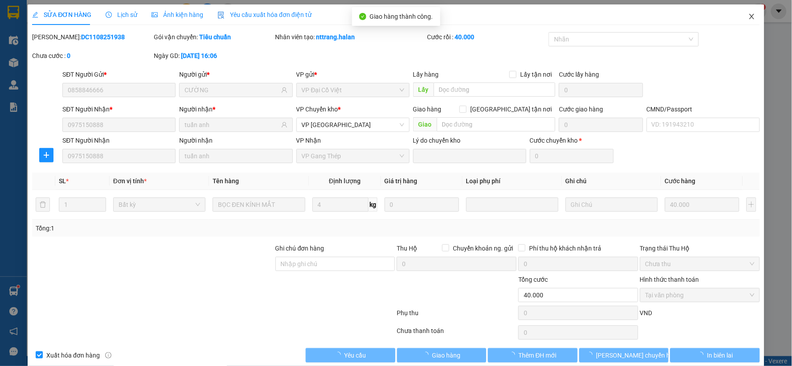
drag, startPoint x: 744, startPoint y: 16, endPoint x: 733, endPoint y: 16, distance: 10.7
click at [749, 16] on icon "close" at bounding box center [752, 16] width 7 height 7
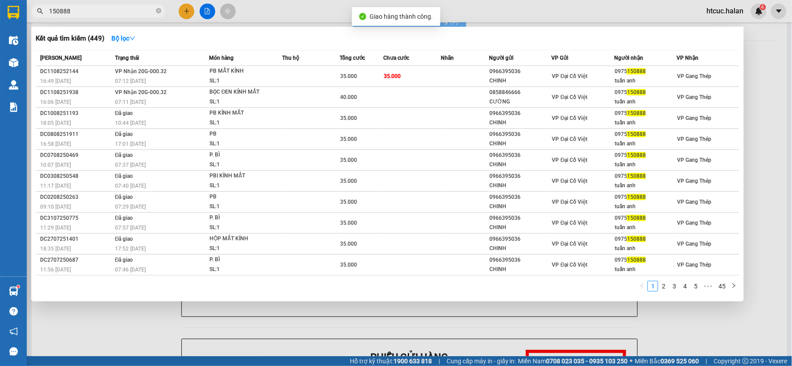
click at [121, 10] on input "150888" at bounding box center [101, 11] width 105 height 10
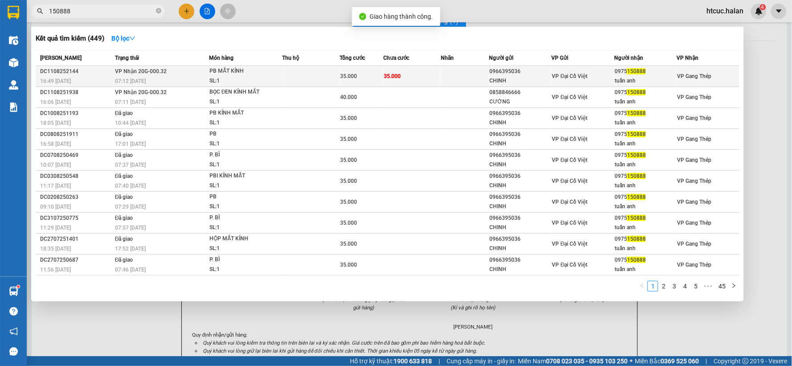
click at [407, 71] on td "35.000" at bounding box center [413, 76] width 58 height 21
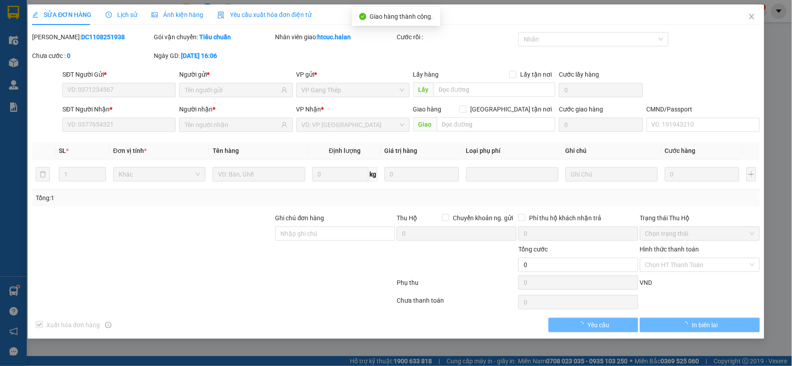
type input "0966395036"
type input "CHINH"
type input "0975150888"
type input "tuấn anh"
type input "35.000"
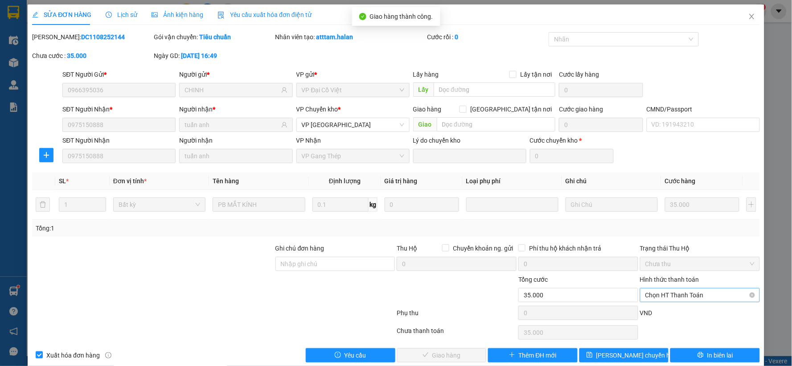
click at [664, 293] on span "Chọn HT Thanh Toán" at bounding box center [700, 295] width 109 height 13
click at [664, 221] on div "Tại văn phòng" at bounding box center [694, 220] width 108 height 10
type input "0"
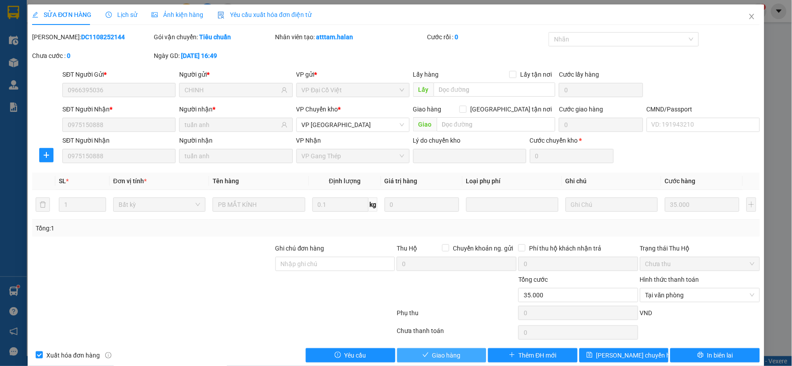
click at [433, 352] on span "Giao hàng" at bounding box center [447, 356] width 29 height 10
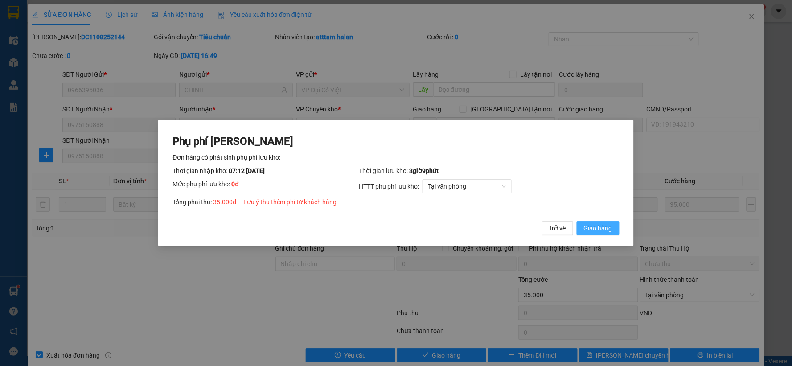
click at [599, 228] on span "Giao hàng" at bounding box center [598, 228] width 29 height 10
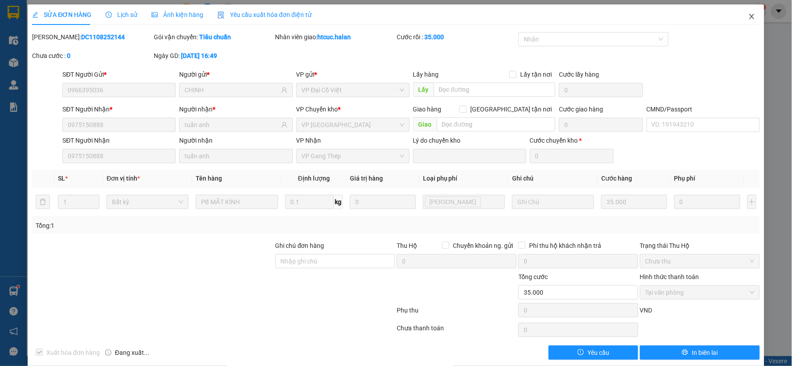
click at [749, 14] on icon "close" at bounding box center [752, 16] width 7 height 7
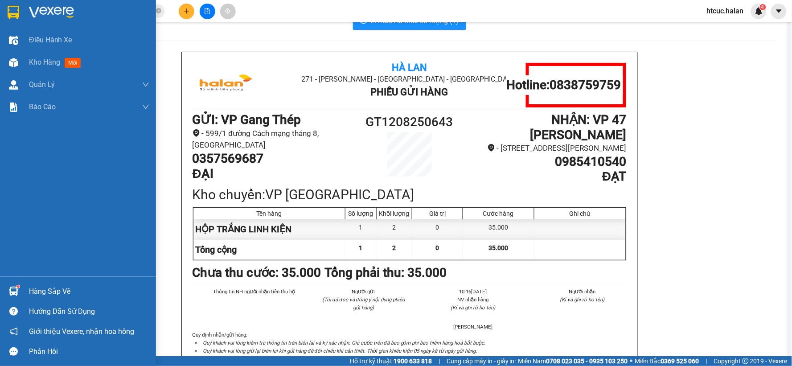
click at [14, 57] on div at bounding box center [14, 63] width 16 height 16
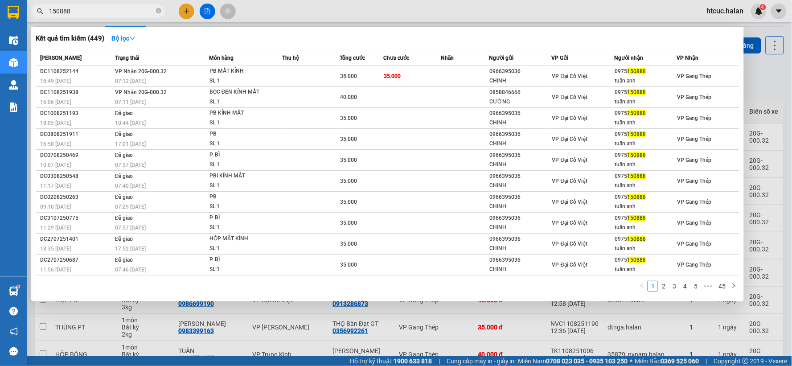
drag, startPoint x: 70, startPoint y: 17, endPoint x: 24, endPoint y: 39, distance: 51.7
click at [24, 39] on section "Kết quả tìm kiếm ( 449 ) Bộ lọc Mã ĐH Trạng thái Món hàng Thu hộ Tổng cước Chưa…" at bounding box center [396, 183] width 792 height 366
click at [79, 11] on input "150888" at bounding box center [101, 11] width 105 height 10
drag, startPoint x: 79, startPoint y: 11, endPoint x: 38, endPoint y: 30, distance: 45.9
click at [38, 19] on div "Kết quả tìm kiếm ( 449 ) Bộ lọc Mã ĐH Trạng thái Món hàng Thu hộ Tổng cước Chưa…" at bounding box center [87, 12] width 174 height 16
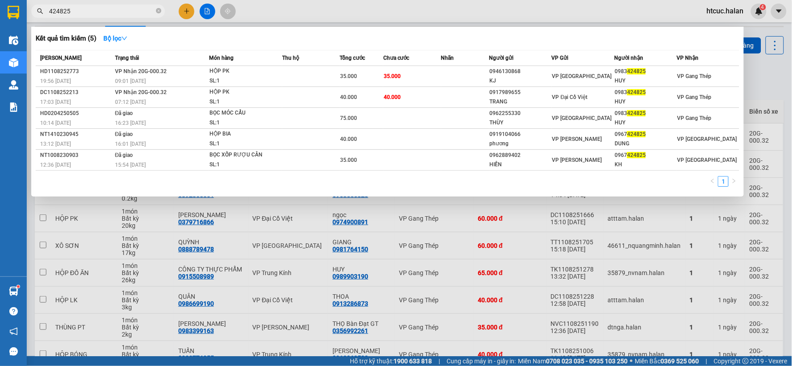
type input "424825"
click at [220, 279] on div at bounding box center [396, 183] width 792 height 366
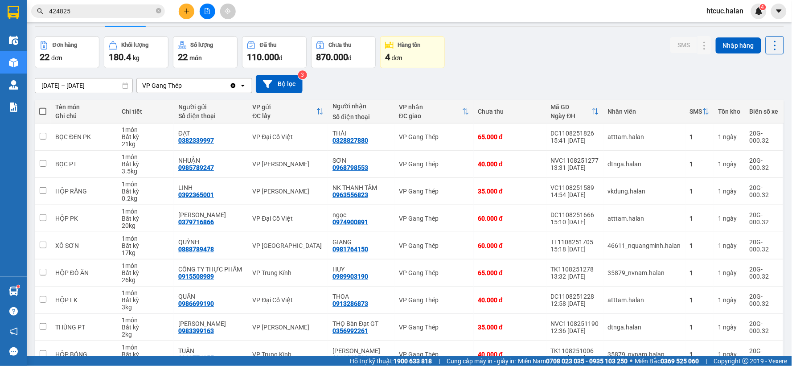
click at [68, 26] on button "Kho gửi" at bounding box center [53, 14] width 36 height 21
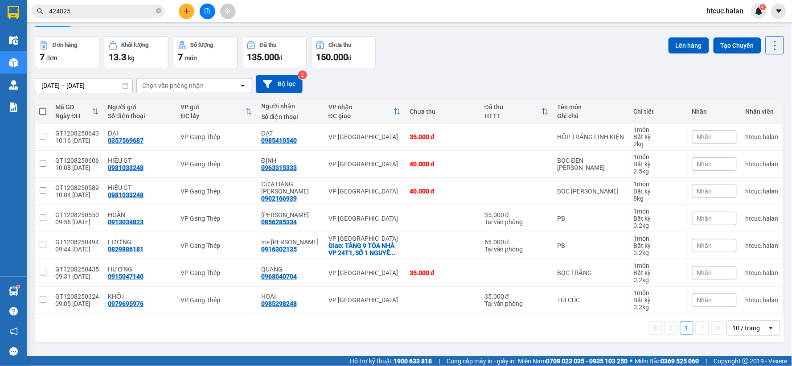
click at [92, 26] on button "Trên xe" at bounding box center [89, 14] width 36 height 21
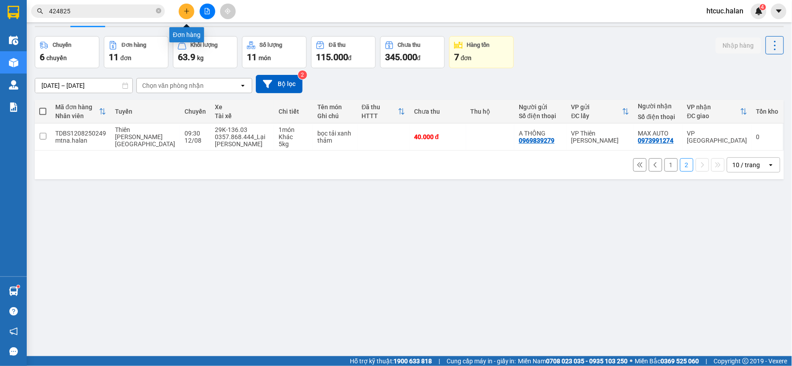
click at [188, 14] on icon "plus" at bounding box center [187, 11] width 6 height 6
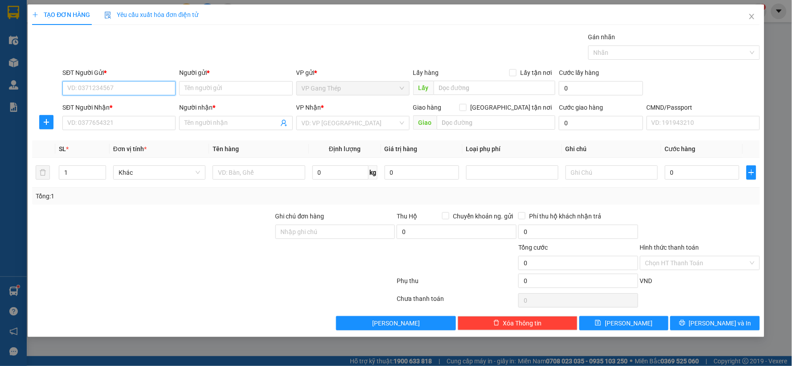
click at [124, 87] on input "SĐT Người Gửi *" at bounding box center [118, 88] width 113 height 14
type input "0975973545"
click at [117, 105] on div "0975973545 - MƯỜI" at bounding box center [119, 106] width 103 height 10
type input "MƯỜI"
type input "0975973545"
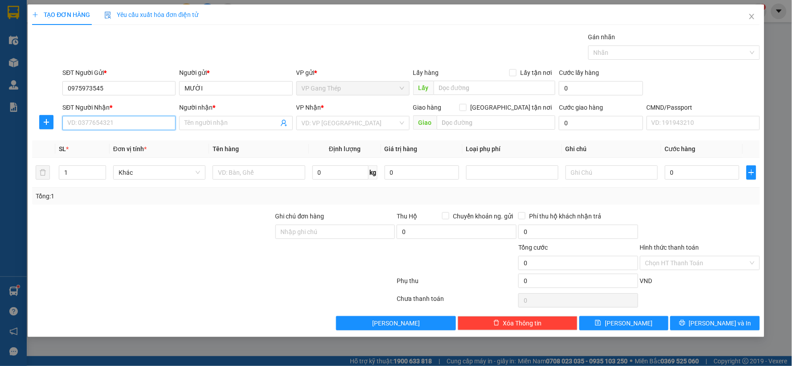
click at [130, 122] on input "SĐT Người Nhận *" at bounding box center [118, 123] width 113 height 14
type input "0974678423"
click at [239, 125] on input "Người nhận *" at bounding box center [232, 123] width 94 height 10
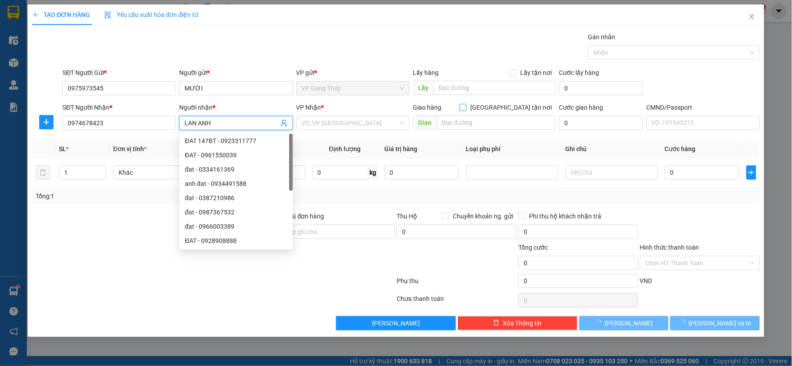
type input "LAN ANH"
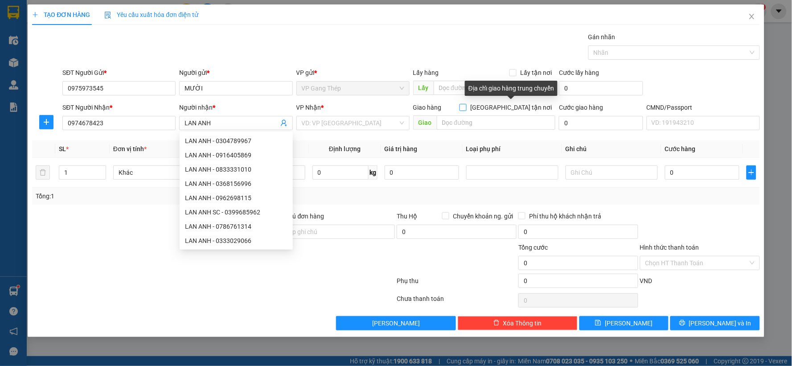
click at [467, 107] on span at bounding box center [463, 107] width 7 height 7
click at [466, 107] on input "Giao tận nơi" at bounding box center [463, 107] width 6 height 6
checkbox input "true"
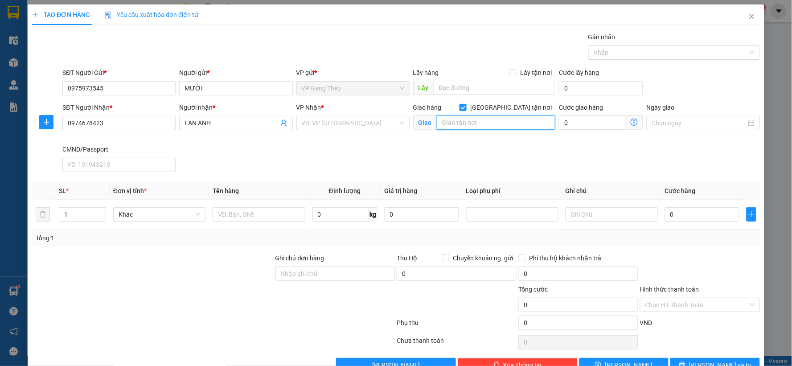
click at [479, 125] on input "text" at bounding box center [496, 123] width 119 height 14
type input "SỐ 19 PHỐ TRẦN THỦ ĐỘ, HOÀNG LIỆT, HOÀNG MAI, HÀ NỘI"
click at [468, 140] on div "Giao hàng Giao tận nơi Giao SỐ 19 PHỐ TRẦN THỦ ĐỘ, HOÀNG LIỆT, HOÀNG MAI, HÀ NỘI" at bounding box center [485, 124] width 146 height 42
click at [468, 124] on input "SỐ 19 PHỐ TRẦN THỦ ĐỘ, HOÀNG LIỆT, HOÀNG MAI, HÀ NỘI" at bounding box center [496, 123] width 119 height 14
click at [342, 126] on input "search" at bounding box center [350, 122] width 96 height 13
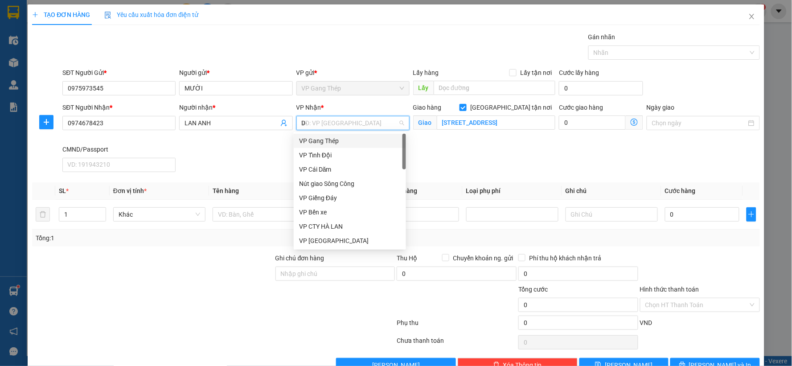
type input "D"
type input "ĐA"
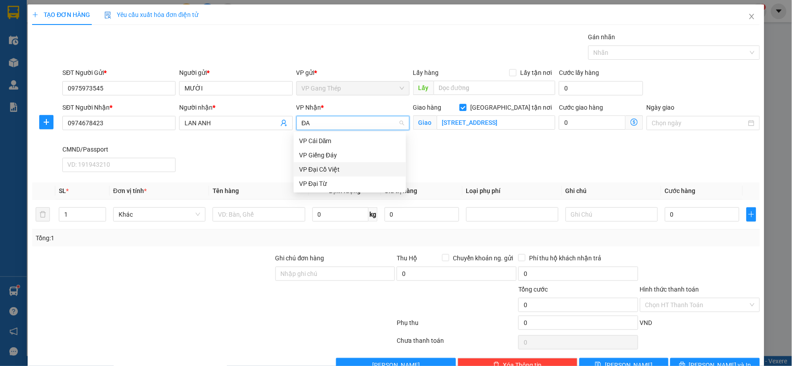
click at [323, 170] on div "VP Đại Cồ Việt" at bounding box center [350, 170] width 102 height 10
click at [631, 125] on icon "dollar-circle" at bounding box center [634, 122] width 7 height 7
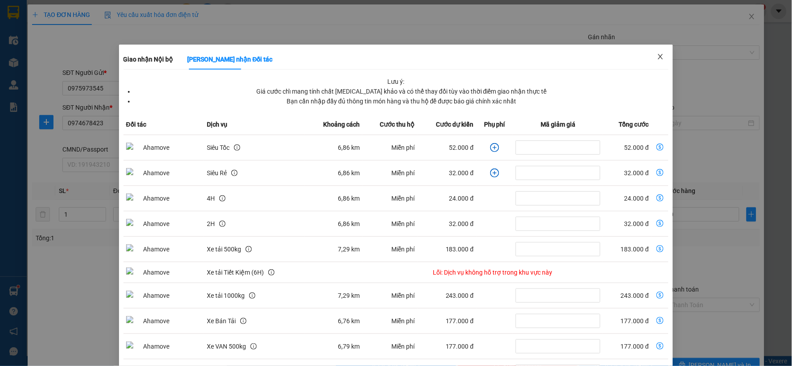
click at [657, 57] on icon "close" at bounding box center [660, 56] width 7 height 7
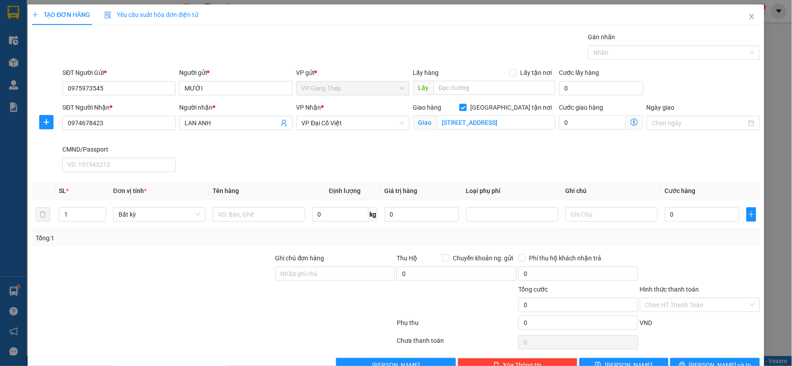
click at [466, 108] on input "Giao tận nơi" at bounding box center [463, 107] width 6 height 6
checkbox input "false"
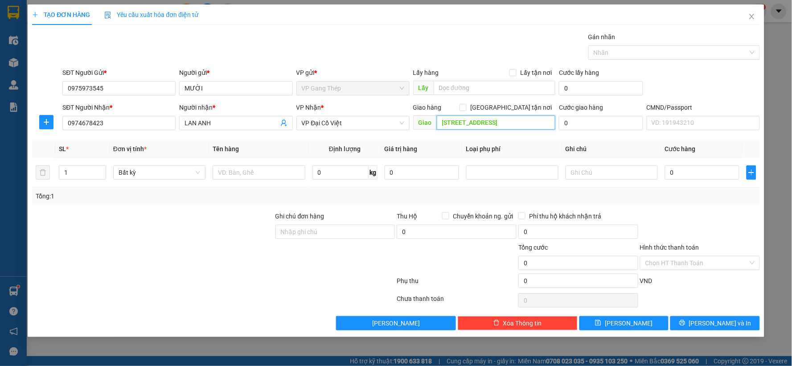
click at [529, 124] on input "SỐ 19 PHỐ TRẦN THỦ ĐỘ, HOÀNG LIỆT, HOÀNG MAI, HÀ NỘI" at bounding box center [496, 123] width 119 height 14
click at [335, 125] on span "VP Đại Cồ Việt" at bounding box center [353, 122] width 103 height 13
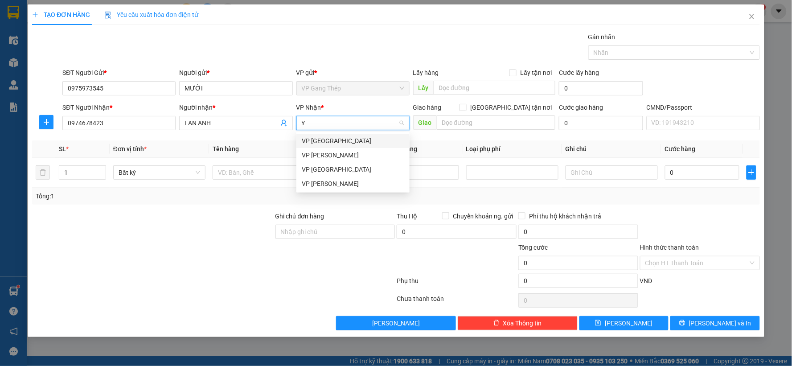
type input "YÊ"
click at [326, 141] on div "VP [GEOGRAPHIC_DATA]" at bounding box center [353, 141] width 103 height 10
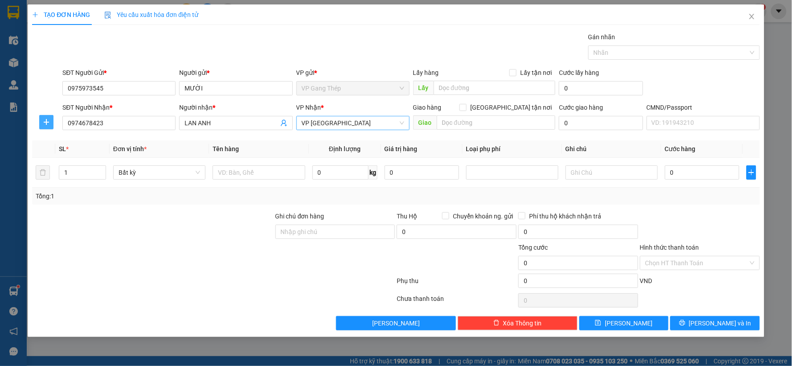
click at [45, 119] on icon "plus" at bounding box center [46, 122] width 7 height 7
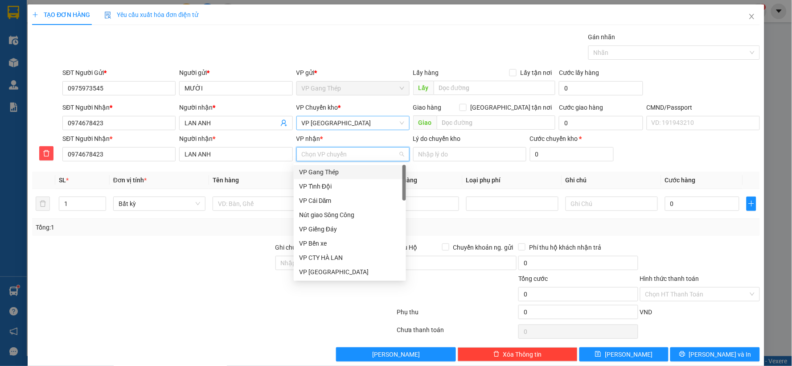
click at [302, 157] on input "VP nhận *" at bounding box center [350, 154] width 96 height 13
type input "DA"
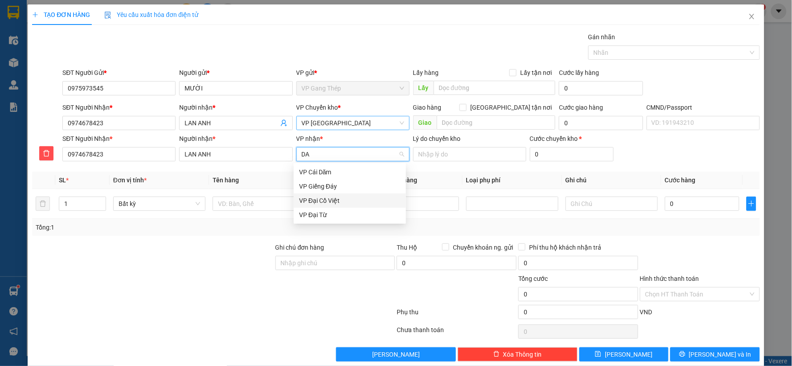
click at [327, 206] on div "VP Đại Cồ Việt" at bounding box center [350, 201] width 112 height 14
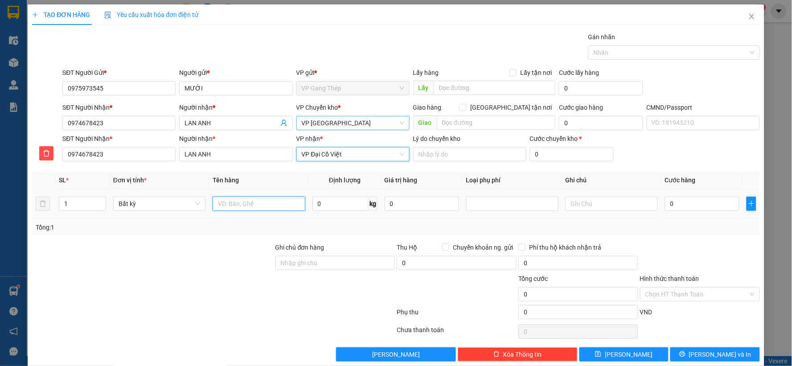
click at [256, 201] on input "text" at bounding box center [259, 204] width 92 height 14
type input "PB"
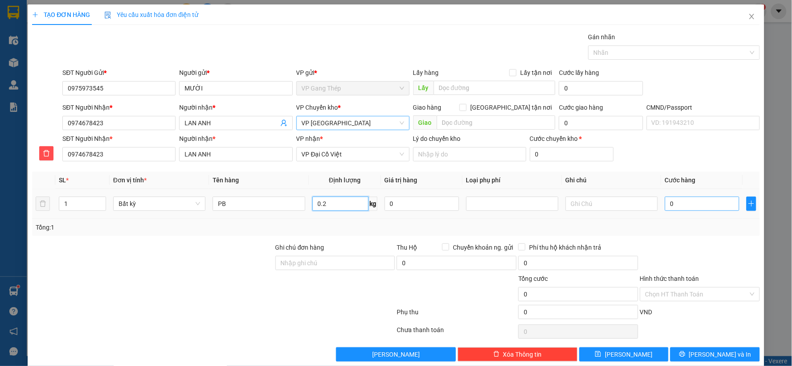
type input "0.2"
click at [697, 201] on input "0" at bounding box center [702, 204] width 74 height 14
type input "35.000"
click at [702, 289] on input "Hình thức thanh toán" at bounding box center [697, 294] width 103 height 13
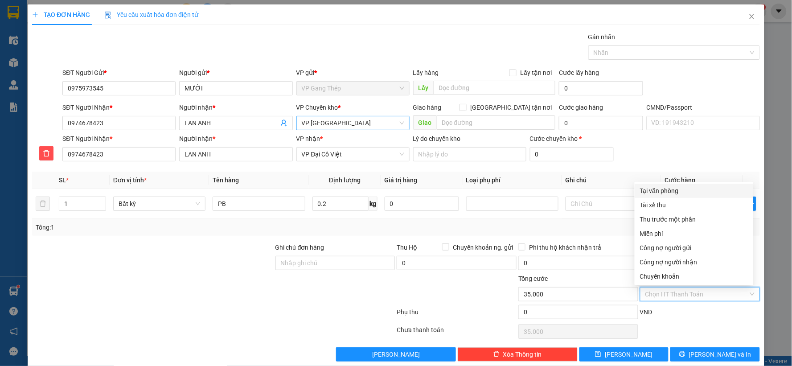
click at [652, 190] on div "Tại văn phòng" at bounding box center [694, 191] width 108 height 10
type input "0"
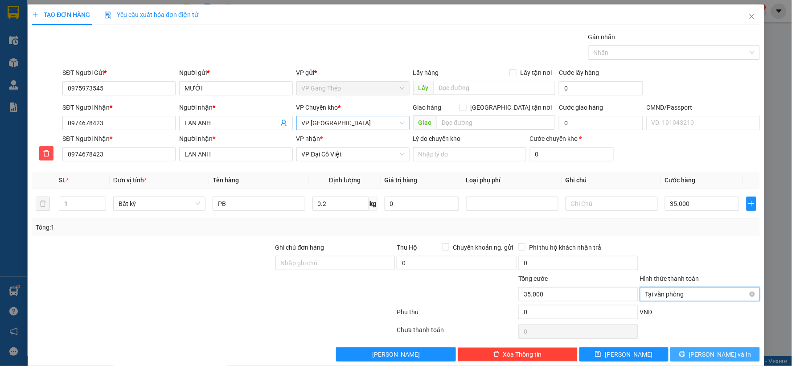
click at [719, 351] on span "Lưu và In" at bounding box center [720, 355] width 62 height 10
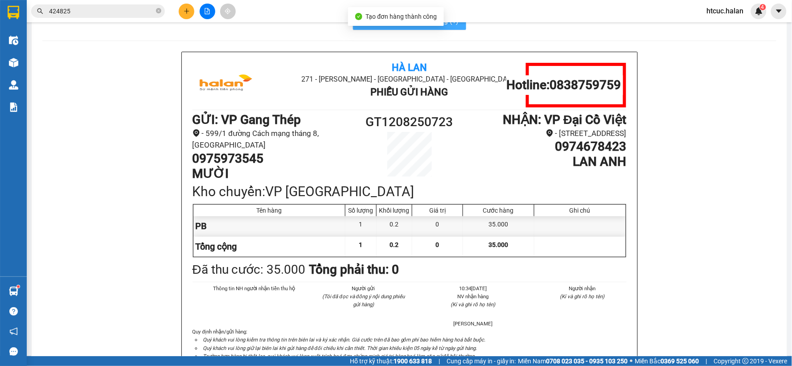
click at [386, 26] on span "In mẫu A5 theo số lượng (1)" at bounding box center [415, 20] width 88 height 11
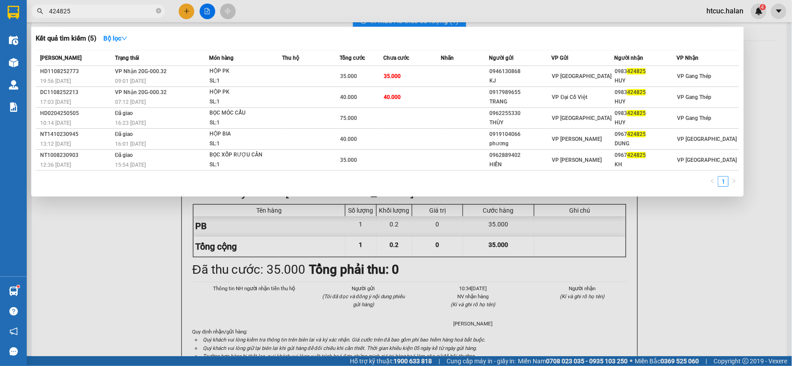
drag, startPoint x: 97, startPoint y: 14, endPoint x: 16, endPoint y: 28, distance: 82.3
click at [16, 28] on section "Kết quả tìm kiếm ( 5 ) Bộ lọc Mã ĐH Trạng thái Món hàng Thu hộ Tổng cước Chưa c…" at bounding box center [396, 183] width 792 height 366
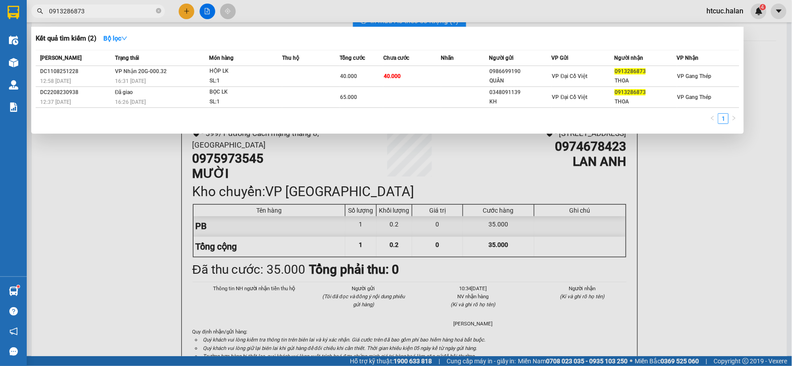
type input "0913286873"
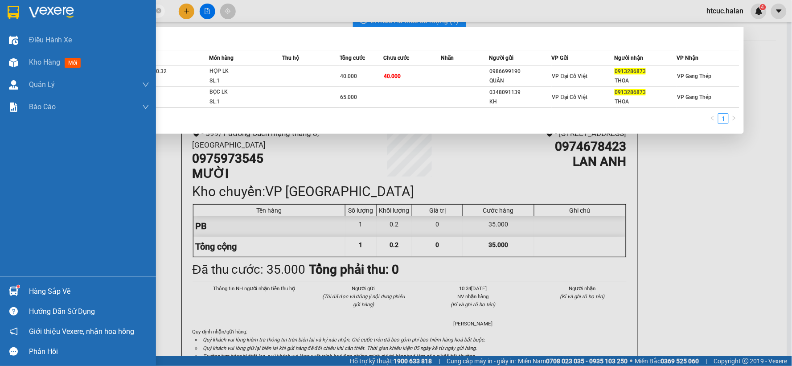
click at [14, 283] on div "Hàng sắp về" at bounding box center [78, 291] width 156 height 20
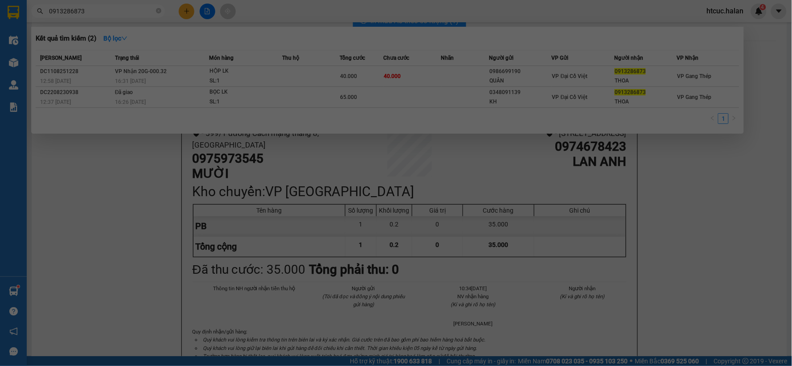
click at [29, 292] on section "Kết quả tìm kiếm ( 2 ) Bộ lọc Mã ĐH Trạng thái Món hàng Thu hộ Tổng cước Chưa c…" at bounding box center [396, 183] width 792 height 366
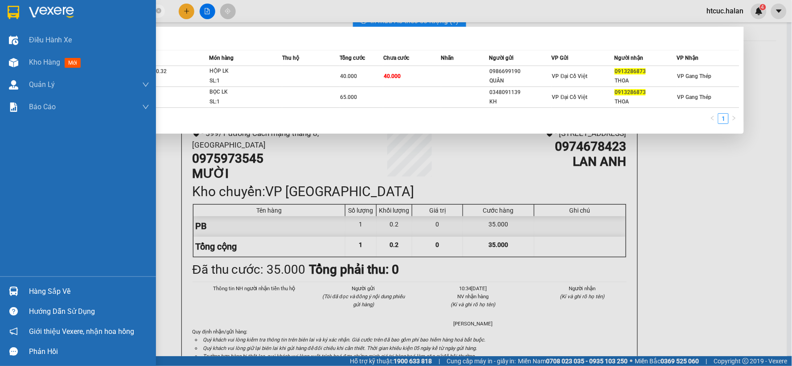
click at [23, 291] on div "Hàng sắp về" at bounding box center [78, 291] width 156 height 20
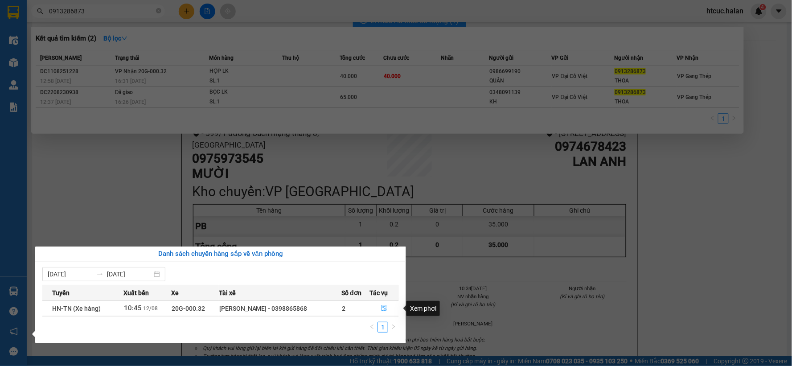
click at [388, 308] on button "button" at bounding box center [384, 308] width 29 height 14
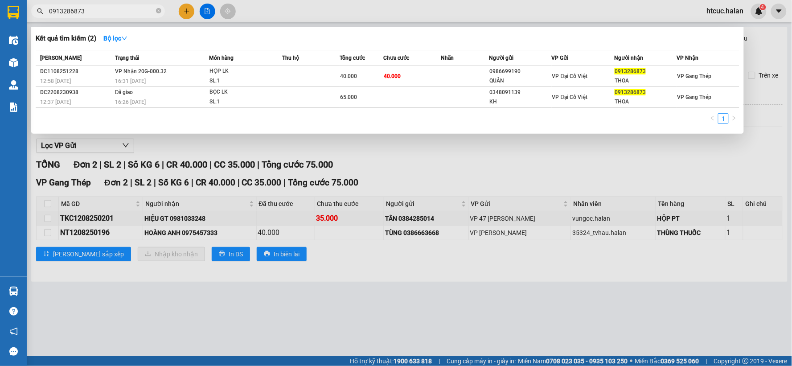
click at [302, 326] on div at bounding box center [396, 183] width 792 height 366
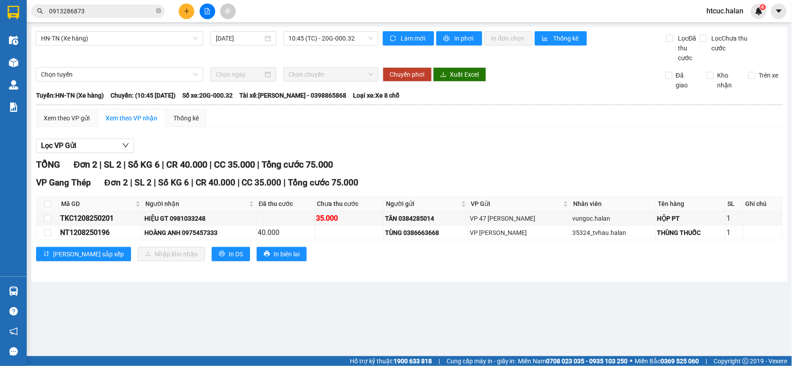
click at [186, 12] on icon "plus" at bounding box center [187, 11] width 6 height 6
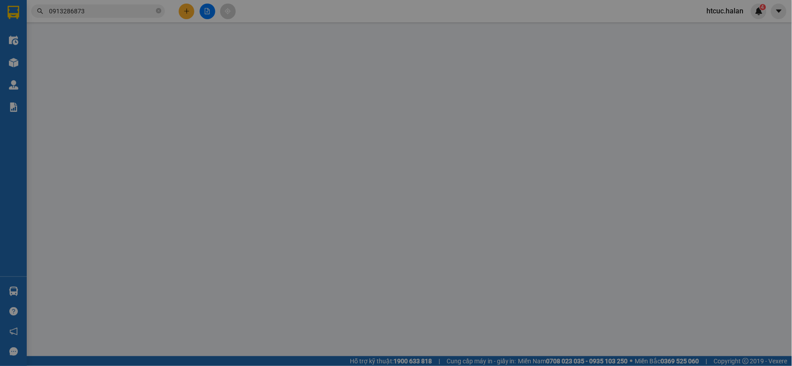
click at [186, 11] on span "Yêu cầu xuất hóa đơn điện tử" at bounding box center [151, 14] width 94 height 7
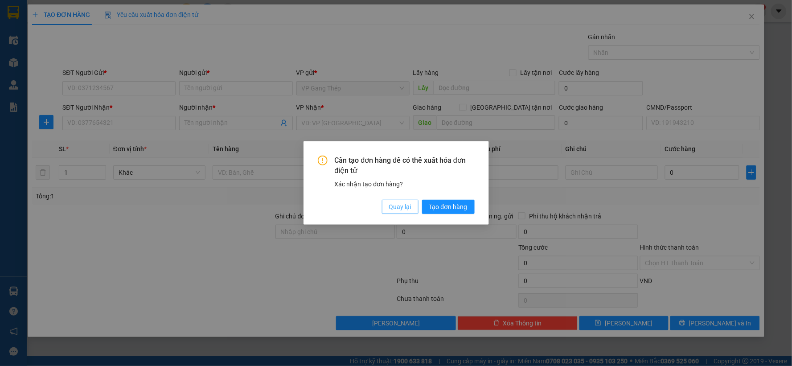
click at [407, 203] on span "Quay lại" at bounding box center [400, 207] width 22 height 10
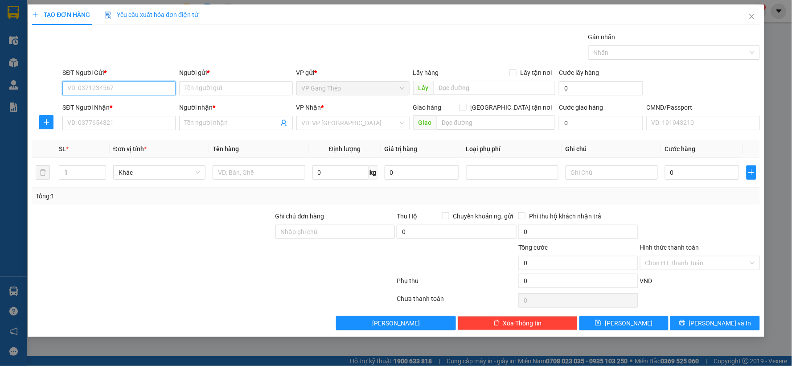
click at [148, 91] on input "SĐT Người Gửi *" at bounding box center [118, 88] width 113 height 14
type input "0963896792"
click at [114, 106] on div "0963896792 - TRANG" at bounding box center [119, 106] width 103 height 10
type input "TRANG"
click at [117, 127] on input "SĐT Người Nhận *" at bounding box center [118, 123] width 113 height 14
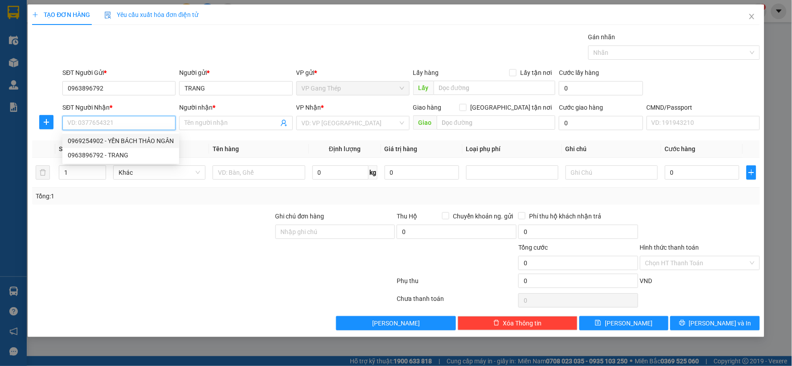
click at [140, 138] on div "0969254902 - YẾN BÁCH THẢO NGÂN" at bounding box center [121, 141] width 106 height 10
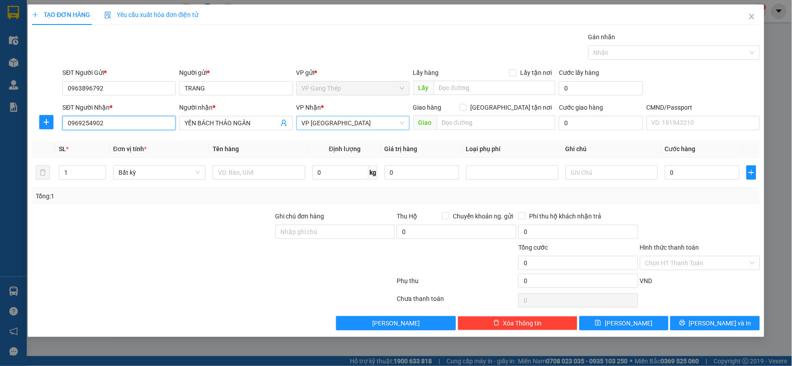
click at [358, 121] on span "VP [GEOGRAPHIC_DATA]" at bounding box center [353, 122] width 103 height 13
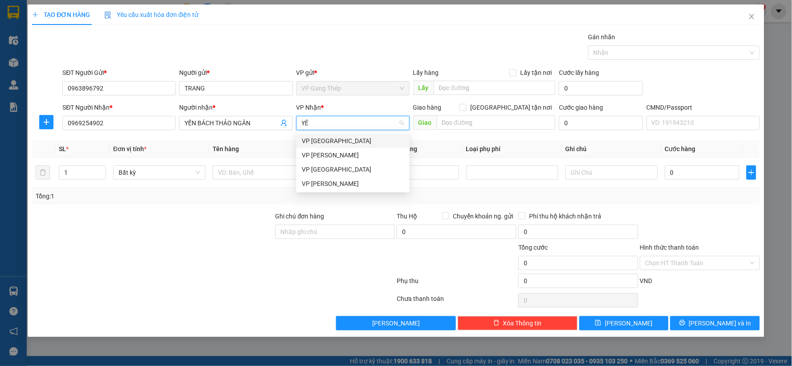
click at [328, 142] on div "VP [GEOGRAPHIC_DATA]" at bounding box center [353, 141] width 103 height 10
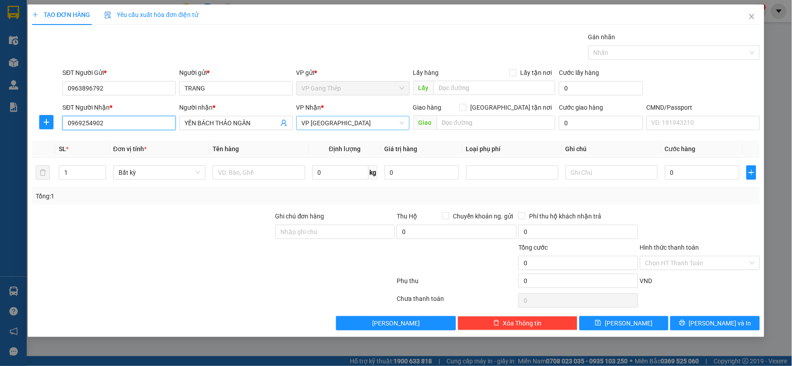
drag, startPoint x: 110, startPoint y: 125, endPoint x: 58, endPoint y: 135, distance: 52.7
click at [58, 135] on div "Transit Pickup Surcharge Ids Transit Deliver Surcharge Ids Transit Deliver Surc…" at bounding box center [396, 181] width 728 height 298
click at [45, 119] on icon "plus" at bounding box center [46, 122] width 7 height 7
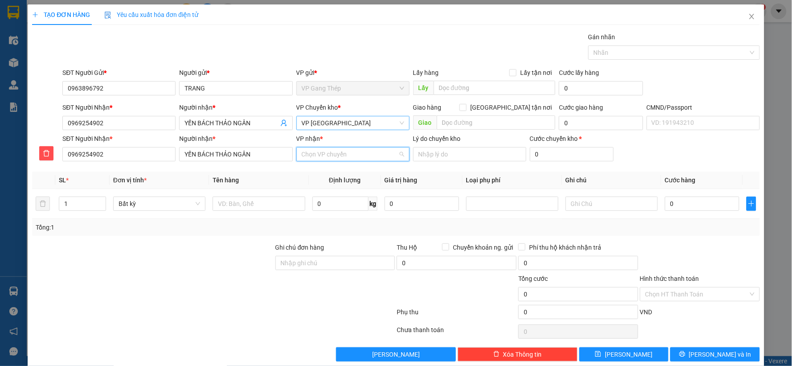
click at [338, 149] on input "VP nhận *" at bounding box center [350, 154] width 96 height 13
click at [328, 177] on div "VP Thiên [PERSON_NAME]" at bounding box center [350, 172] width 112 height 14
click at [290, 196] on div at bounding box center [259, 204] width 92 height 18
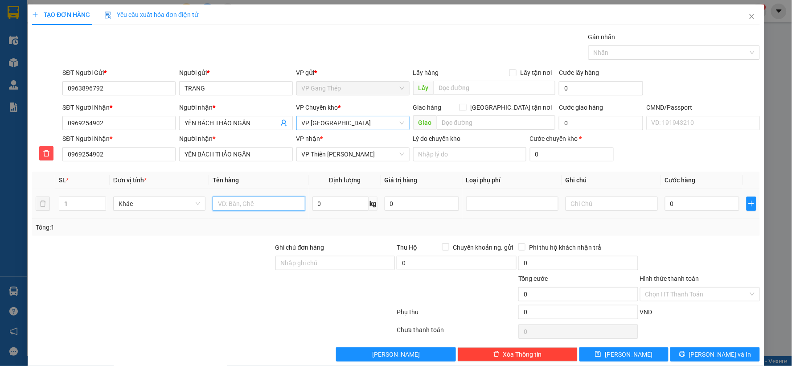
click at [282, 204] on input "text" at bounding box center [259, 204] width 92 height 14
click at [326, 202] on input "0" at bounding box center [341, 204] width 56 height 14
click at [705, 206] on input "0" at bounding box center [702, 204] width 74 height 14
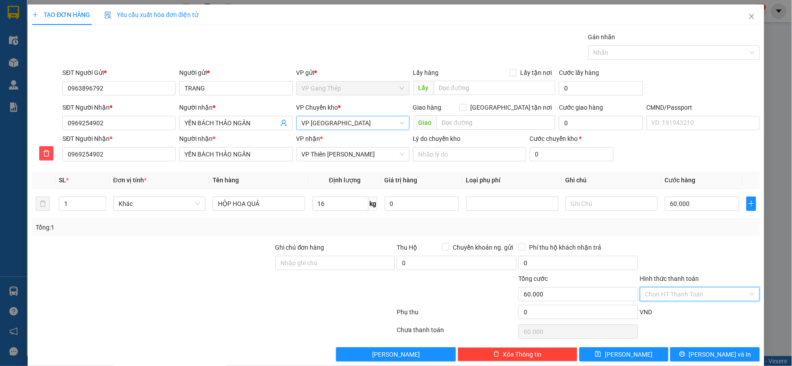
click at [715, 288] on input "Hình thức thanh toán" at bounding box center [697, 294] width 103 height 13
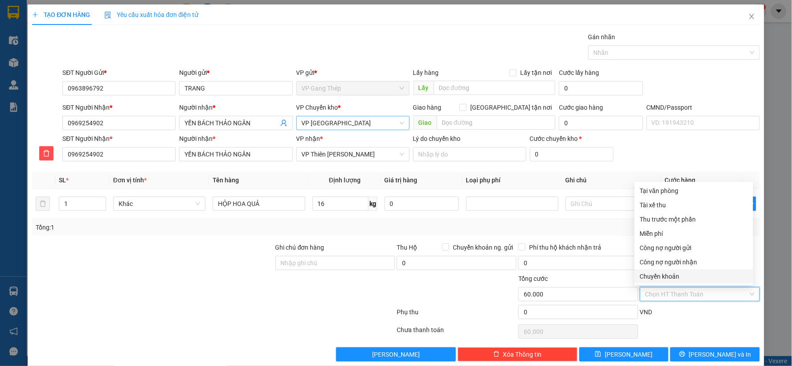
click at [710, 323] on div "Chọn HT Thanh Toán" at bounding box center [701, 332] width 122 height 18
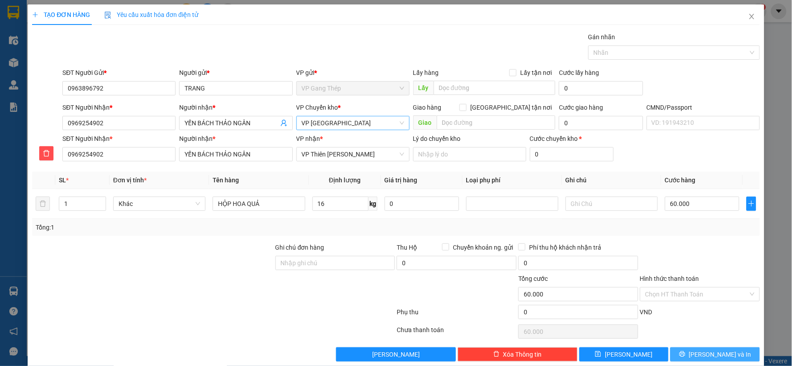
click at [709, 350] on span "Lưu và In" at bounding box center [720, 355] width 62 height 10
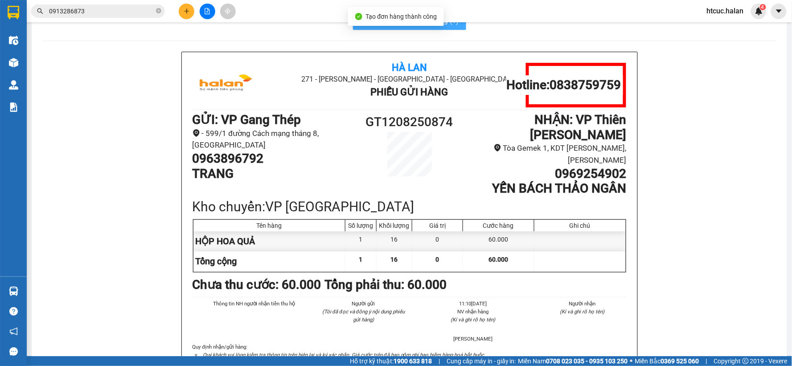
click at [394, 26] on span "In mẫu A5 theo số lượng (1)" at bounding box center [415, 20] width 88 height 11
click at [188, 12] on icon "plus" at bounding box center [187, 11] width 6 height 6
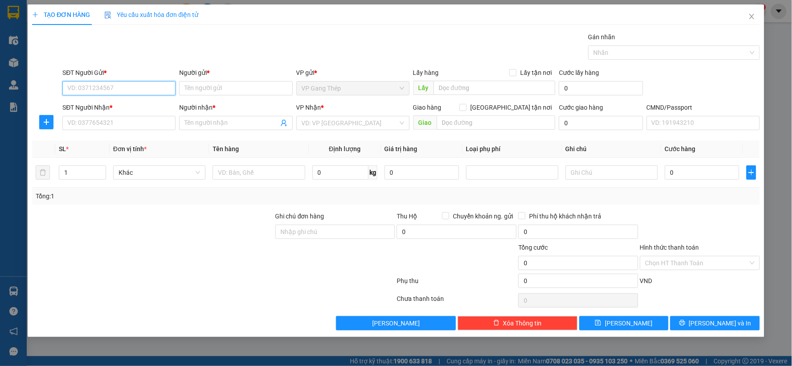
click at [165, 88] on input "SĐT Người Gửi *" at bounding box center [118, 88] width 113 height 14
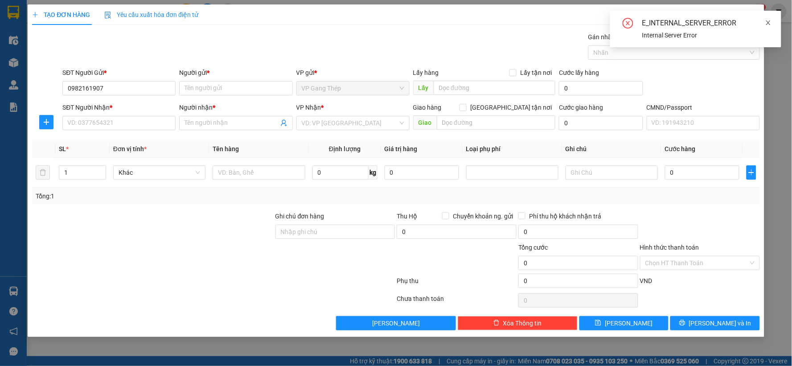
click at [770, 20] on icon "close" at bounding box center [769, 23] width 6 height 6
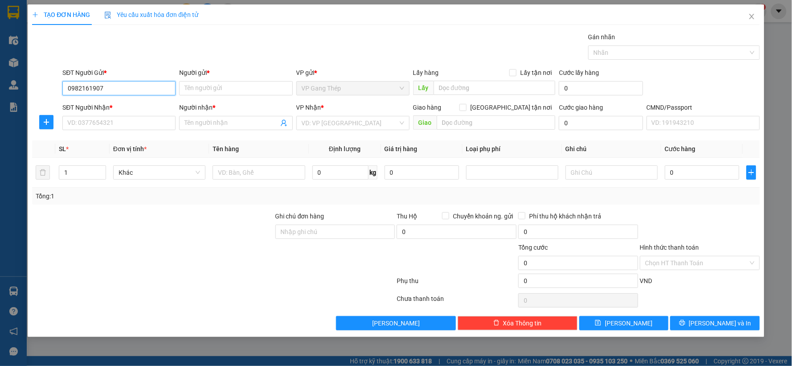
click at [120, 85] on input "0982161907" at bounding box center [118, 88] width 113 height 14
click at [751, 13] on icon "close" at bounding box center [752, 16] width 7 height 7
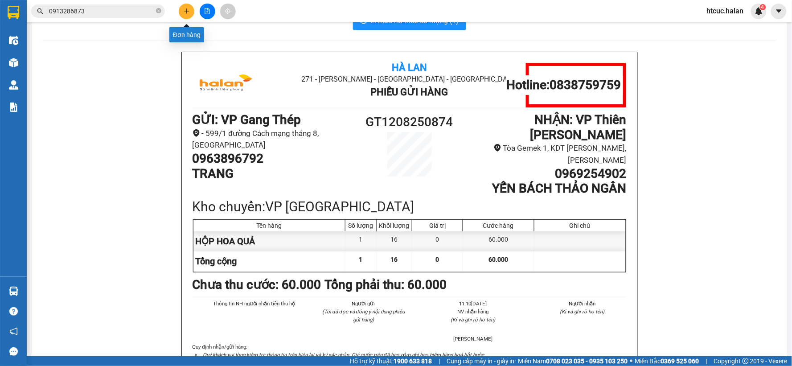
click at [184, 12] on icon "plus" at bounding box center [187, 11] width 6 height 6
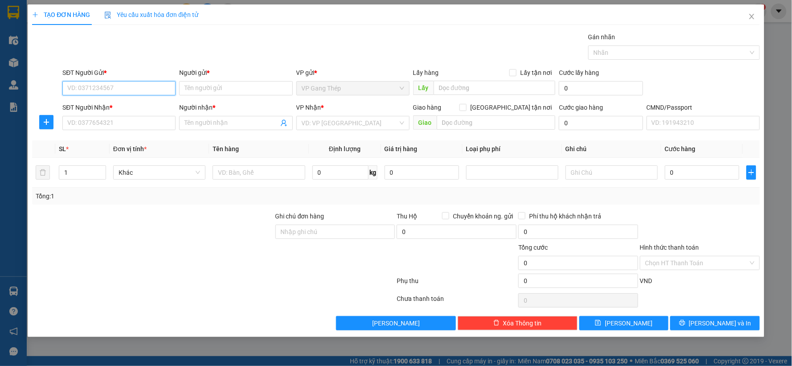
click at [135, 91] on input "SĐT Người Gửi *" at bounding box center [118, 88] width 113 height 14
click at [140, 106] on div "0982161907 - NK BÌNH AN GT" at bounding box center [119, 106] width 103 height 10
click at [140, 124] on input "SĐT Người Nhận *" at bounding box center [118, 123] width 113 height 14
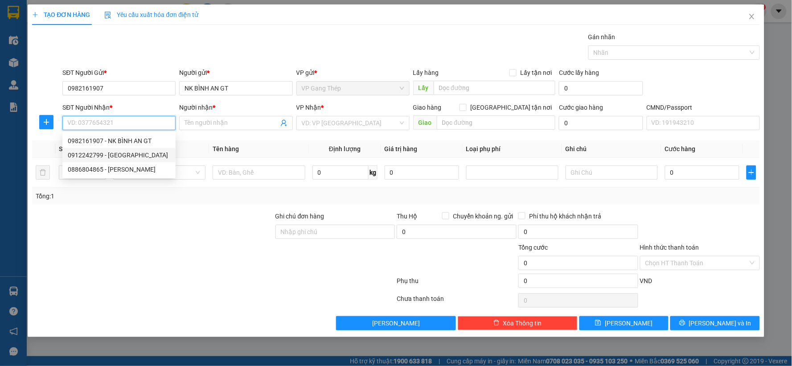
click at [126, 158] on div "0912242799 - NHẬT HUY" at bounding box center [119, 155] width 103 height 10
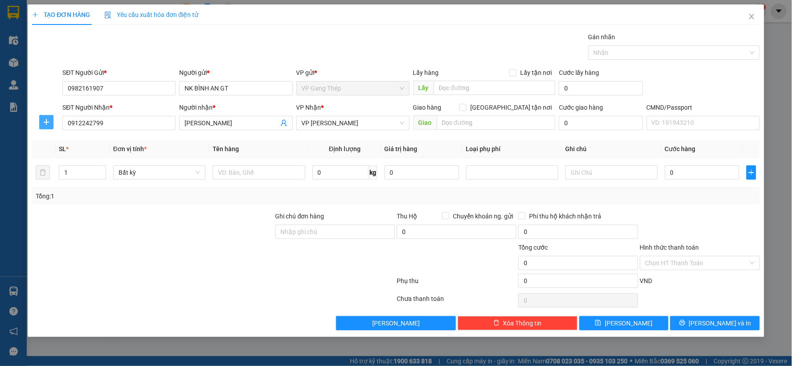
click at [47, 120] on icon "plus" at bounding box center [46, 122] width 7 height 7
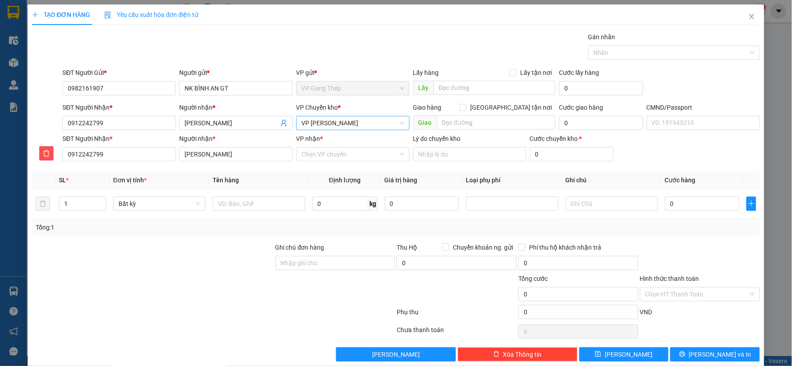
click at [376, 127] on span "VP [PERSON_NAME]" at bounding box center [353, 122] width 103 height 13
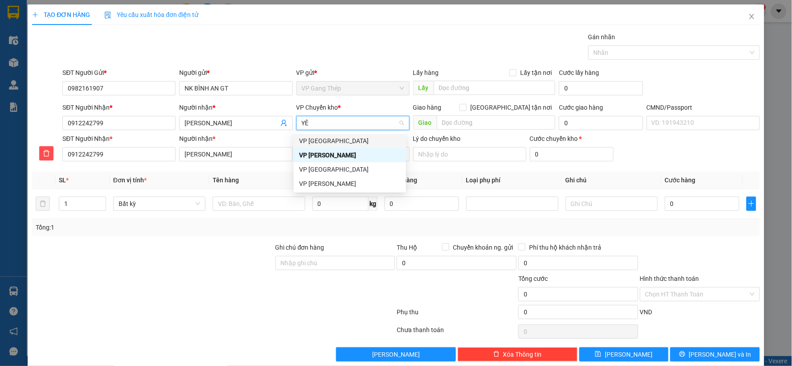
click at [326, 140] on div "VP [GEOGRAPHIC_DATA]" at bounding box center [350, 141] width 102 height 10
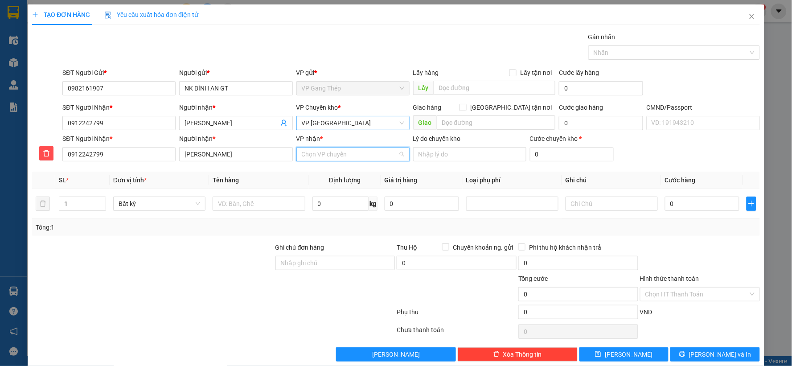
click at [332, 159] on input "VP nhận *" at bounding box center [350, 154] width 96 height 13
click at [334, 171] on div "VP [PERSON_NAME]" at bounding box center [350, 172] width 102 height 10
click at [278, 207] on input "text" at bounding box center [259, 204] width 92 height 14
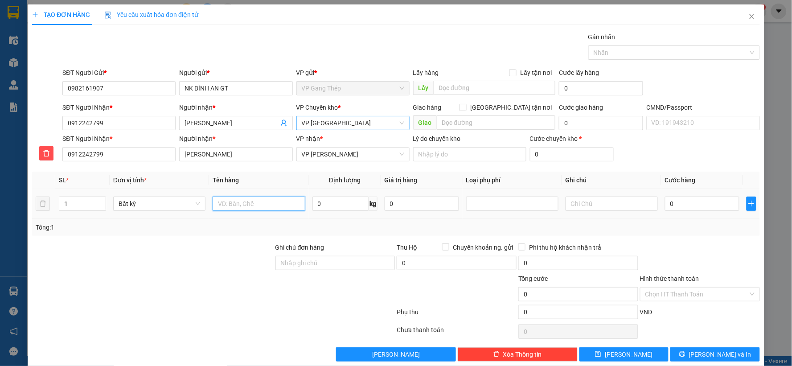
click at [257, 202] on input "text" at bounding box center [259, 204] width 92 height 14
click at [337, 202] on input "0" at bounding box center [341, 204] width 56 height 14
click at [698, 207] on input "0" at bounding box center [702, 204] width 74 height 14
click at [704, 292] on input "Hình thức thanh toán" at bounding box center [697, 294] width 103 height 13
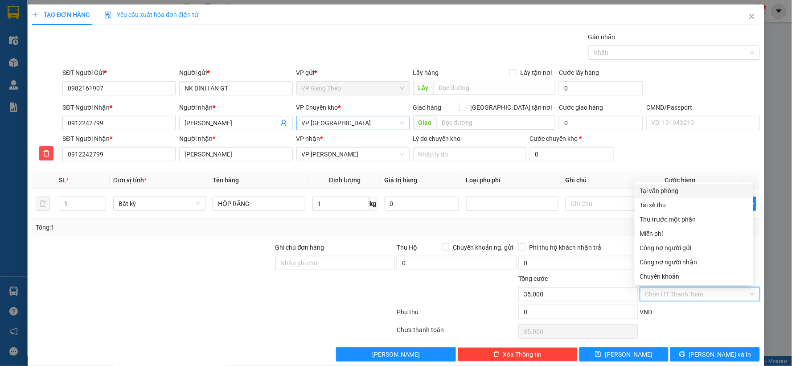
click at [672, 194] on div "Tại văn phòng" at bounding box center [694, 191] width 108 height 10
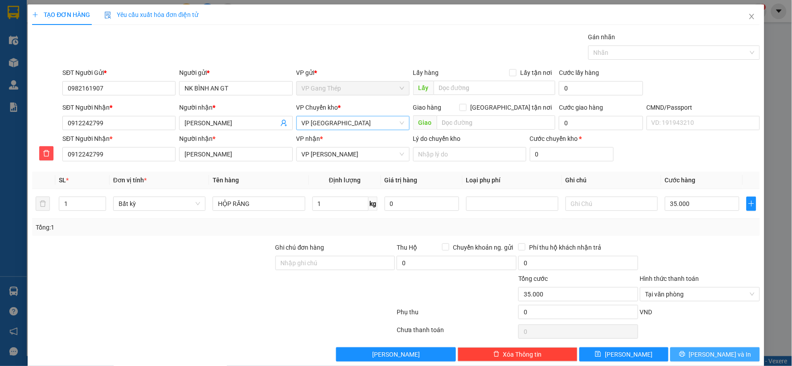
click at [696, 348] on button "Lưu và In" at bounding box center [716, 354] width 90 height 14
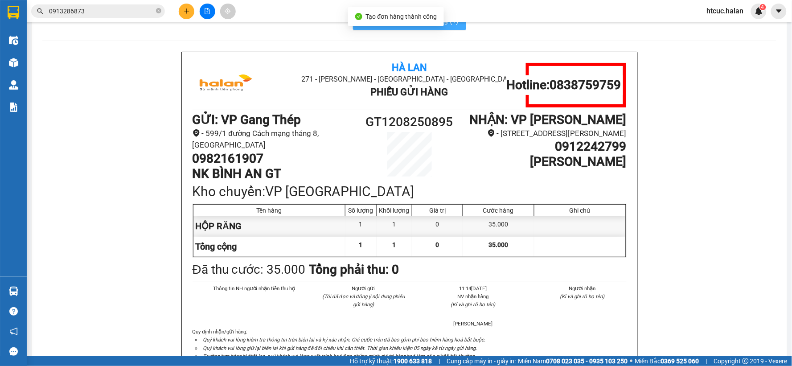
click at [400, 26] on span "In mẫu A5 theo số lượng (1)" at bounding box center [415, 20] width 88 height 11
click at [404, 26] on span "In mẫu A5 theo số lượng (1)" at bounding box center [415, 20] width 88 height 11
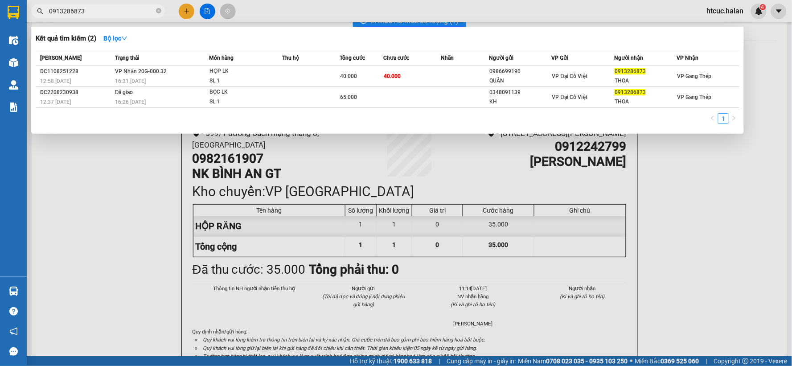
drag, startPoint x: 90, startPoint y: 12, endPoint x: 33, endPoint y: 25, distance: 58.6
click at [33, 19] on div "Kết quả tìm kiếm ( 2 ) Bộ lọc Mã ĐH Trạng thái Món hàng Thu hộ Tổng cước Chưa c…" at bounding box center [87, 12] width 174 height 16
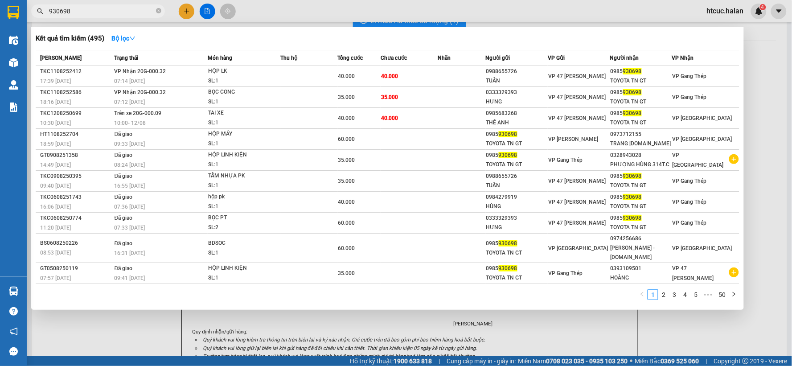
drag, startPoint x: 79, startPoint y: 8, endPoint x: 52, endPoint y: 20, distance: 29.7
click at [38, 19] on div "Kết quả tìm kiếm ( 495 ) Bộ lọc Mã ĐH Trạng thái Món hàng Thu hộ Tổng cước Chưa…" at bounding box center [87, 12] width 174 height 16
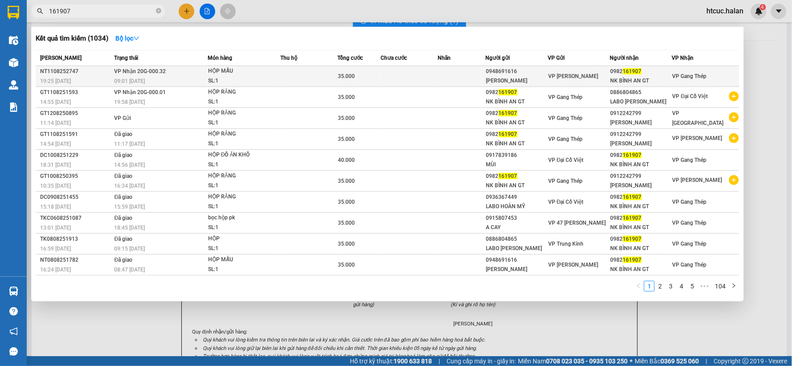
click at [283, 72] on td at bounding box center [310, 76] width 58 height 21
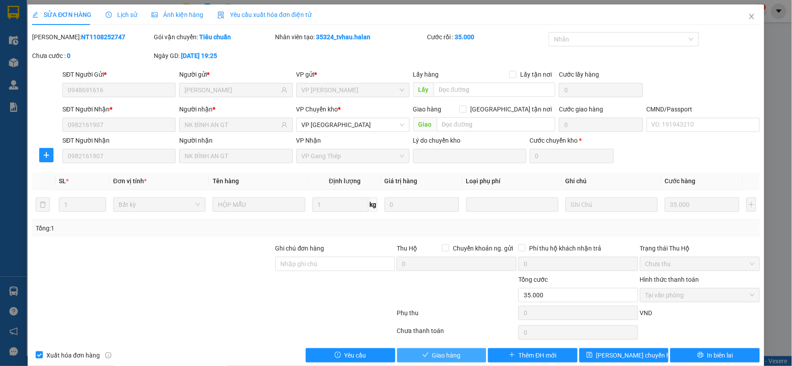
click at [433, 356] on span "Giao hàng" at bounding box center [447, 356] width 29 height 10
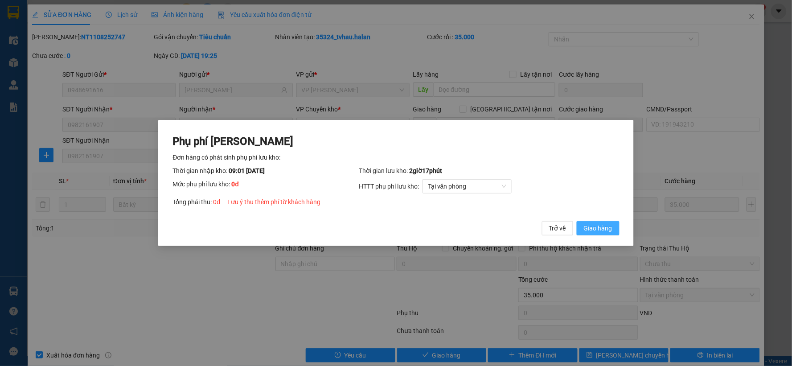
drag, startPoint x: 607, startPoint y: 231, endPoint x: 607, endPoint y: 201, distance: 29.4
click at [607, 230] on span "Giao hàng" at bounding box center [598, 228] width 29 height 10
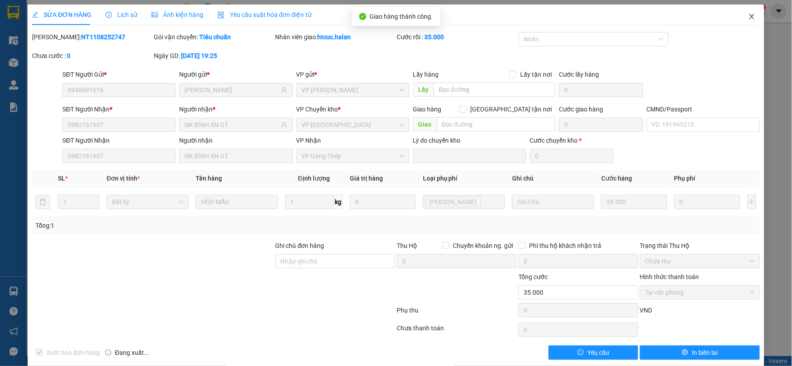
click at [749, 19] on icon "close" at bounding box center [752, 16] width 7 height 7
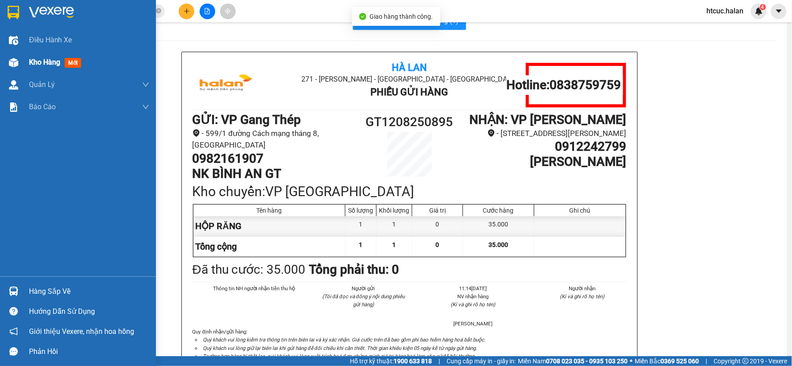
click at [7, 65] on div at bounding box center [14, 63] width 16 height 16
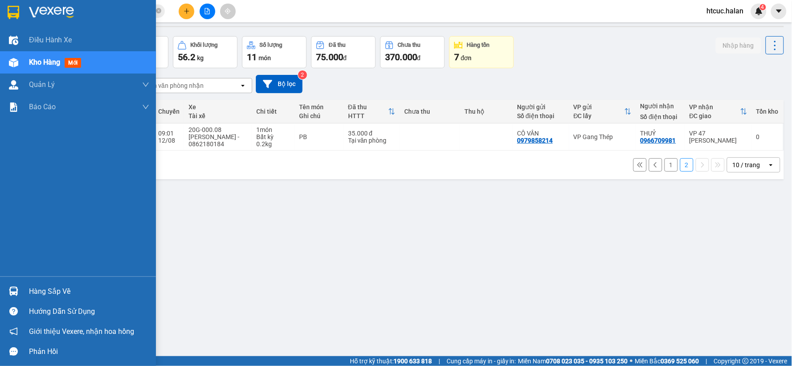
click at [21, 291] on div at bounding box center [14, 292] width 16 height 16
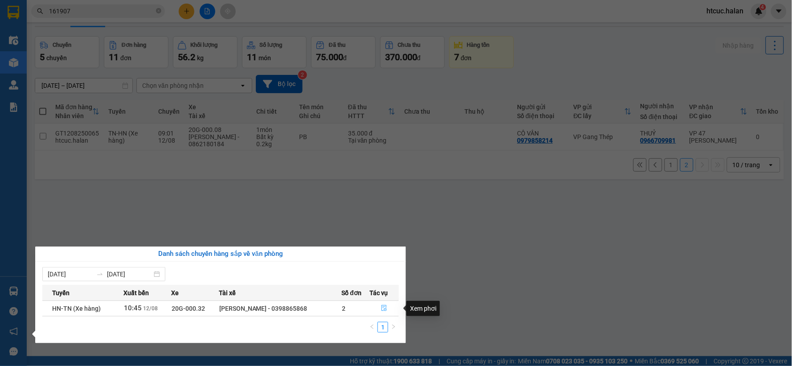
click at [386, 305] on button "button" at bounding box center [384, 308] width 29 height 14
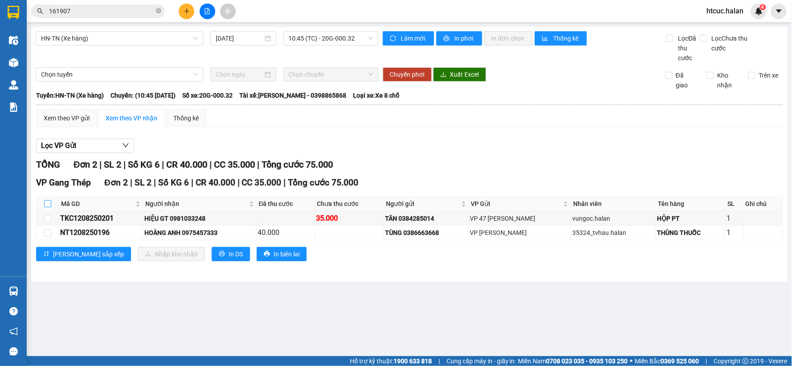
click at [50, 204] on input "checkbox" at bounding box center [47, 203] width 7 height 7
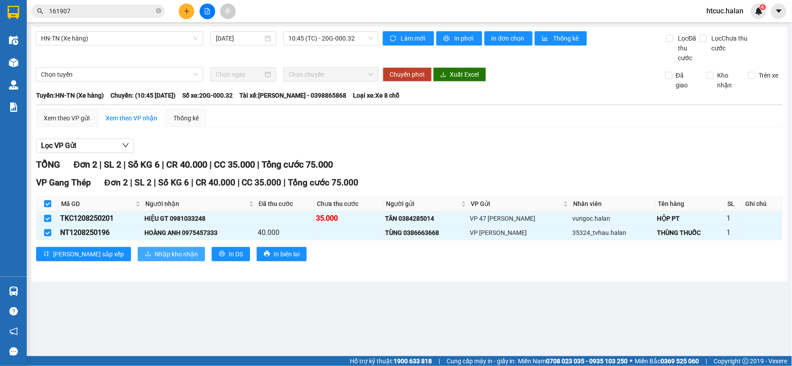
click at [155, 255] on span "Nhập kho nhận" at bounding box center [176, 254] width 43 height 10
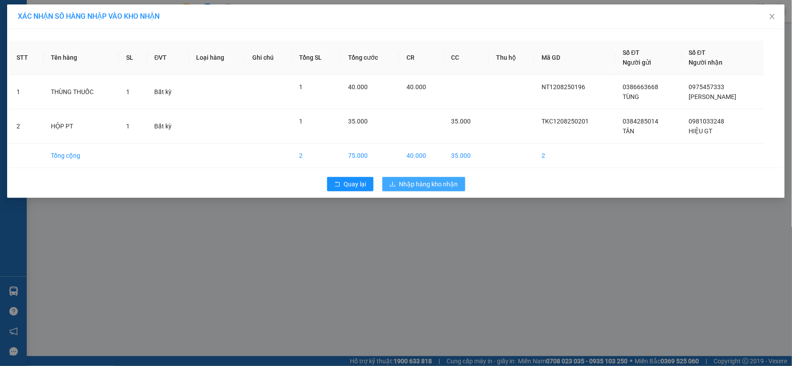
click at [435, 182] on span "Nhập hàng kho nhận" at bounding box center [429, 184] width 59 height 10
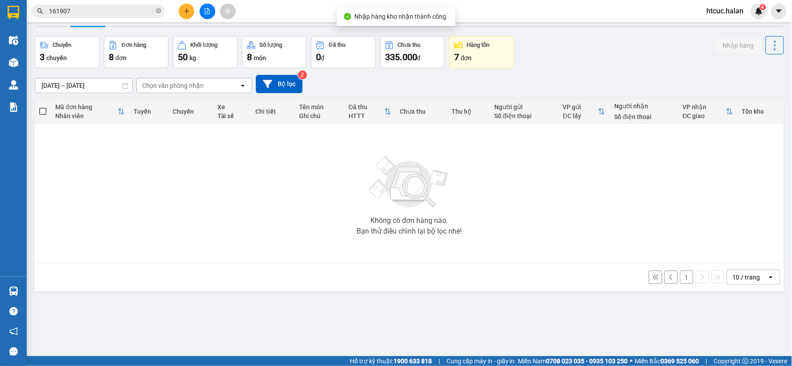
click at [47, 26] on button "Kho gửi" at bounding box center [53, 14] width 36 height 21
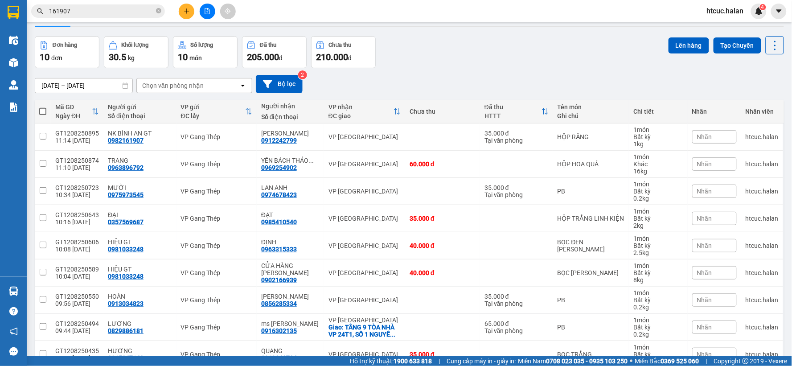
click at [38, 124] on th at bounding box center [43, 112] width 16 height 24
click at [669, 54] on button "Lên hàng" at bounding box center [689, 45] width 41 height 16
click at [43, 115] on span at bounding box center [42, 111] width 7 height 7
click at [43, 107] on input "checkbox" at bounding box center [43, 107] width 0 height 0
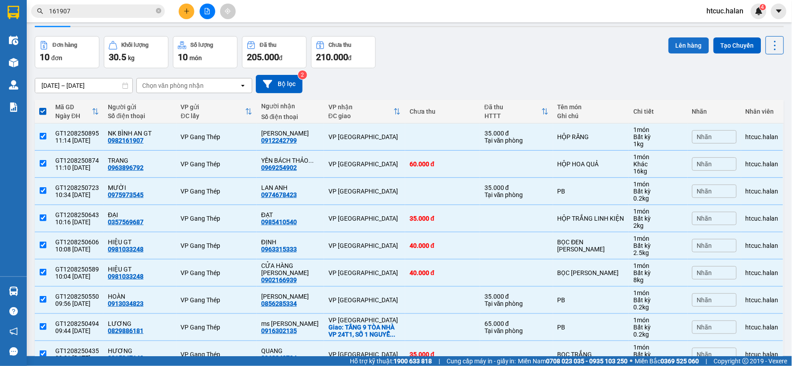
click at [678, 54] on button "Lên hàng" at bounding box center [689, 45] width 41 height 16
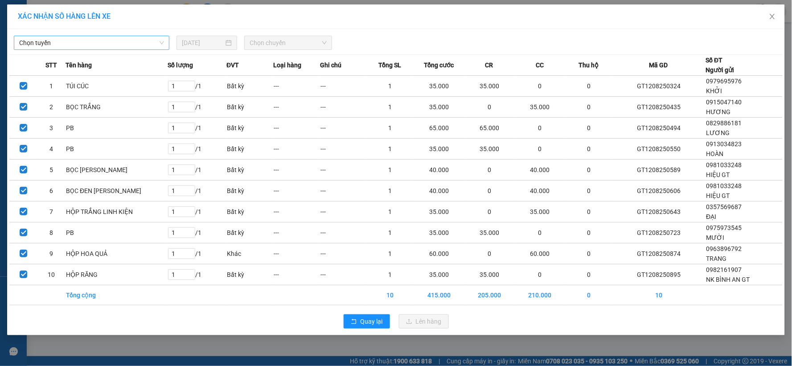
click at [161, 37] on span "Chọn tuyến" at bounding box center [91, 42] width 145 height 13
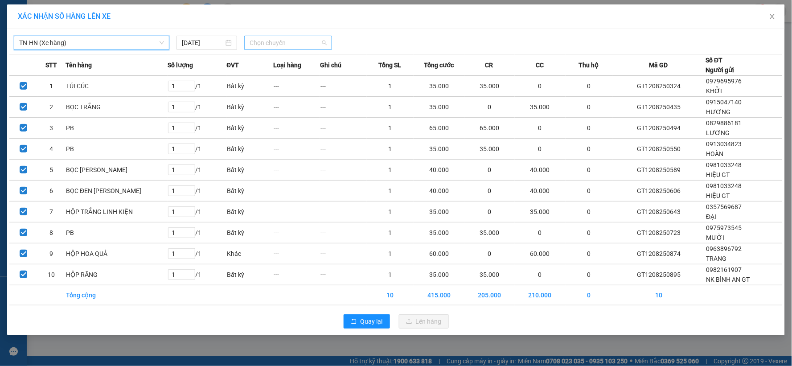
click at [326, 41] on span "Chọn chuyến" at bounding box center [288, 42] width 77 height 13
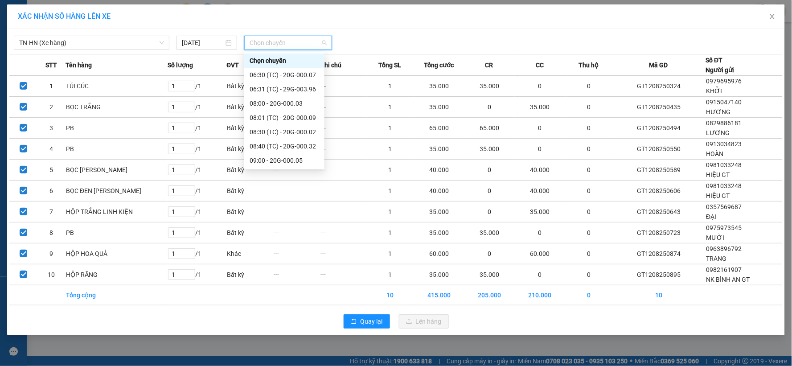
click at [280, 241] on div "11:00 - 20G-000.32" at bounding box center [285, 246] width 70 height 10
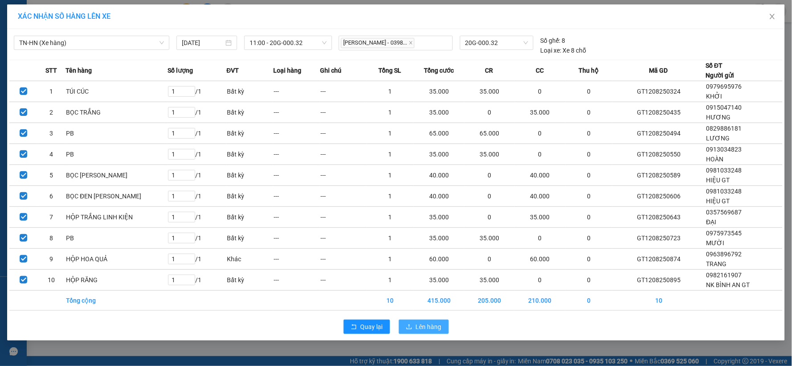
click at [434, 330] on span "Lên hàng" at bounding box center [429, 327] width 26 height 10
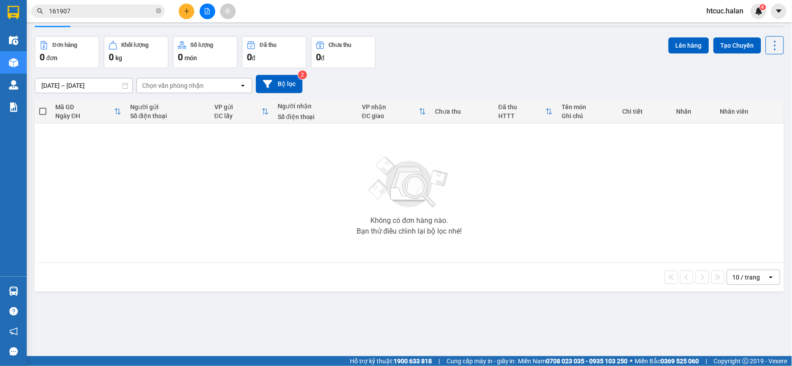
click at [90, 26] on button "Trên xe" at bounding box center [89, 14] width 36 height 21
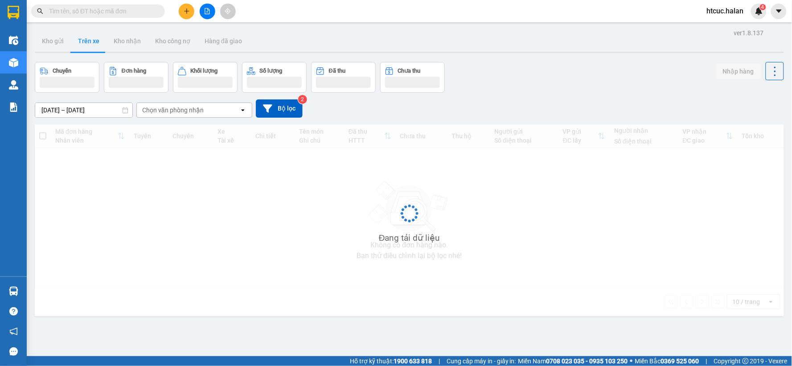
click at [99, 14] on input "text" at bounding box center [101, 11] width 105 height 10
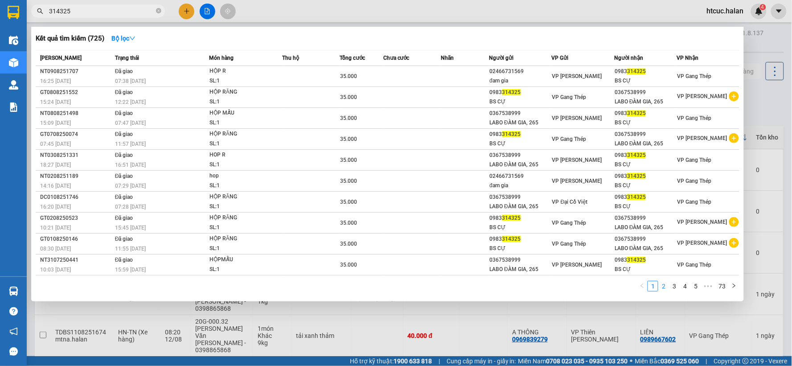
type input "314325"
click at [667, 287] on link "2" at bounding box center [664, 286] width 10 height 10
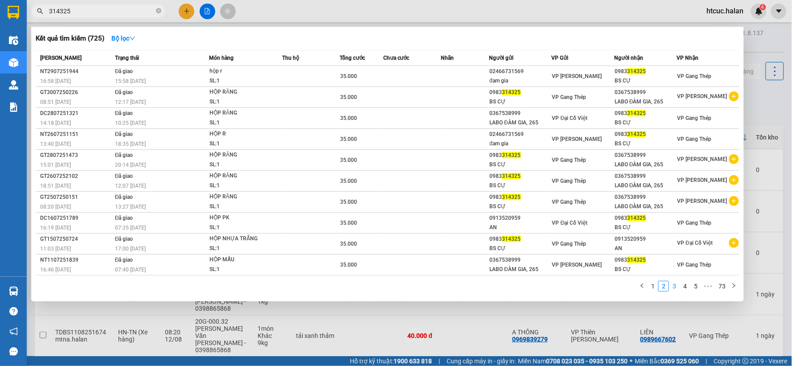
click at [678, 288] on link "3" at bounding box center [675, 286] width 10 height 10
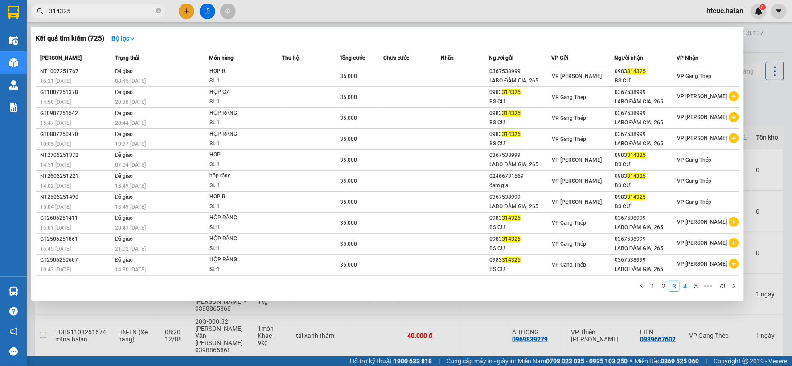
click at [687, 287] on link "4" at bounding box center [686, 286] width 10 height 10
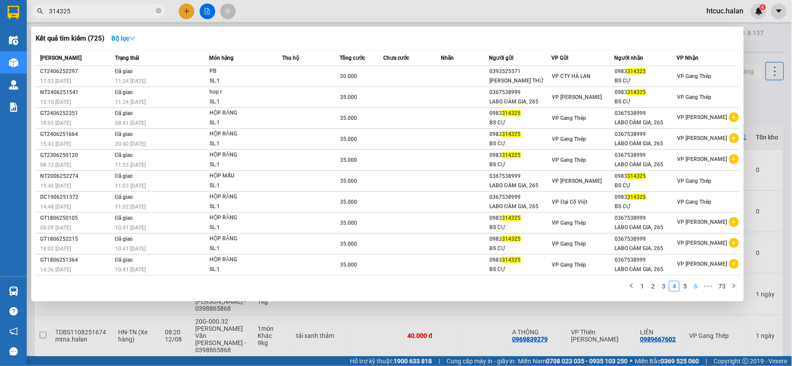
click at [688, 287] on link "5" at bounding box center [686, 286] width 10 height 10
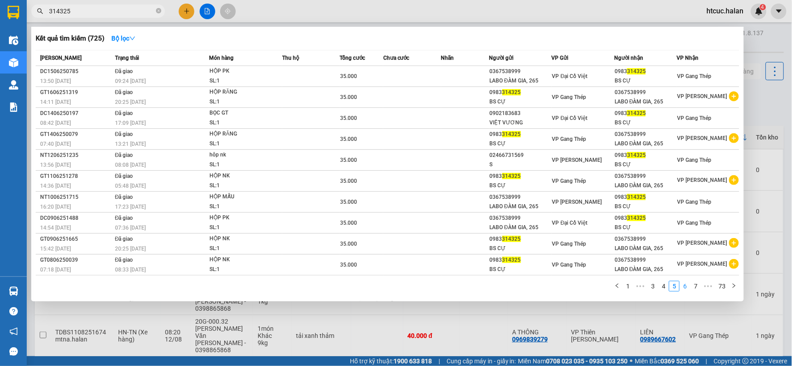
click at [688, 286] on link "6" at bounding box center [686, 286] width 10 height 10
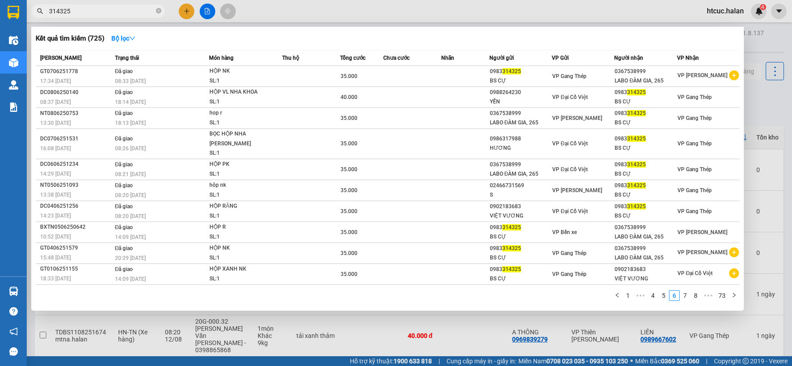
click at [186, 8] on div at bounding box center [396, 183] width 792 height 366
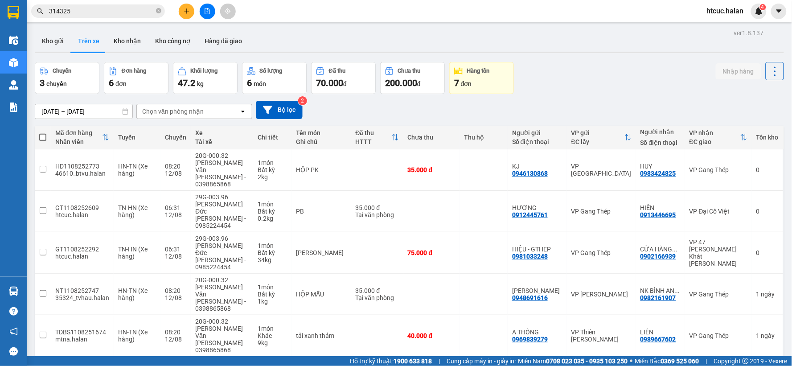
click at [186, 12] on icon "plus" at bounding box center [187, 11] width 6 height 6
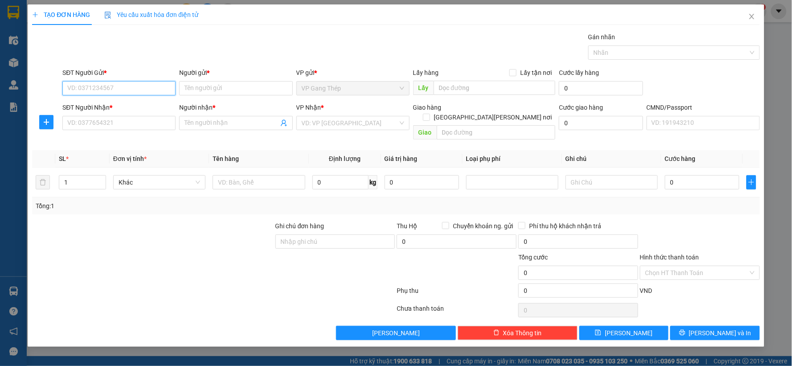
click at [143, 90] on input "SĐT Người Gửi *" at bounding box center [118, 88] width 113 height 14
type input "0979695976"
click at [107, 108] on div "0979695976 - [PERSON_NAME]" at bounding box center [119, 106] width 103 height 10
type input "KHỞI"
type input "0979695976"
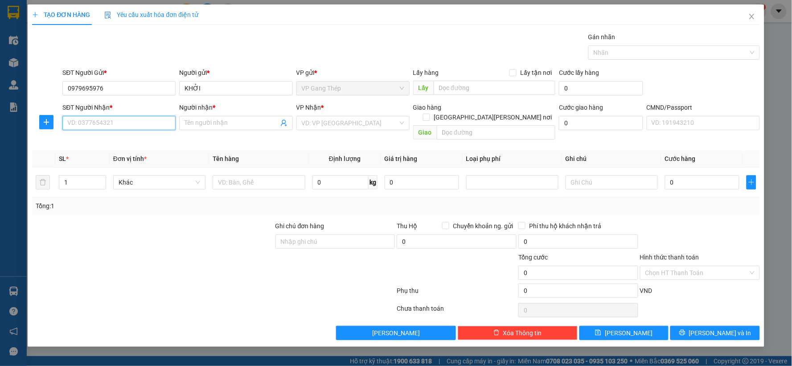
click at [128, 130] on input "SĐT Người Nhận *" at bounding box center [118, 123] width 113 height 14
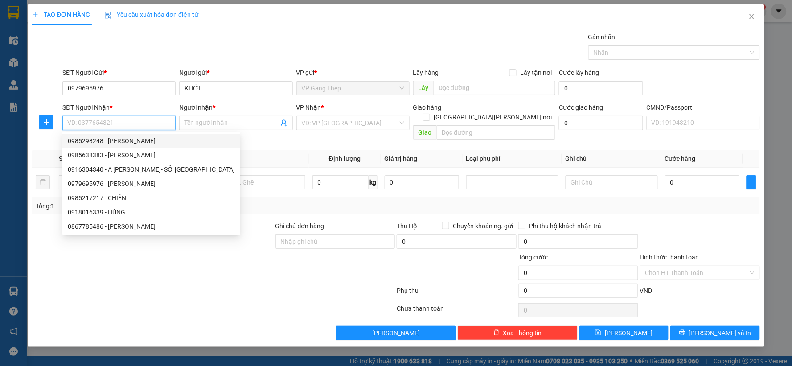
click at [119, 136] on div "0985298248 - [PERSON_NAME]" at bounding box center [151, 141] width 167 height 10
type input "0985298248"
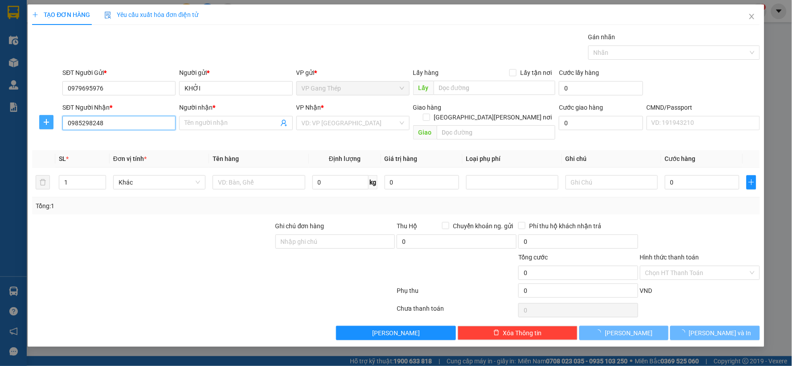
type input "HOÀI"
click at [50, 123] on span "plus" at bounding box center [46, 122] width 13 height 7
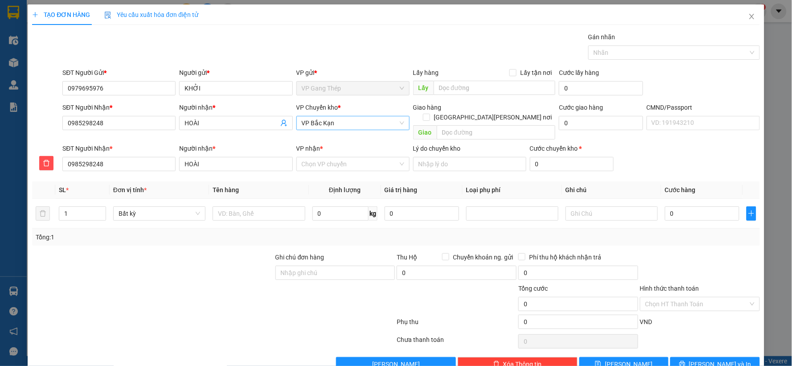
click at [355, 124] on span "VP Bắc Kạn" at bounding box center [353, 122] width 103 height 13
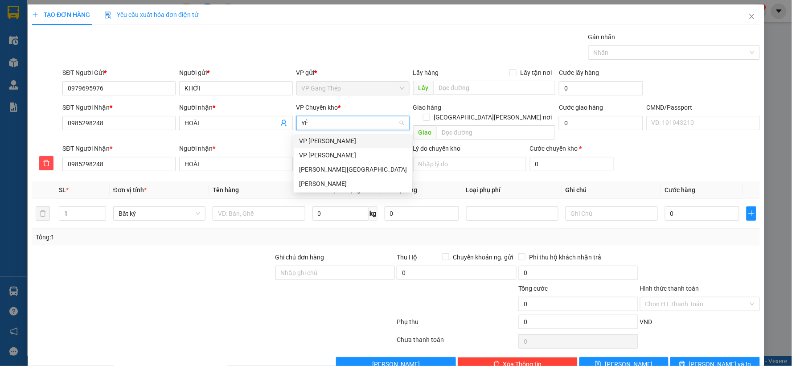
type input "YÊN"
click at [312, 143] on div "VP [GEOGRAPHIC_DATA]" at bounding box center [353, 141] width 108 height 10
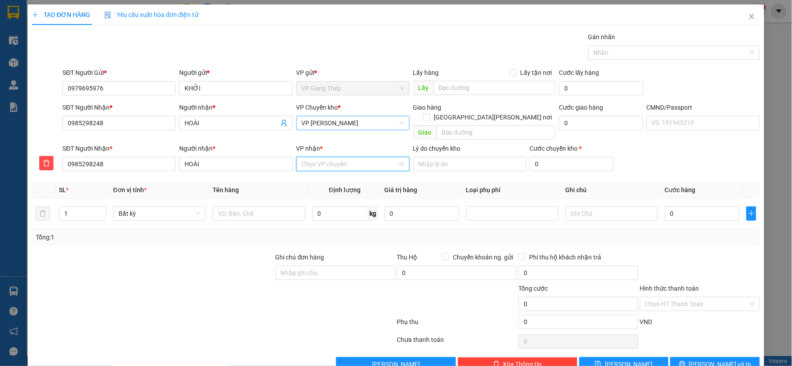
drag, startPoint x: 320, startPoint y: 153, endPoint x: 316, endPoint y: 155, distance: 5.0
click at [316, 157] on input "VP nhận *" at bounding box center [350, 163] width 96 height 13
type input "HOANG"
click at [329, 186] on div "VP [PERSON_NAME]" at bounding box center [350, 187] width 102 height 10
click at [269, 209] on input "text" at bounding box center [259, 213] width 92 height 14
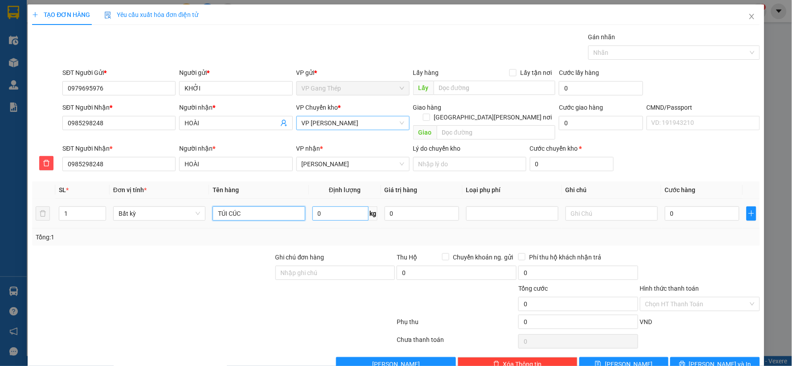
type input "TÚI CÚC"
type input "0.2"
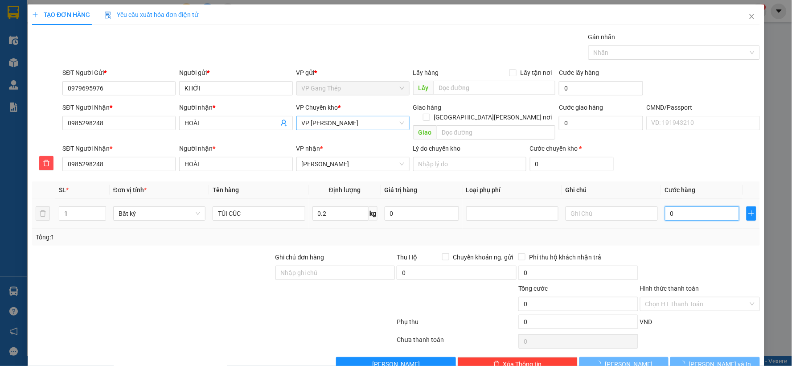
click at [716, 206] on input "0" at bounding box center [702, 213] width 74 height 14
type input "35.000"
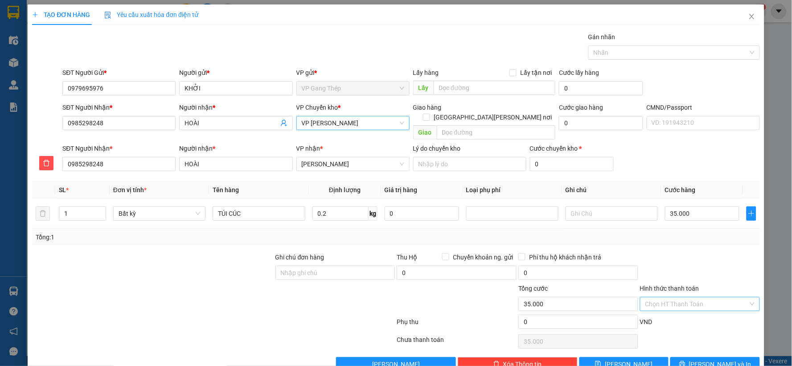
click at [706, 297] on input "Hình thức thanh toán" at bounding box center [697, 303] width 103 height 13
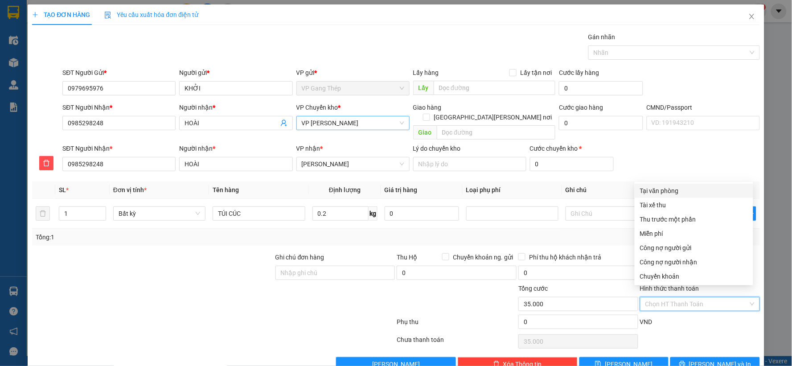
click at [675, 186] on div "Tại văn phòng" at bounding box center [694, 191] width 108 height 10
type input "0"
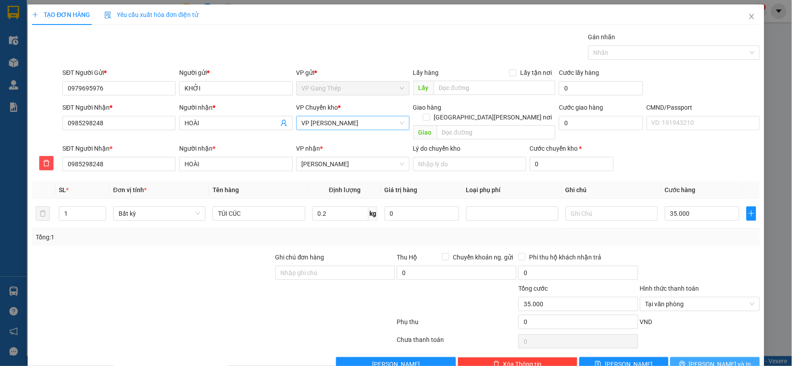
click at [711, 359] on span "Lưu và In" at bounding box center [720, 364] width 62 height 10
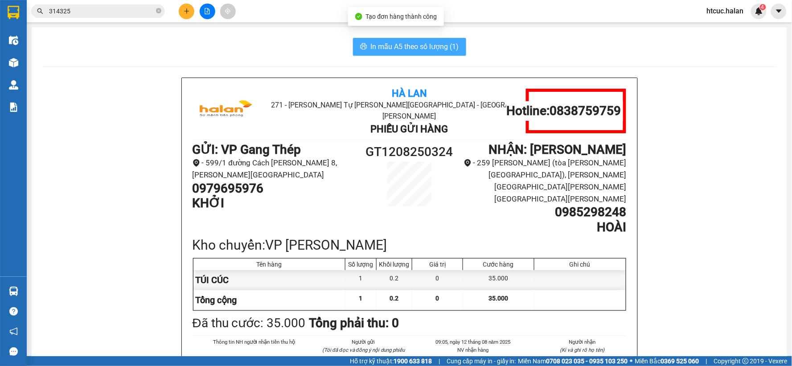
click at [418, 46] on span "In mẫu A5 theo số lượng (1)" at bounding box center [415, 46] width 88 height 11
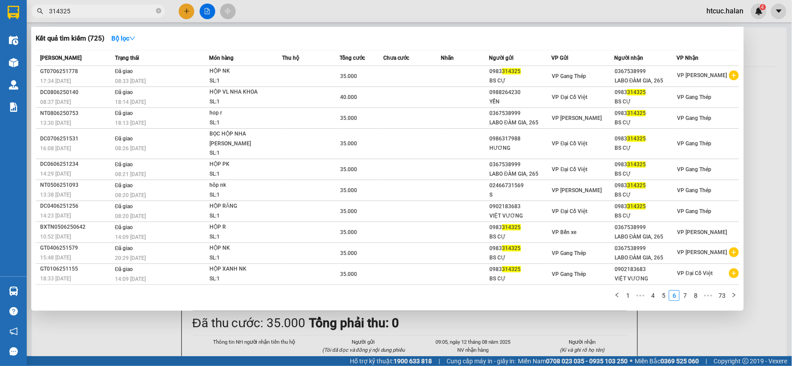
drag, startPoint x: 126, startPoint y: 14, endPoint x: 0, endPoint y: 25, distance: 126.2
click at [0, 25] on section "Kết quả tìm kiếm ( 725 ) Bộ lọc Mã ĐH Trạng thái Món hàng Thu hộ Tổng cước Chưa…" at bounding box center [396, 183] width 792 height 366
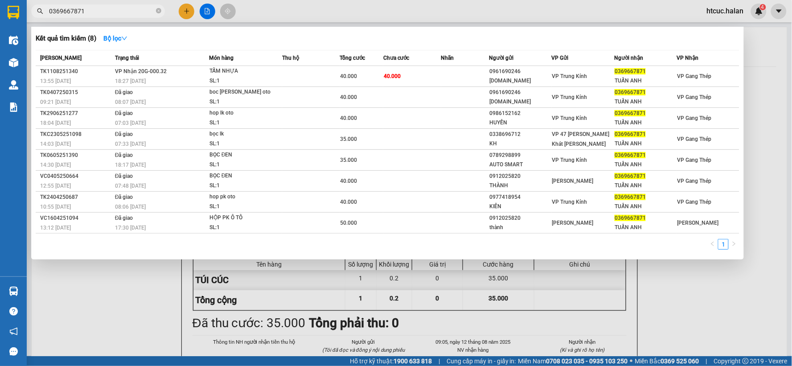
type input "0369667871"
drag, startPoint x: 168, startPoint y: 301, endPoint x: 140, endPoint y: 278, distance: 35.7
click at [166, 302] on div at bounding box center [396, 183] width 792 height 366
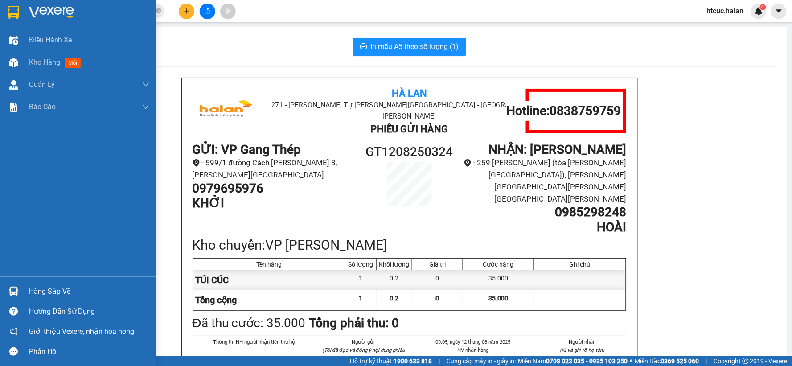
click at [21, 286] on div "Hàng sắp về" at bounding box center [78, 291] width 156 height 20
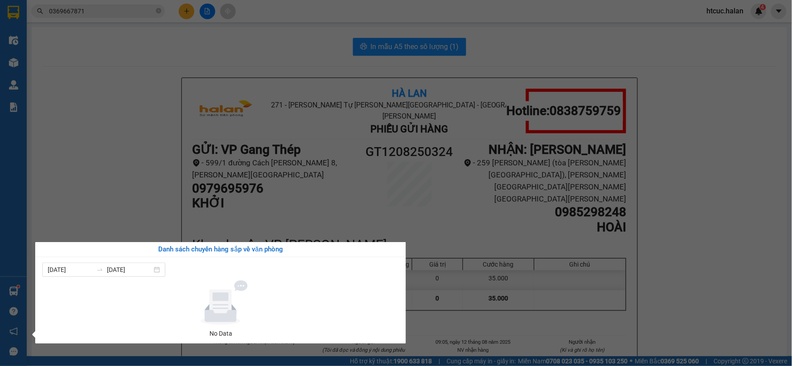
drag, startPoint x: 105, startPoint y: 81, endPoint x: 101, endPoint y: 67, distance: 14.4
click at [106, 79] on section "Kết quả tìm kiếm ( 8 ) Bộ lọc Mã ĐH Trạng thái Món hàng Thu hộ Tổng cước Chưa c…" at bounding box center [396, 183] width 792 height 366
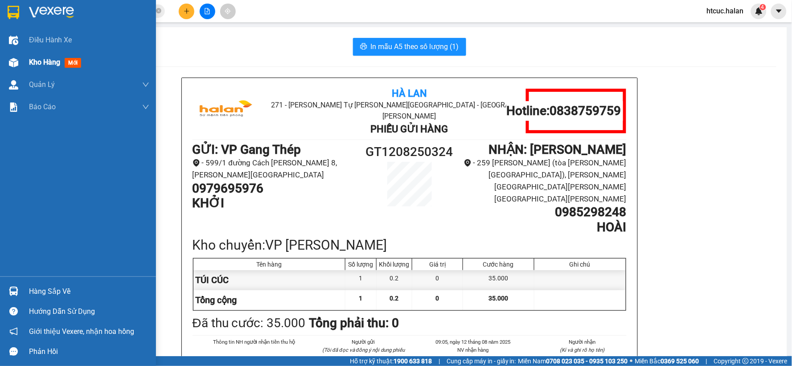
click at [10, 56] on div at bounding box center [14, 63] width 16 height 16
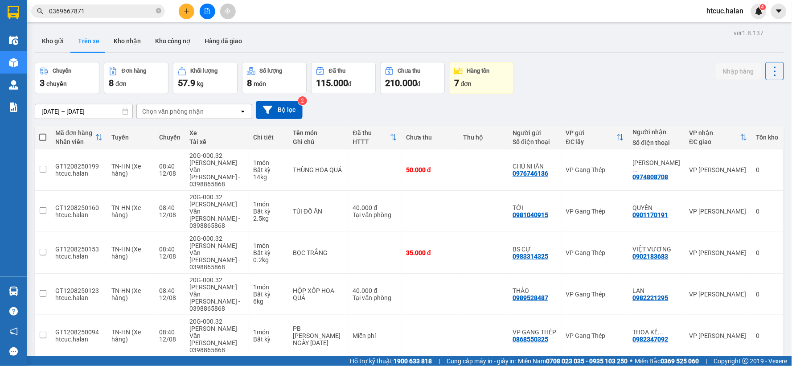
scroll to position [48, 0]
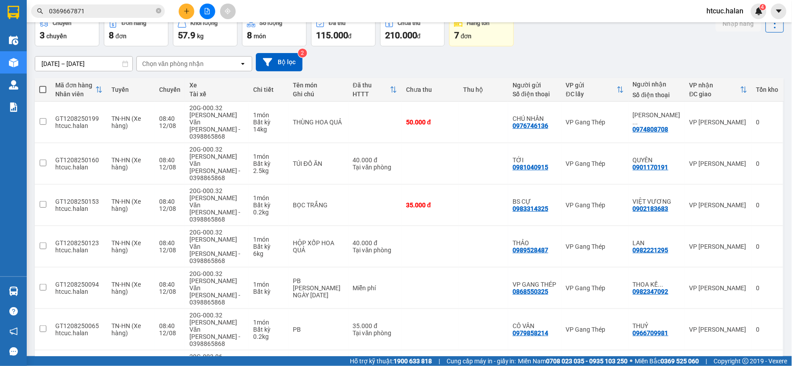
drag, startPoint x: 462, startPoint y: 268, endPoint x: 373, endPoint y: 339, distance: 113.6
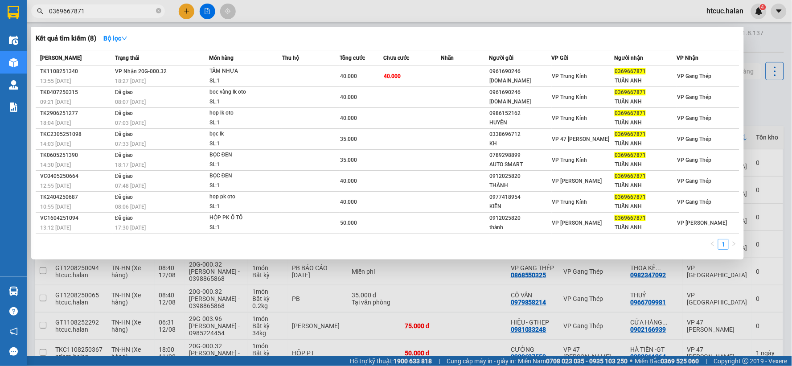
scroll to position [48, 0]
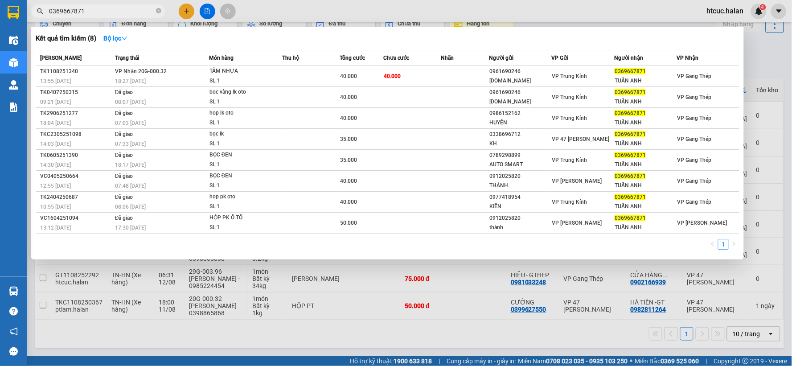
click at [41, 19] on div "Kết quả tìm kiếm ( 8 ) Bộ lọc Mã ĐH Trạng thái Món hàng Thu hộ Tổng cước Chưa c…" at bounding box center [87, 12] width 174 height 16
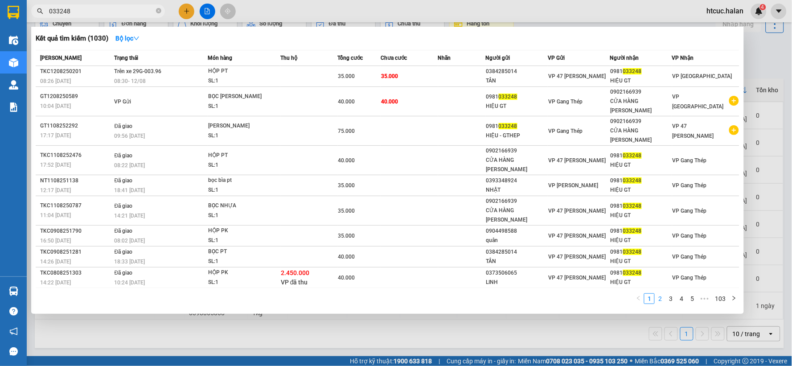
type input "033248"
click at [657, 294] on link "2" at bounding box center [661, 299] width 10 height 10
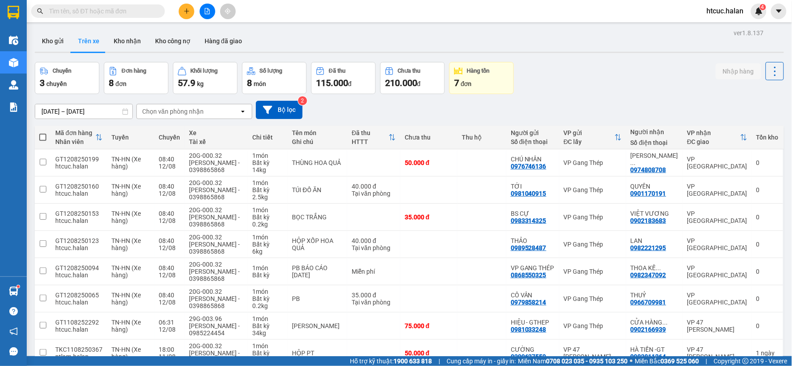
scroll to position [48, 0]
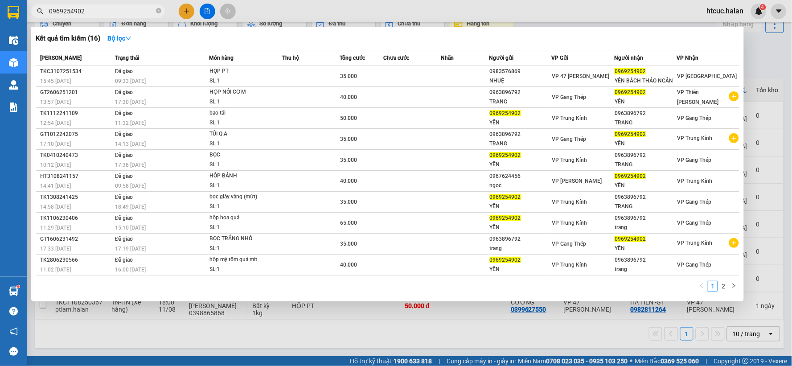
type input "0969254902"
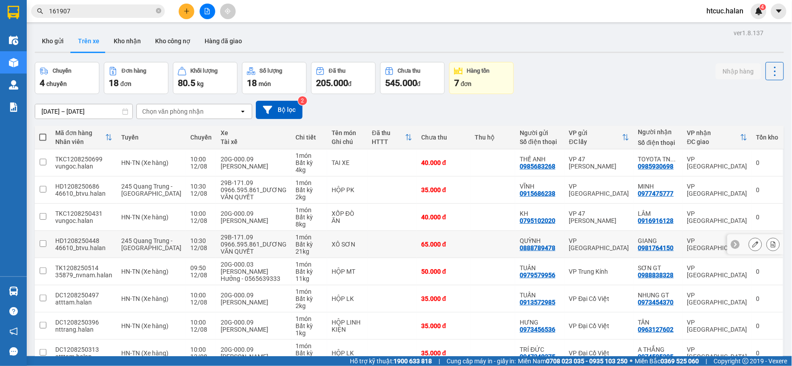
scroll to position [48, 0]
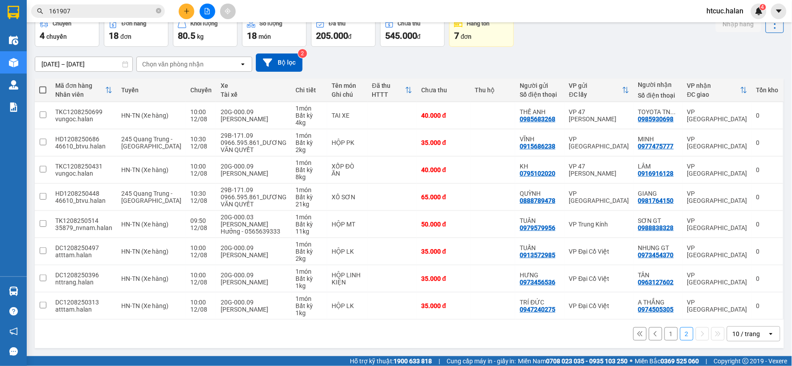
click at [667, 330] on button "1" at bounding box center [671, 333] width 13 height 13
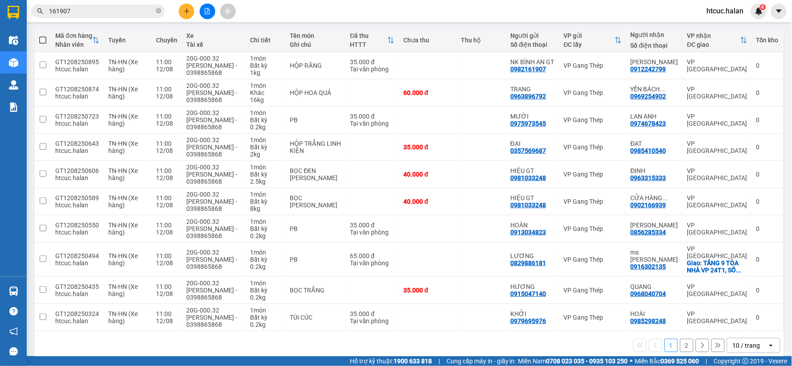
scroll to position [0, 0]
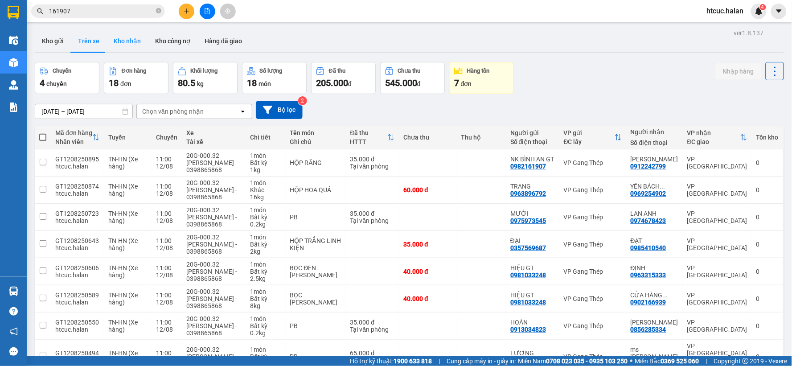
click at [129, 42] on button "Kho nhận" at bounding box center [127, 40] width 41 height 21
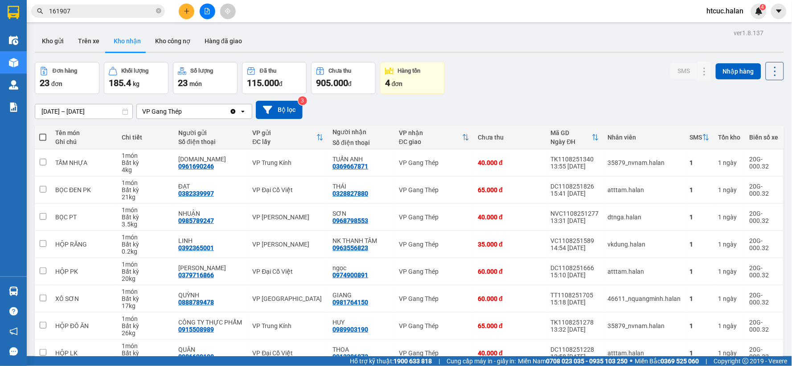
scroll to position [103, 0]
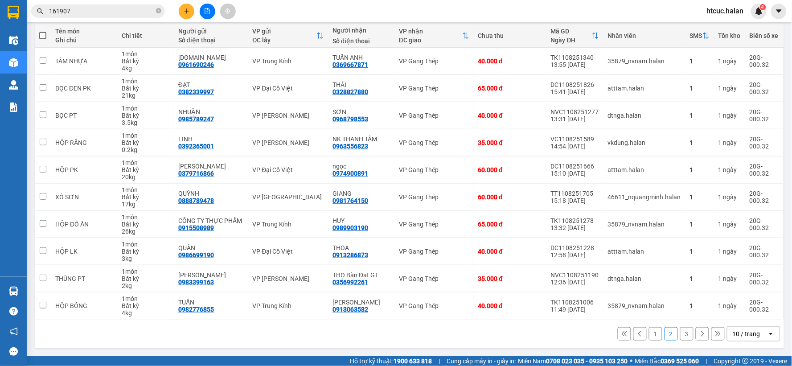
click at [650, 330] on button "1" at bounding box center [655, 333] width 13 height 13
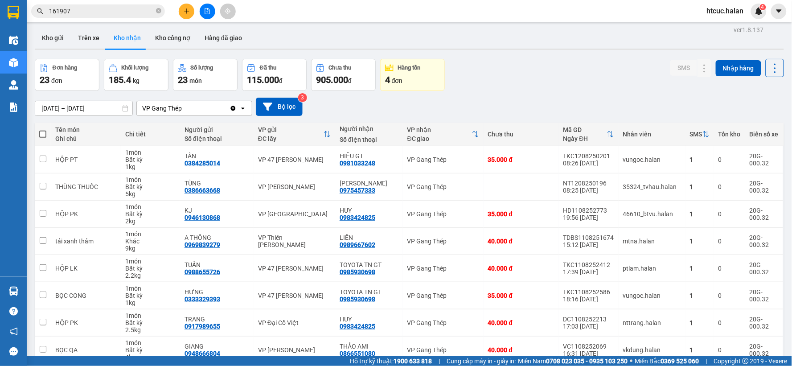
scroll to position [0, 0]
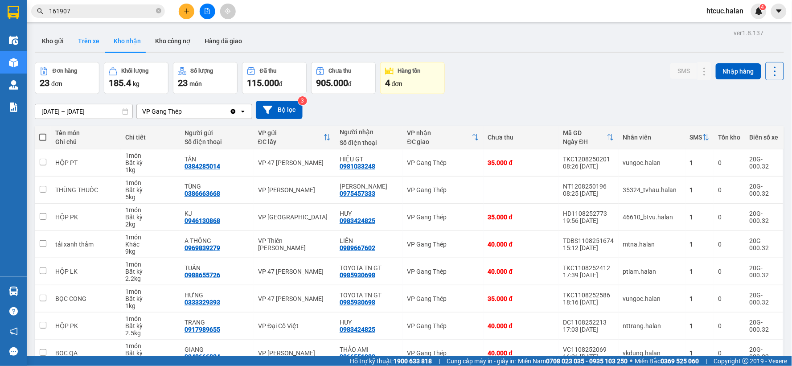
click at [90, 41] on button "Trên xe" at bounding box center [89, 40] width 36 height 21
type input "[DATE] – [DATE]"
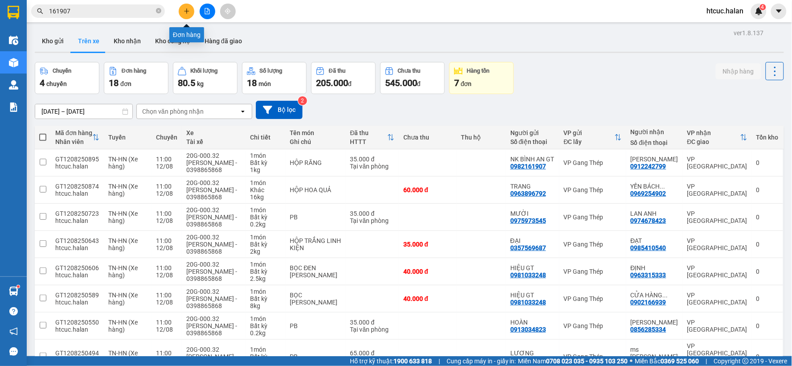
click at [183, 9] on button at bounding box center [187, 12] width 16 height 16
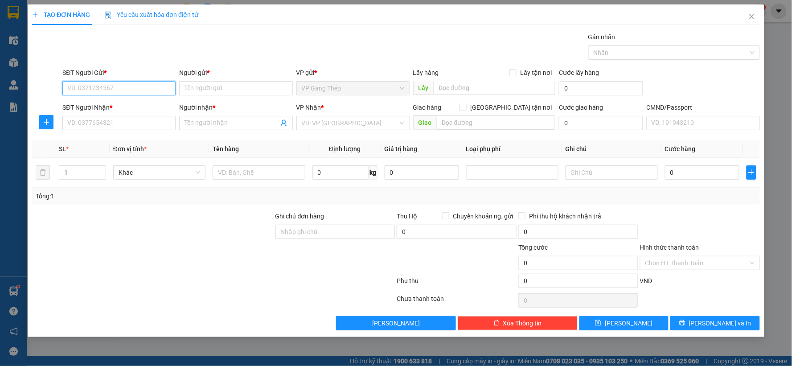
click at [128, 88] on input "SĐT Người Gửi *" at bounding box center [118, 88] width 113 height 14
type input "0702268286"
click at [126, 107] on div "0702268286 - TRANG BỐNG" at bounding box center [119, 106] width 103 height 10
type input "TRANG BỐNG"
type input "0702268286"
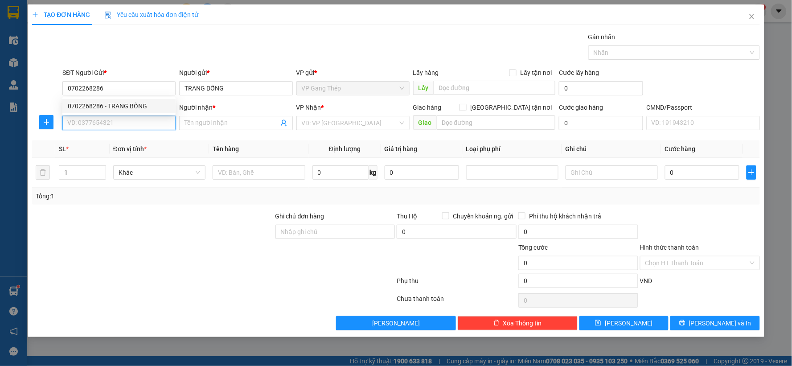
click at [134, 123] on input "SĐT Người Nhận *" at bounding box center [118, 123] width 113 height 14
type input "0984485734"
click at [231, 124] on input "Người nhận *" at bounding box center [232, 123] width 94 height 10
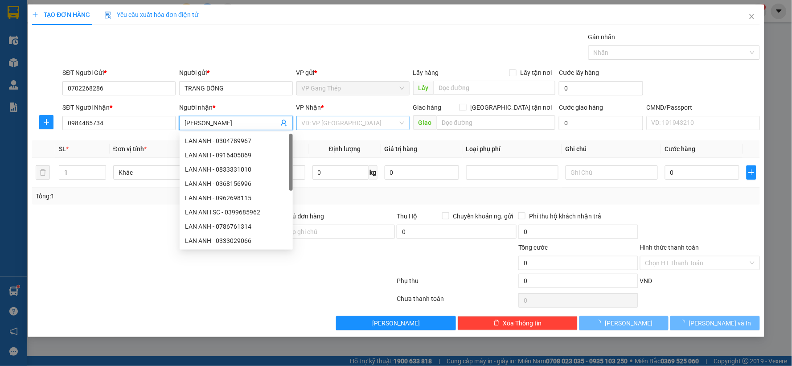
type input "THÙY LINH"
click at [335, 121] on input "search" at bounding box center [350, 122] width 96 height 13
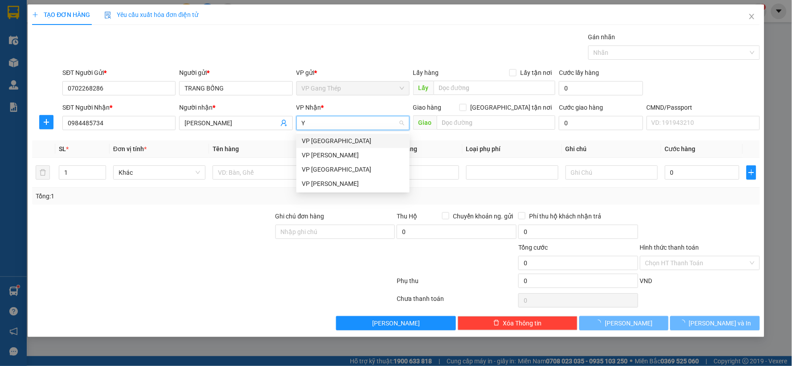
type input "YÊ"
click at [326, 143] on div "VP [GEOGRAPHIC_DATA]" at bounding box center [353, 141] width 103 height 10
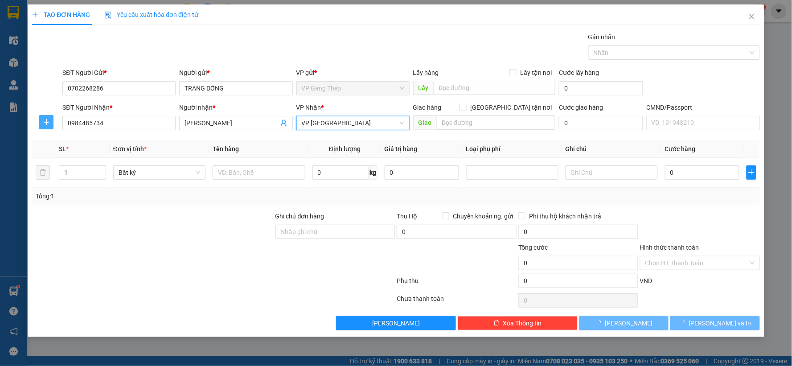
click at [45, 119] on icon "plus" at bounding box center [46, 122] width 7 height 7
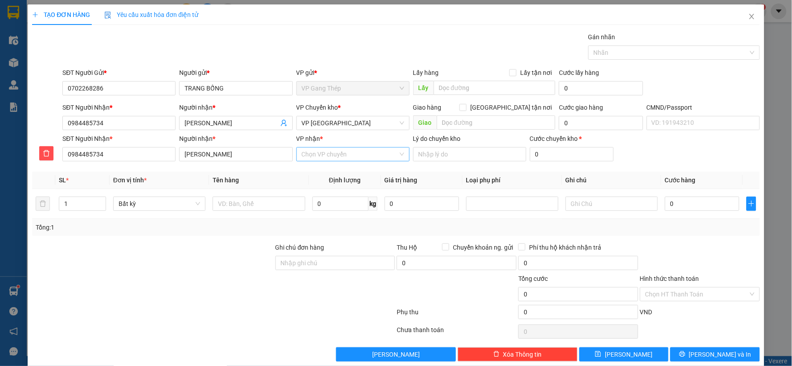
click at [327, 154] on input "VP nhận *" at bounding box center [350, 154] width 96 height 13
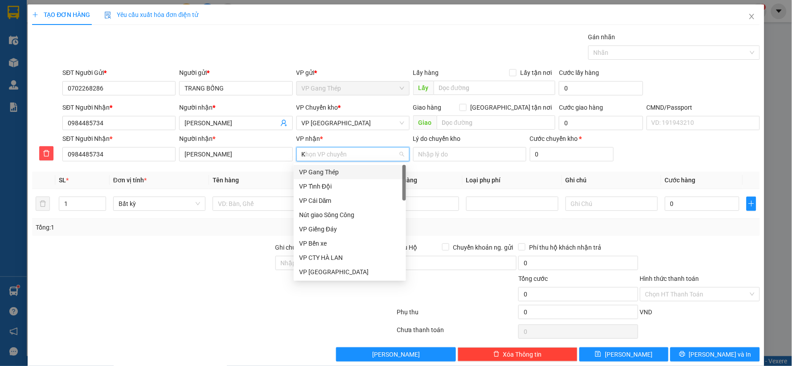
type input "KI"
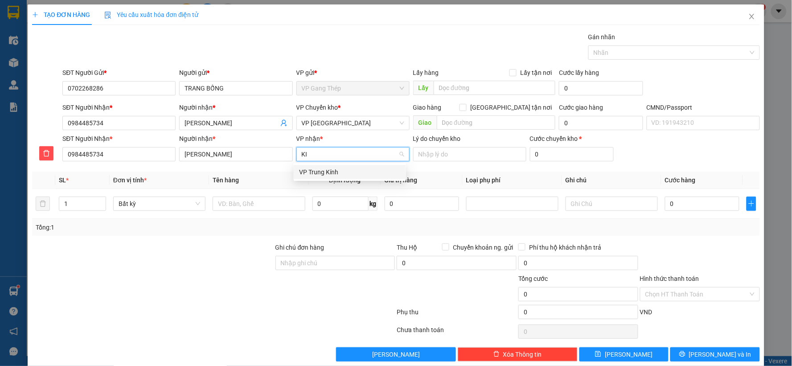
click at [322, 171] on div "VP Trung Kính" at bounding box center [350, 172] width 102 height 10
click at [287, 206] on input "text" at bounding box center [259, 204] width 92 height 14
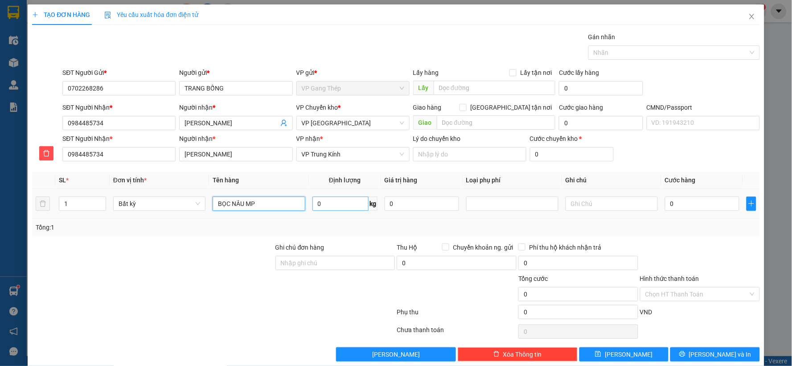
type input "BỌC NÂU MP"
click at [333, 202] on input "0" at bounding box center [341, 204] width 56 height 14
type input "0.2"
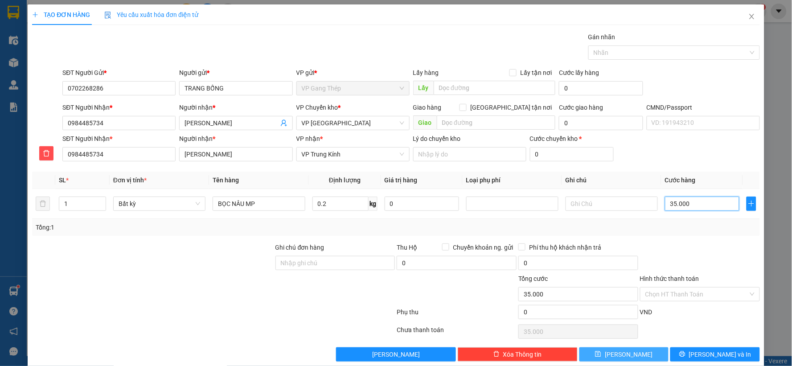
type input "35.000"
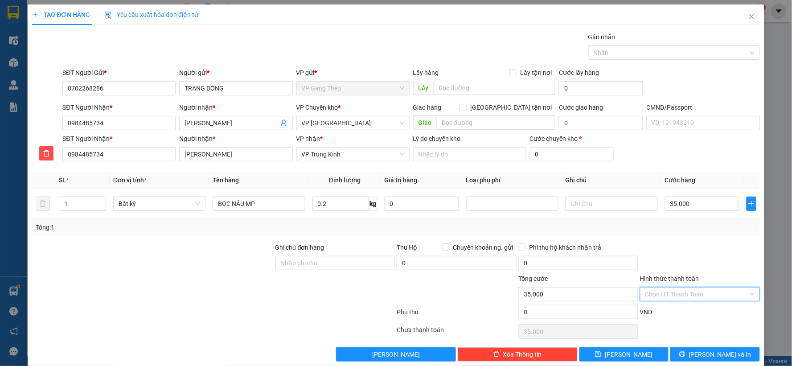
click at [694, 293] on input "Hình thức thanh toán" at bounding box center [697, 294] width 103 height 13
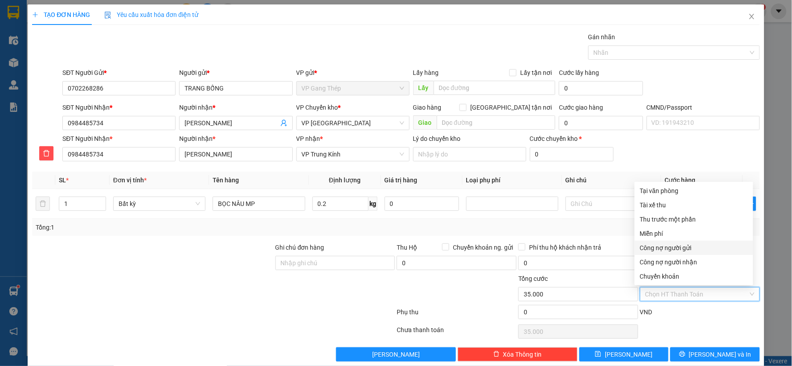
click at [674, 249] on div "Công nợ người gửi" at bounding box center [694, 248] width 108 height 10
type input "0"
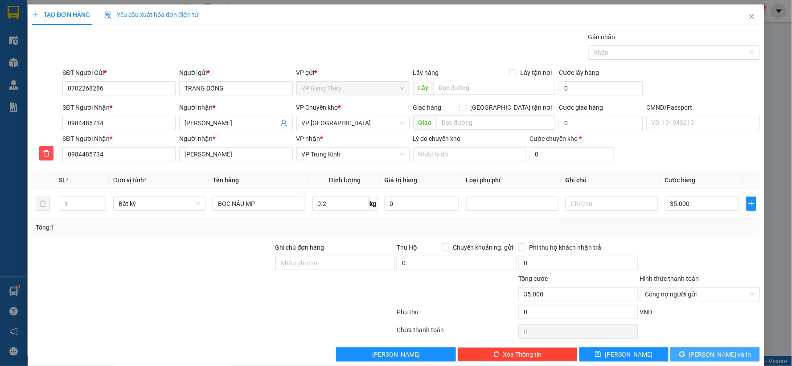
drag, startPoint x: 710, startPoint y: 357, endPoint x: 516, endPoint y: 281, distance: 209.3
click at [710, 357] on span "Lưu và In" at bounding box center [720, 355] width 62 height 10
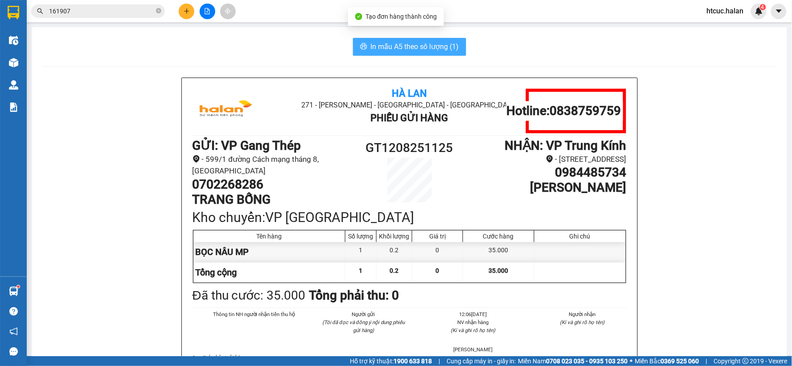
click at [413, 49] on span "In mẫu A5 theo số lượng (1)" at bounding box center [415, 46] width 88 height 11
click at [426, 43] on span "In mẫu A5 theo số lượng (1)" at bounding box center [415, 46] width 88 height 11
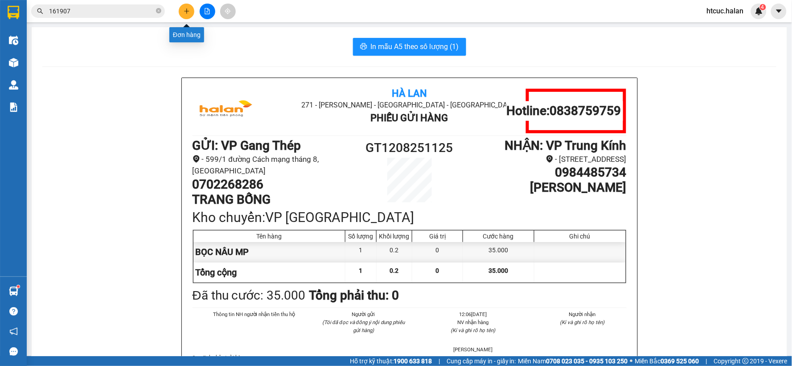
click at [188, 8] on icon "plus" at bounding box center [187, 11] width 6 height 6
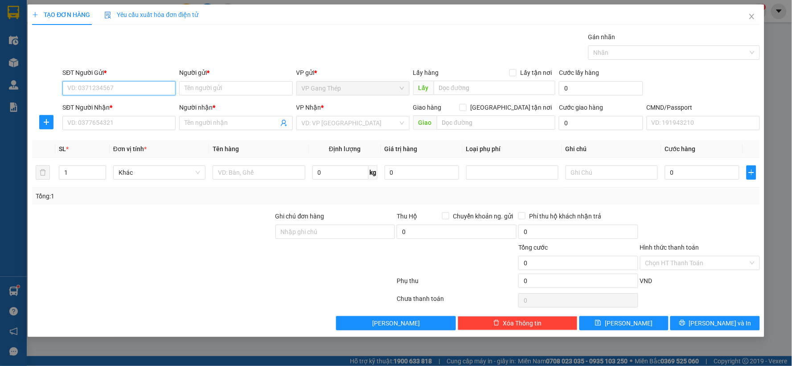
click at [110, 91] on input "SĐT Người Gửi *" at bounding box center [118, 88] width 113 height 14
type input "0963556823"
drag, startPoint x: 99, startPoint y: 93, endPoint x: 97, endPoint y: 103, distance: 10.5
click at [97, 103] on div "0963556823 - NK THANH TÂM" at bounding box center [119, 106] width 103 height 10
type input "NK THANH TÂM"
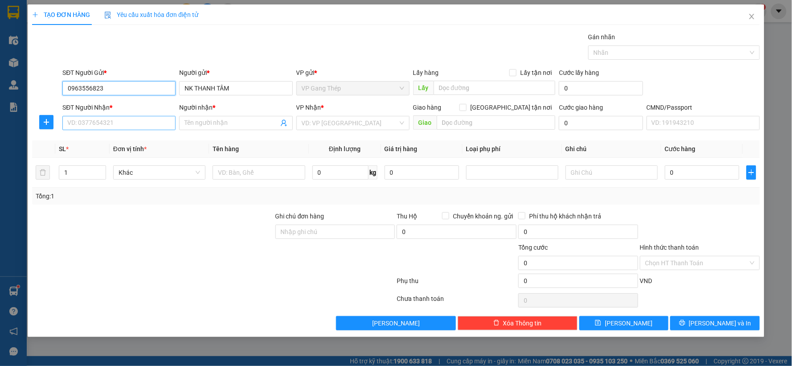
type input "0963556823"
click at [96, 126] on input "SĐT Người Nhận *" at bounding box center [118, 123] width 113 height 14
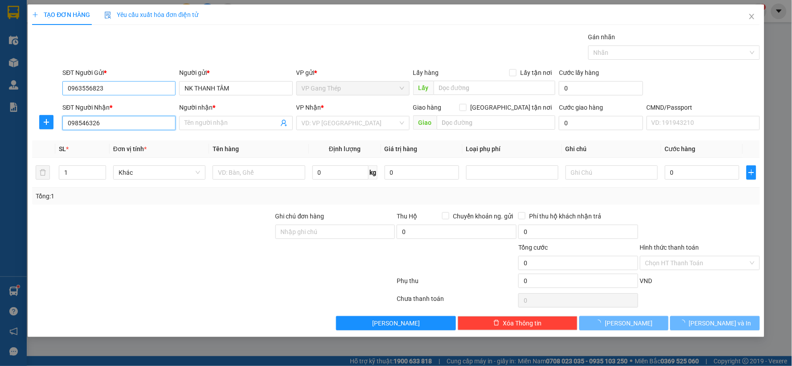
type input "0985463261"
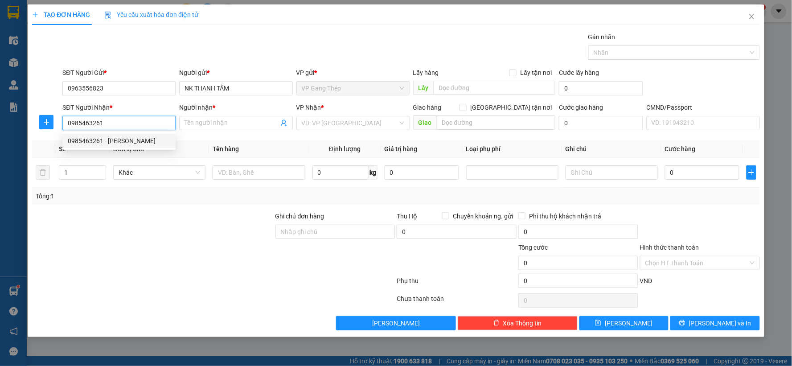
click at [131, 140] on div "0985463261 - KHÁNH LINH" at bounding box center [119, 141] width 103 height 10
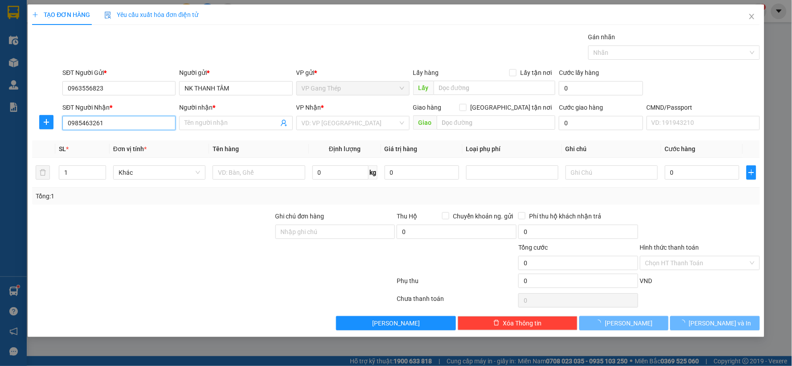
type input "KHÁNH LINH"
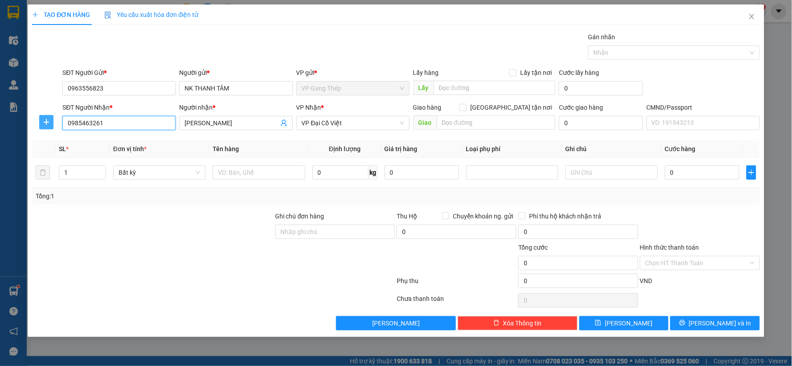
type input "0985463261"
click at [50, 123] on icon "plus" at bounding box center [46, 122] width 7 height 7
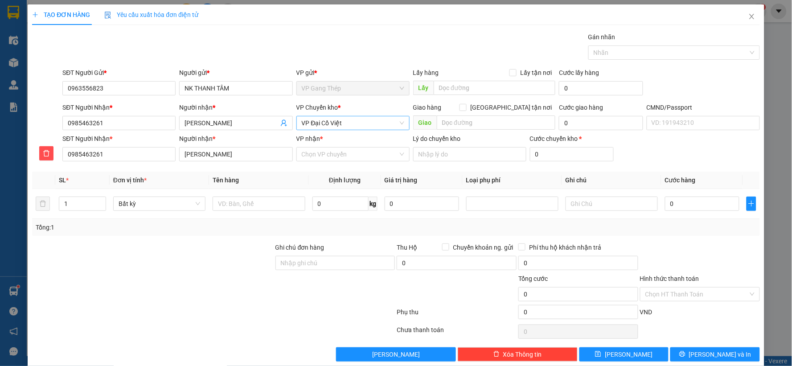
click at [331, 127] on span "VP Đại Cồ Việt" at bounding box center [353, 122] width 103 height 13
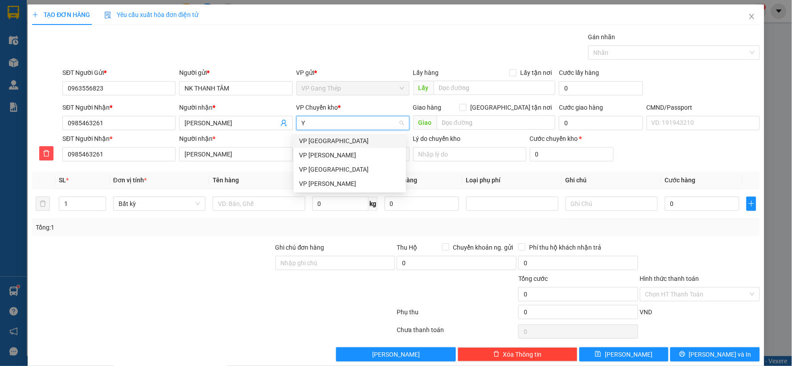
type input "YÊ"
click at [315, 141] on div "VP [GEOGRAPHIC_DATA]" at bounding box center [350, 141] width 102 height 10
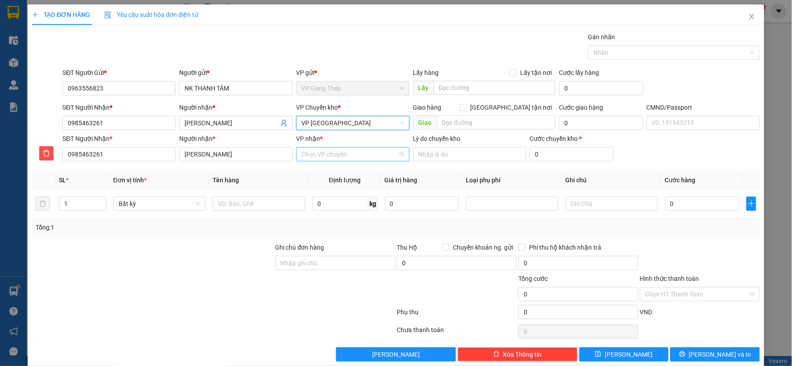
click at [326, 156] on input "VP nhận *" at bounding box center [350, 154] width 96 height 13
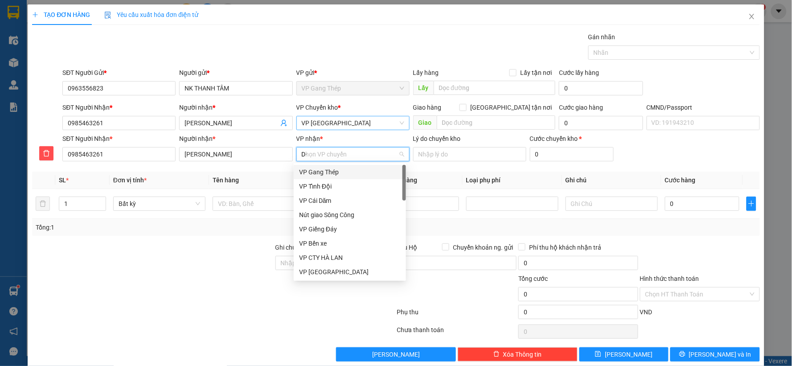
type input "D"
type input "ĐA"
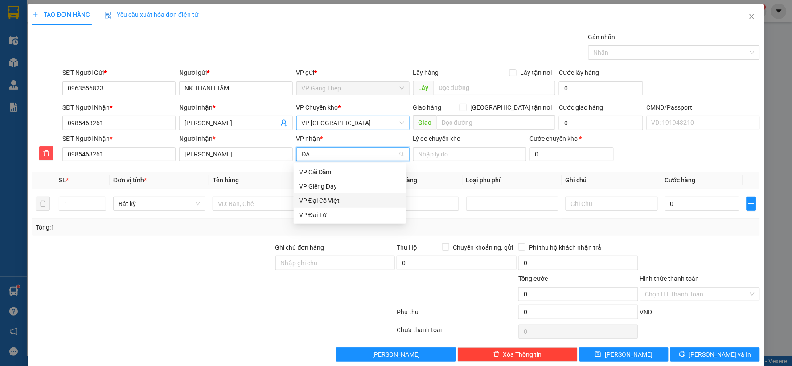
click at [320, 204] on div "VP Đại Cồ Việt" at bounding box center [350, 201] width 102 height 10
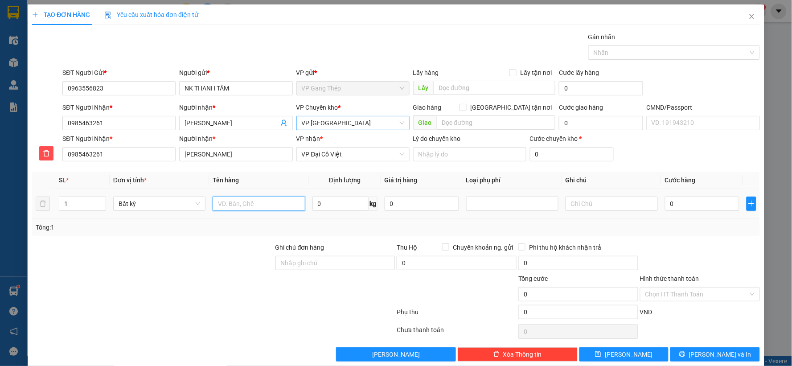
click at [265, 206] on input "text" at bounding box center [259, 204] width 92 height 14
type input "HỘP RĂNG"
click at [353, 205] on input "0" at bounding box center [341, 204] width 56 height 14
type input "0.2"
click at [689, 206] on input "0" at bounding box center [702, 204] width 74 height 14
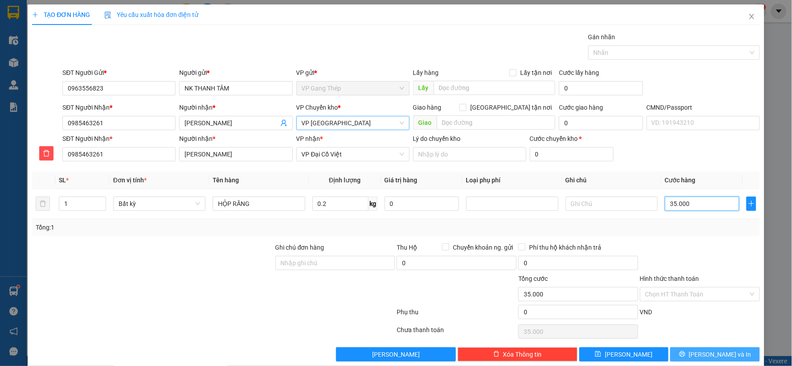
type input "35.000"
click at [715, 353] on span "Lưu và In" at bounding box center [720, 355] width 62 height 10
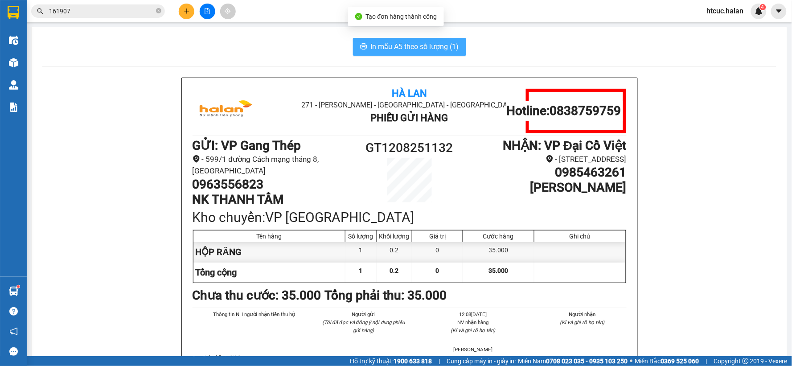
click at [420, 45] on span "In mẫu A5 theo số lượng (1)" at bounding box center [415, 46] width 88 height 11
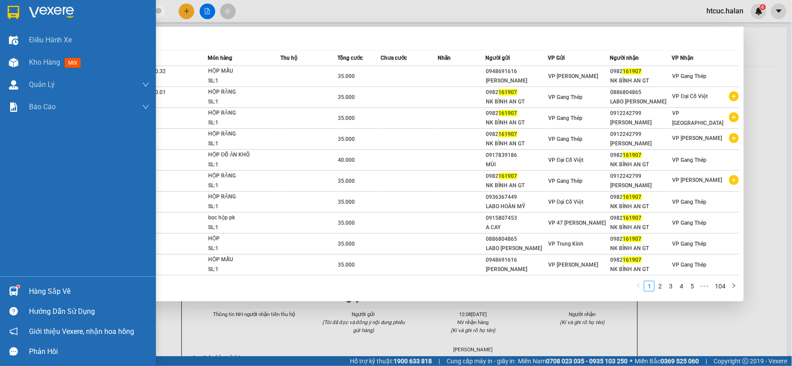
drag, startPoint x: 85, startPoint y: 12, endPoint x: 0, endPoint y: 26, distance: 85.8
click at [0, 26] on section "Kết quả tìm kiếm ( 1034 ) Bộ lọc Mã ĐH Trạng thái Món hàng Thu hộ Tổng cước Chư…" at bounding box center [396, 183] width 792 height 366
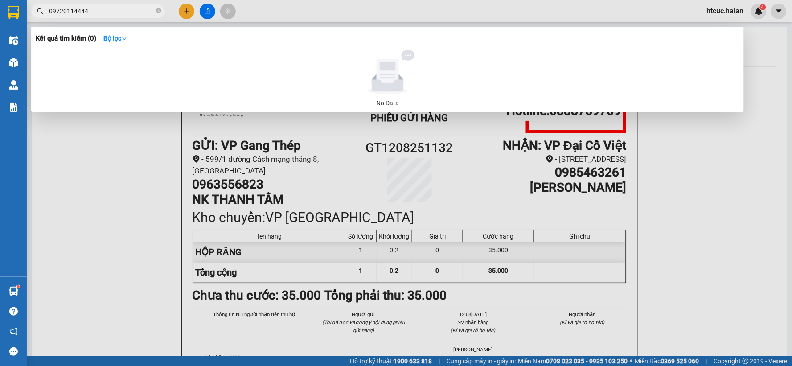
click at [91, 12] on input "09720114444" at bounding box center [101, 11] width 105 height 10
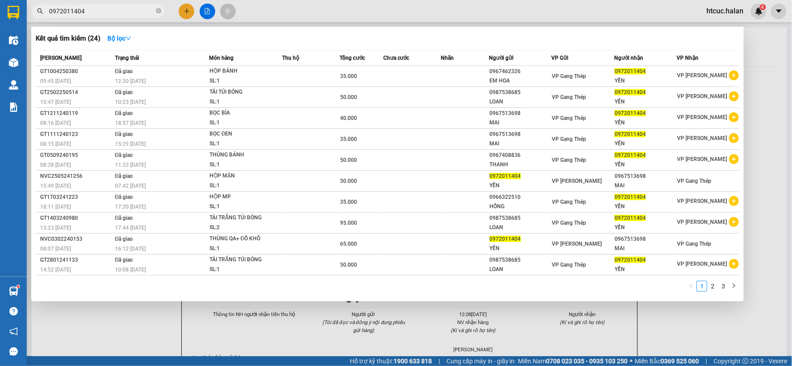
type input "0972011404"
click at [181, 14] on div at bounding box center [396, 183] width 792 height 366
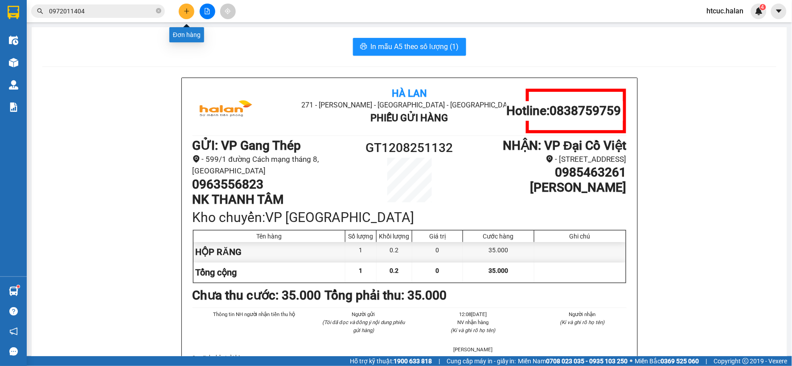
click at [190, 10] on icon "plus" at bounding box center [187, 11] width 6 height 6
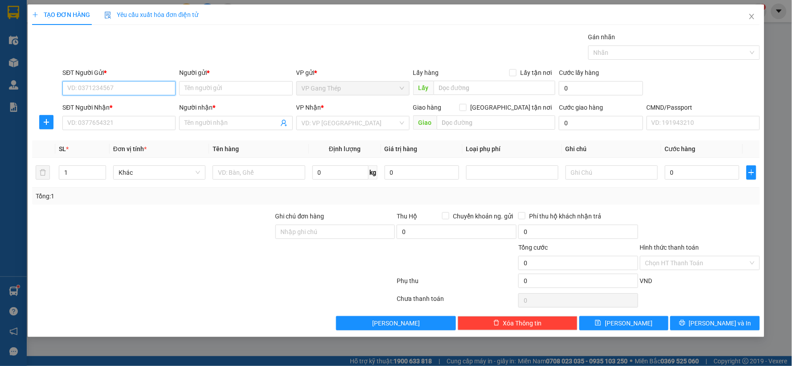
click at [103, 89] on input "SĐT Người Gửi *" at bounding box center [118, 88] width 113 height 14
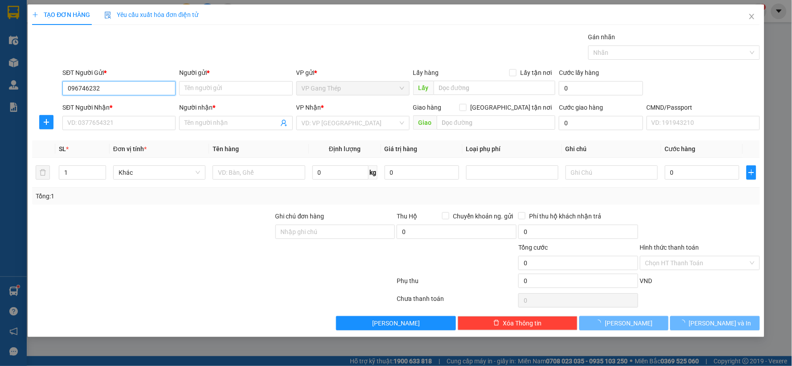
type input "0967462326"
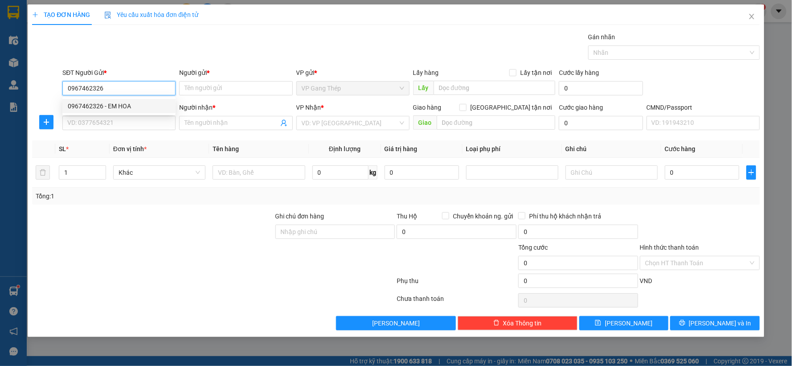
click at [110, 109] on div "0967462326 - EM HOA" at bounding box center [119, 106] width 103 height 10
type input "EM HOA"
type input "0967462326"
click at [115, 125] on input "SĐT Người Nhận *" at bounding box center [118, 123] width 113 height 14
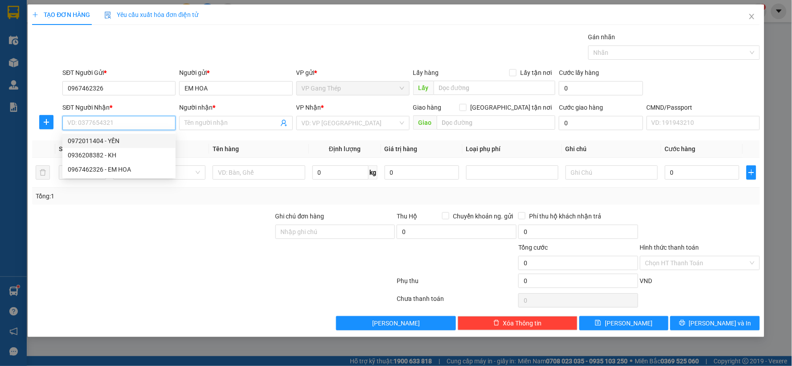
click at [116, 144] on div "0972011404 - YẾN" at bounding box center [119, 141] width 103 height 10
type input "0972011404"
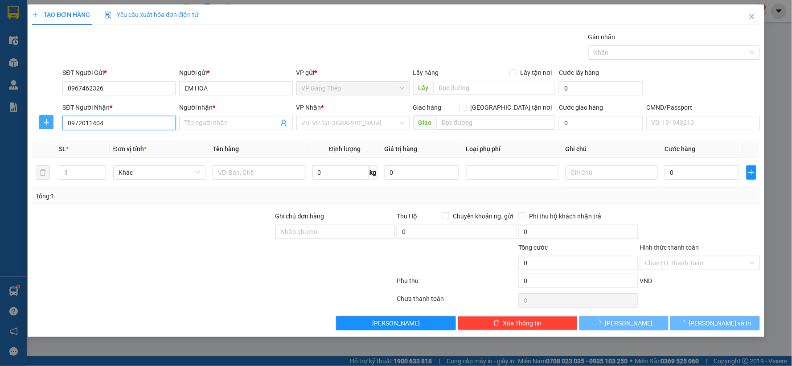
type input "YẾN"
click at [48, 126] on button "button" at bounding box center [46, 122] width 14 height 14
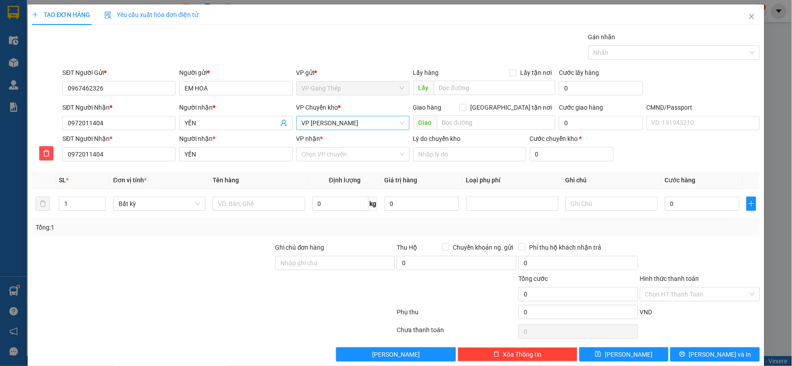
click at [326, 122] on span "VP [PERSON_NAME]" at bounding box center [353, 122] width 103 height 13
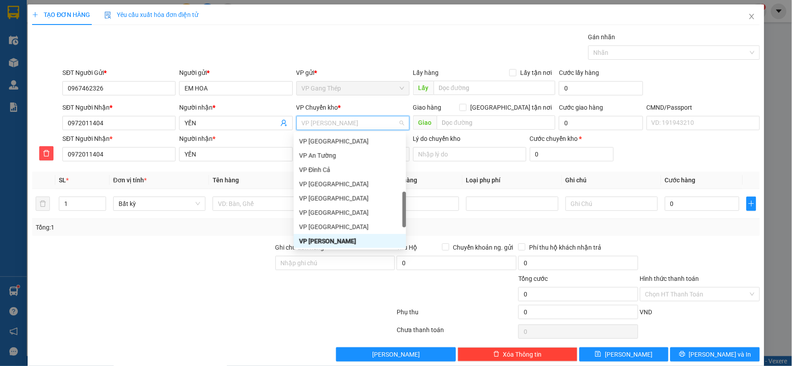
type input "U"
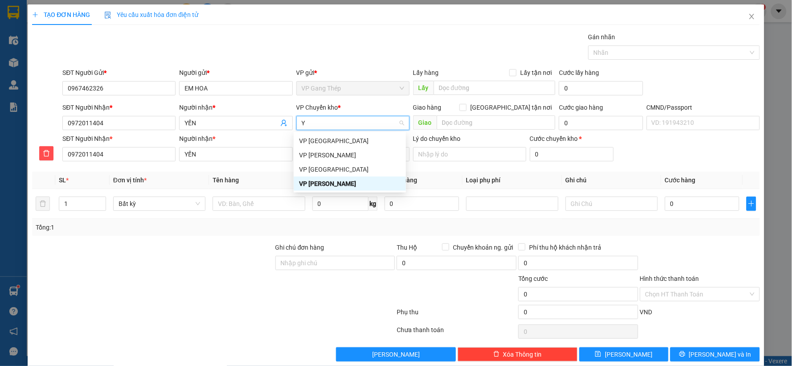
type input "YÊ"
click at [321, 143] on div "VP [GEOGRAPHIC_DATA]" at bounding box center [350, 141] width 102 height 10
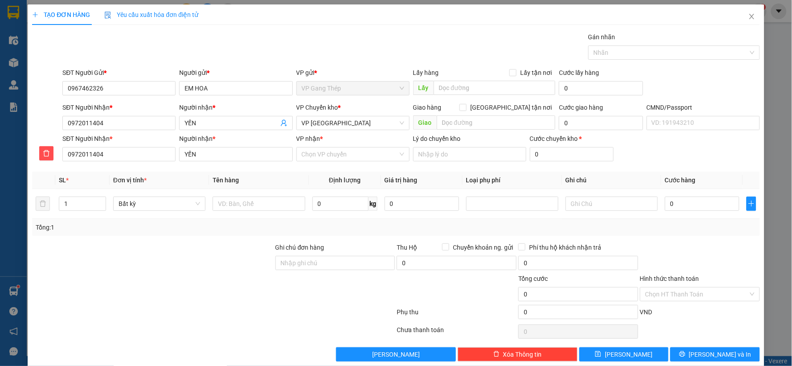
click at [310, 163] on div "VP nhận * Chọn VP chuyển" at bounding box center [353, 149] width 113 height 31
click at [315, 157] on input "VP nhận *" at bounding box center [350, 154] width 96 height 13
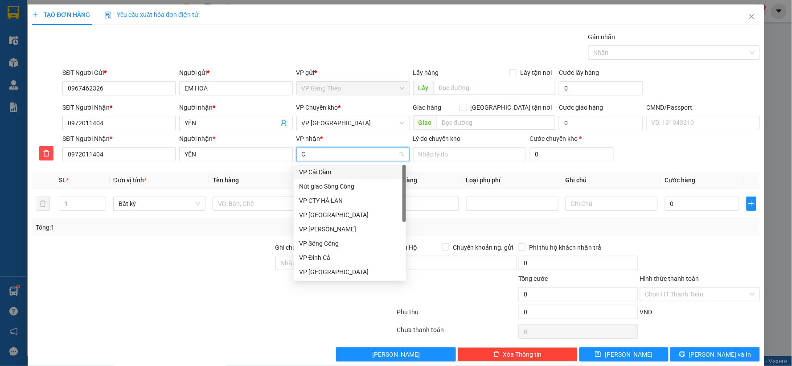
type input "CU"
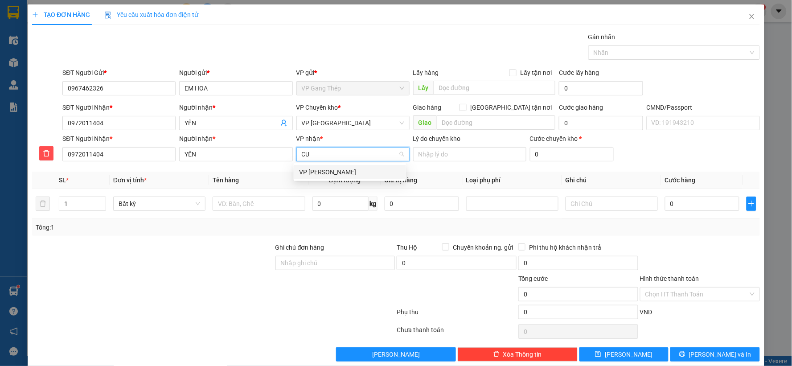
click at [316, 168] on div "VP [PERSON_NAME]" at bounding box center [350, 172] width 102 height 10
click at [272, 206] on input "text" at bounding box center [259, 204] width 92 height 14
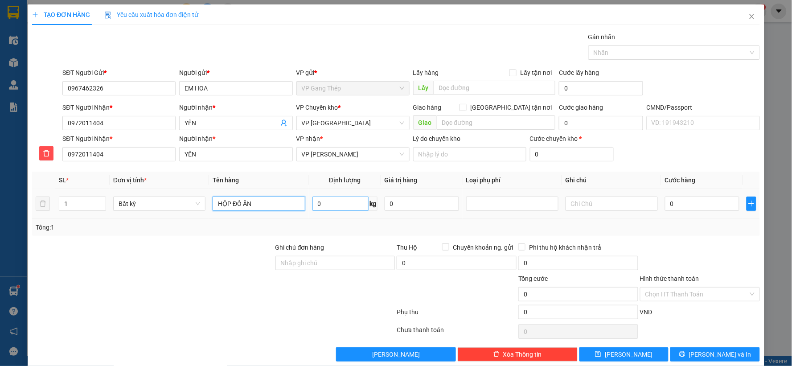
type input "HỘP ĐỒ ĂN"
click at [350, 206] on input "0" at bounding box center [341, 204] width 56 height 14
type input "4"
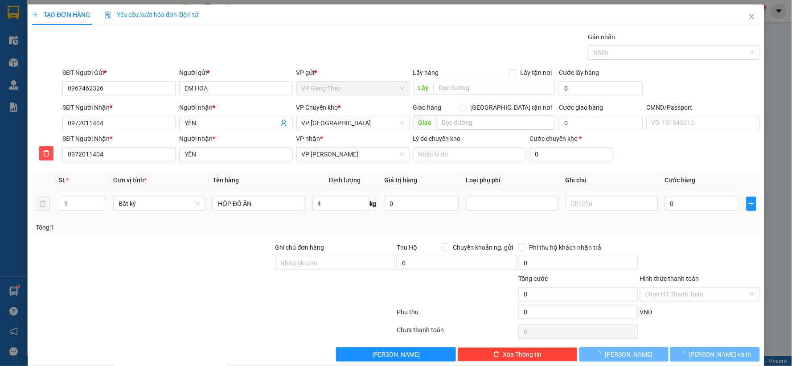
click at [715, 195] on div "0" at bounding box center [702, 204] width 74 height 18
type input "40.000"
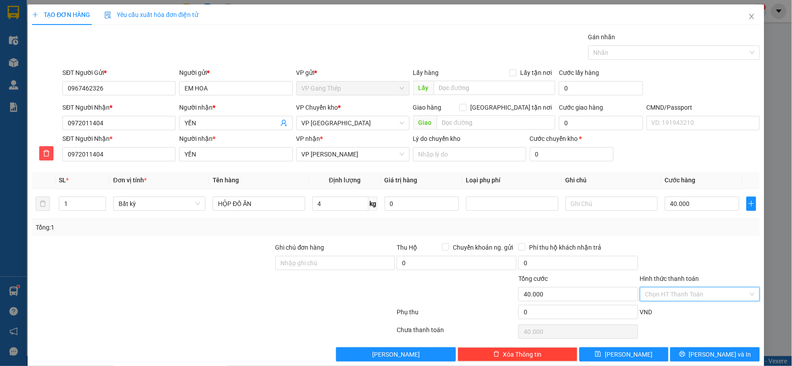
click at [692, 291] on input "Hình thức thanh toán" at bounding box center [697, 294] width 103 height 13
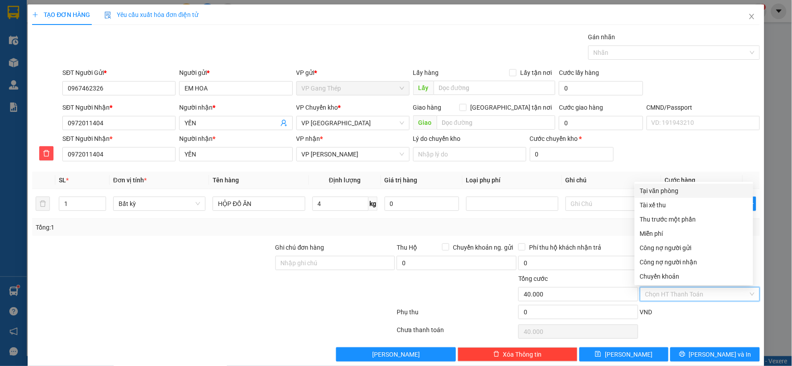
click at [663, 189] on div "Tại văn phòng" at bounding box center [694, 191] width 108 height 10
type input "0"
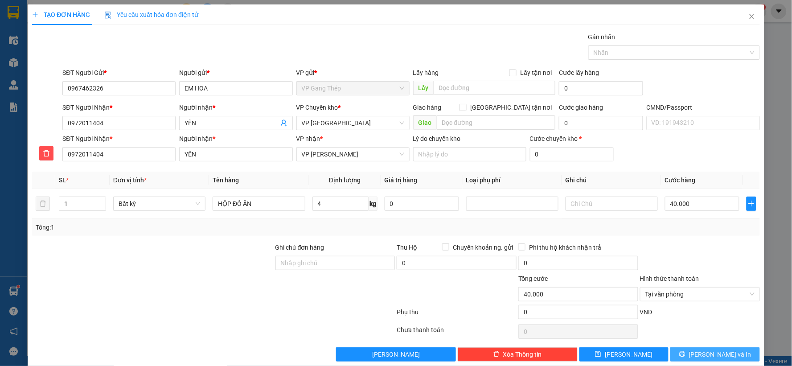
drag, startPoint x: 718, startPoint y: 351, endPoint x: 619, endPoint y: 294, distance: 114.8
click at [718, 351] on span "Lưu và In" at bounding box center [720, 355] width 62 height 10
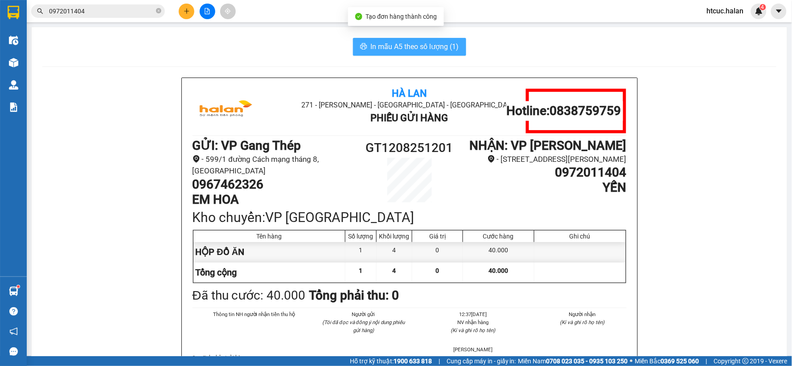
click at [424, 46] on span "In mẫu A5 theo số lượng (1)" at bounding box center [415, 46] width 88 height 11
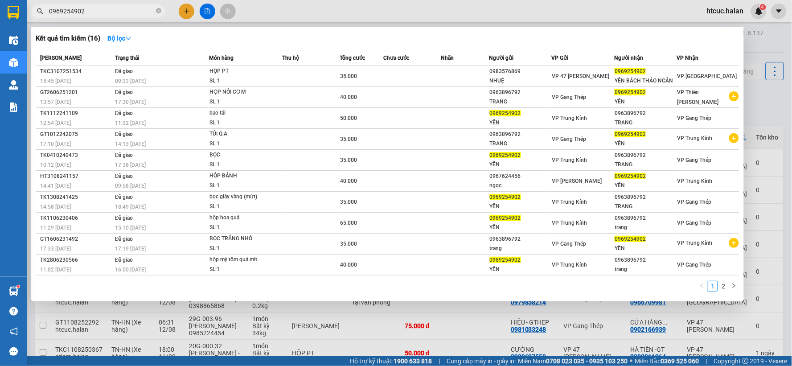
scroll to position [48, 0]
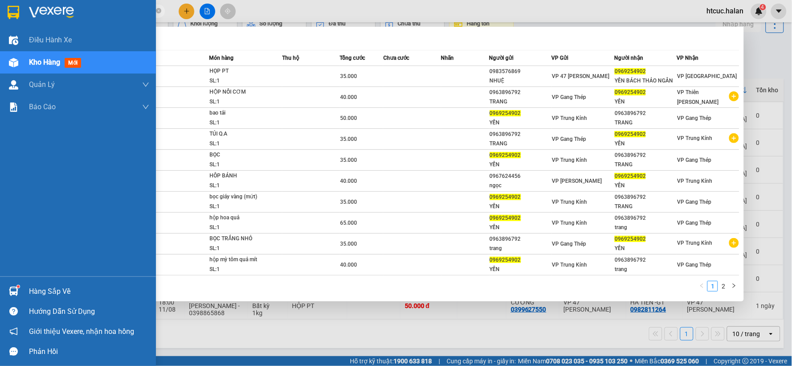
drag, startPoint x: 122, startPoint y: 10, endPoint x: 3, endPoint y: 17, distance: 119.3
click at [3, 17] on section "Kết quả tìm kiếm ( 16 ) Bộ lọc Mã ĐH Trạng thái Món hàng Thu hộ Tổng cước Chưa …" at bounding box center [396, 183] width 792 height 366
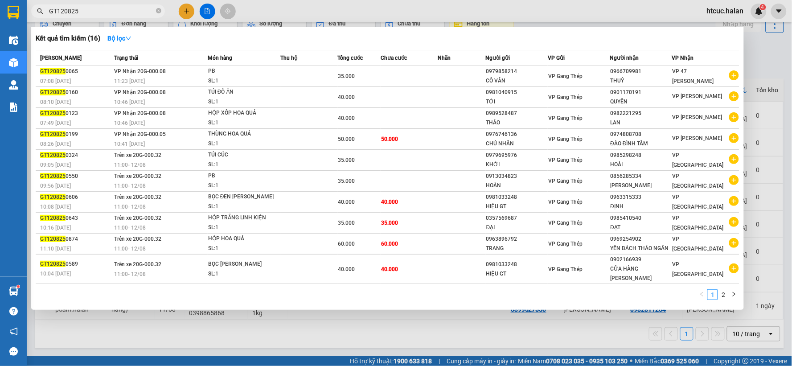
type input "GT120825"
click at [289, 344] on div at bounding box center [396, 183] width 792 height 366
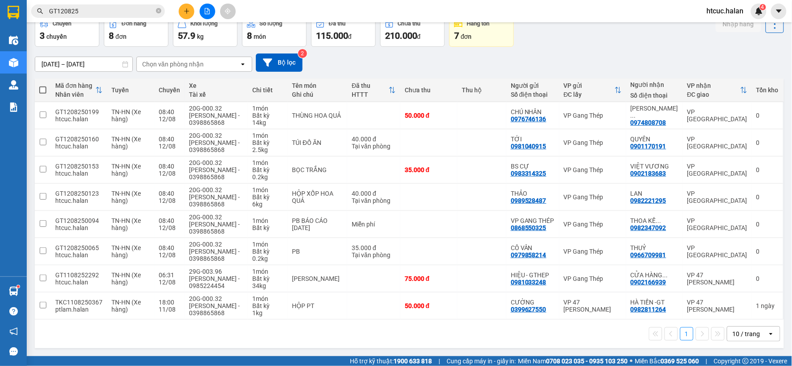
scroll to position [0, 0]
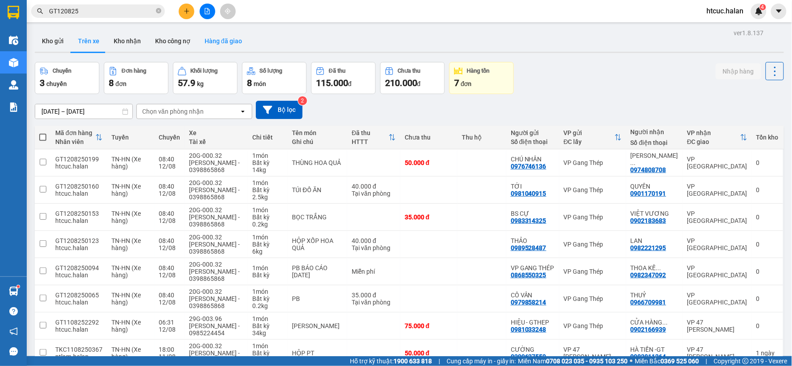
click at [205, 39] on button "Hàng đã giao" at bounding box center [224, 40] width 52 height 21
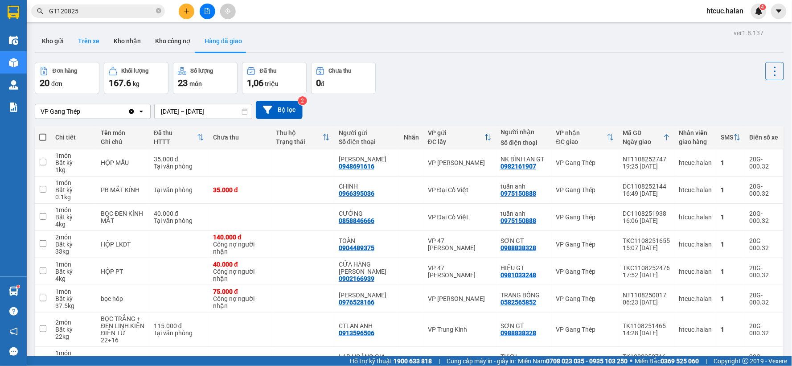
click at [90, 41] on button "Trên xe" at bounding box center [89, 40] width 36 height 21
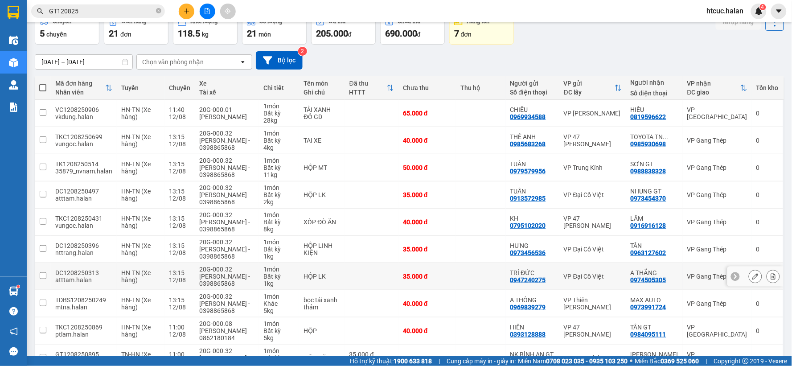
scroll to position [99, 0]
